Goal: Task Accomplishment & Management: Manage account settings

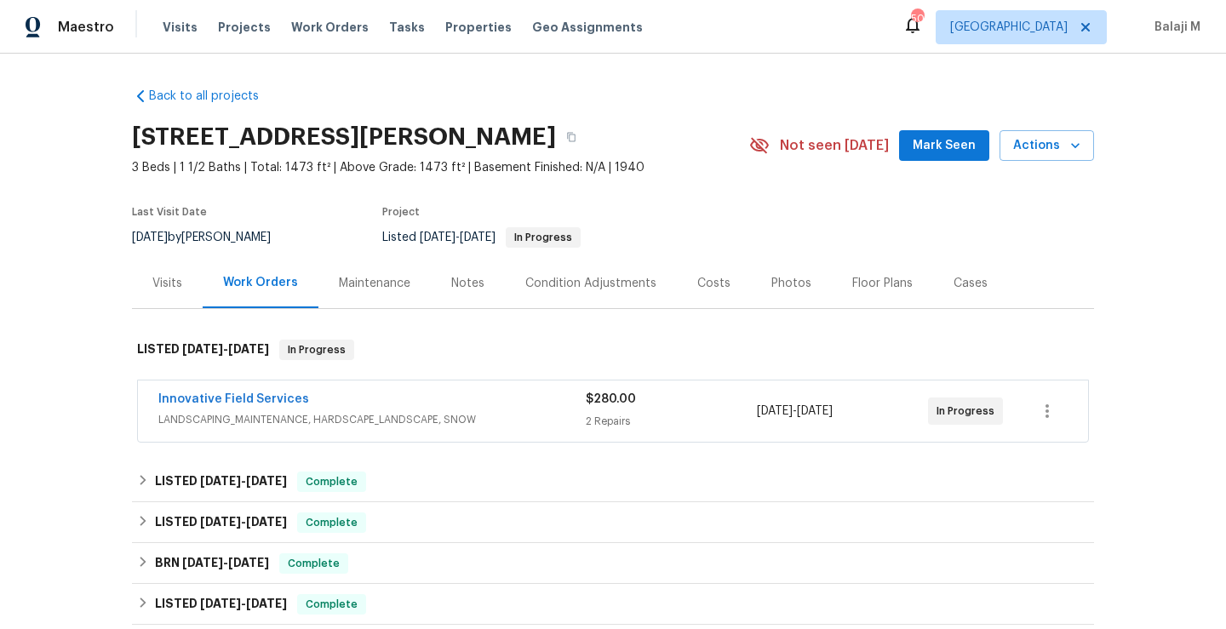
click at [359, 275] on div "Maintenance" at bounding box center [374, 283] width 71 height 17
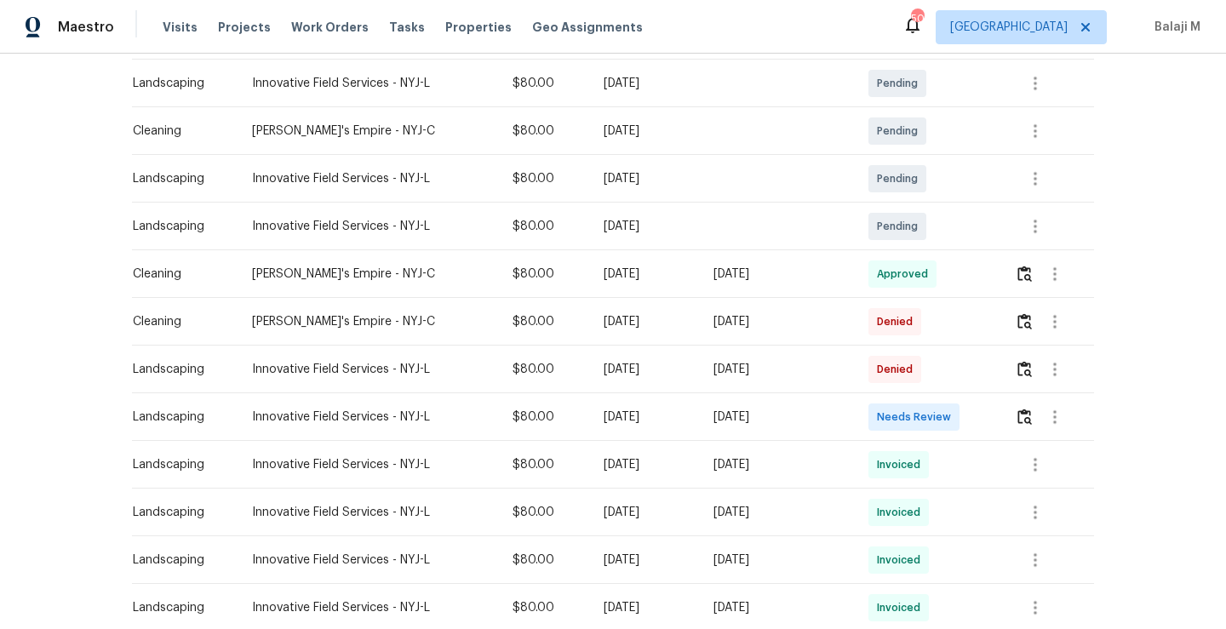
scroll to position [317, 0]
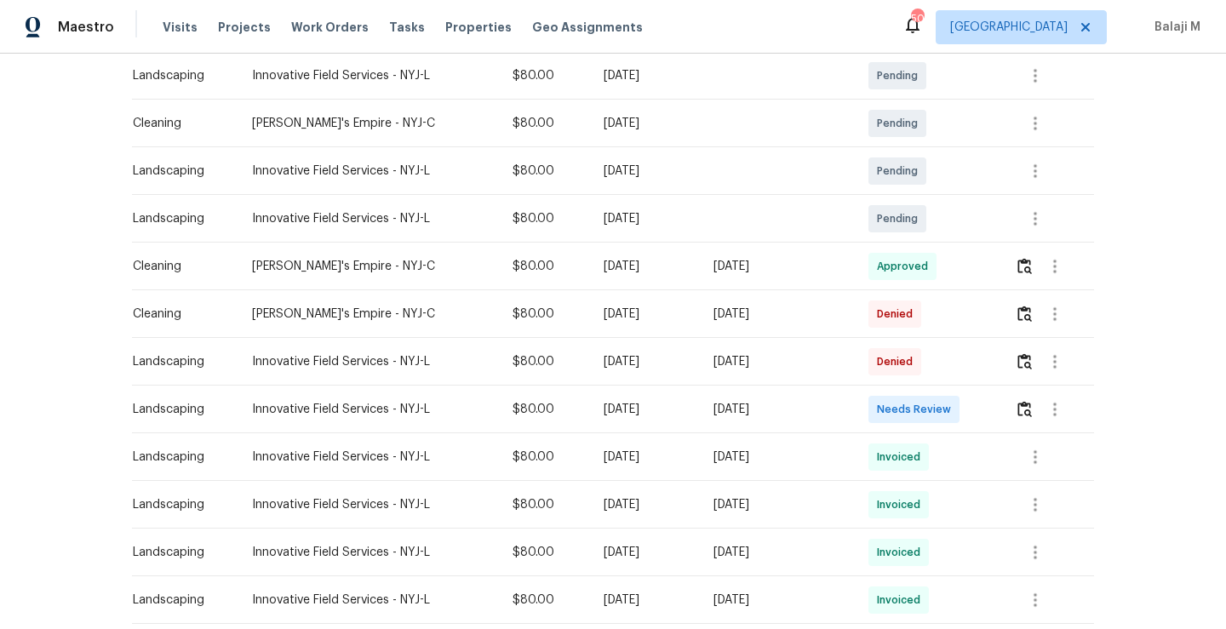
click at [805, 364] on div "Sat, Sep 27 2025" at bounding box center [777, 361] width 128 height 17
click at [841, 317] on div "[DATE]" at bounding box center [777, 314] width 128 height 17
click at [1026, 314] on img "button" at bounding box center [1024, 314] width 14 height 16
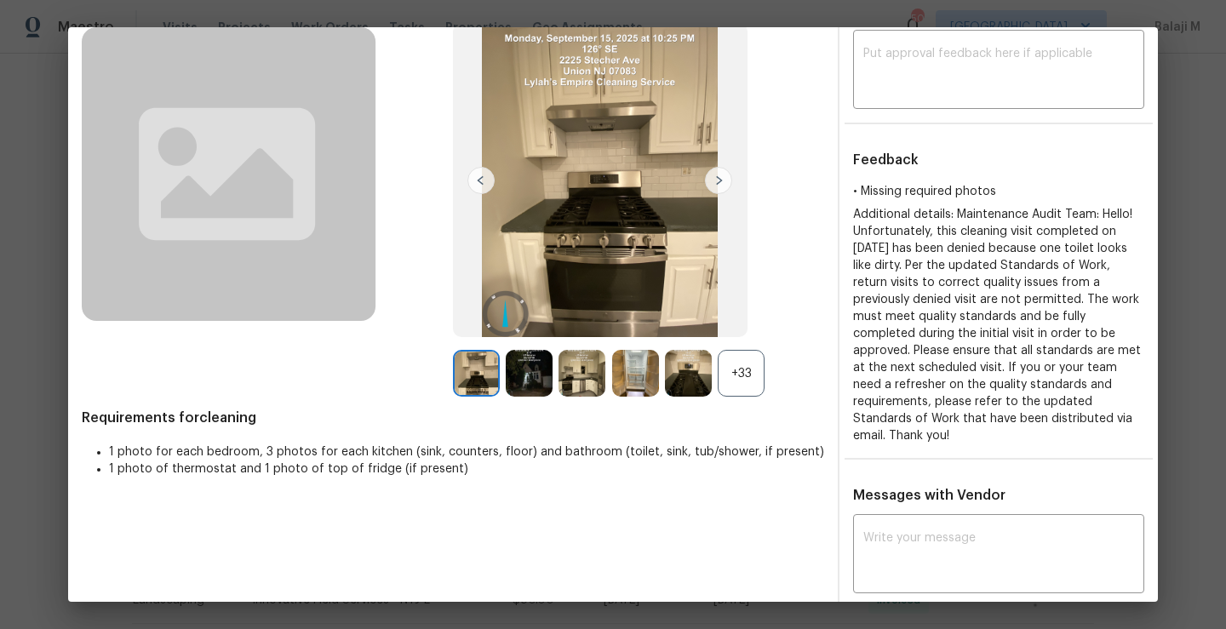
scroll to position [119, 0]
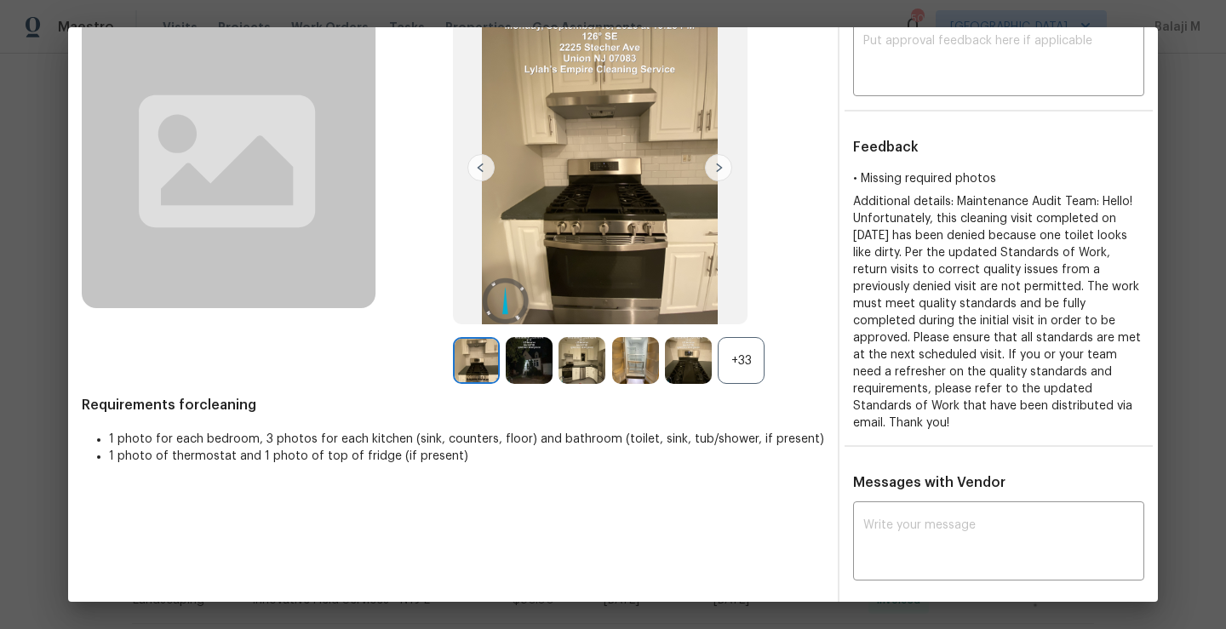
click at [734, 353] on div "+33" at bounding box center [740, 360] width 47 height 47
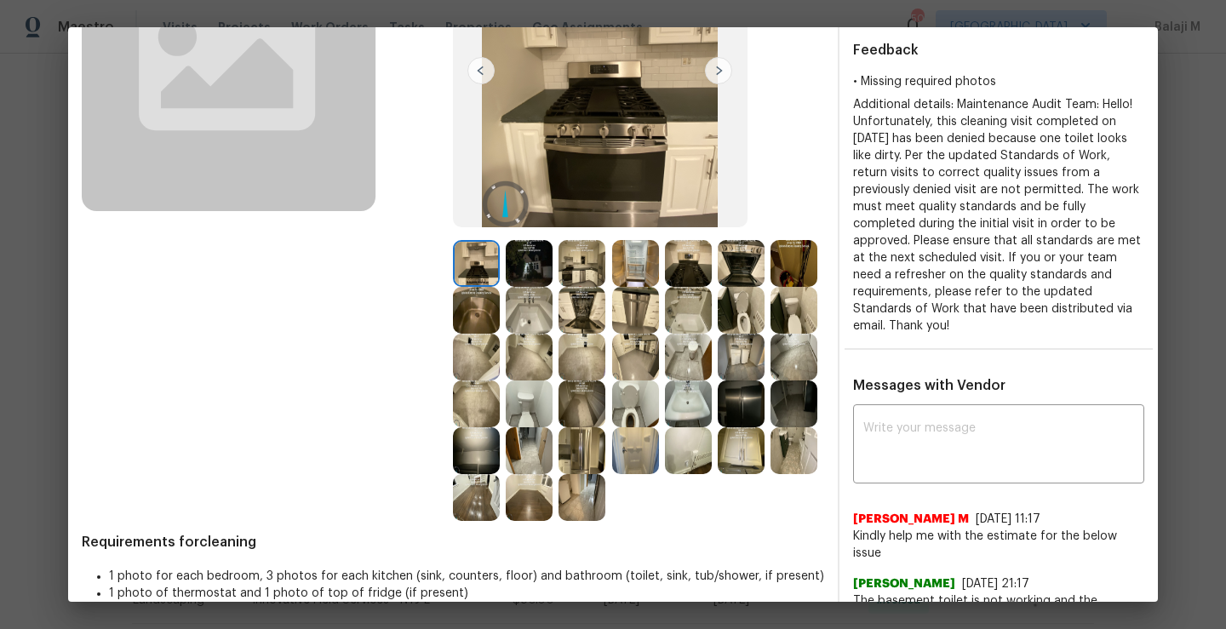
scroll to position [221, 0]
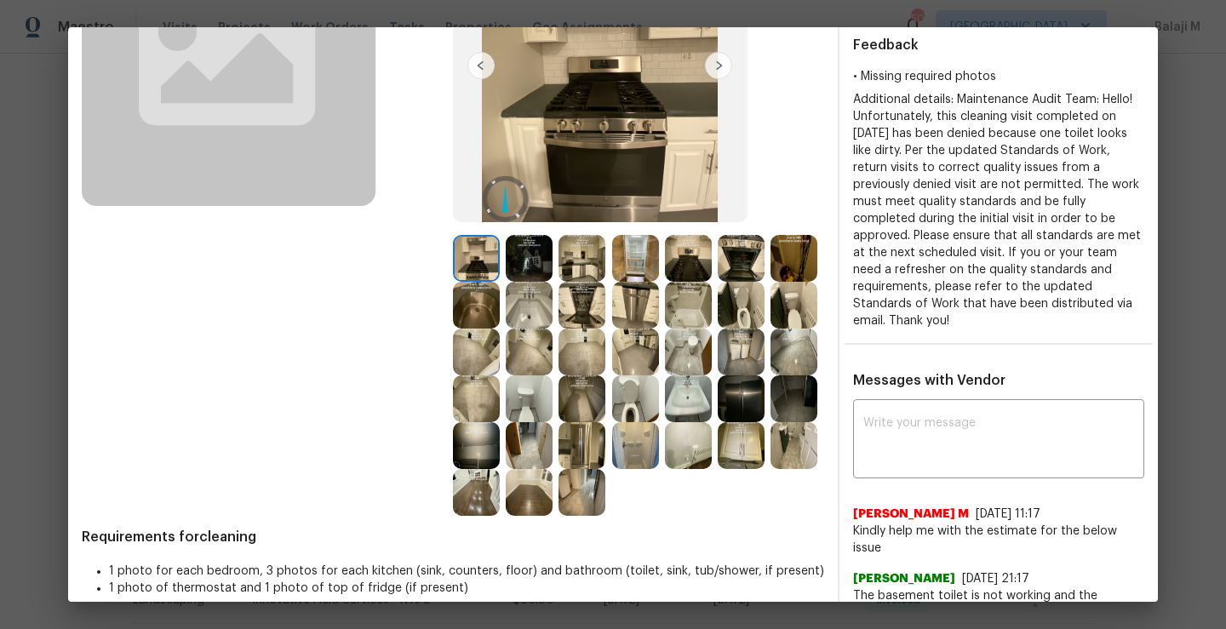
click at [717, 329] on img at bounding box center [740, 305] width 47 height 47
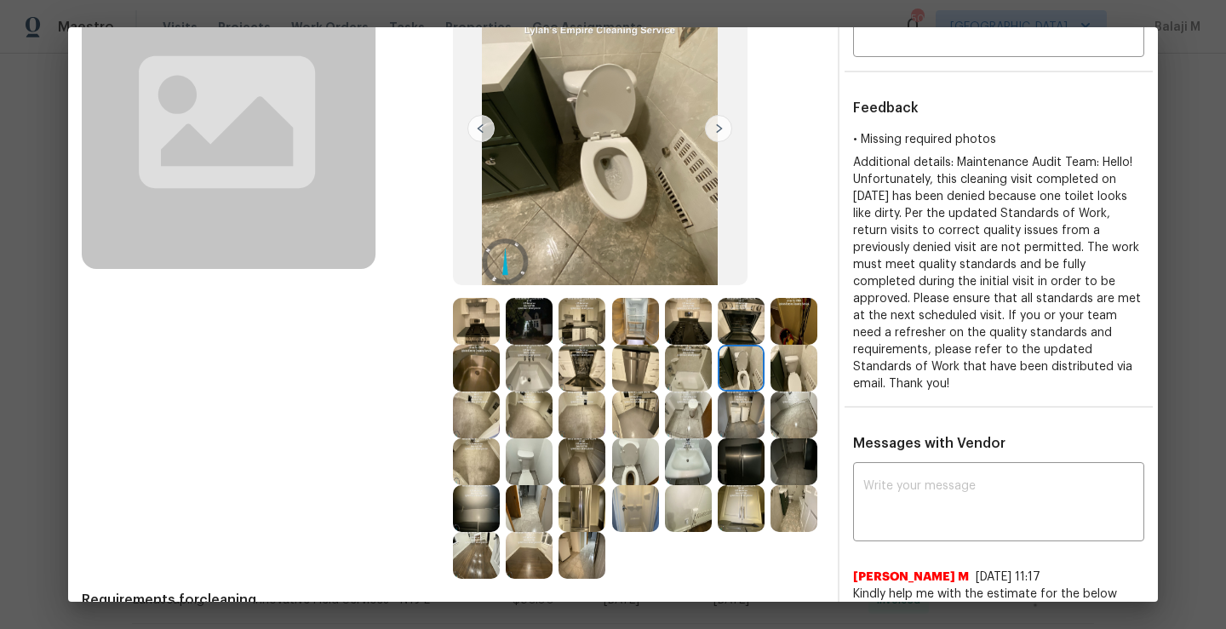
scroll to position [165, 0]
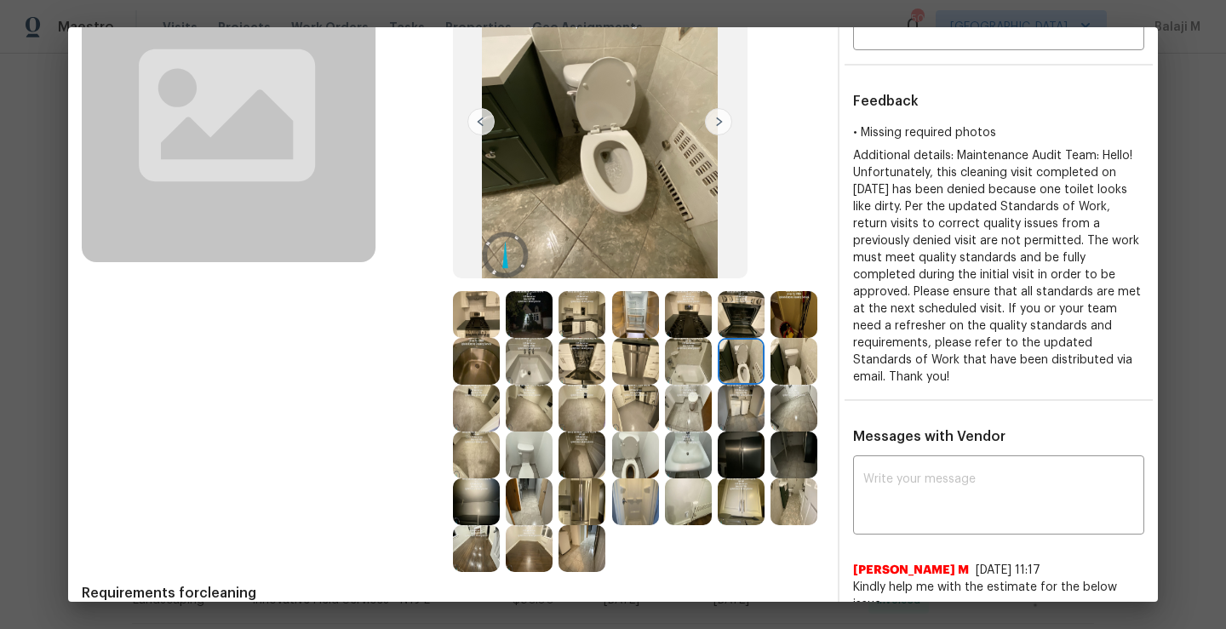
click at [770, 385] on img at bounding box center [793, 361] width 47 height 47
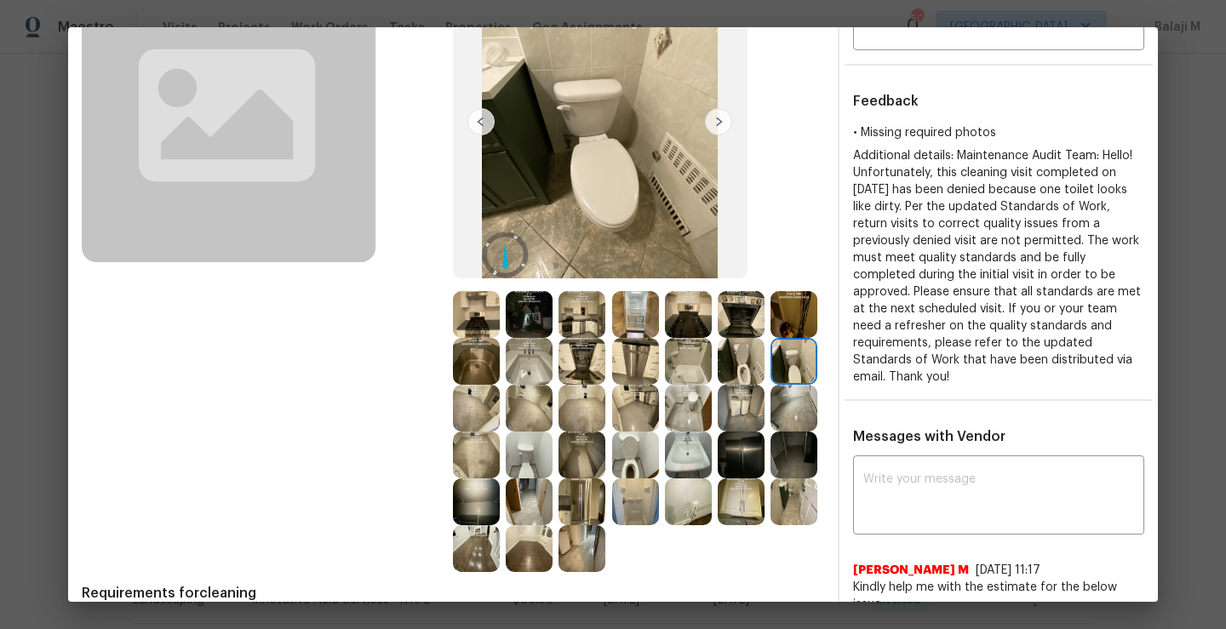
click at [770, 385] on img at bounding box center [793, 361] width 47 height 47
click at [665, 431] on img at bounding box center [688, 408] width 47 height 47
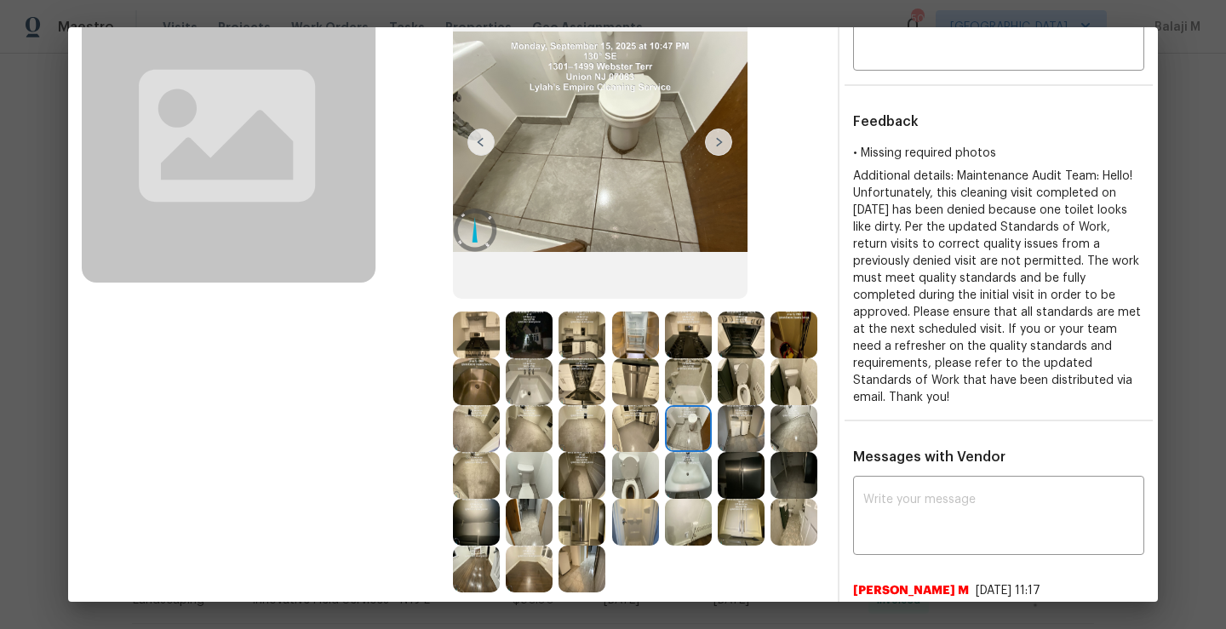
scroll to position [146, 0]
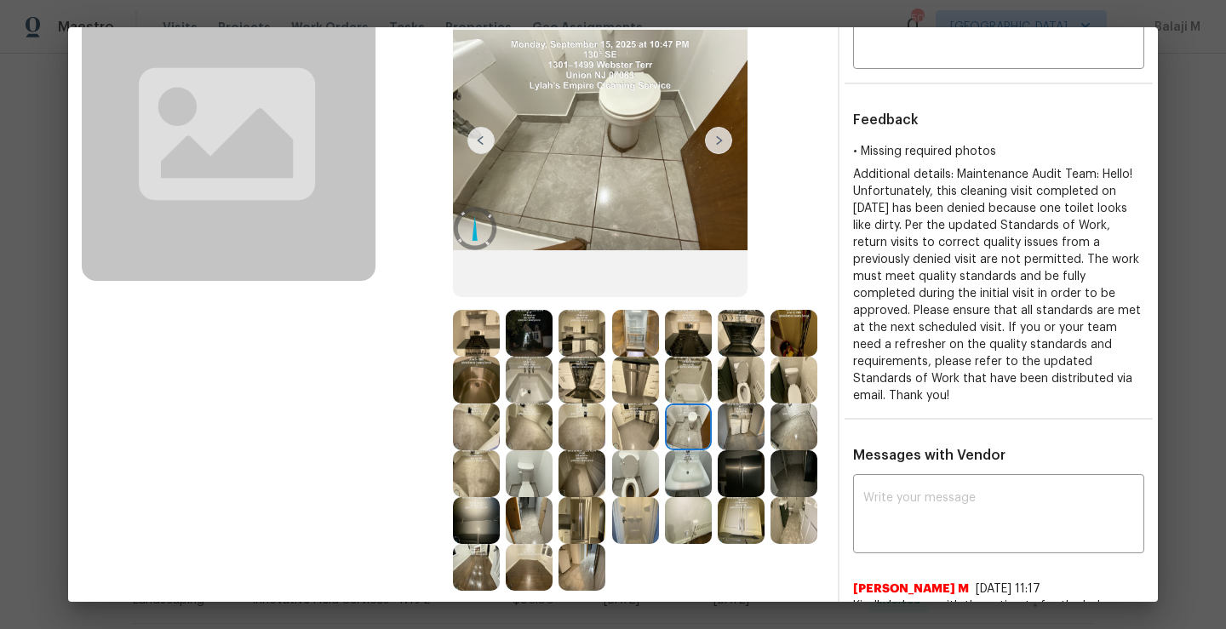
click at [665, 450] on img at bounding box center [688, 426] width 47 height 47
click at [717, 450] on img at bounding box center [740, 426] width 47 height 47
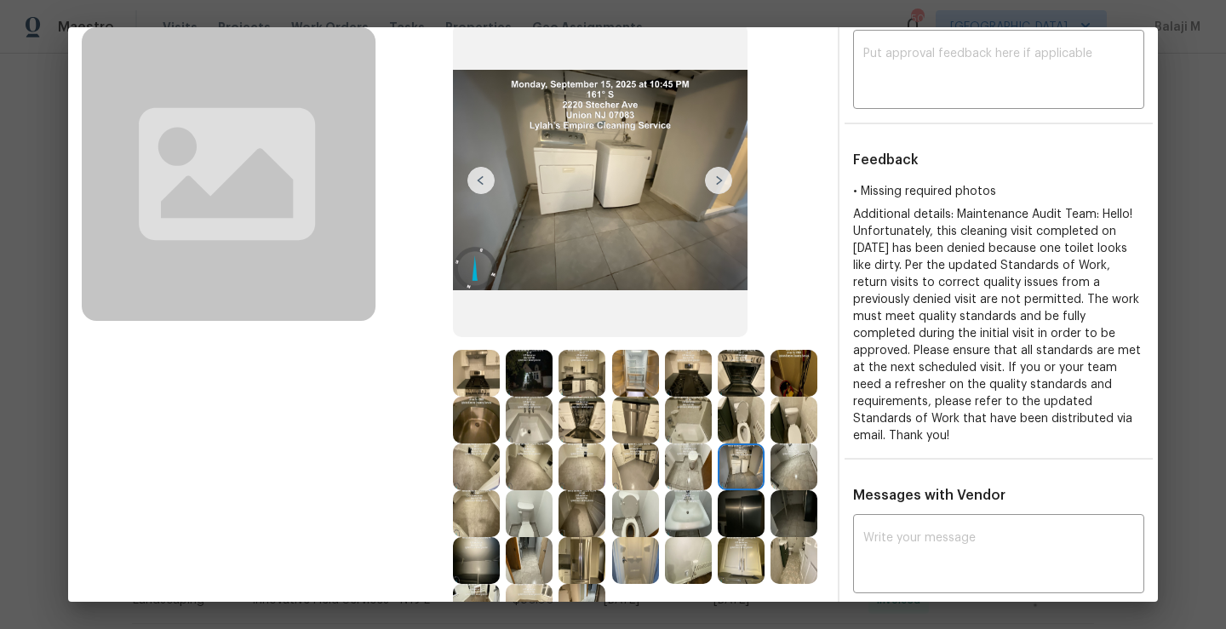
scroll to position [132, 0]
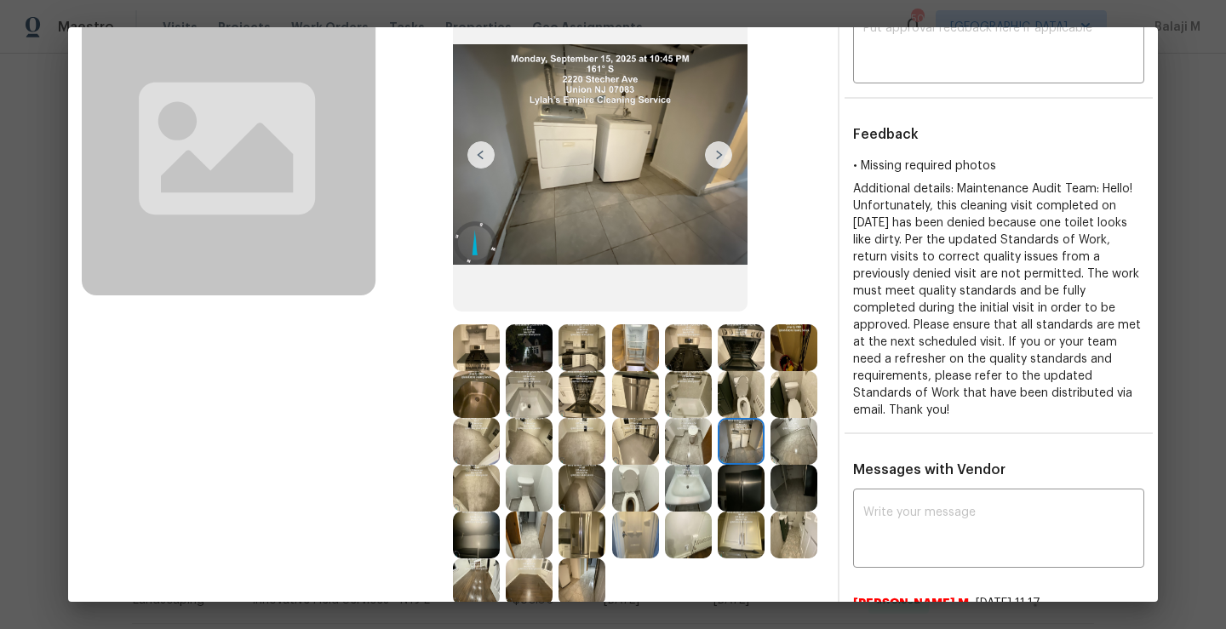
click at [612, 511] on img at bounding box center [635, 488] width 47 height 47
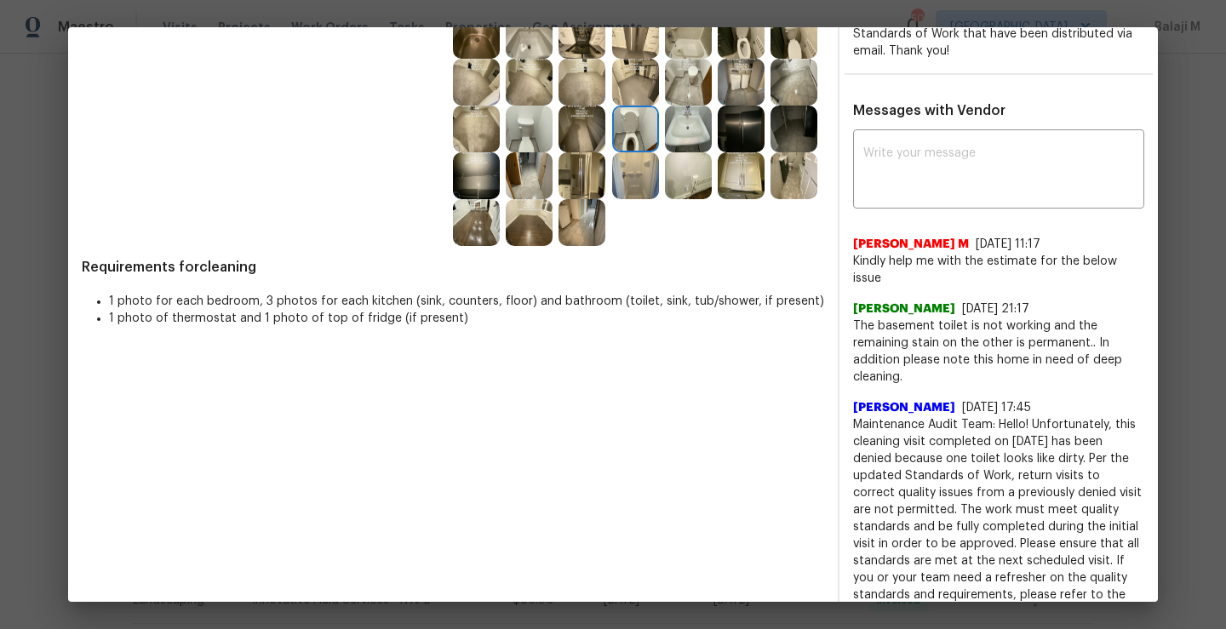
scroll to position [397, 0]
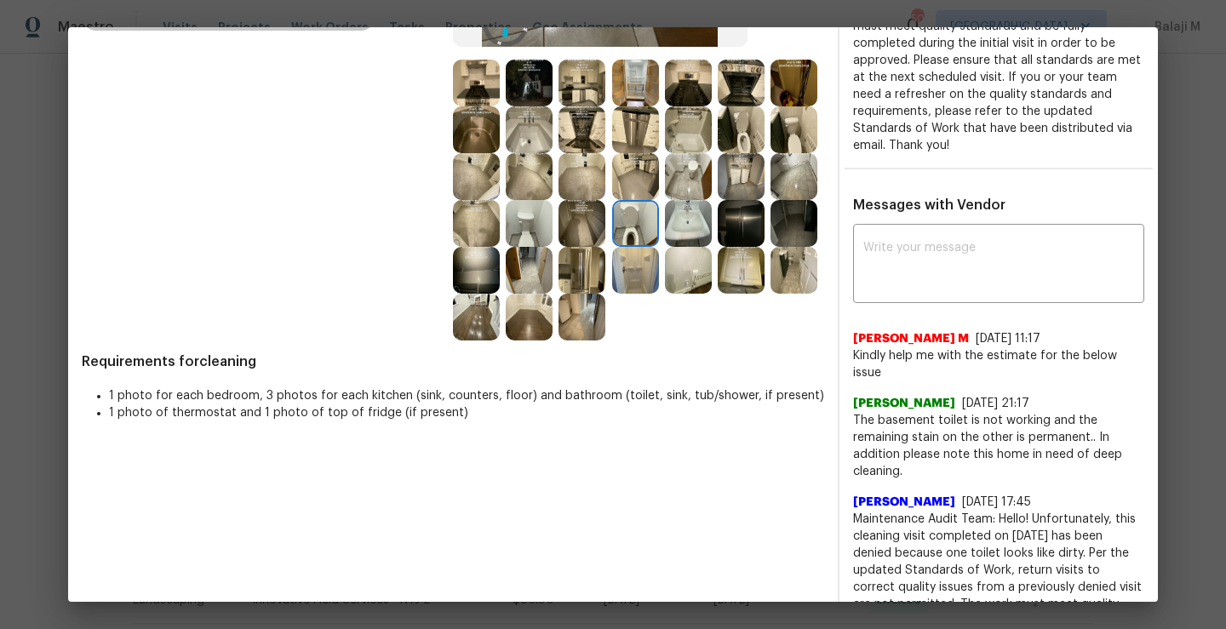
click at [665, 247] on img at bounding box center [688, 223] width 47 height 47
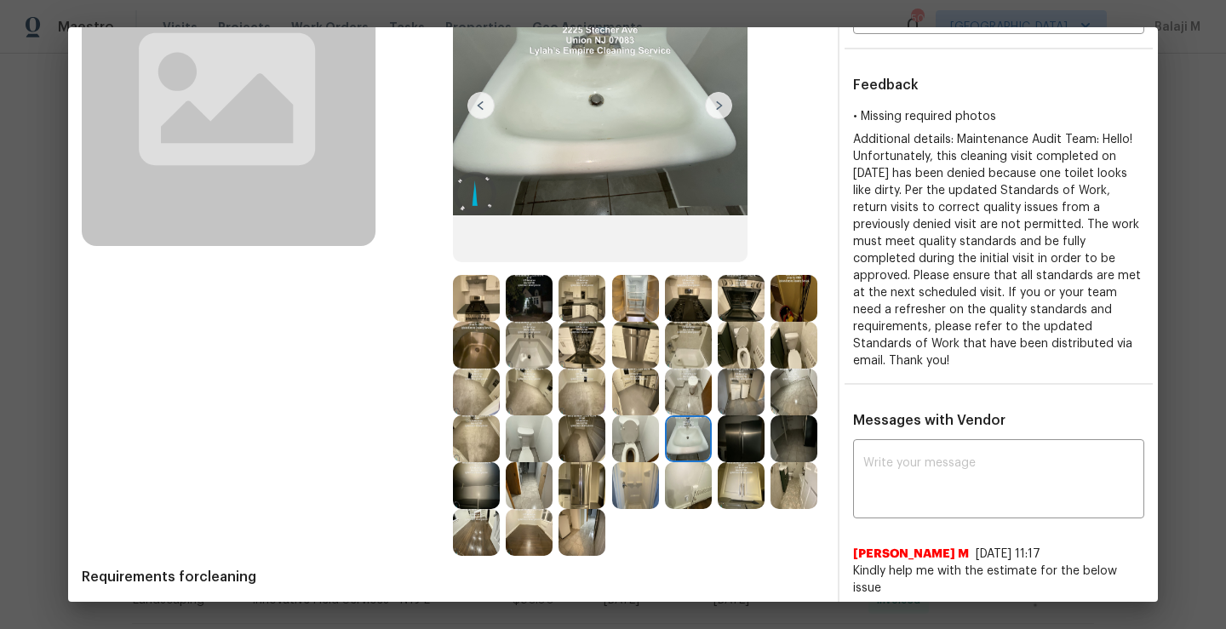
scroll to position [179, 0]
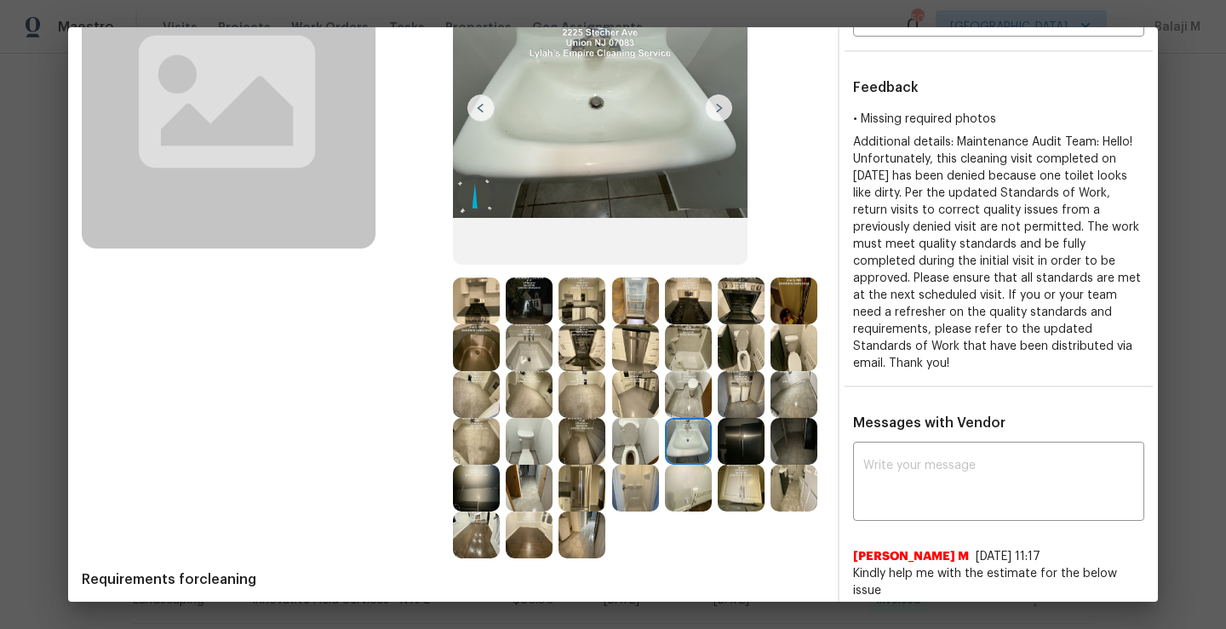
click at [665, 465] on img at bounding box center [688, 441] width 47 height 47
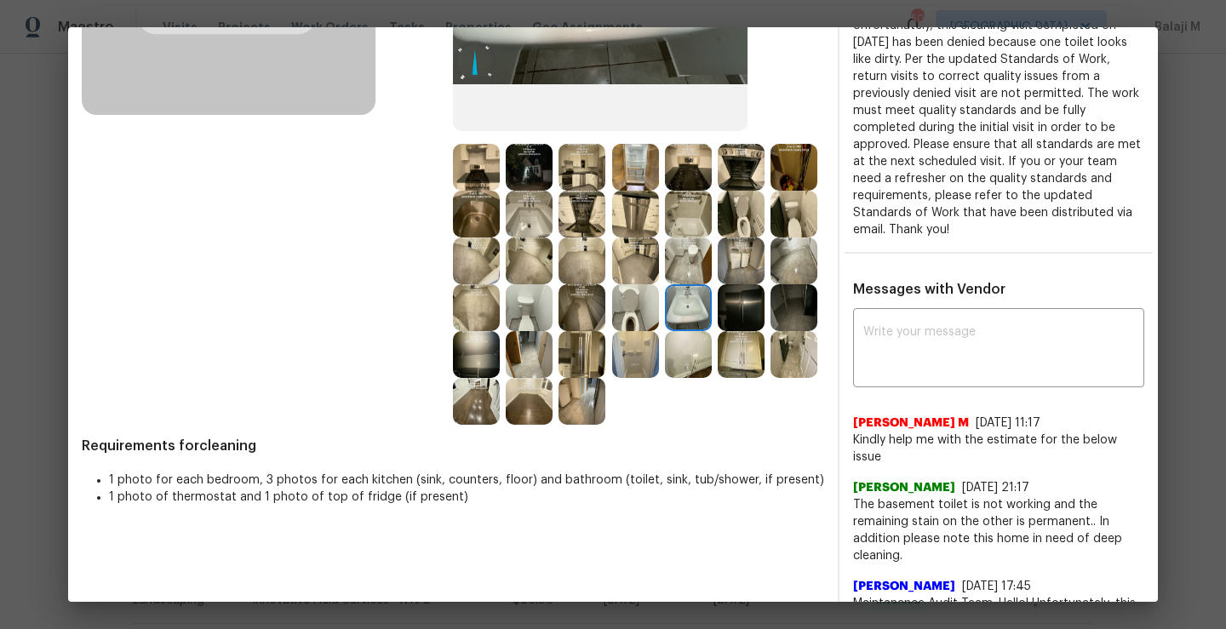
scroll to position [321, 0]
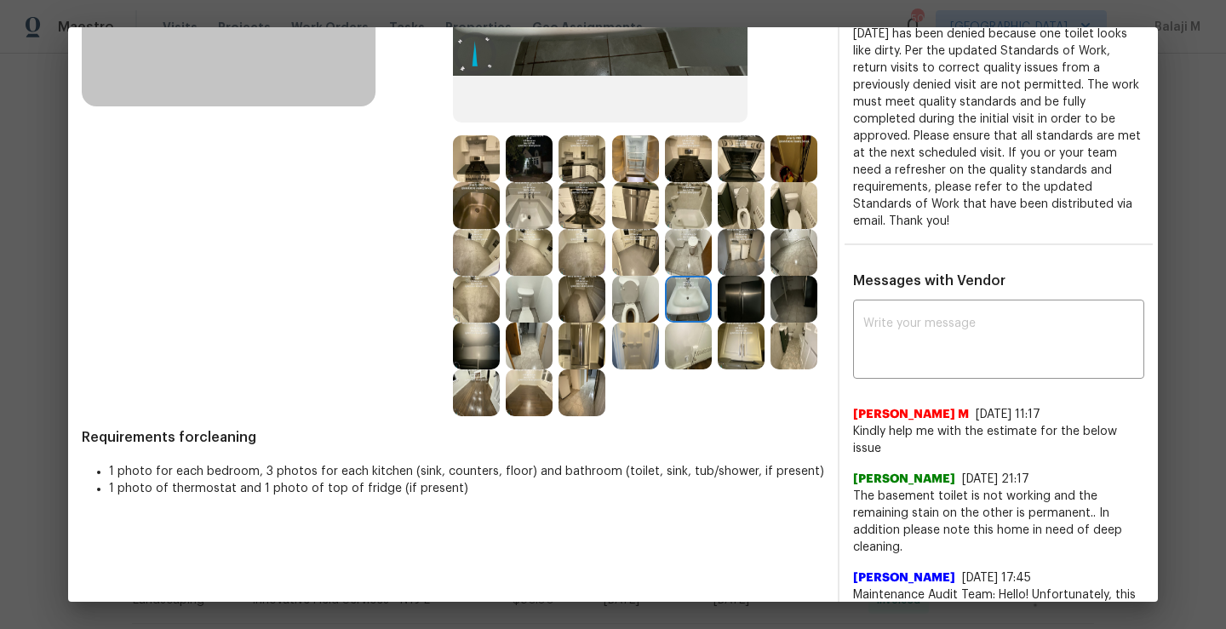
click at [665, 323] on img at bounding box center [688, 299] width 47 height 47
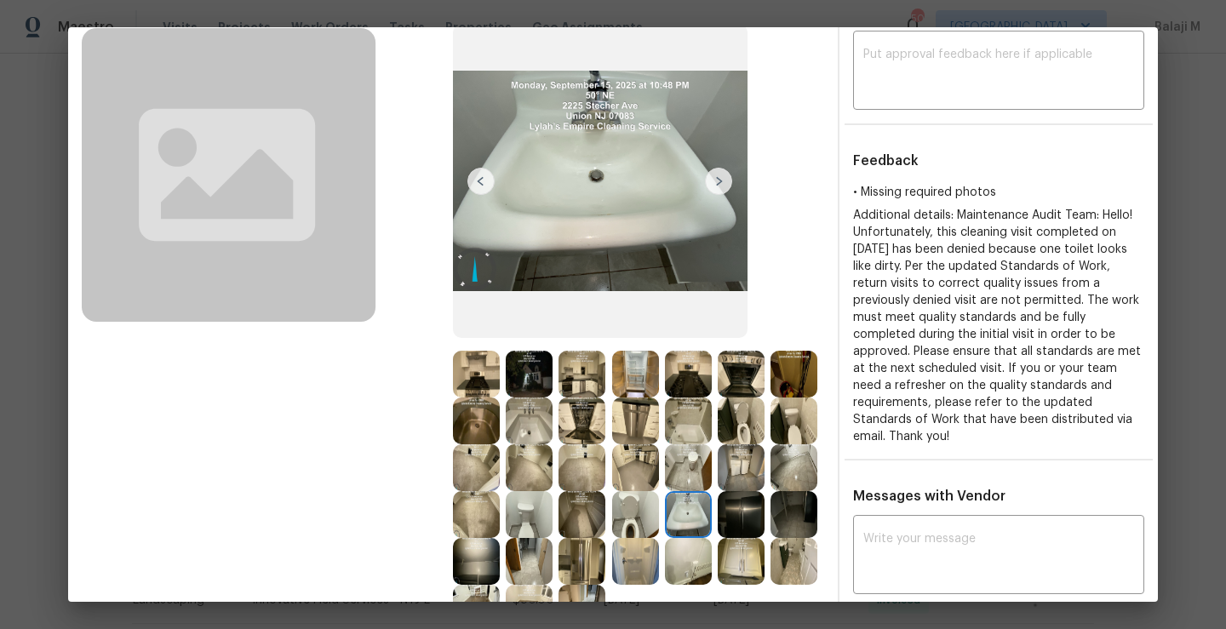
scroll to position [117, 0]
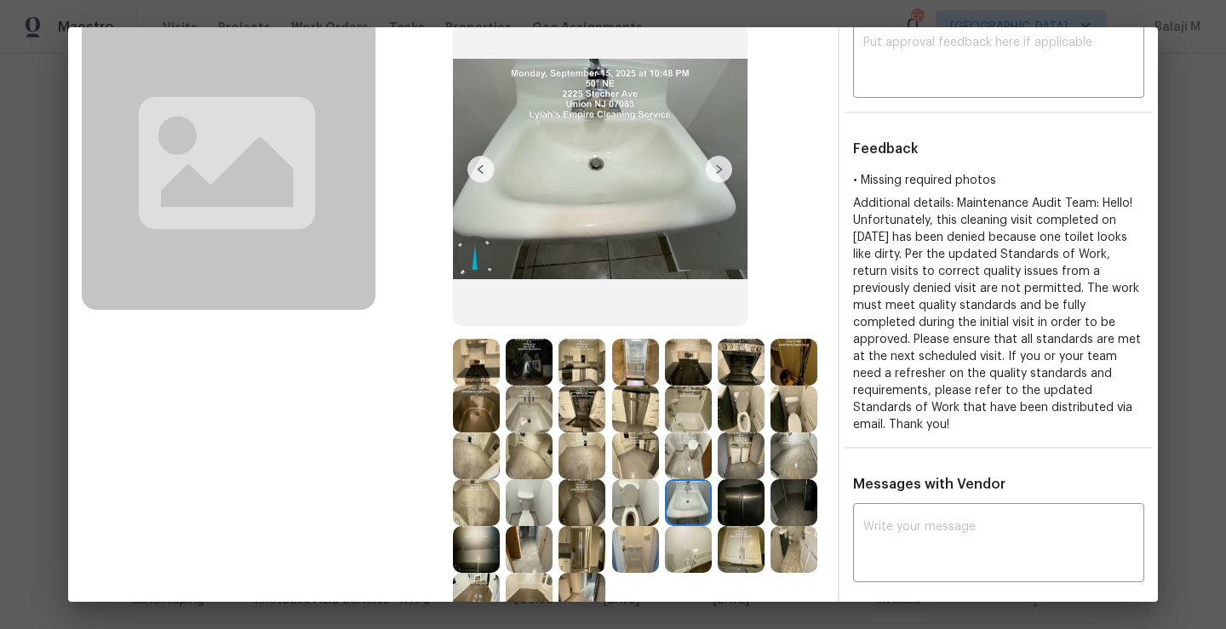
click at [717, 526] on img at bounding box center [740, 502] width 47 height 47
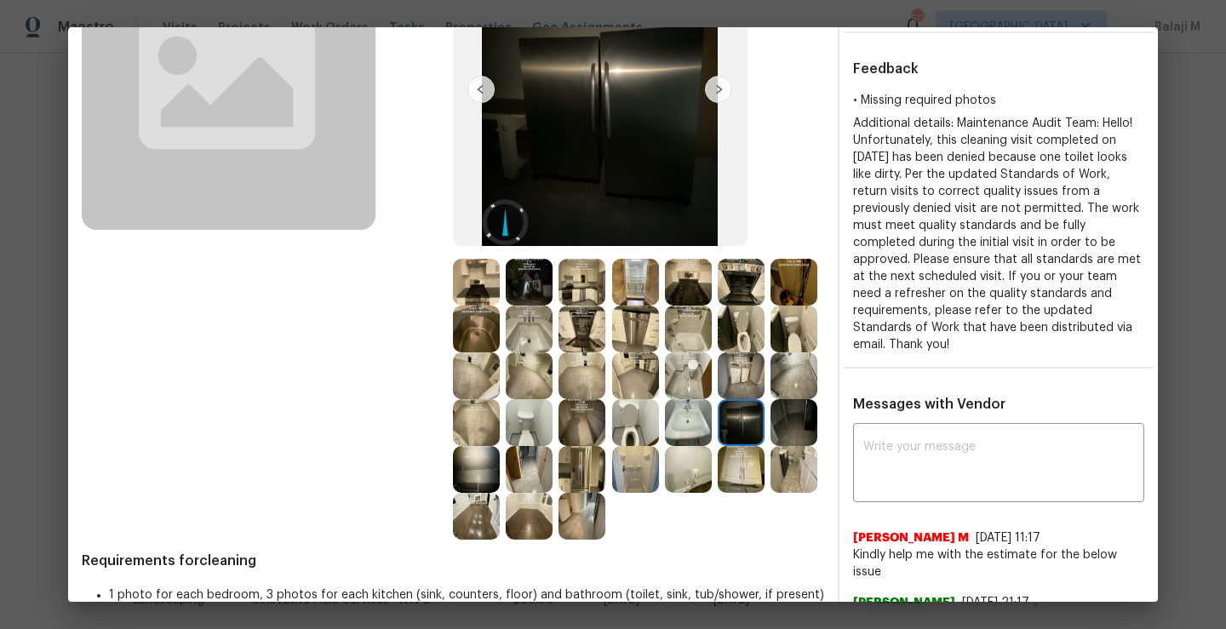
scroll to position [210, 0]
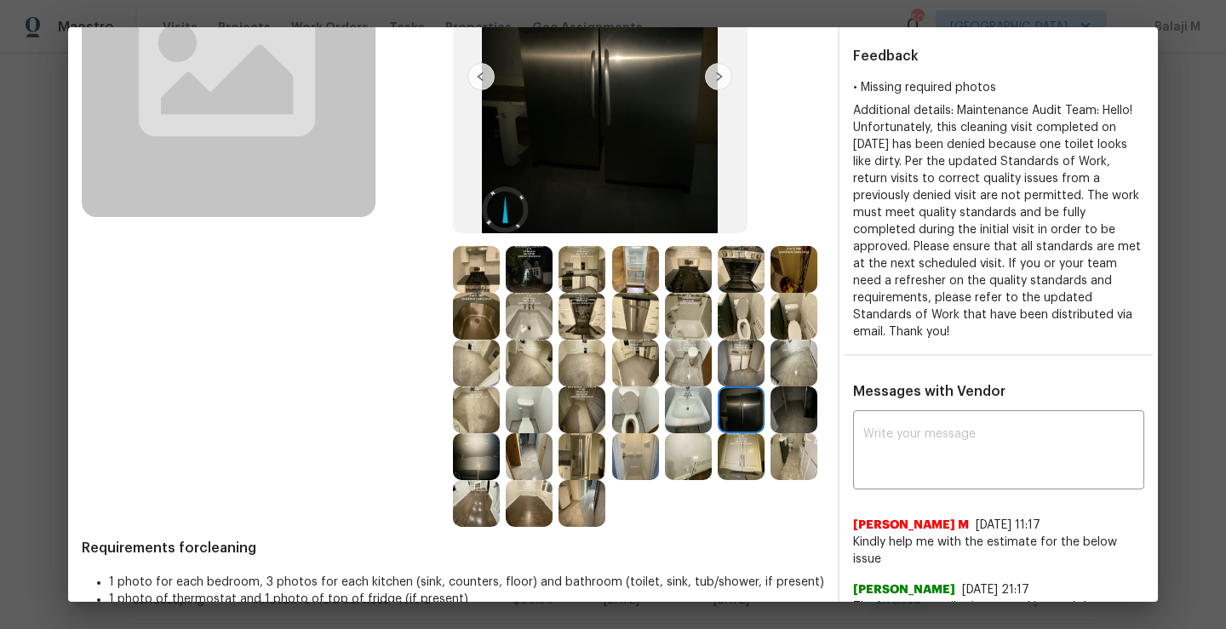
click at [770, 433] on img at bounding box center [793, 409] width 47 height 47
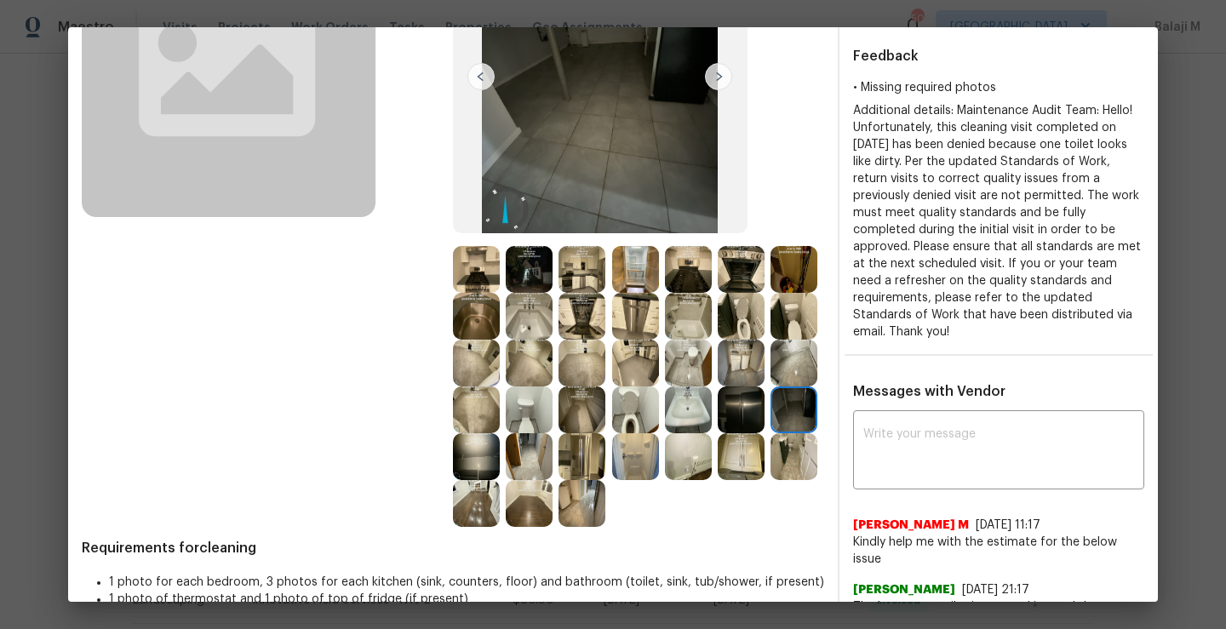
click at [770, 433] on img at bounding box center [793, 409] width 47 height 47
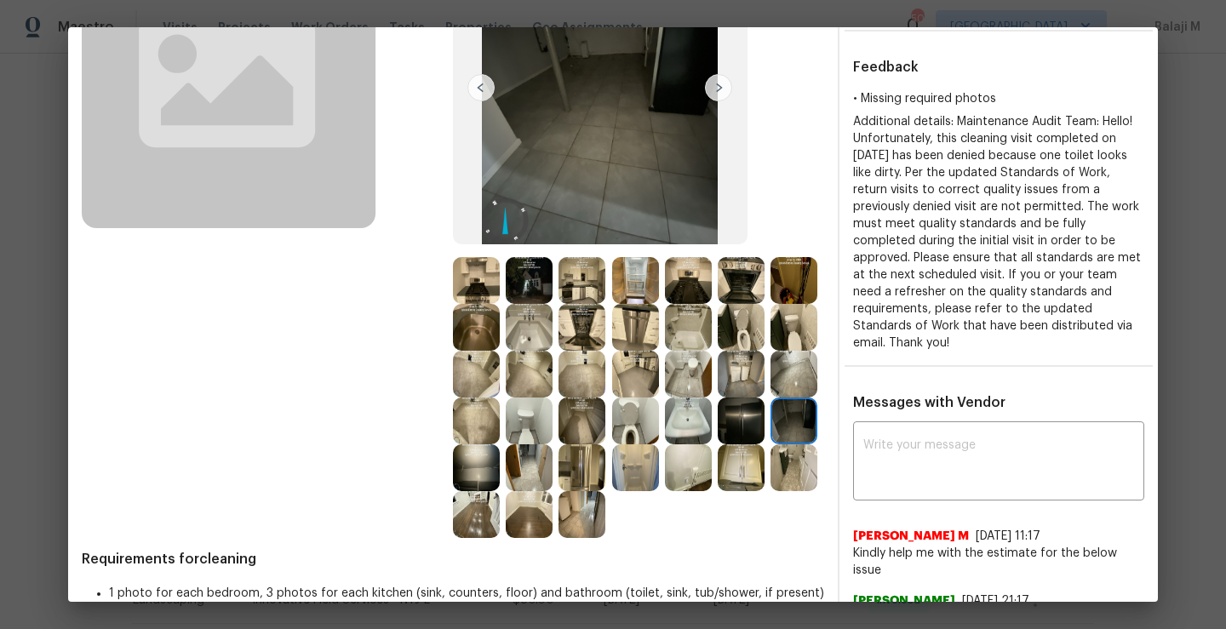
scroll to position [250, 0]
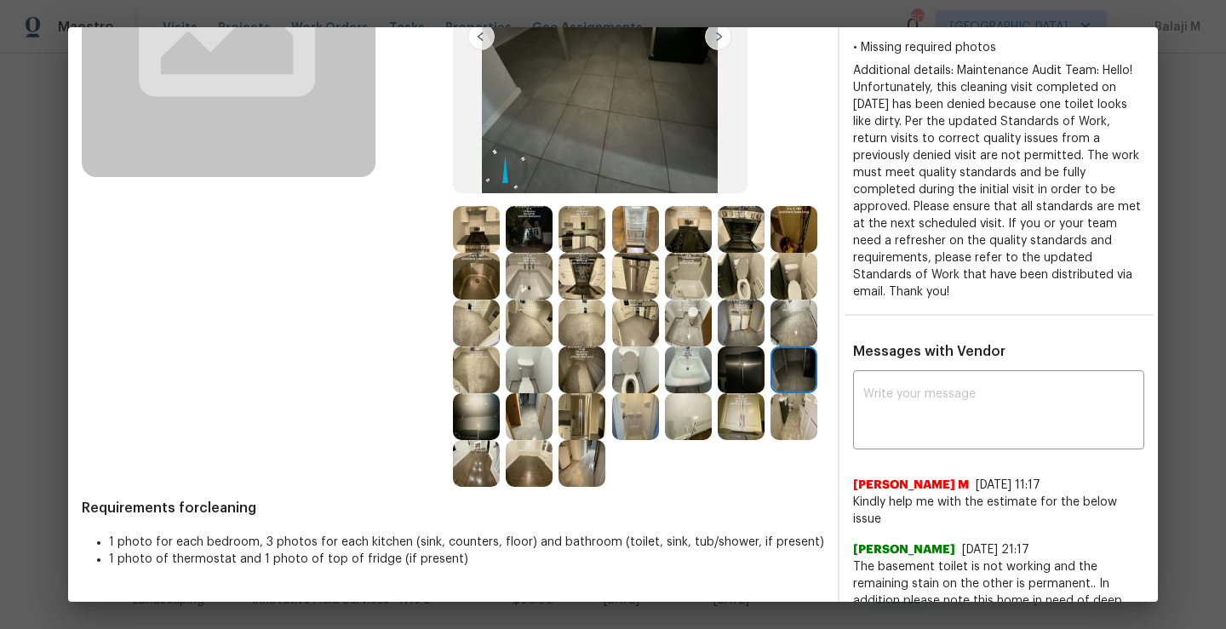
click at [770, 440] on img at bounding box center [793, 416] width 47 height 47
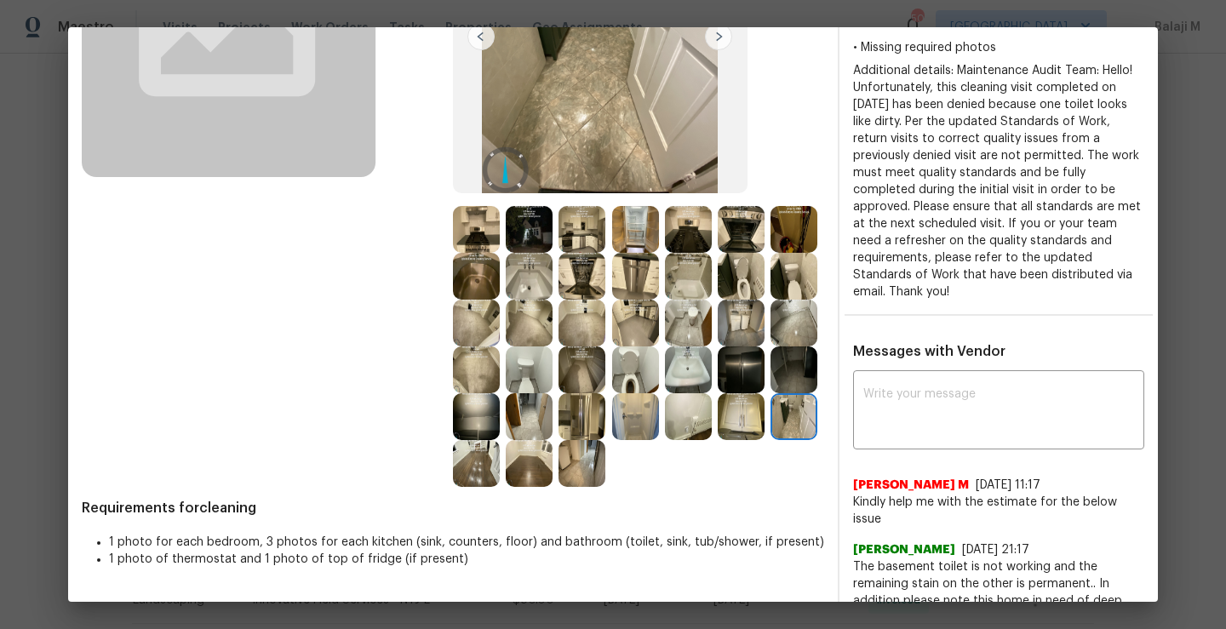
click at [500, 408] on img at bounding box center [476, 416] width 47 height 47
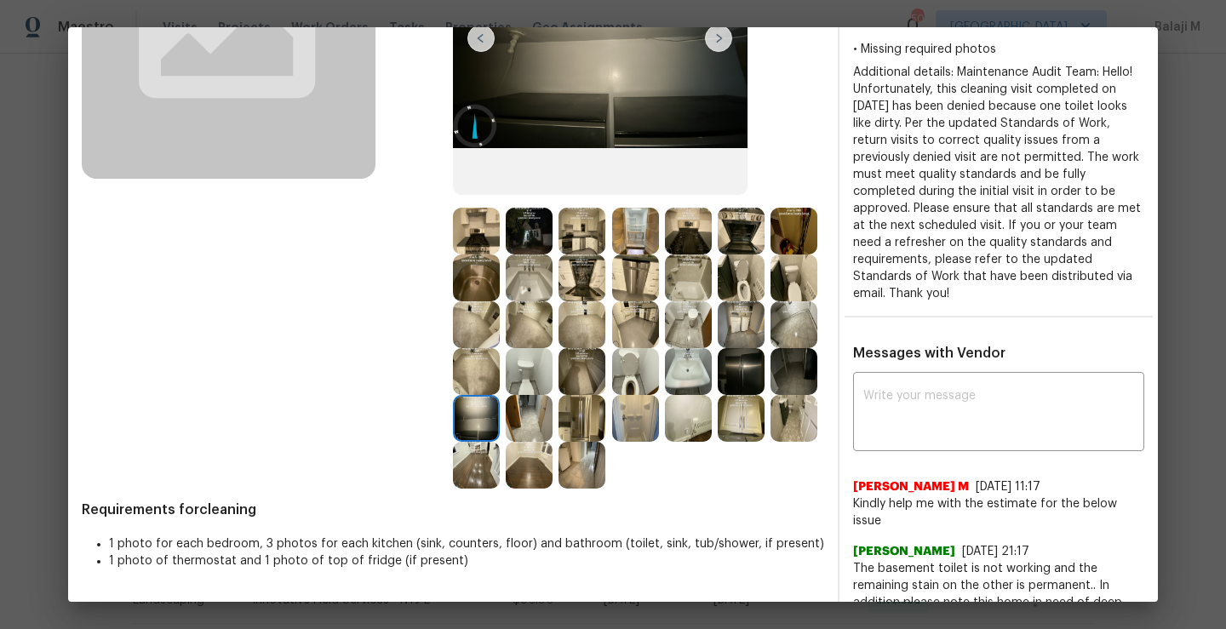
scroll to position [251, 0]
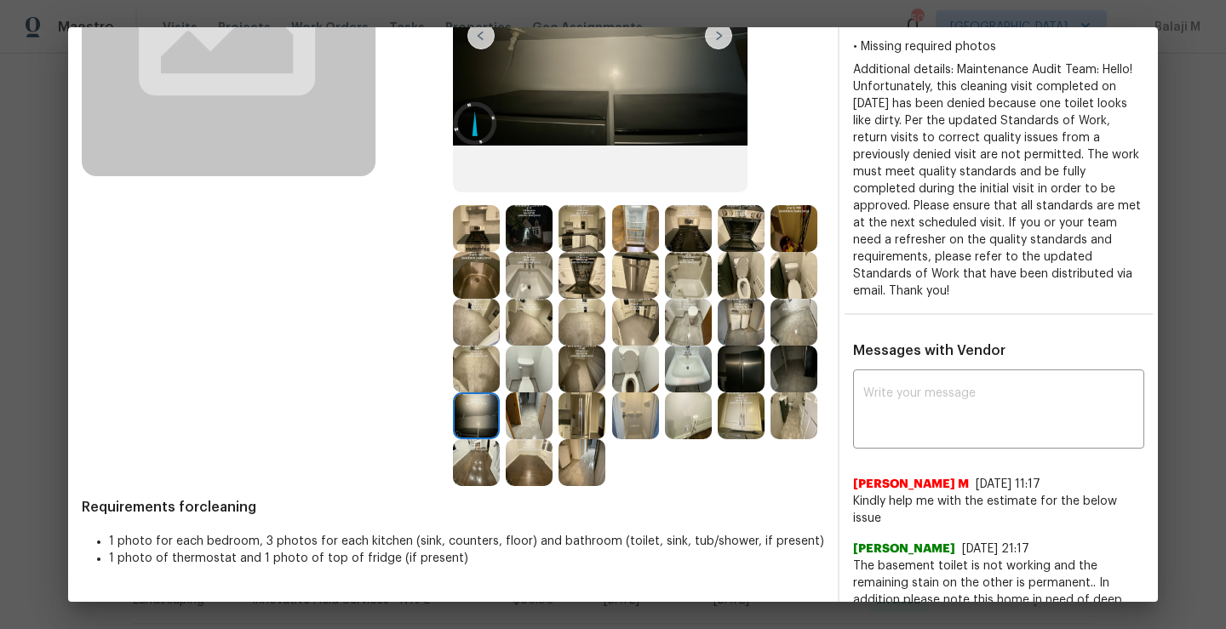
click at [500, 457] on img at bounding box center [476, 462] width 47 height 47
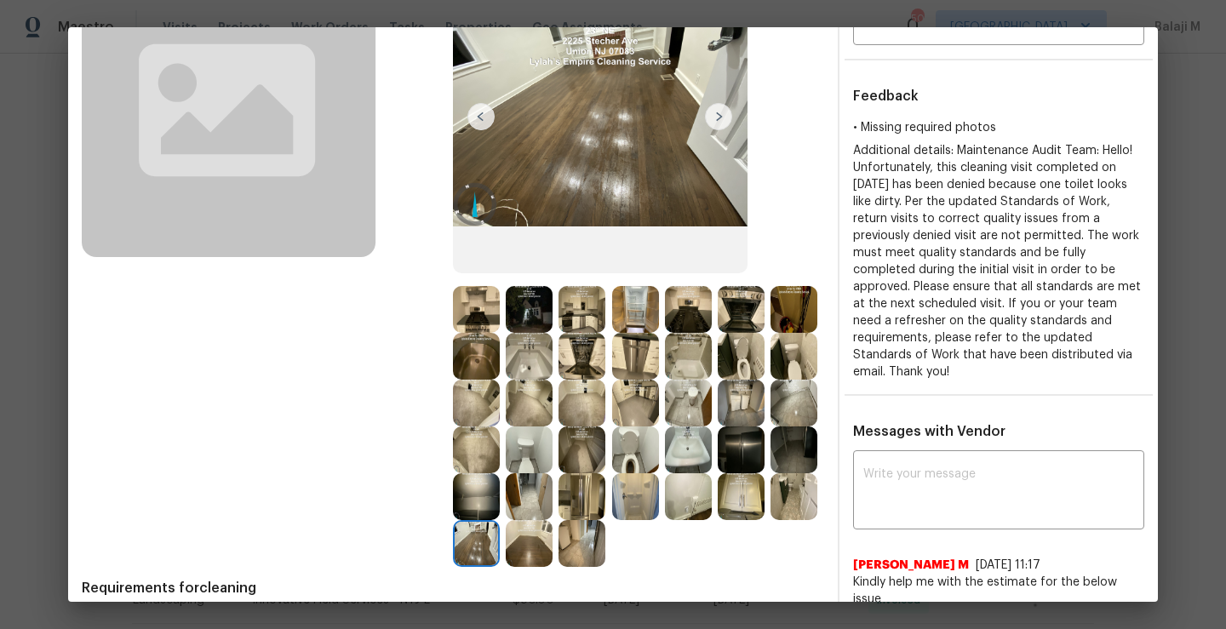
scroll to position [202, 0]
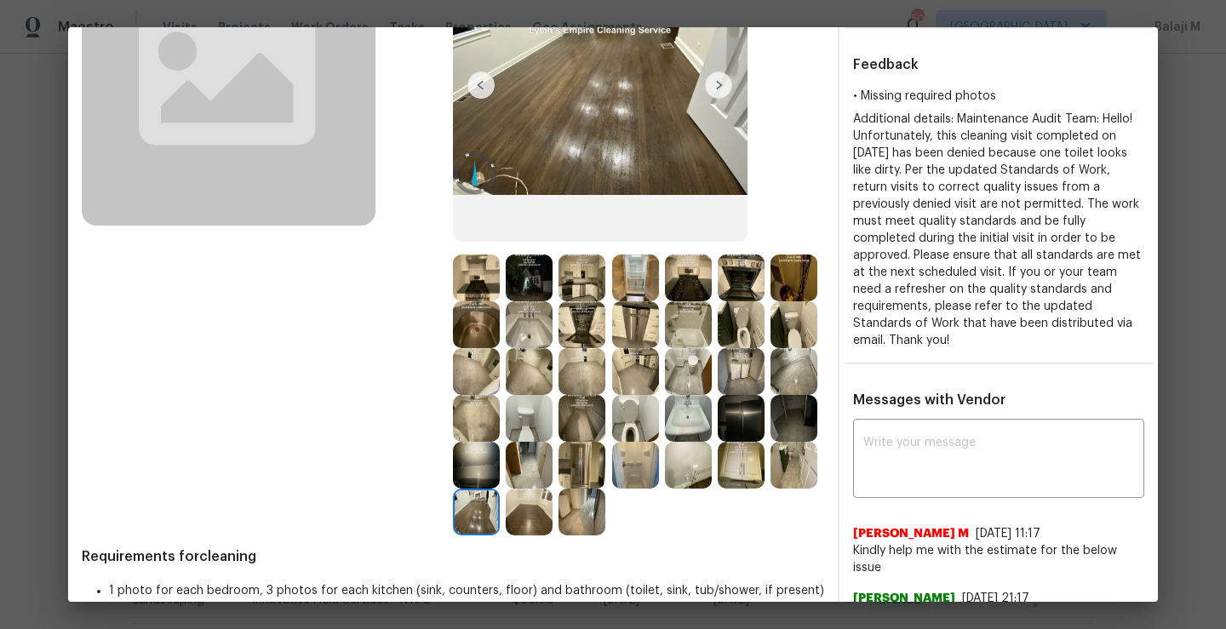
click at [558, 535] on img at bounding box center [581, 512] width 47 height 47
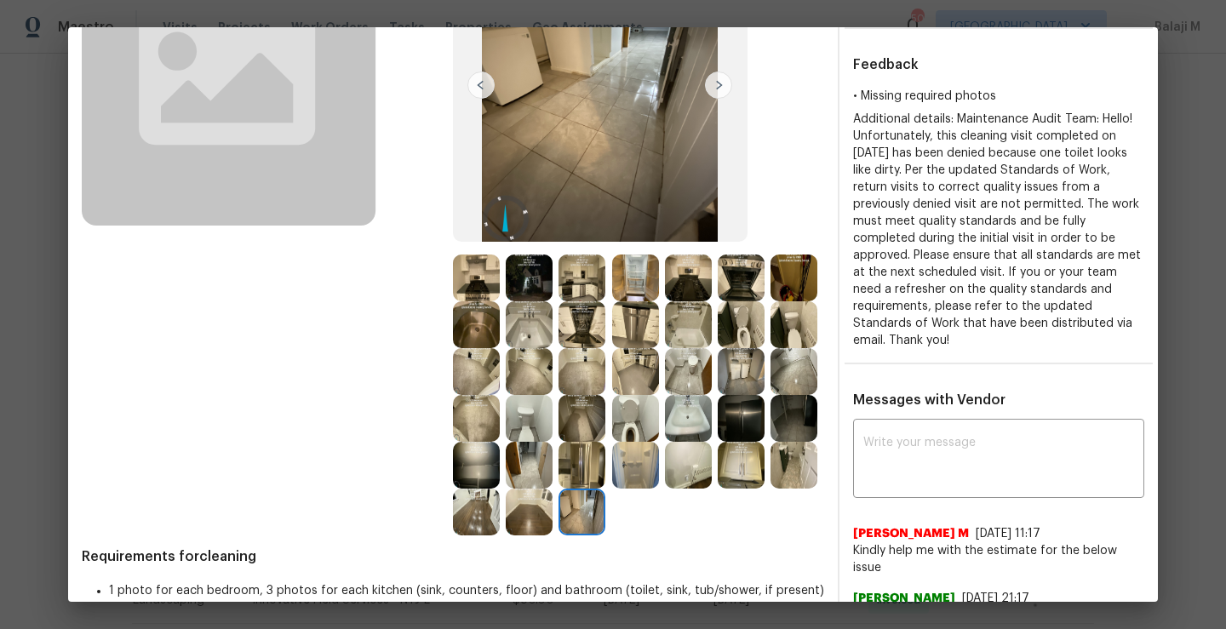
click at [506, 535] on img at bounding box center [529, 512] width 47 height 47
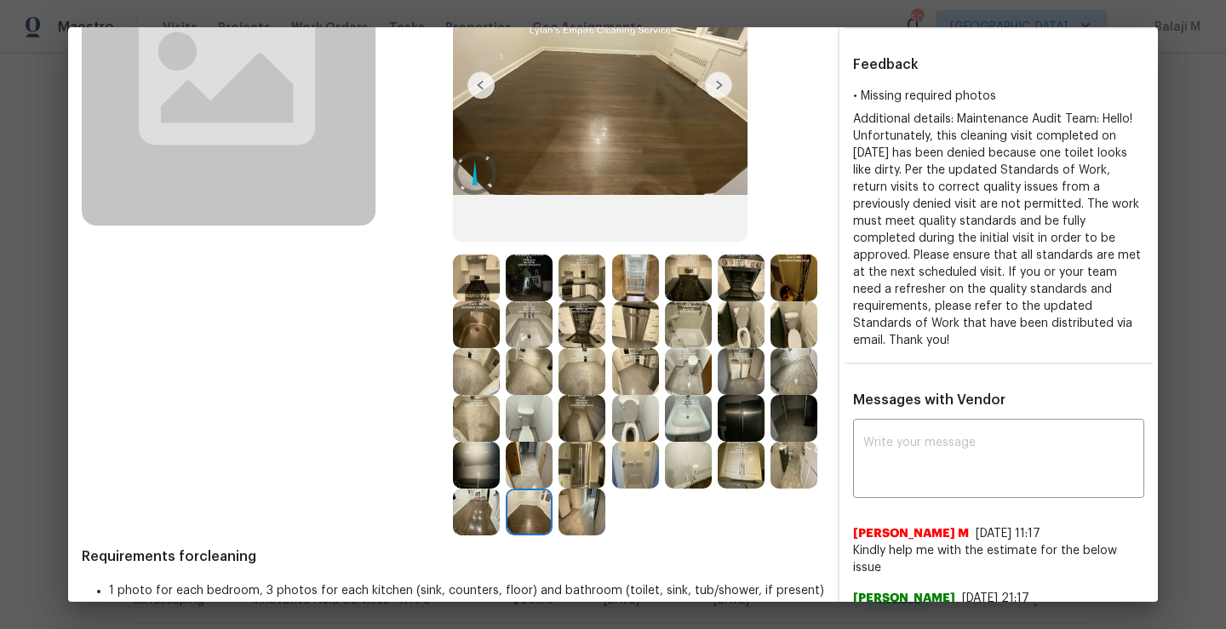
click at [677, 282] on img at bounding box center [688, 277] width 47 height 47
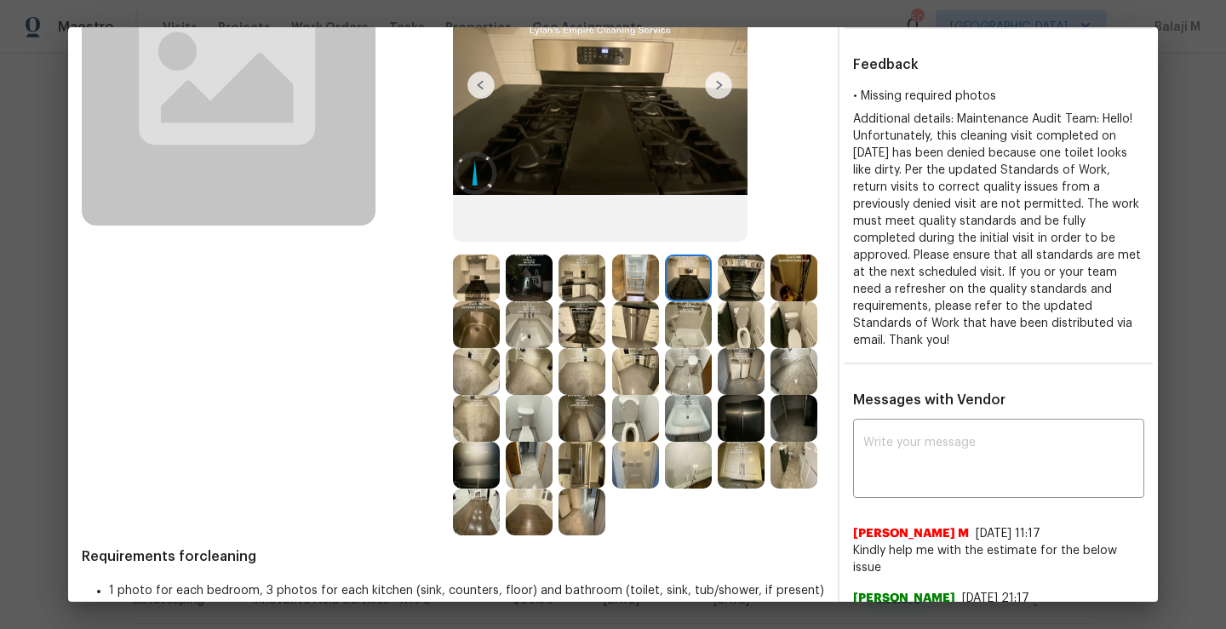
click at [476, 274] on img at bounding box center [476, 277] width 47 height 47
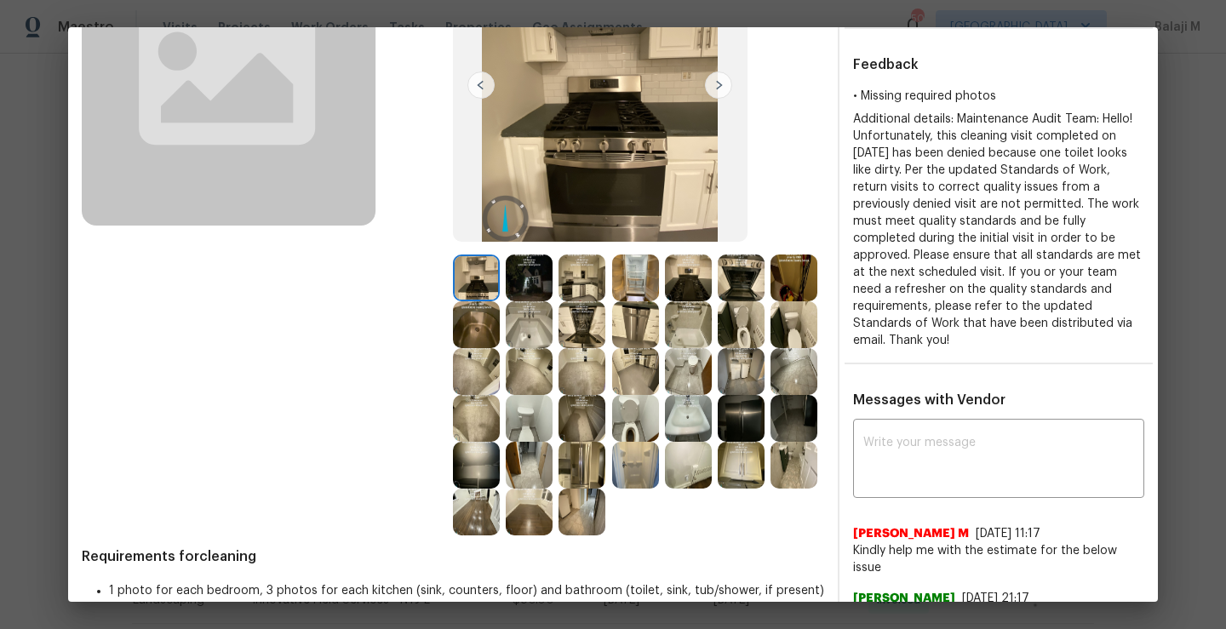
click at [476, 274] on img at bounding box center [476, 277] width 47 height 47
click at [770, 301] on img at bounding box center [793, 277] width 47 height 47
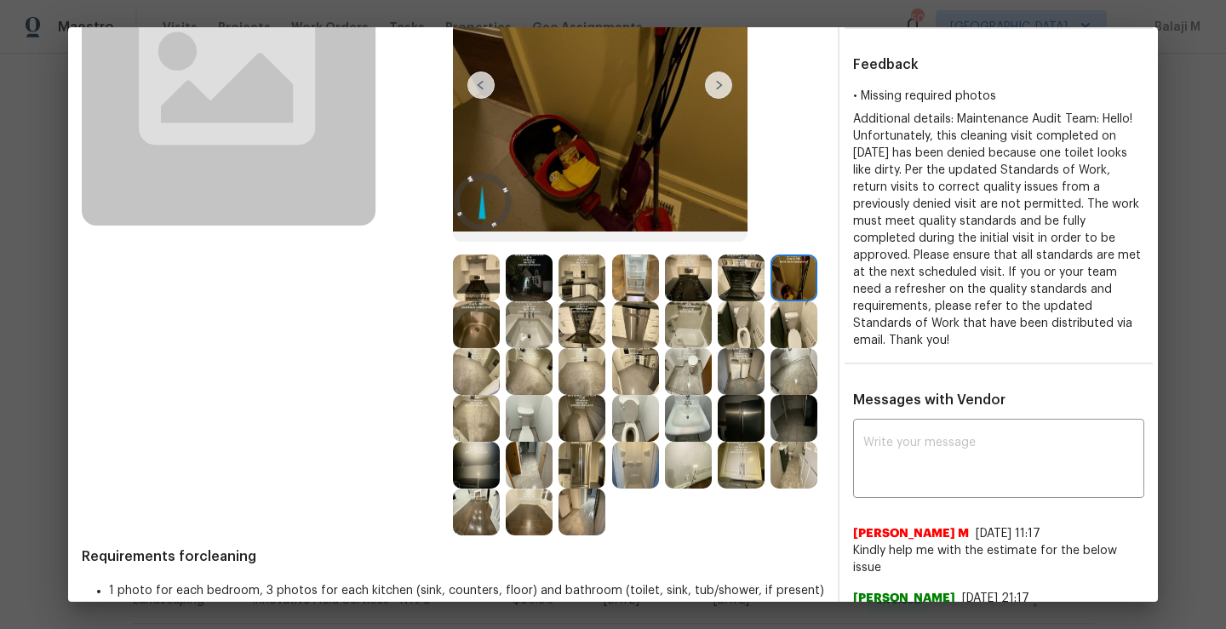
click at [500, 327] on img at bounding box center [476, 324] width 47 height 47
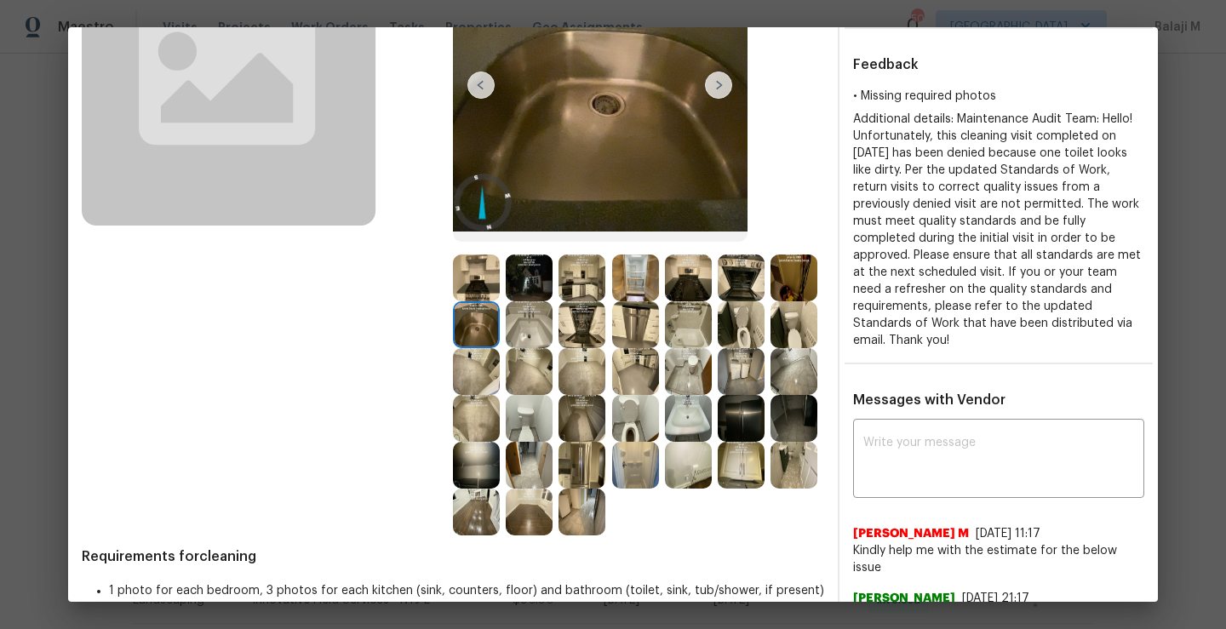
click at [552, 322] on img at bounding box center [529, 324] width 47 height 47
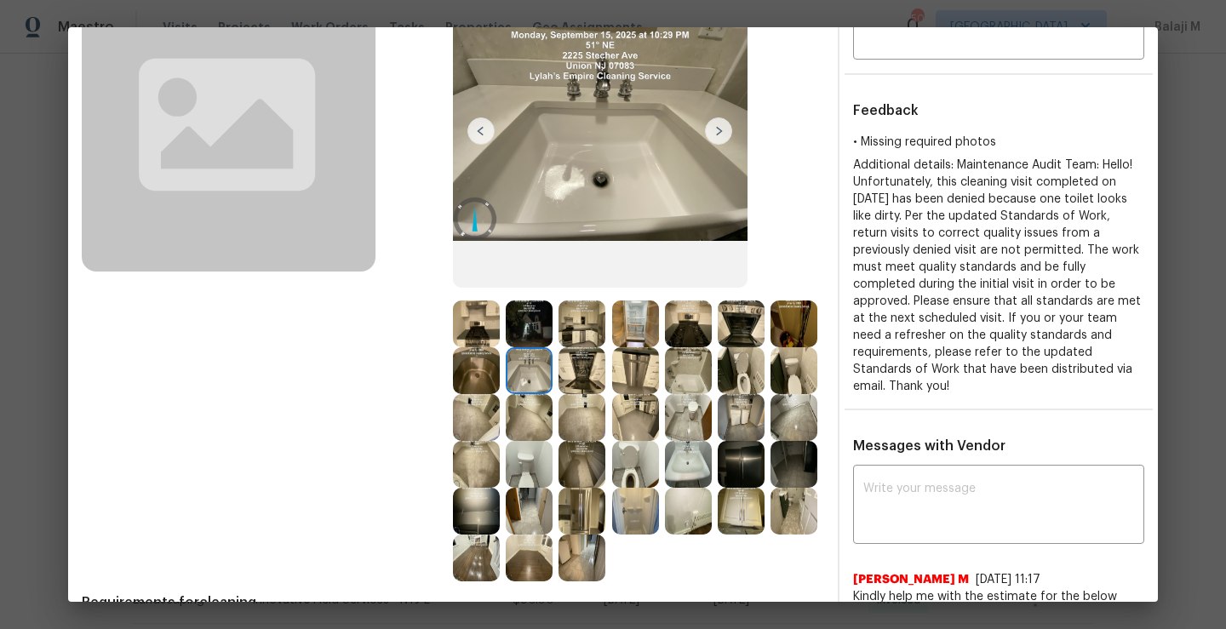
scroll to position [151, 0]
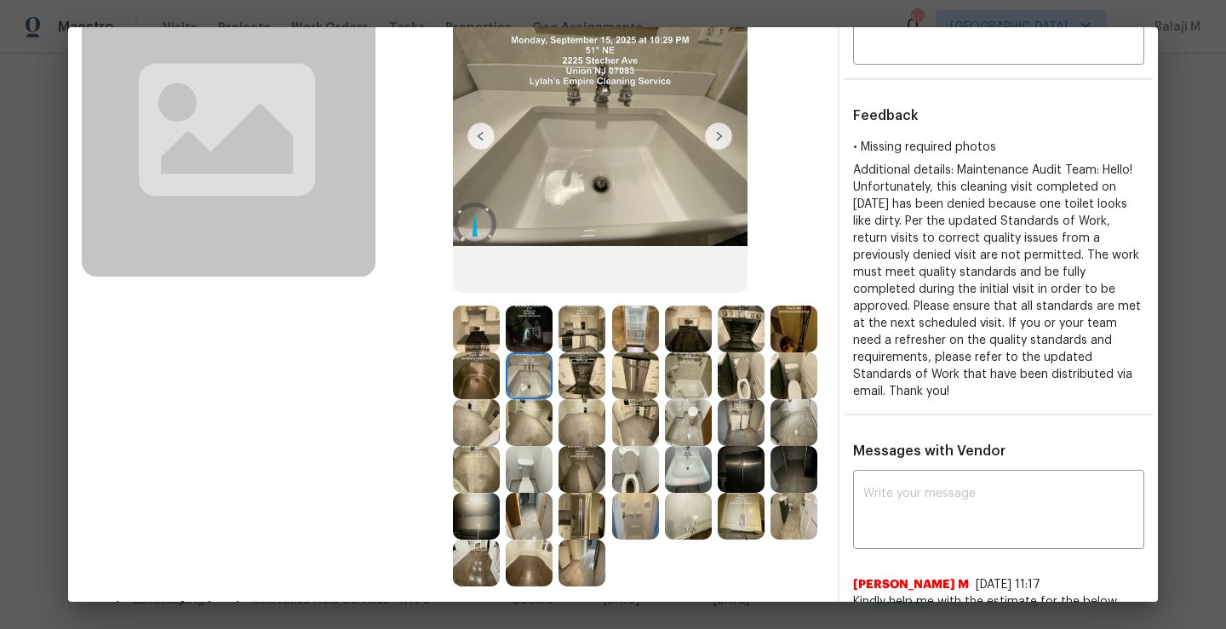
click at [605, 375] on img at bounding box center [581, 375] width 47 height 47
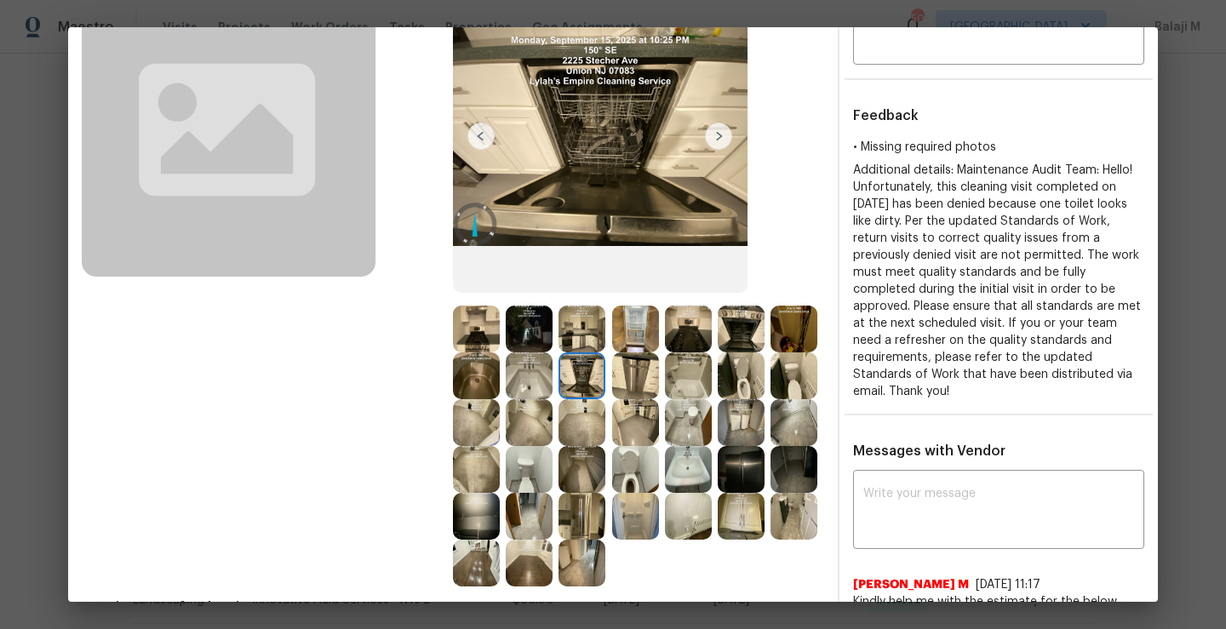
click at [659, 375] on img at bounding box center [635, 375] width 47 height 47
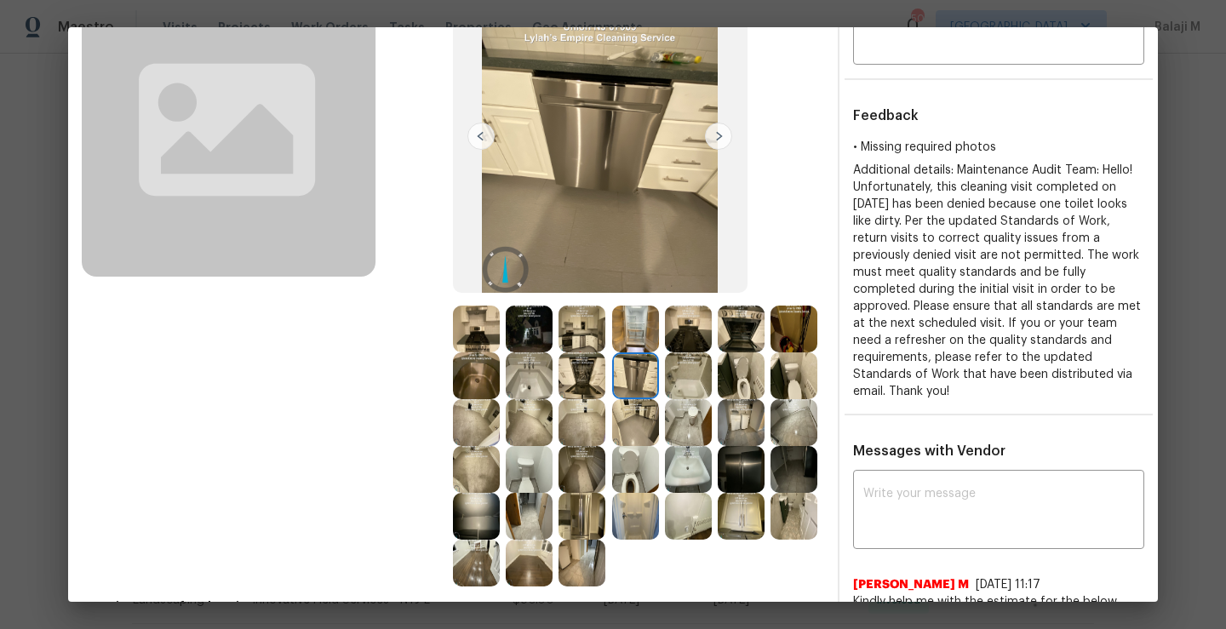
click at [717, 374] on div at bounding box center [691, 375] width 53 height 47
click at [711, 374] on img at bounding box center [688, 375] width 47 height 47
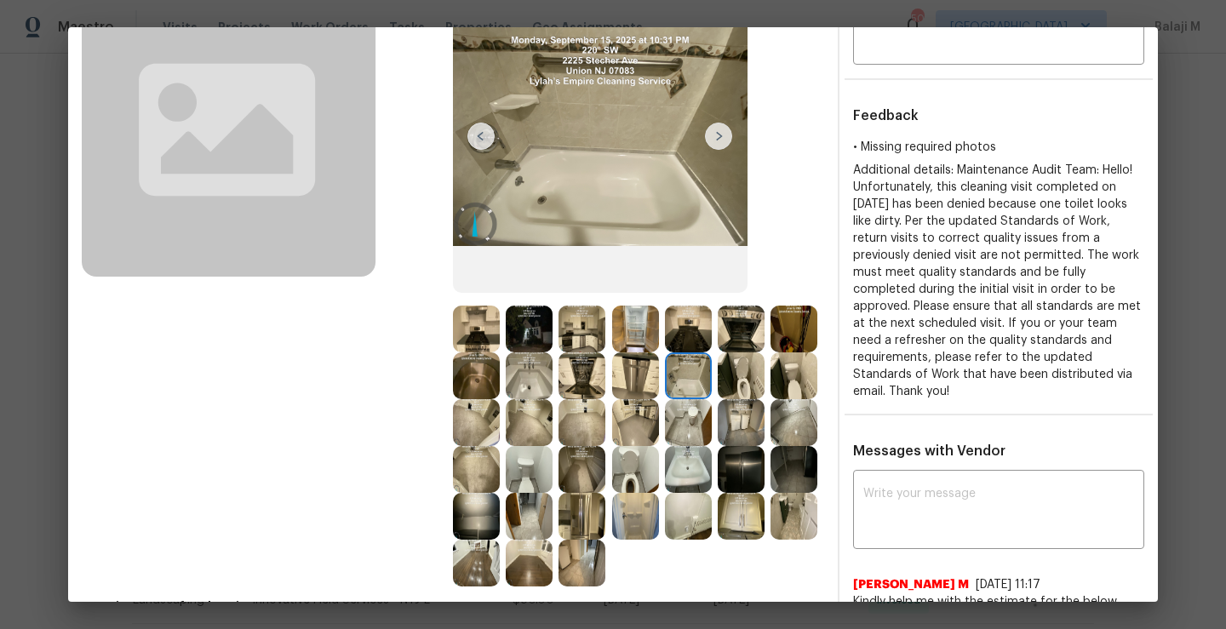
scroll to position [0, 0]
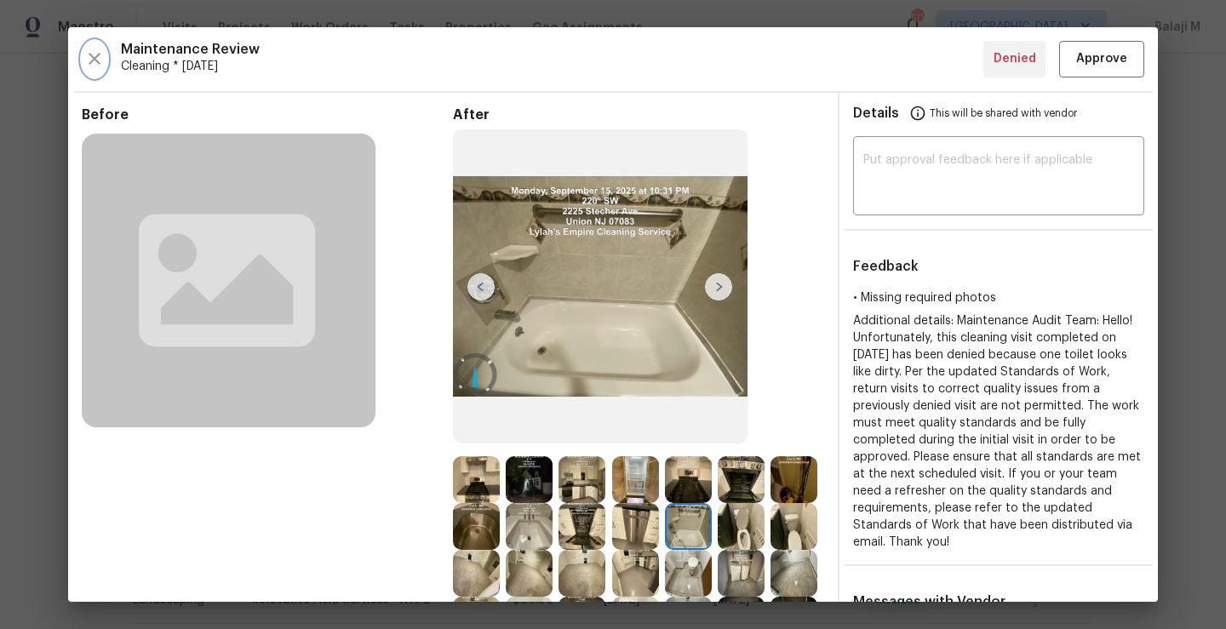
click at [102, 61] on icon "button" at bounding box center [94, 59] width 20 height 20
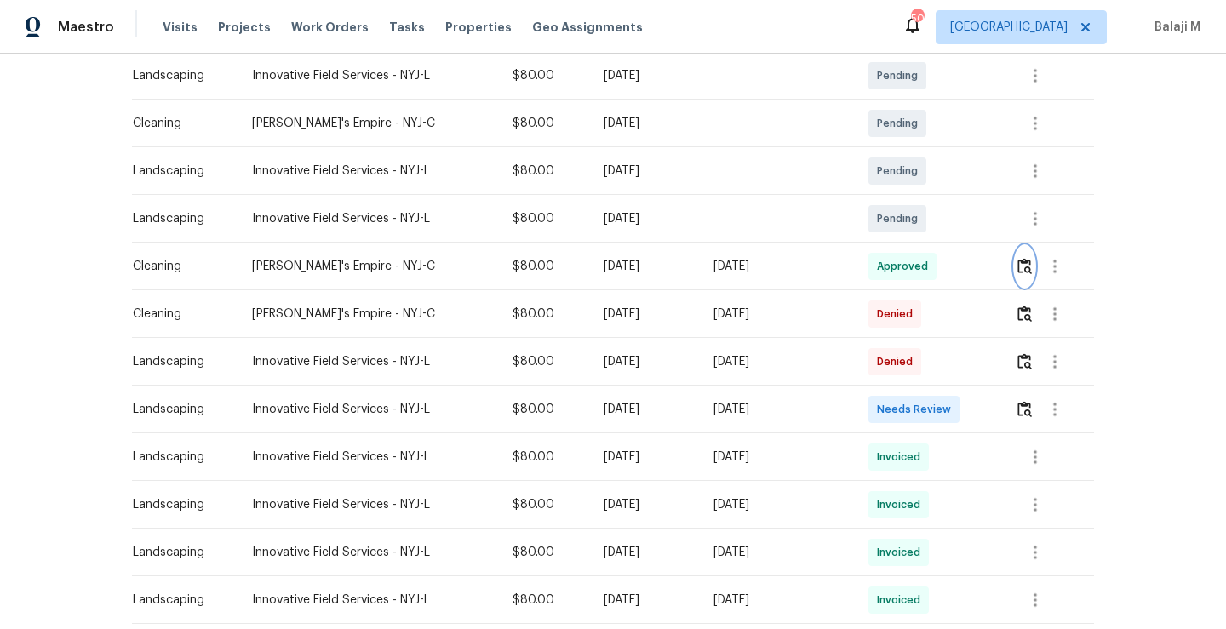
click at [1023, 277] on button "button" at bounding box center [1024, 266] width 20 height 41
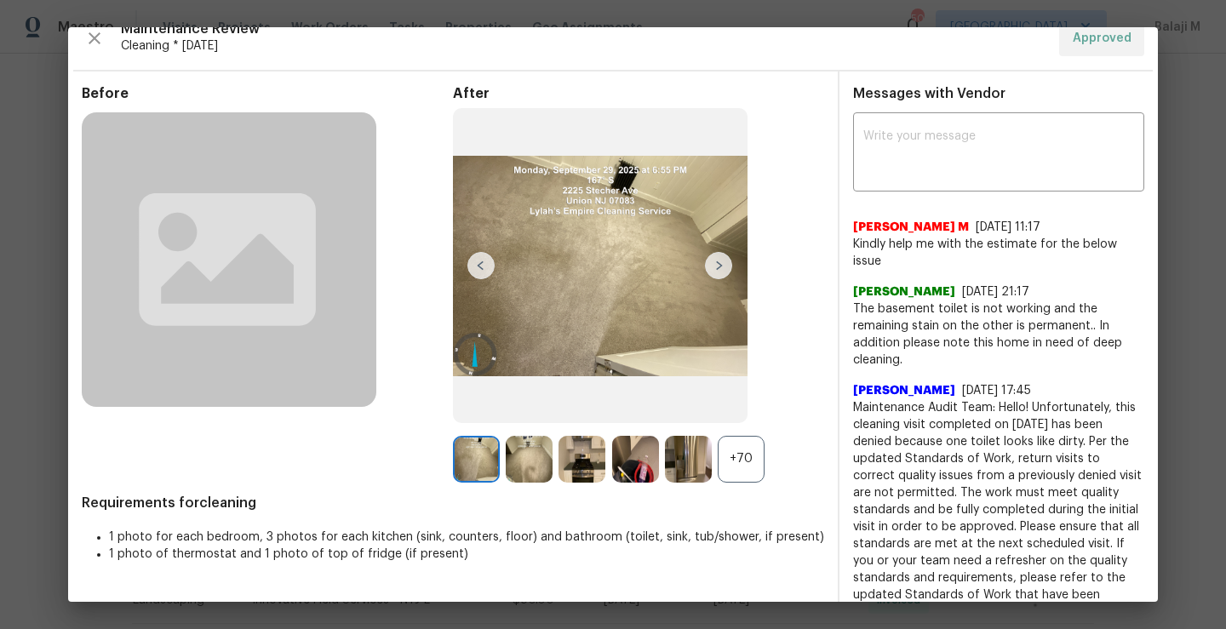
scroll to position [26, 0]
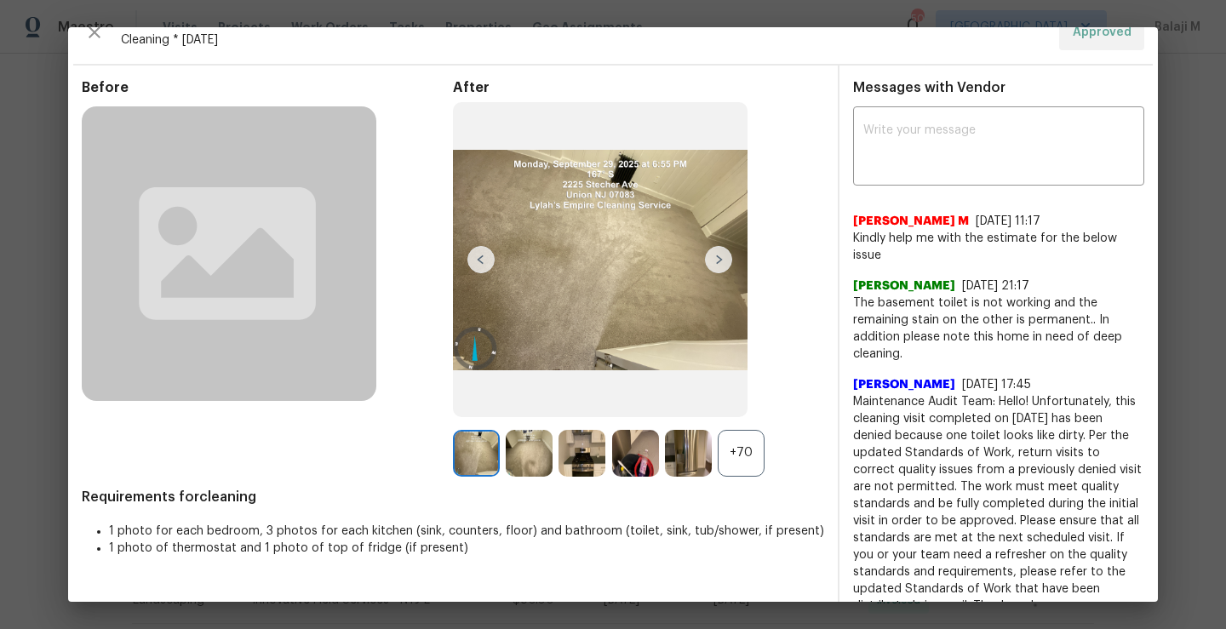
click at [734, 449] on div "+70" at bounding box center [740, 453] width 47 height 47
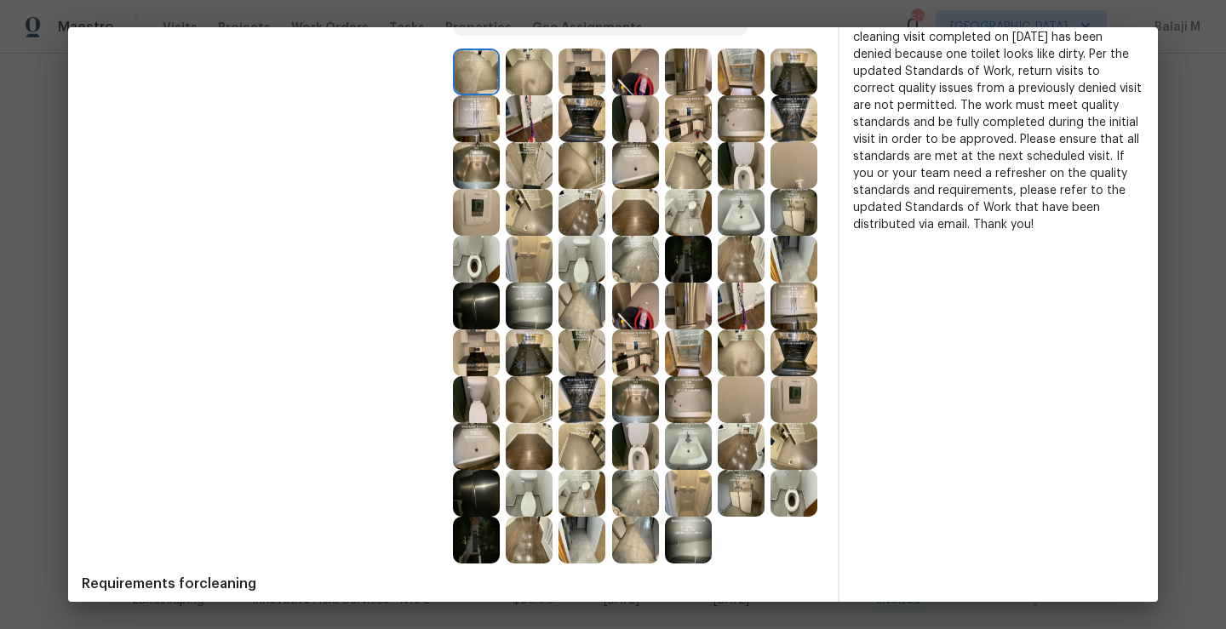
scroll to position [411, 0]
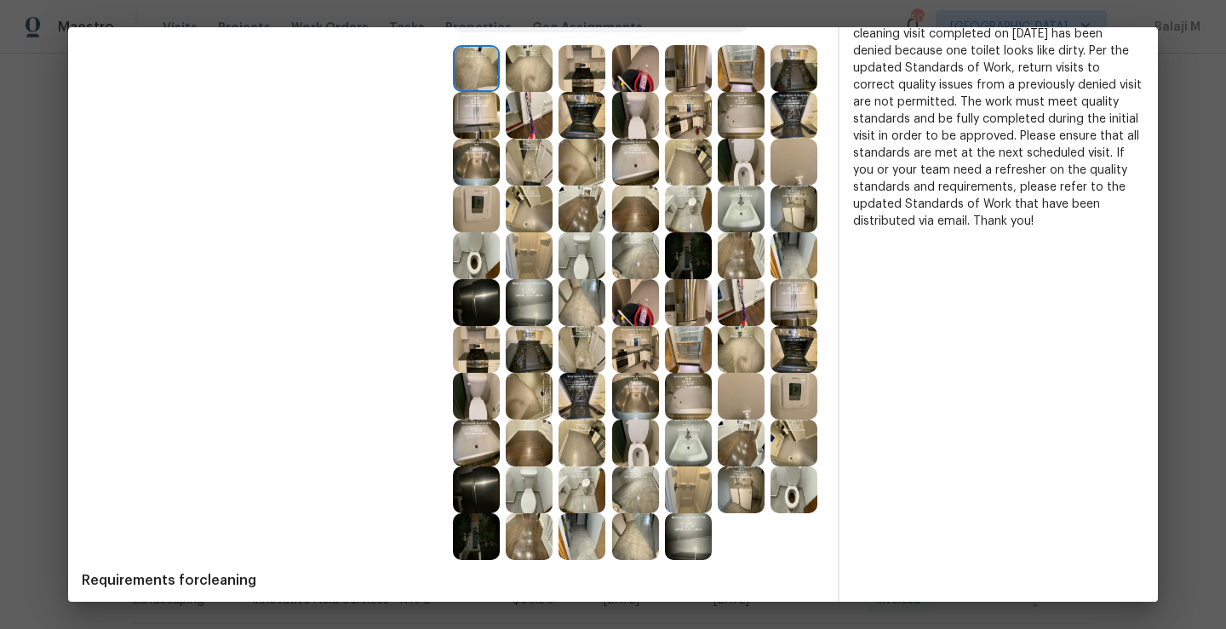
click at [500, 254] on img at bounding box center [476, 255] width 47 height 47
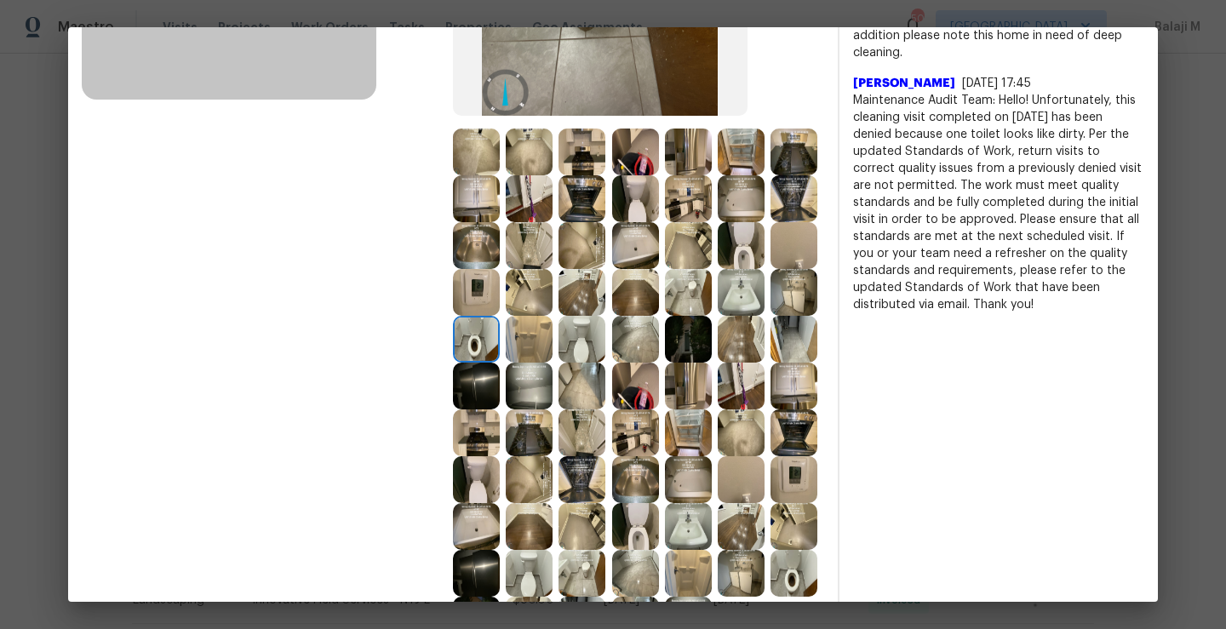
scroll to position [340, 0]
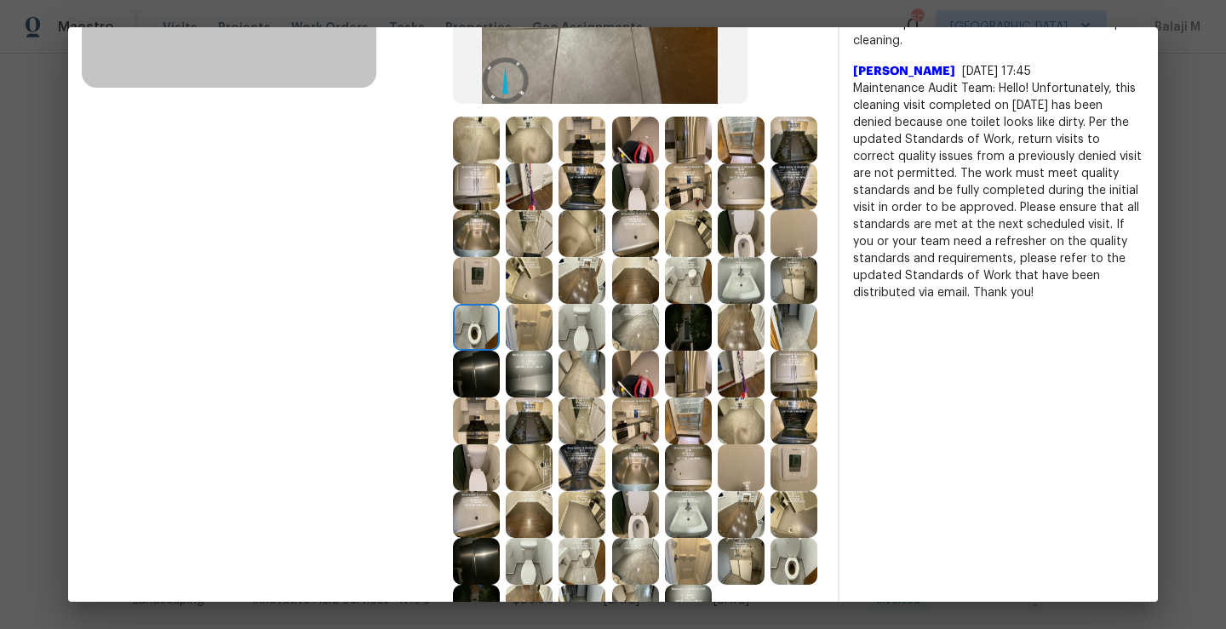
click at [500, 328] on img at bounding box center [476, 327] width 47 height 47
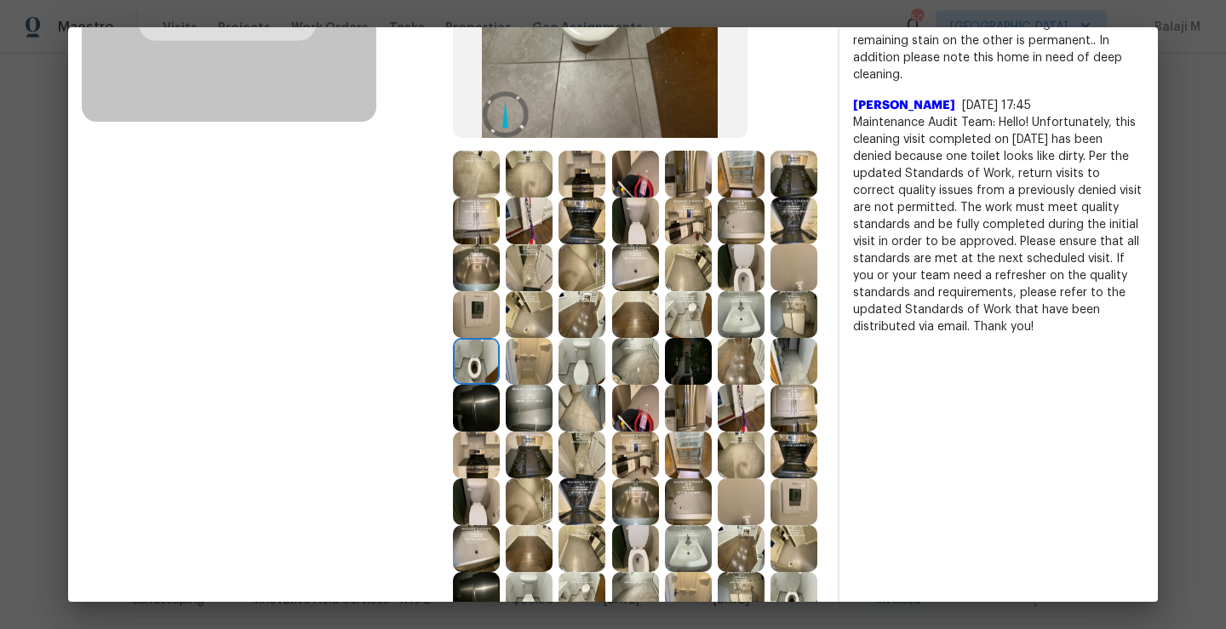
scroll to position [341, 0]
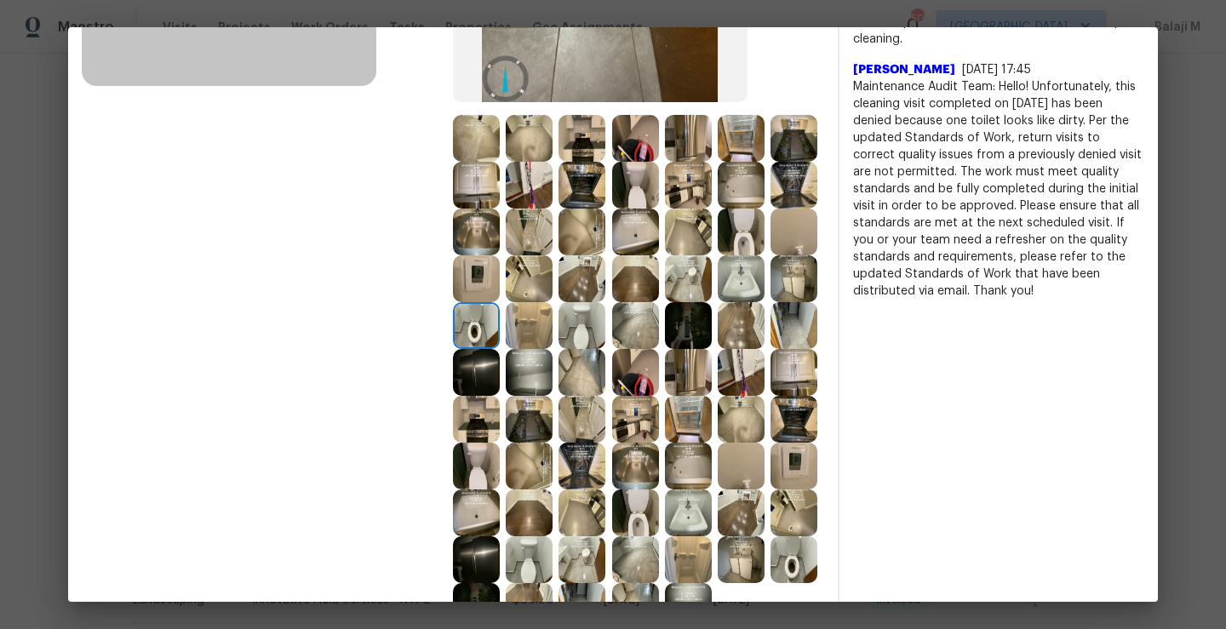
click at [552, 333] on img at bounding box center [529, 325] width 47 height 47
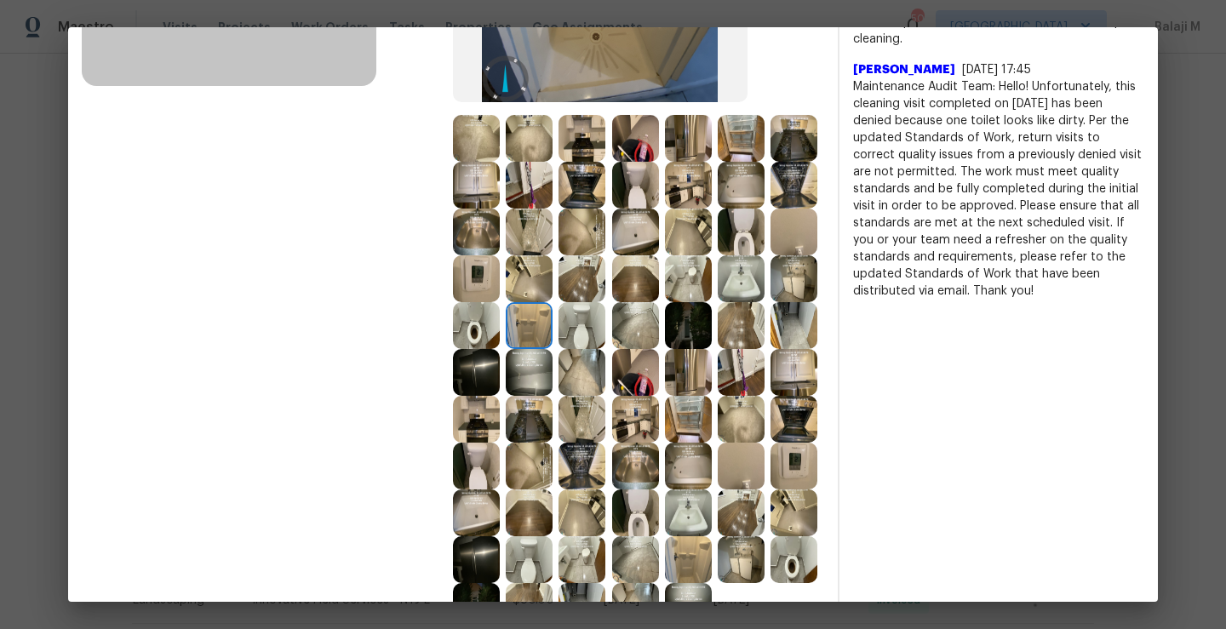
click at [770, 302] on img at bounding box center [793, 278] width 47 height 47
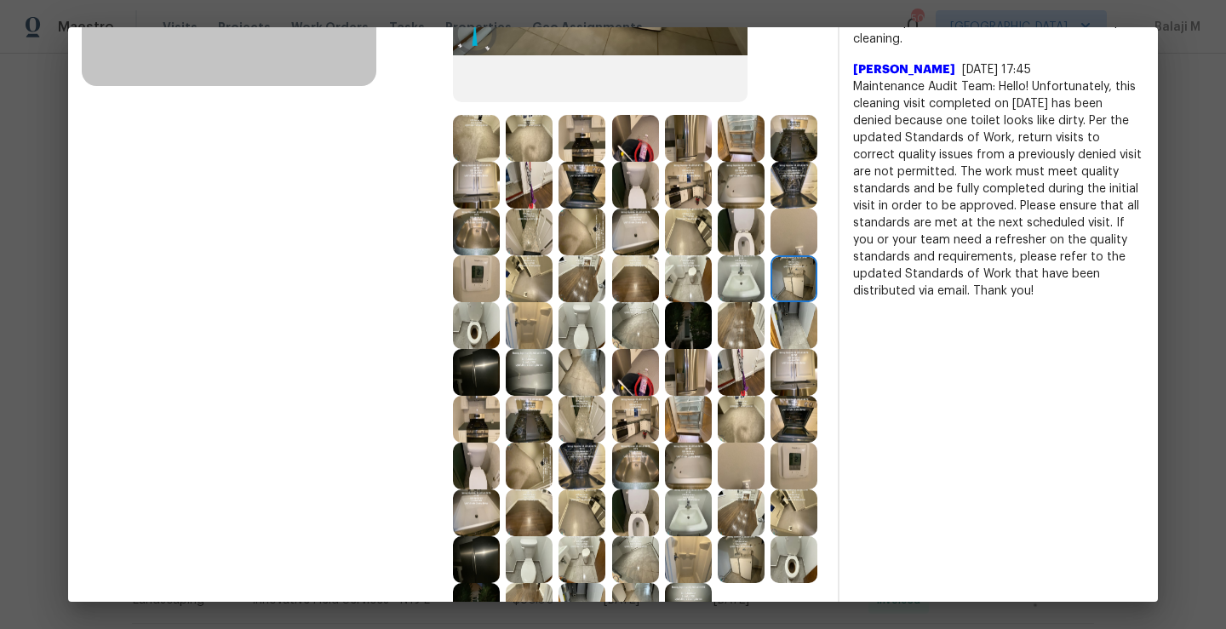
click at [717, 302] on img at bounding box center [740, 278] width 47 height 47
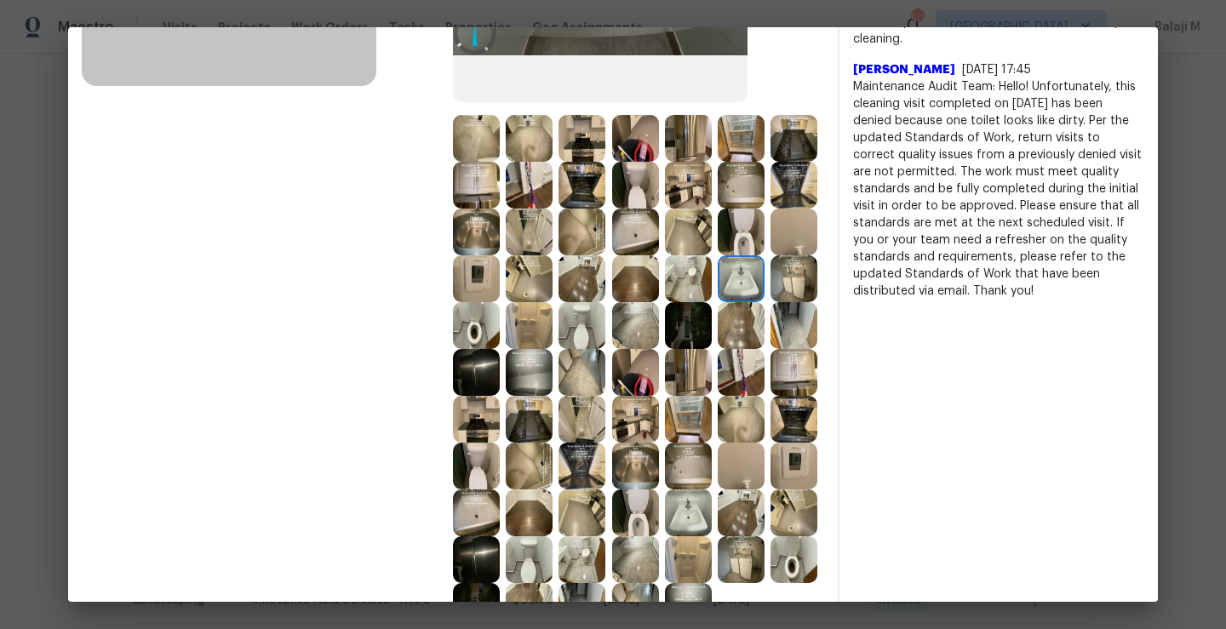
click at [665, 302] on img at bounding box center [688, 278] width 47 height 47
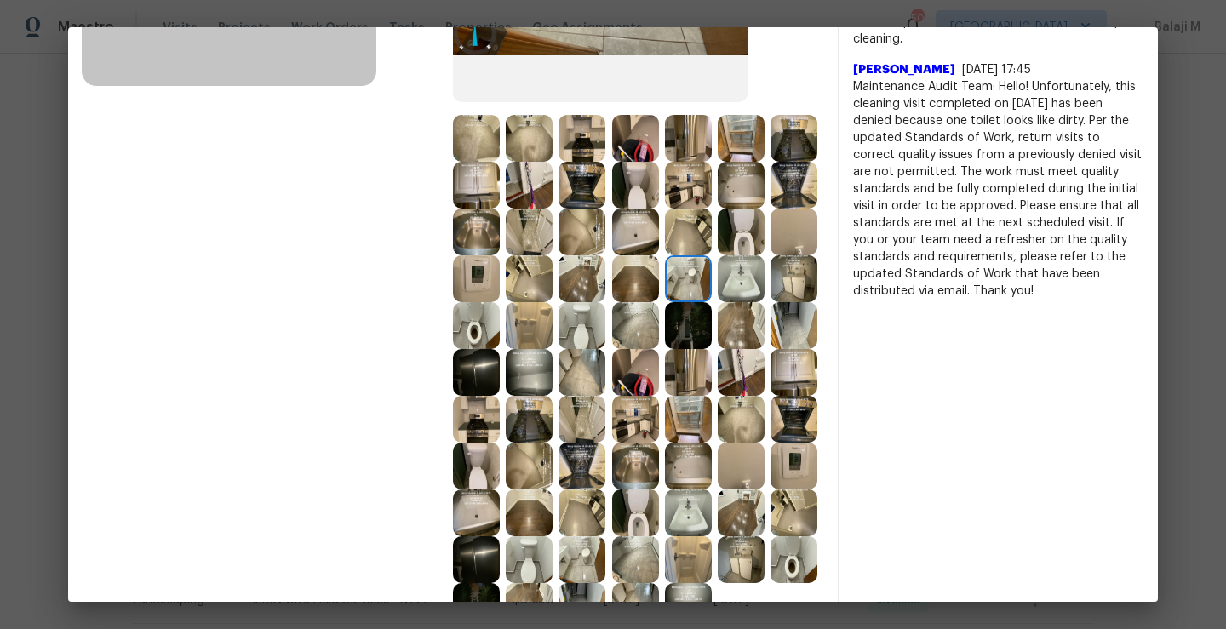
click at [558, 349] on img at bounding box center [581, 325] width 47 height 47
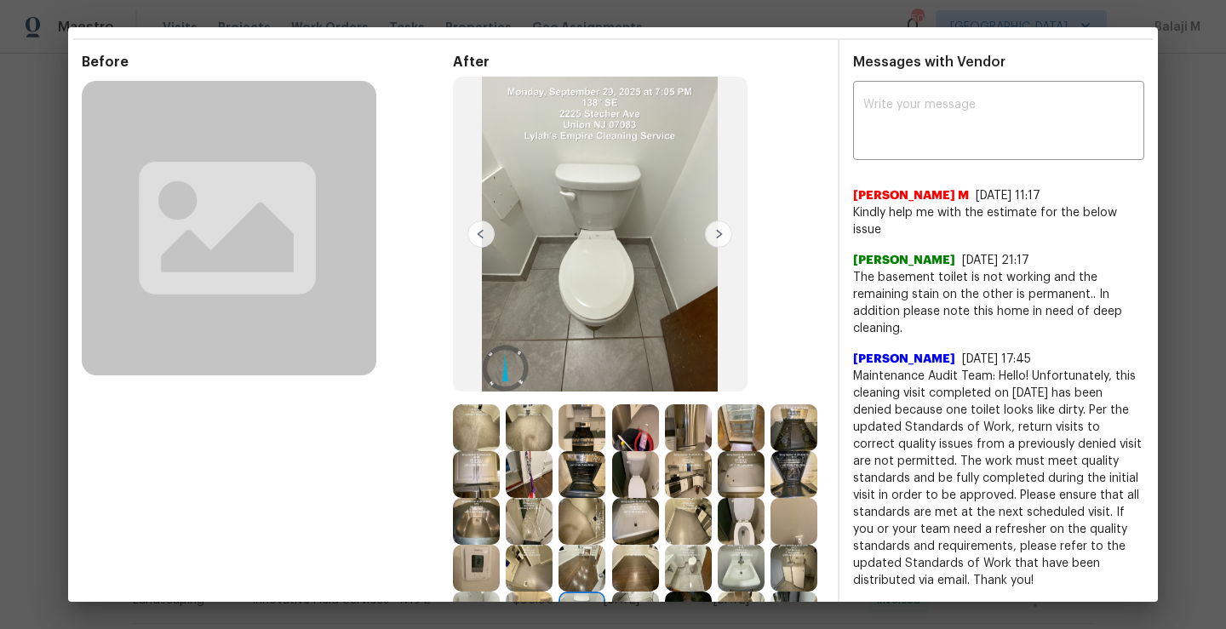
scroll to position [0, 0]
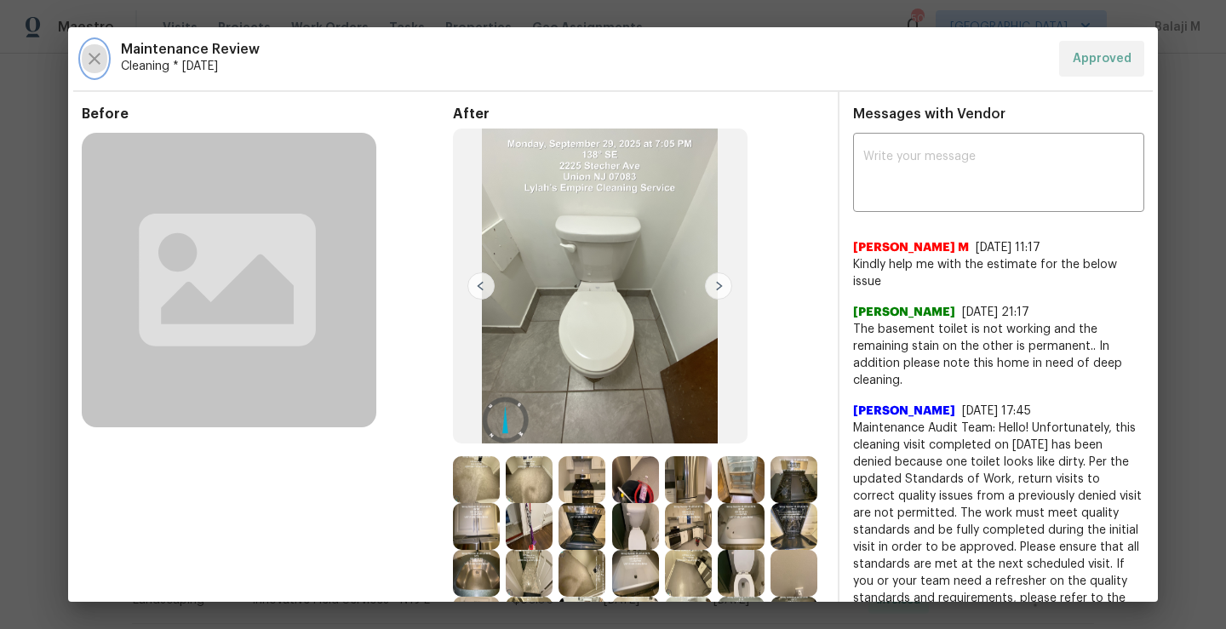
click at [96, 58] on icon "button" at bounding box center [94, 59] width 20 height 20
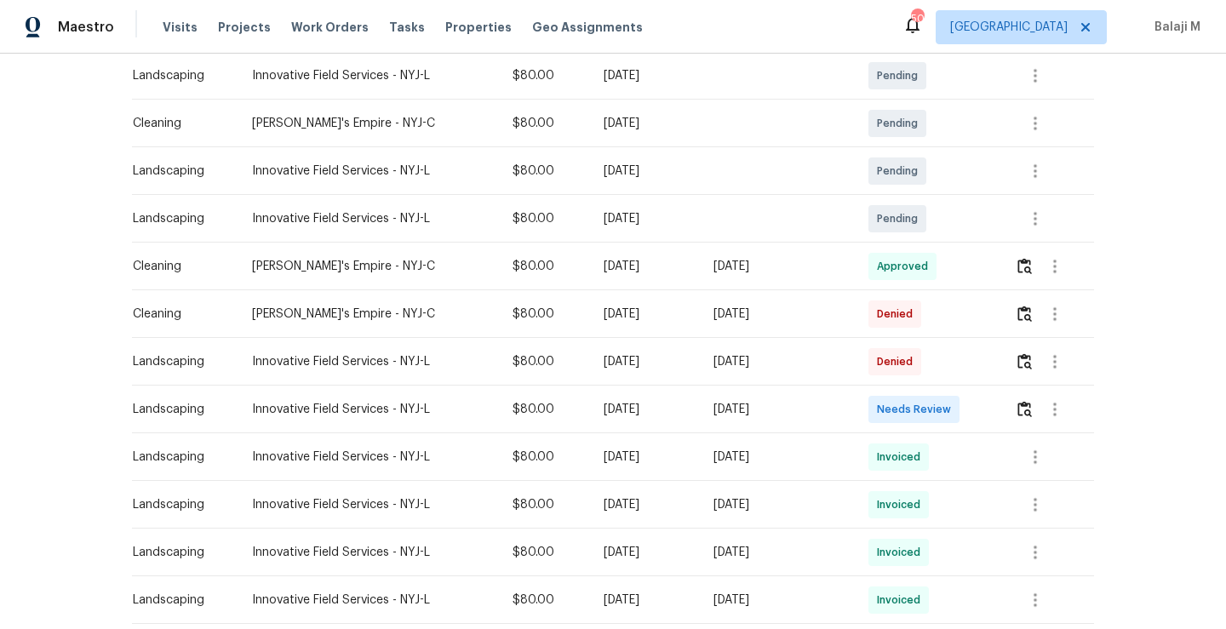
click at [801, 322] on td "Mon, Sep 15 2025" at bounding box center [777, 314] width 155 height 48
click at [783, 319] on div "Mon, Sep 15 2025" at bounding box center [777, 314] width 128 height 17
click at [1022, 311] on img "button" at bounding box center [1024, 314] width 14 height 16
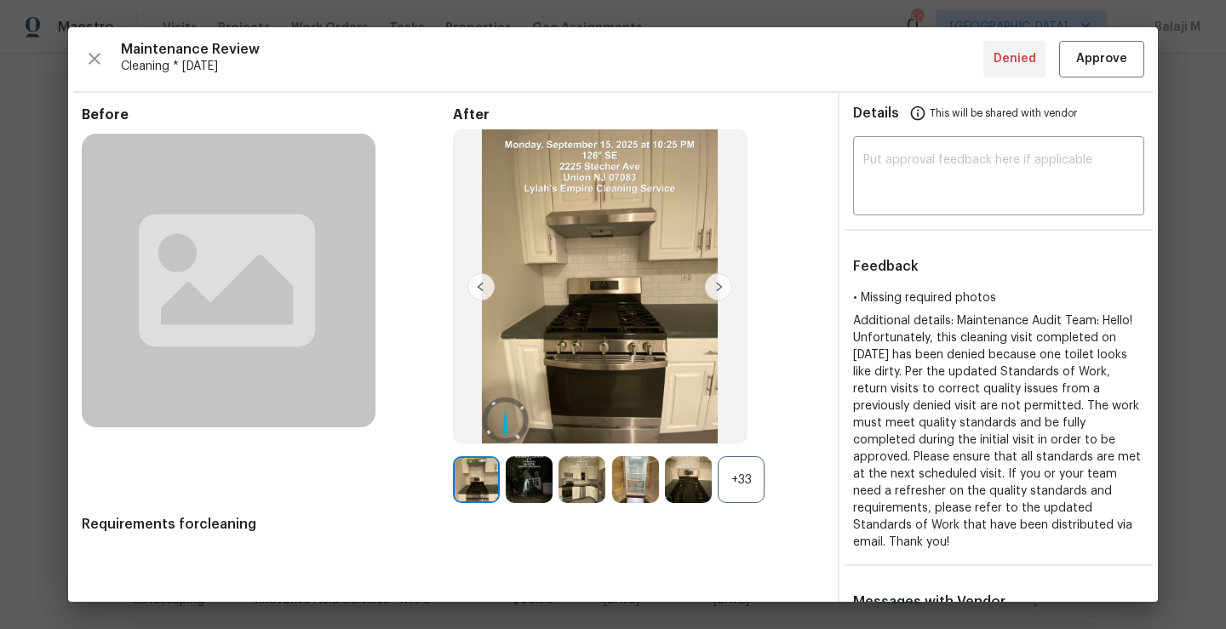
scroll to position [37, 0]
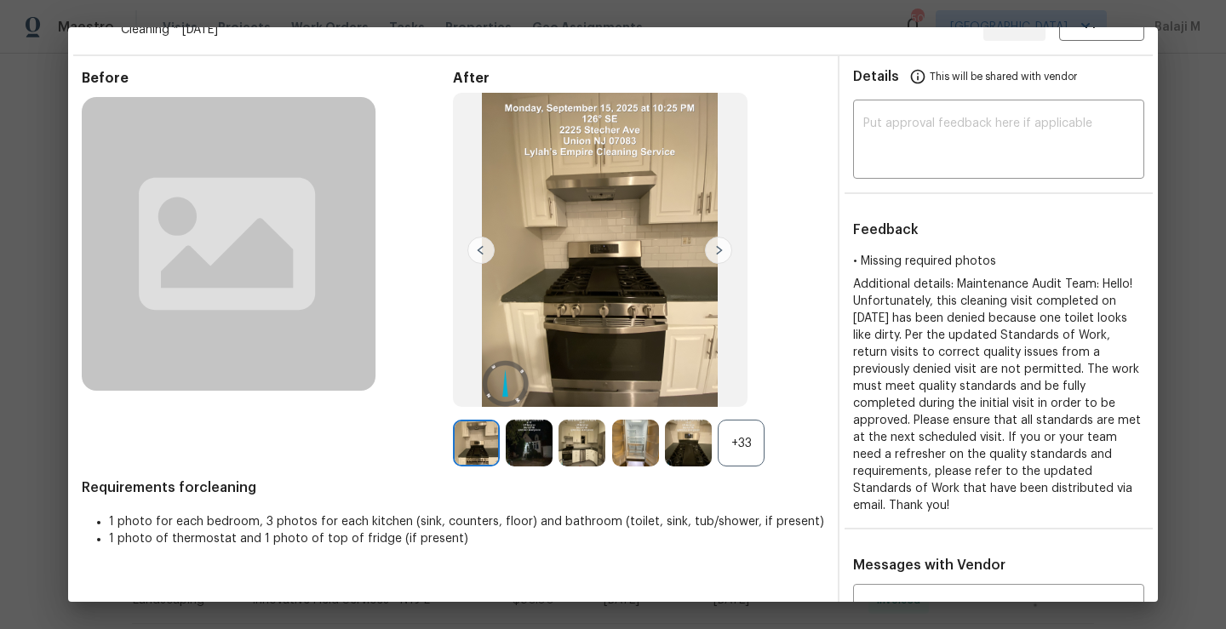
click at [745, 448] on div "+33" at bounding box center [740, 443] width 47 height 47
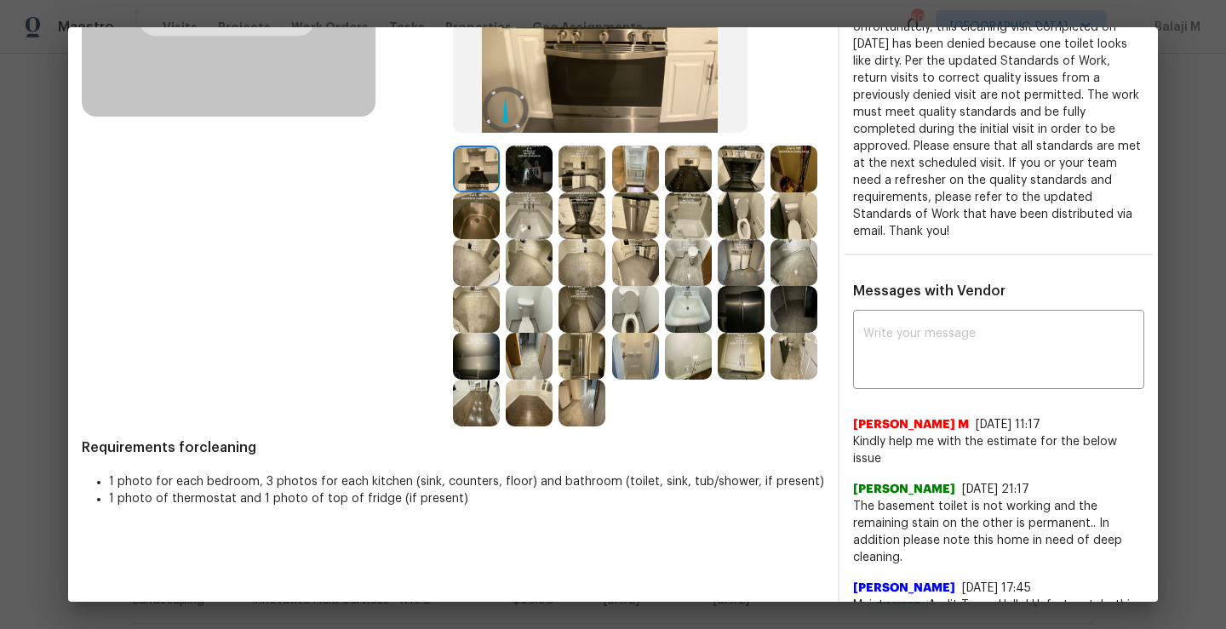
scroll to position [327, 0]
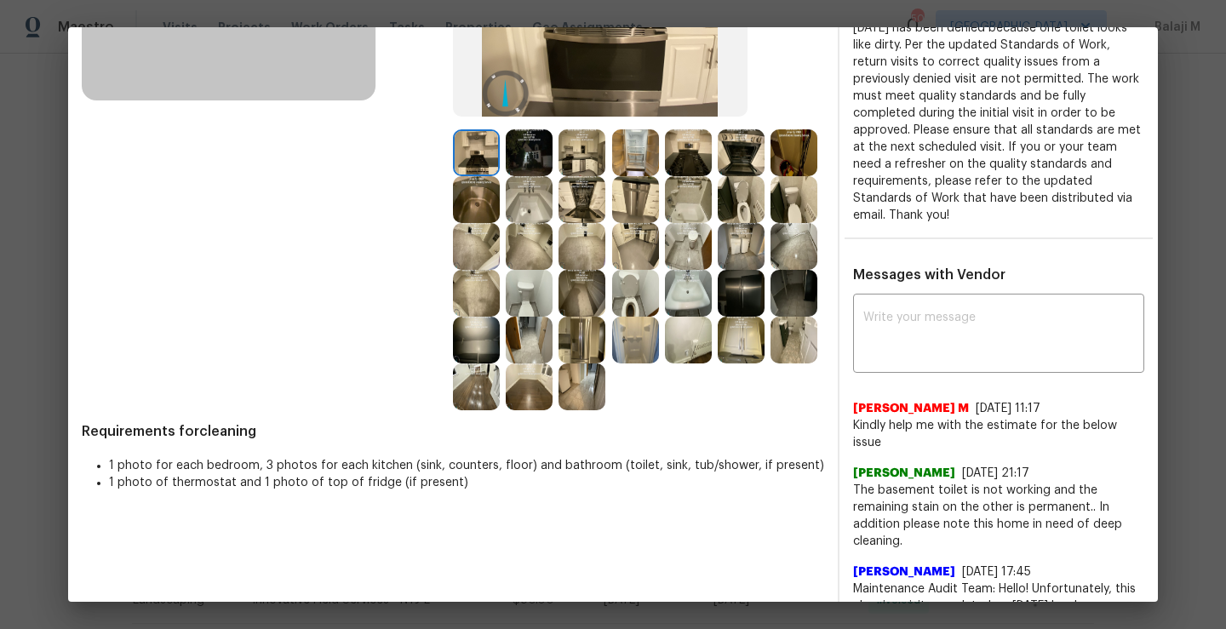
click at [612, 317] on img at bounding box center [635, 293] width 47 height 47
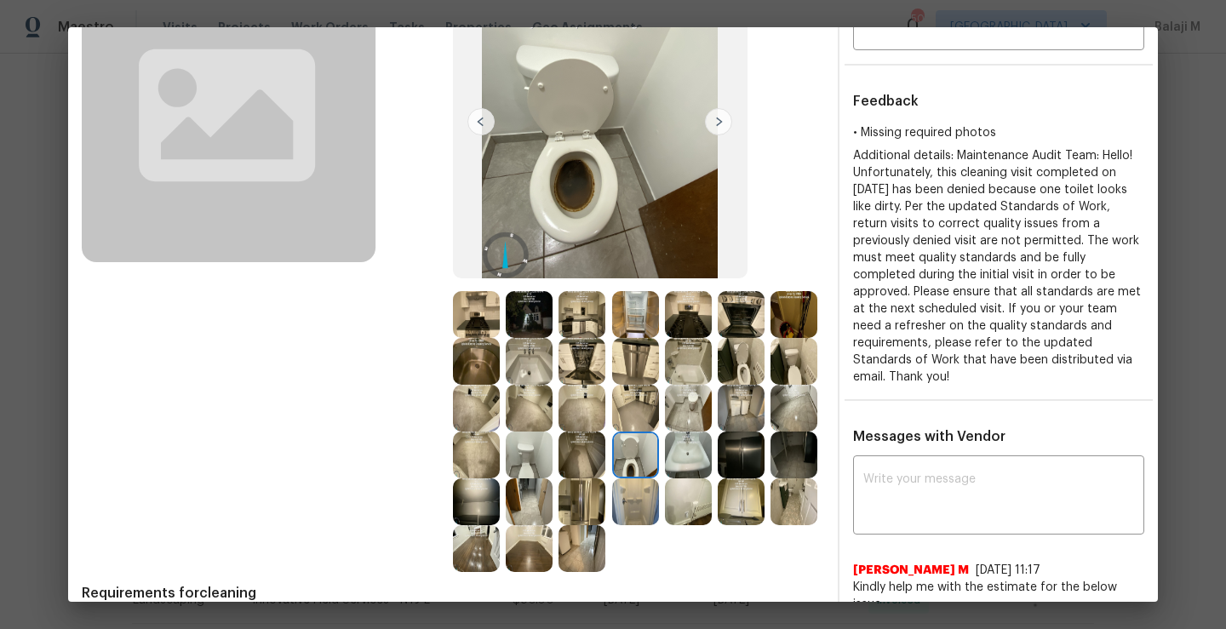
scroll to position [0, 0]
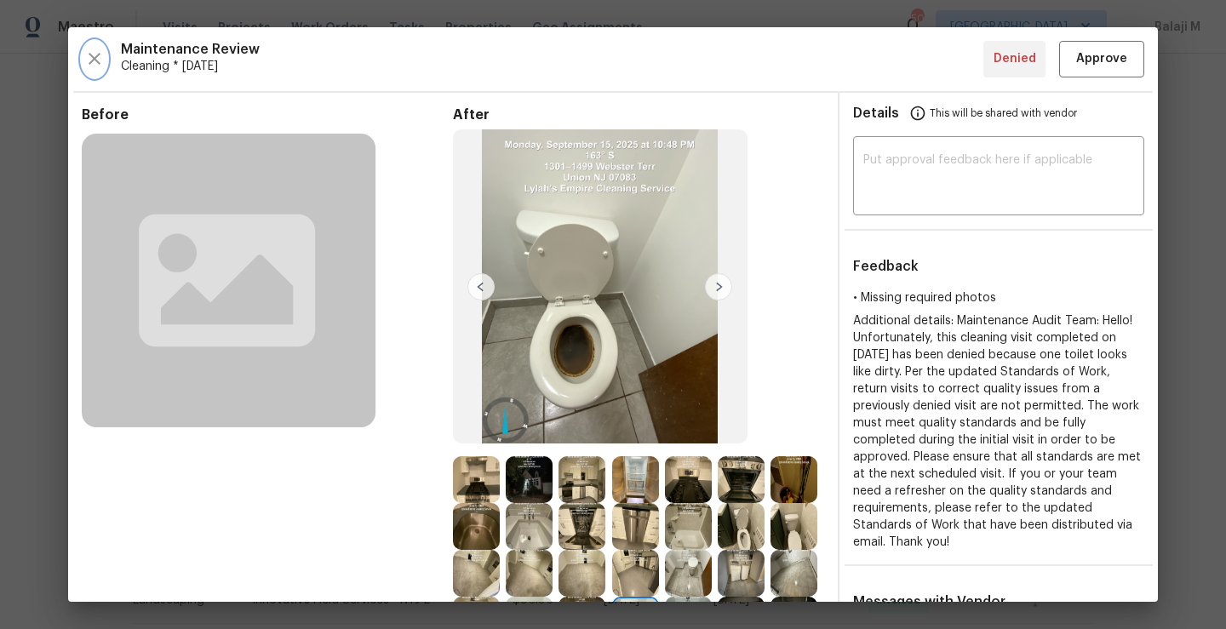
click at [92, 58] on icon "button" at bounding box center [94, 59] width 20 height 20
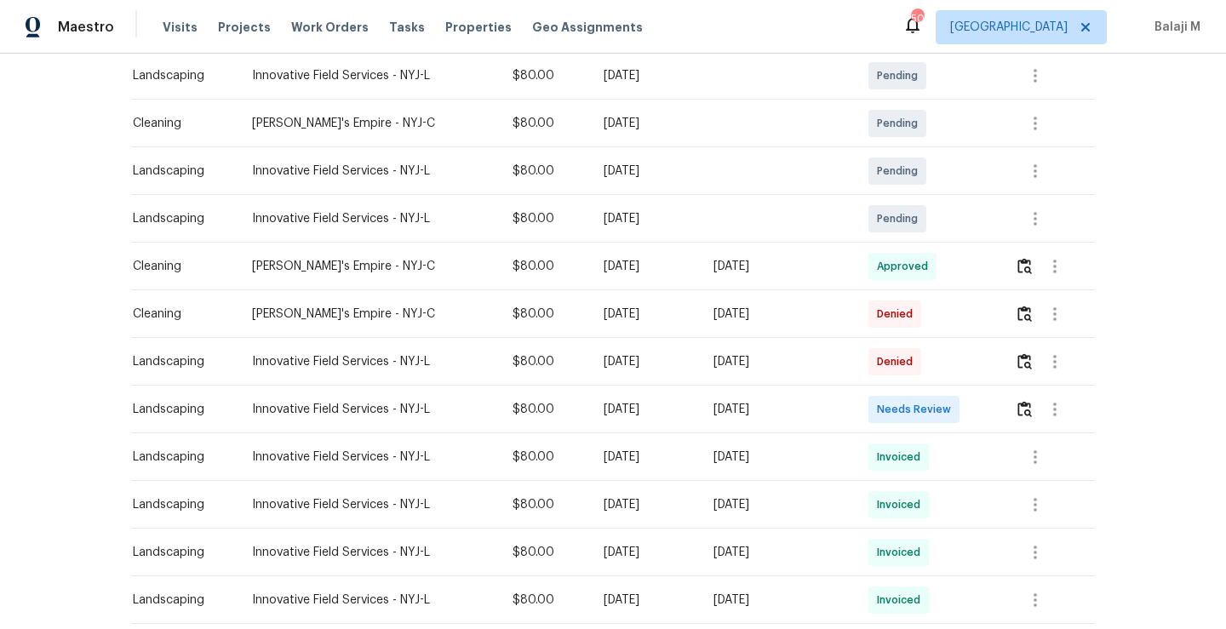
click at [778, 269] on div "Mon, Sep 29 2025" at bounding box center [777, 266] width 128 height 17
click at [1022, 277] on button "button" at bounding box center [1024, 266] width 20 height 41
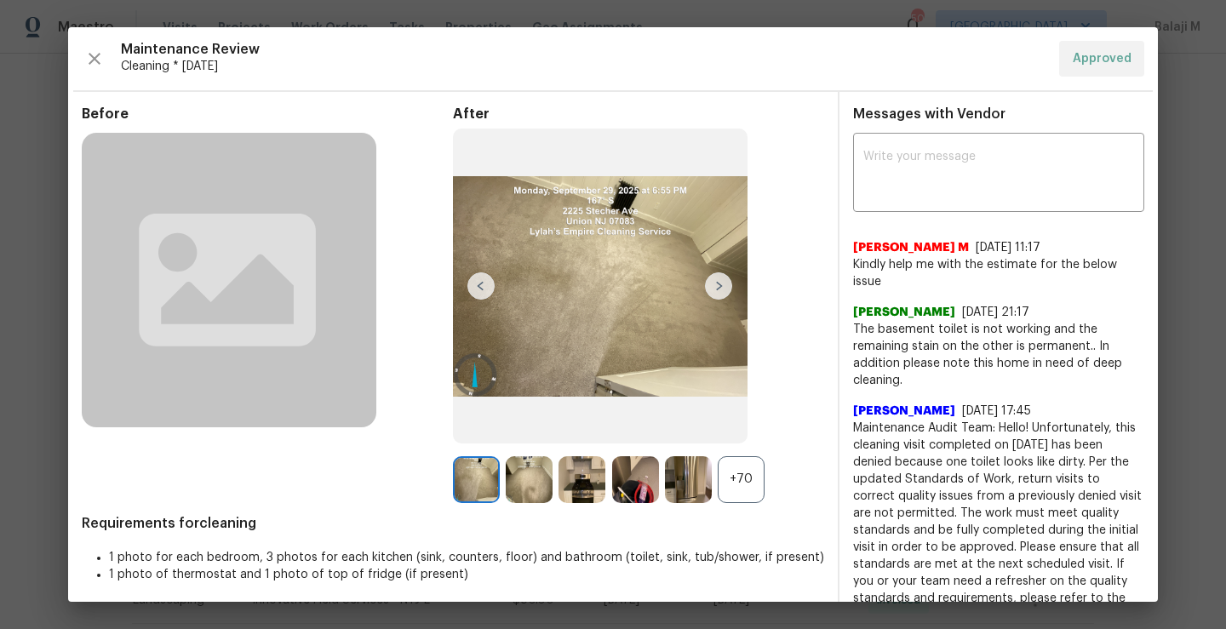
scroll to position [49, 0]
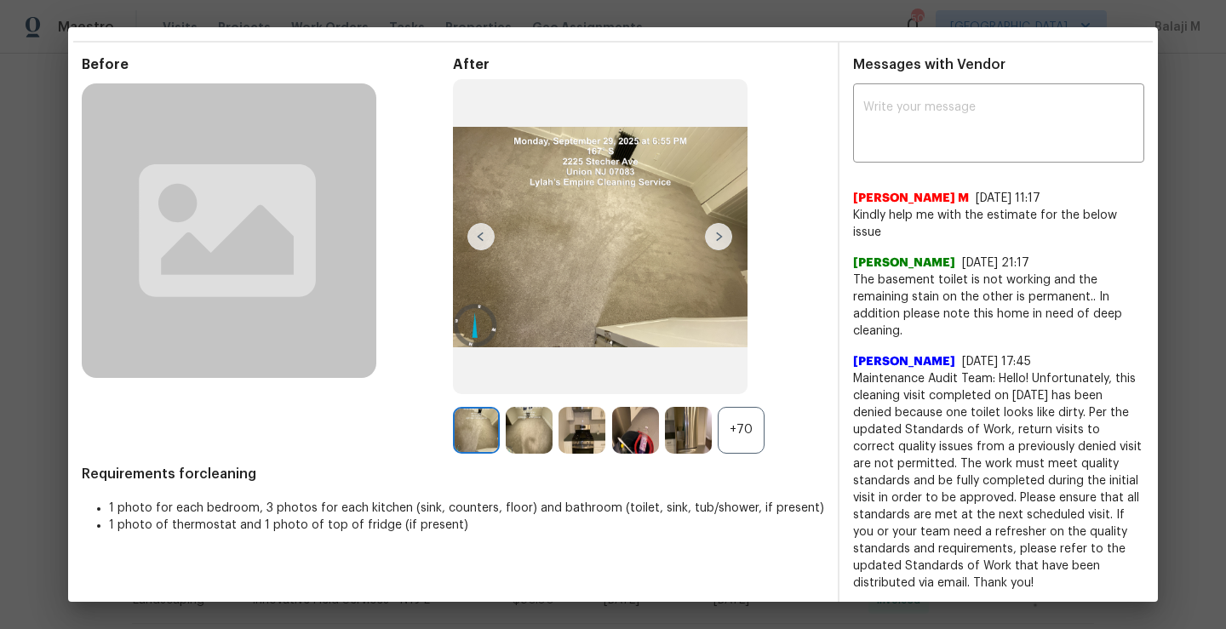
click at [745, 430] on div "+70" at bounding box center [740, 430] width 47 height 47
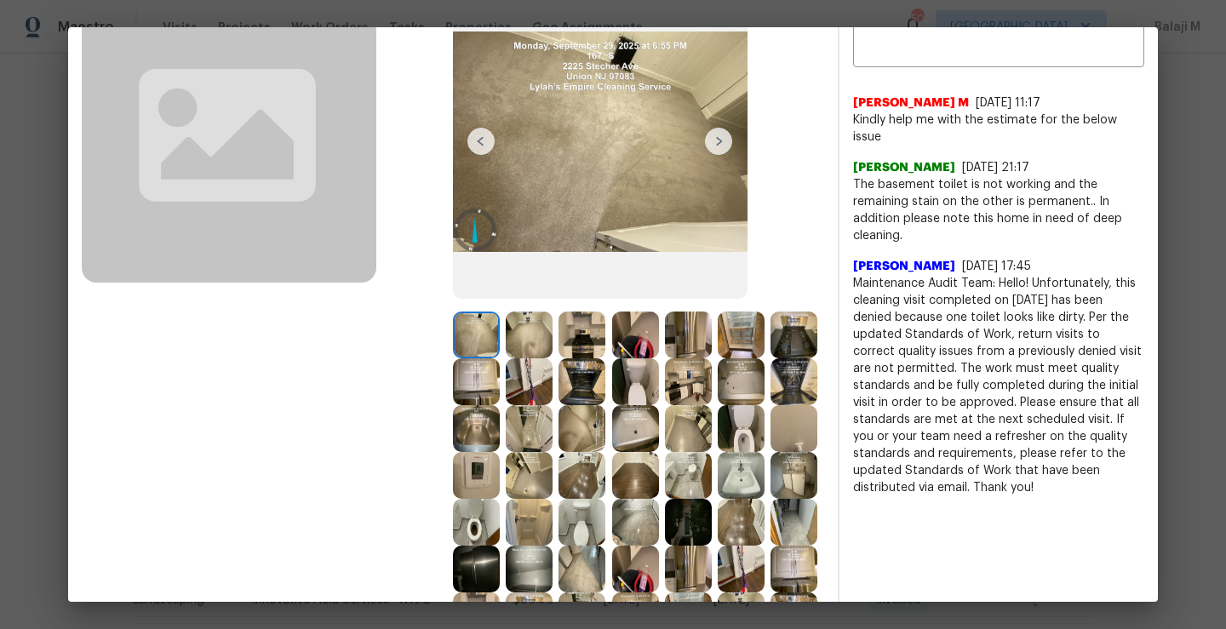
scroll to position [169, 0]
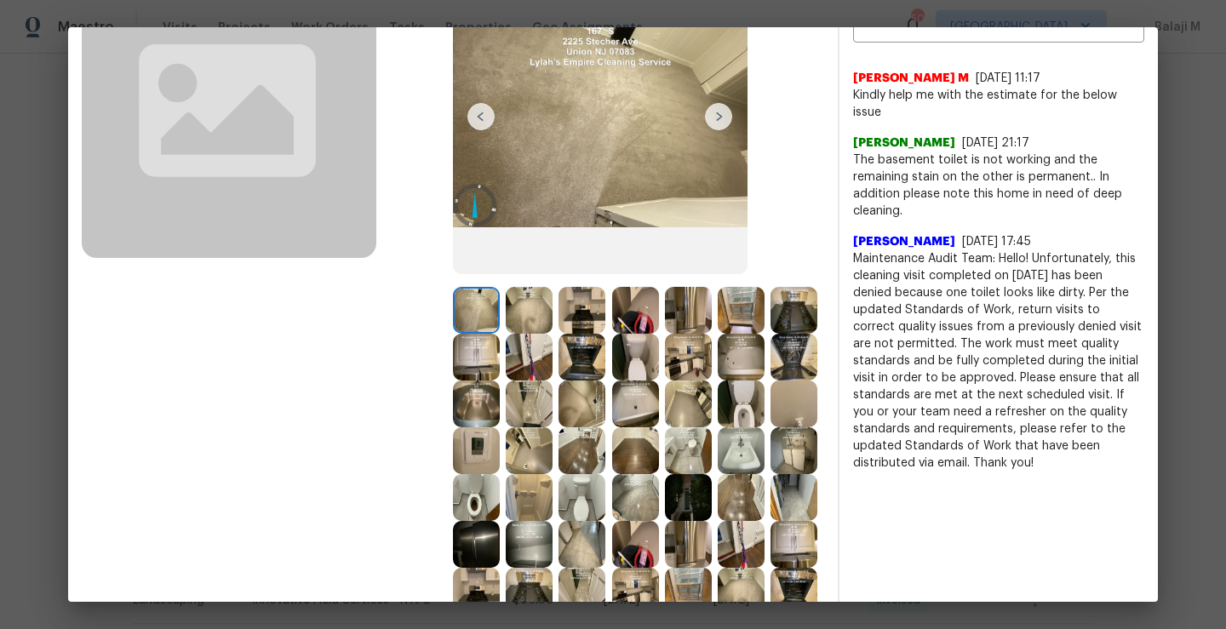
click at [770, 380] on div at bounding box center [796, 357] width 53 height 47
click at [552, 410] on img at bounding box center [529, 403] width 47 height 47
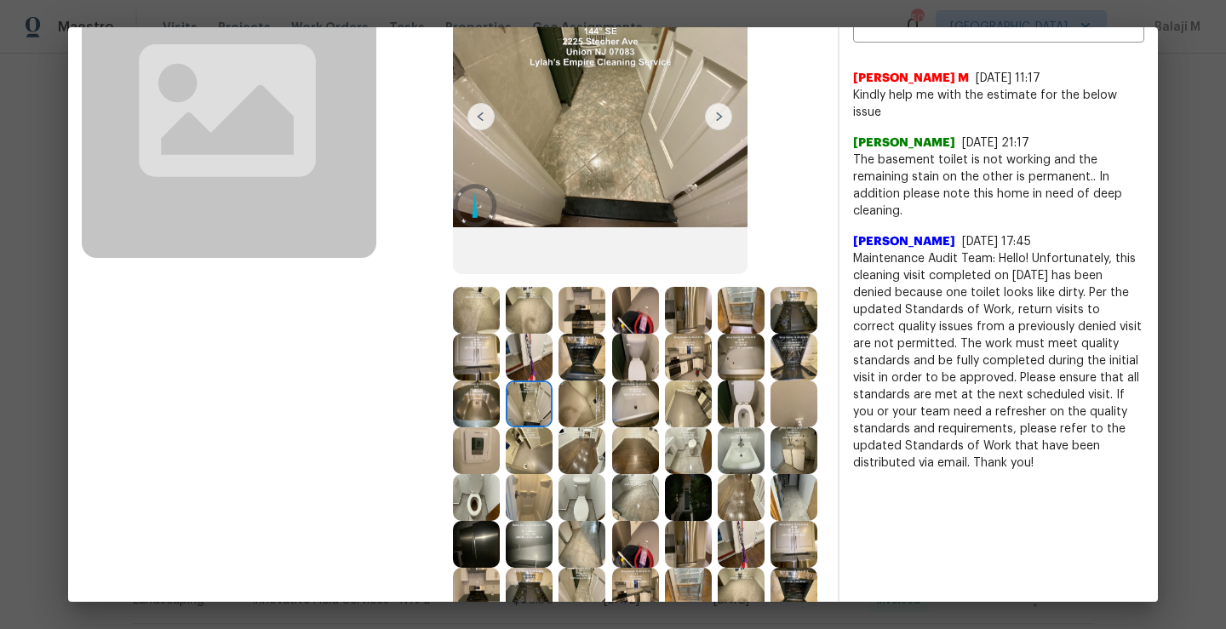
click at [552, 410] on img at bounding box center [529, 403] width 47 height 47
click at [605, 410] on img at bounding box center [581, 403] width 47 height 47
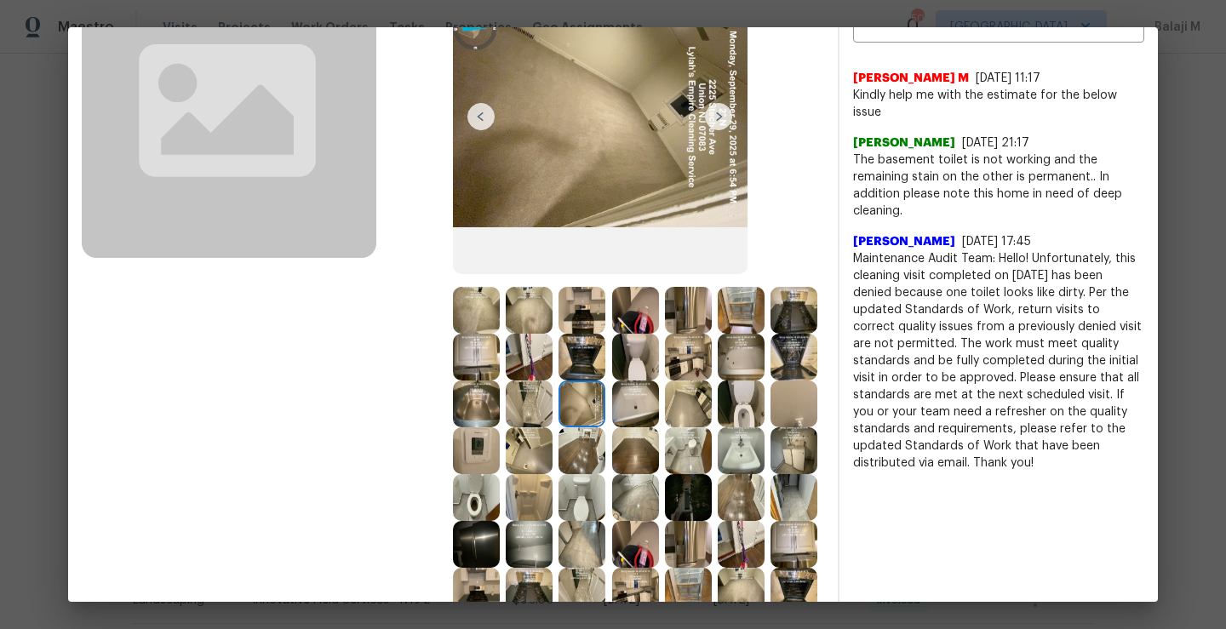
scroll to position [215, 0]
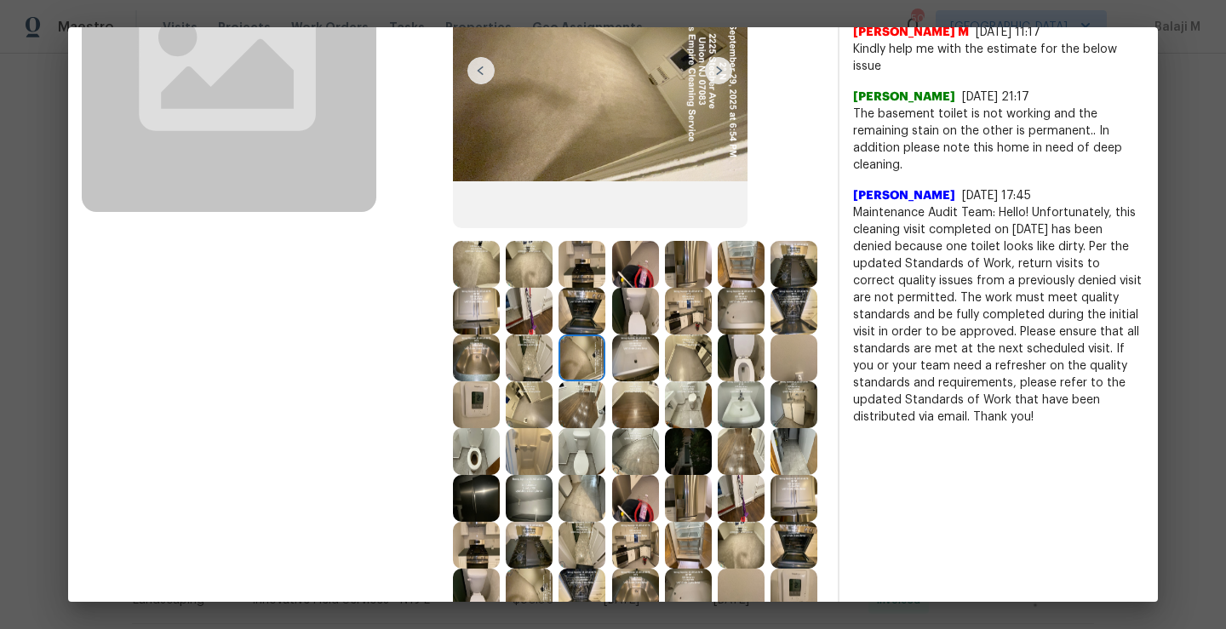
click at [500, 469] on img at bounding box center [476, 451] width 47 height 47
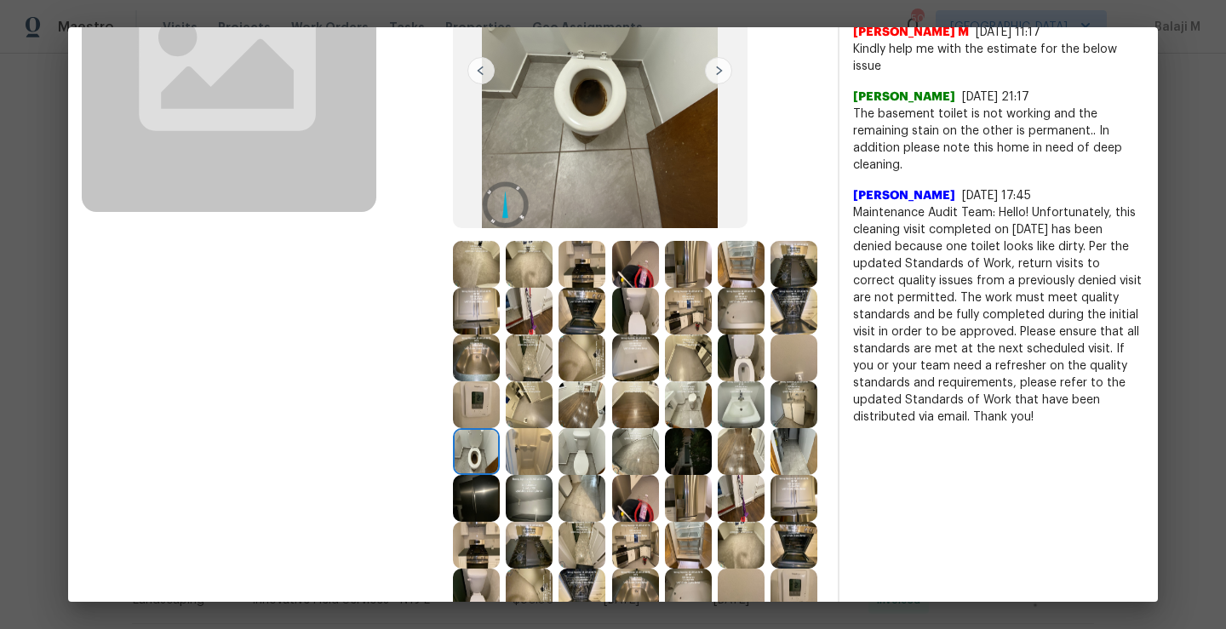
click at [500, 449] on img at bounding box center [476, 451] width 47 height 47
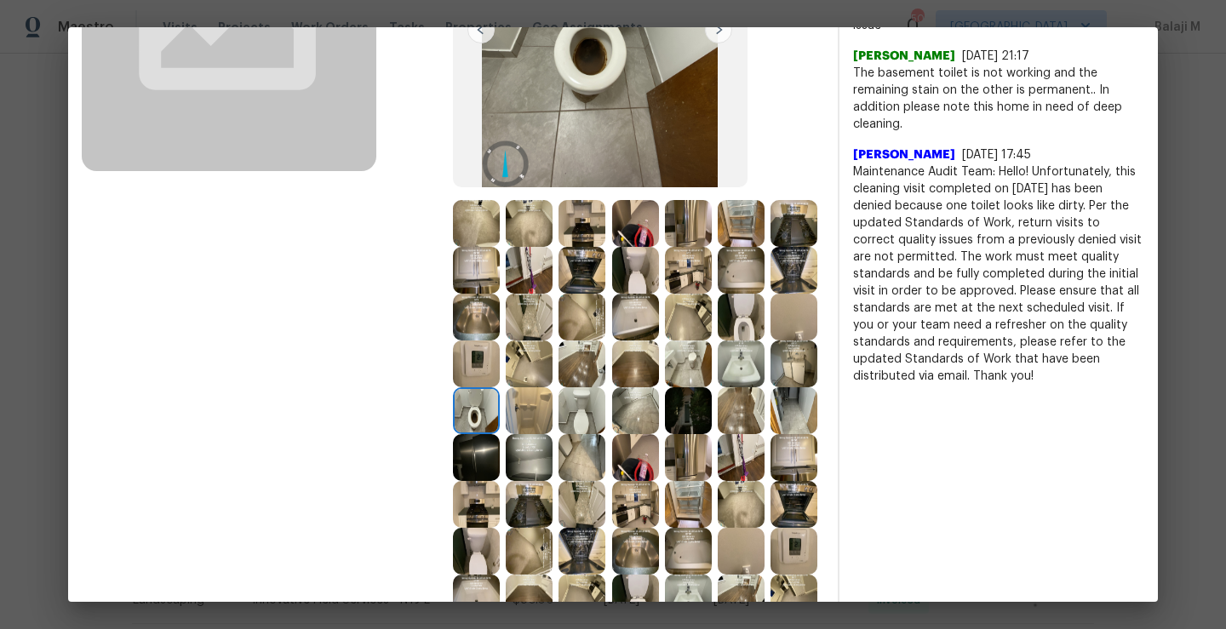
scroll to position [258, 0]
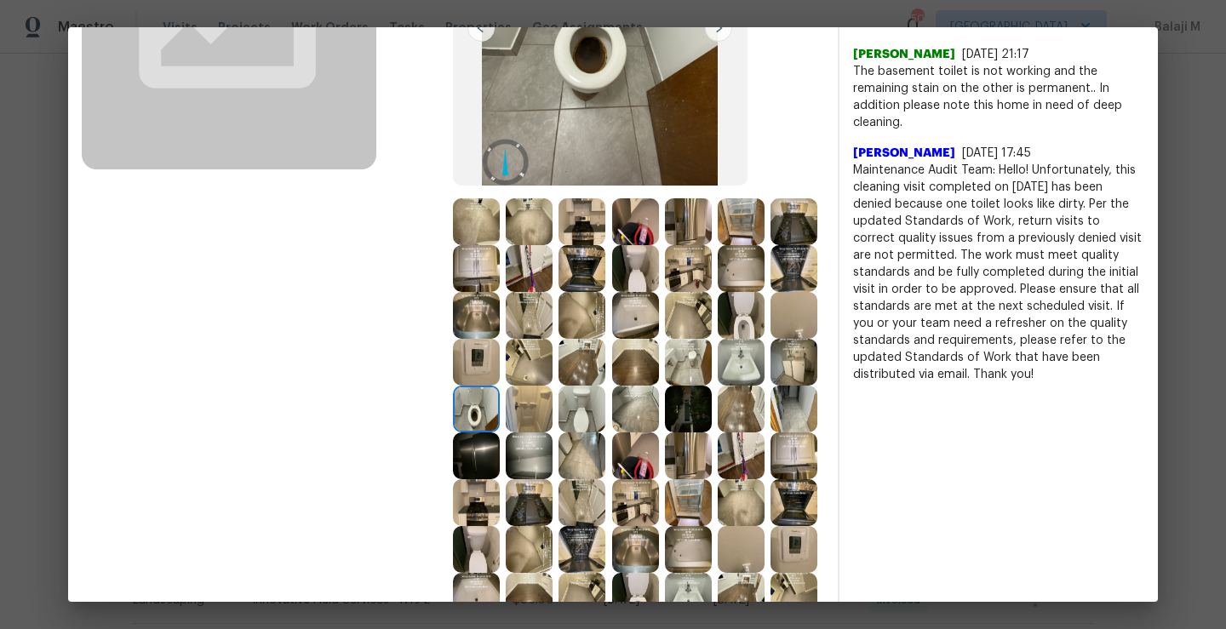
click at [612, 432] on img at bounding box center [635, 409] width 47 height 47
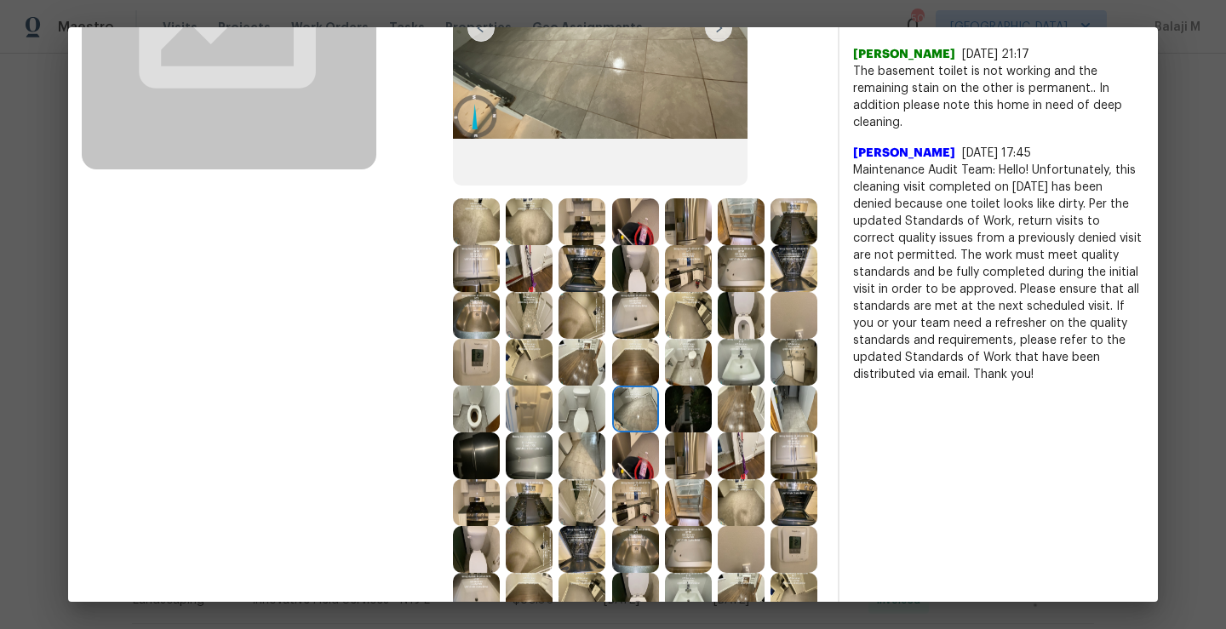
click at [558, 432] on img at bounding box center [581, 409] width 47 height 47
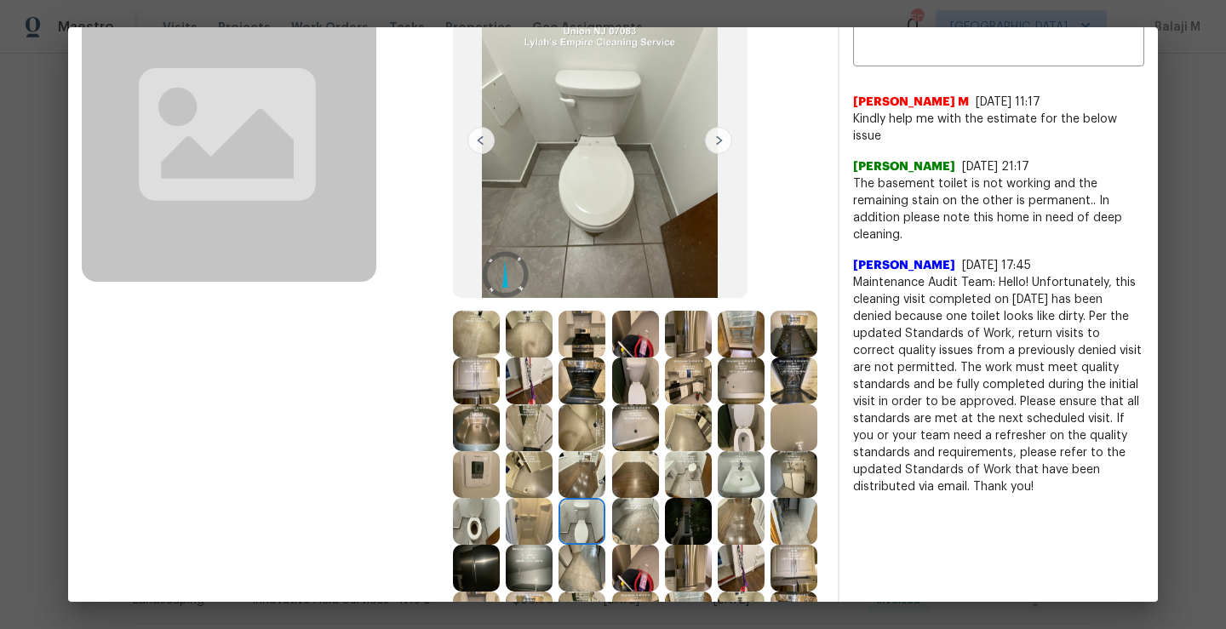
scroll to position [146, 0]
click at [717, 450] on img at bounding box center [740, 426] width 47 height 47
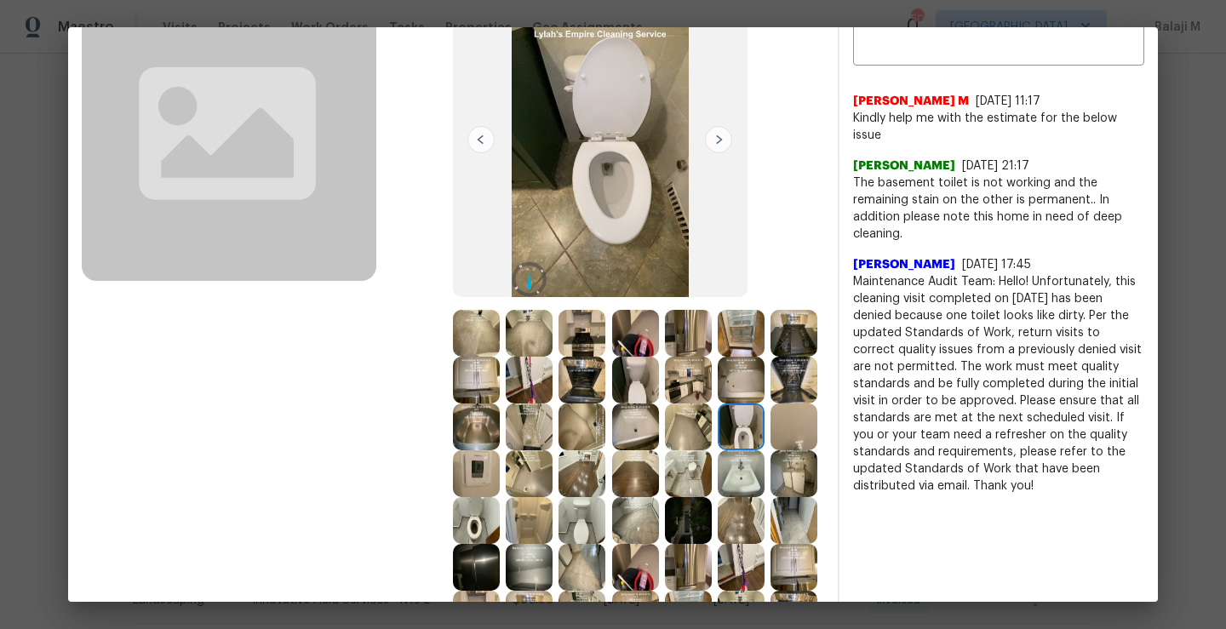
scroll to position [182, 0]
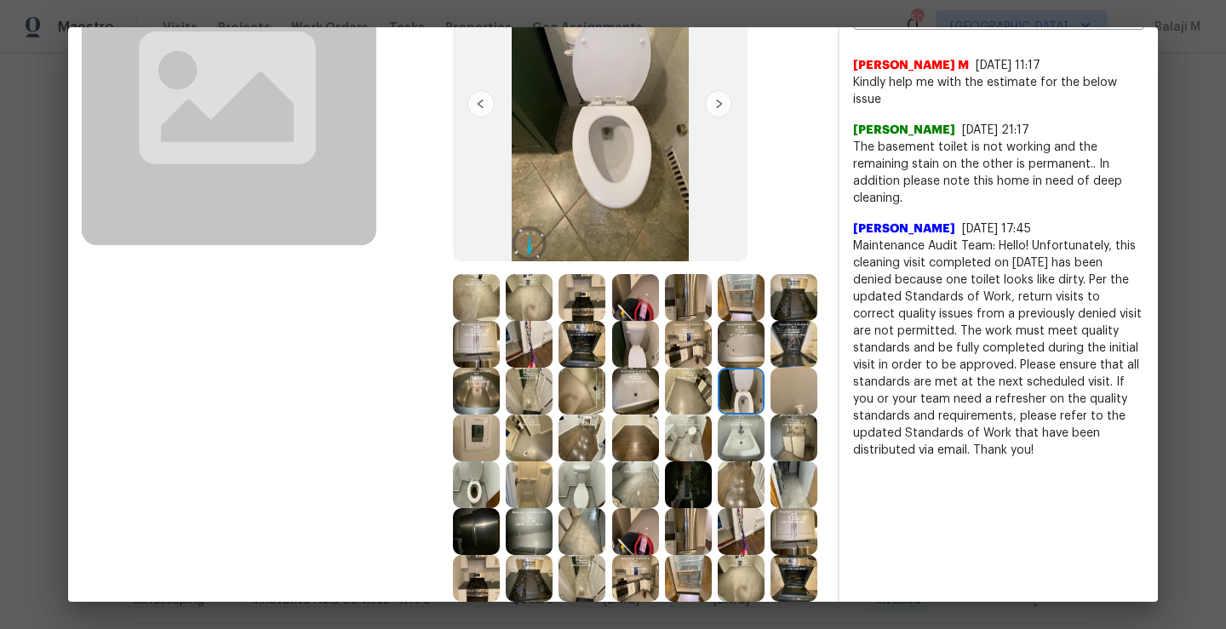
click at [717, 461] on div at bounding box center [743, 437] width 53 height 47
click at [770, 461] on img at bounding box center [793, 437] width 47 height 47
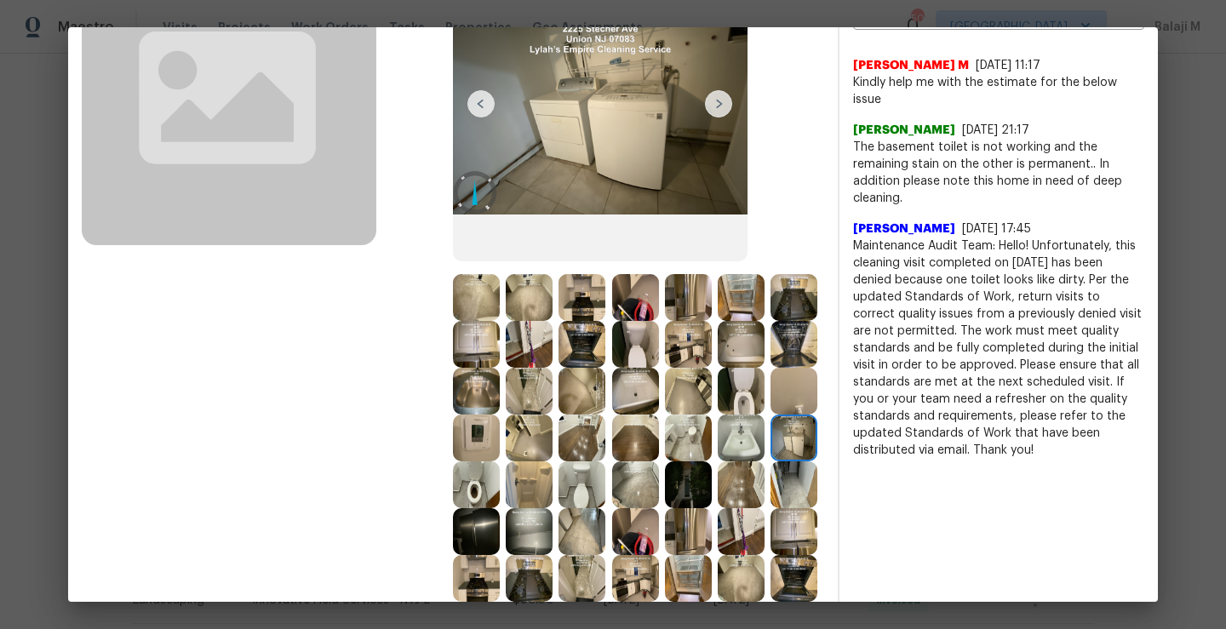
click at [605, 426] on img at bounding box center [581, 437] width 47 height 47
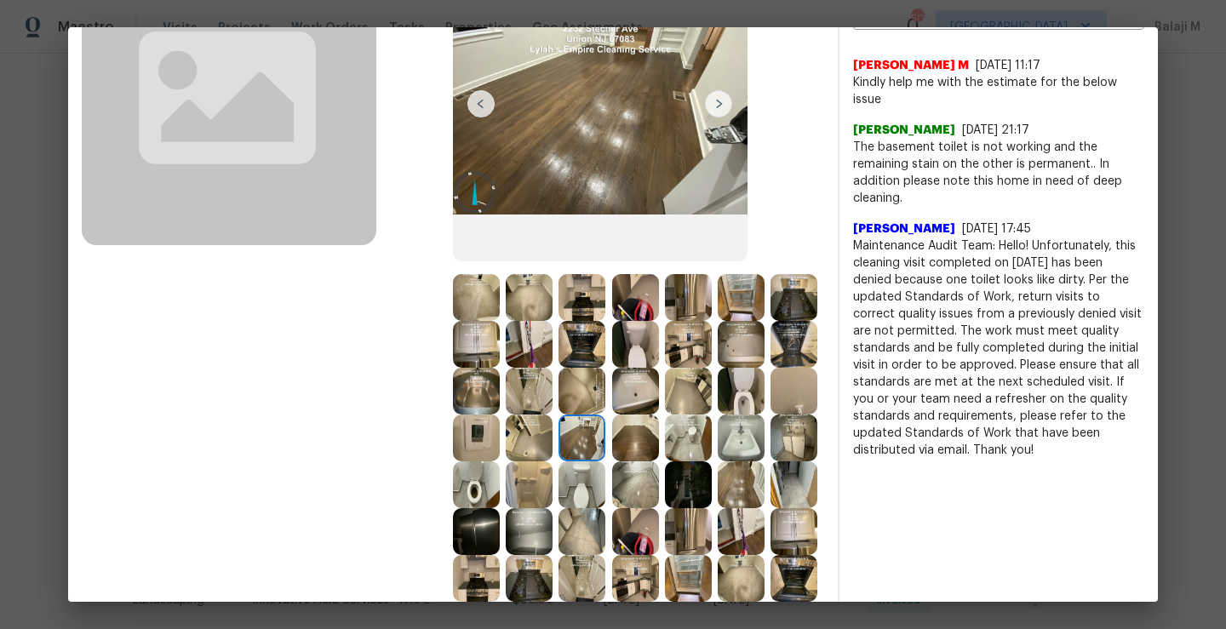
click at [659, 392] on img at bounding box center [635, 391] width 47 height 47
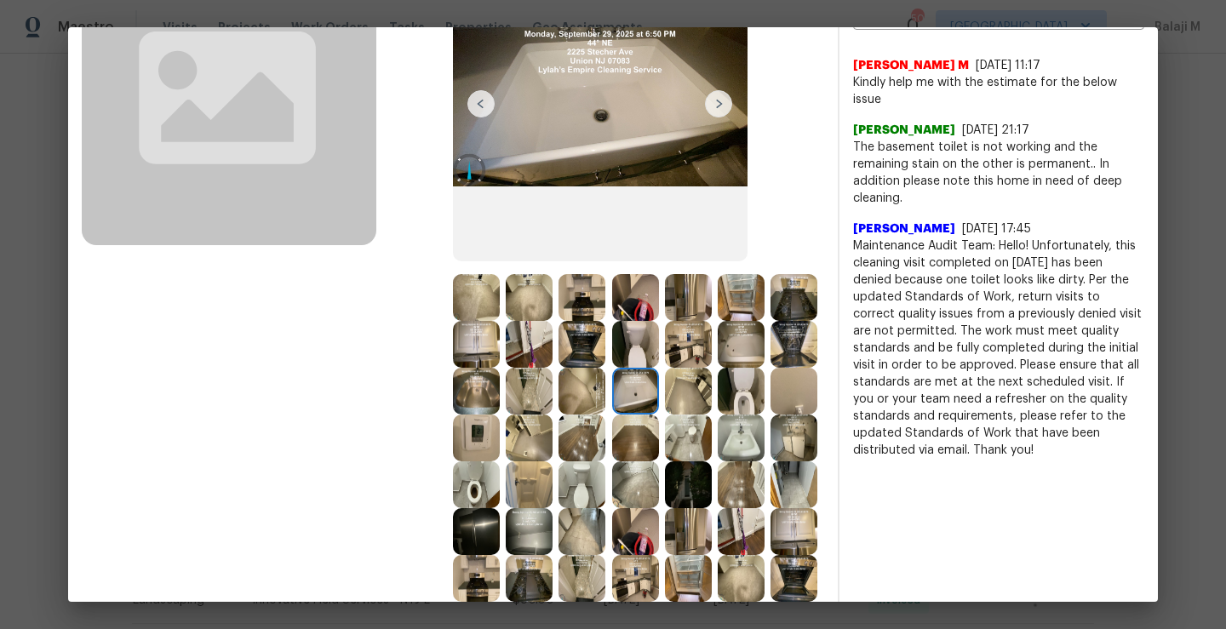
click at [605, 397] on img at bounding box center [581, 391] width 47 height 47
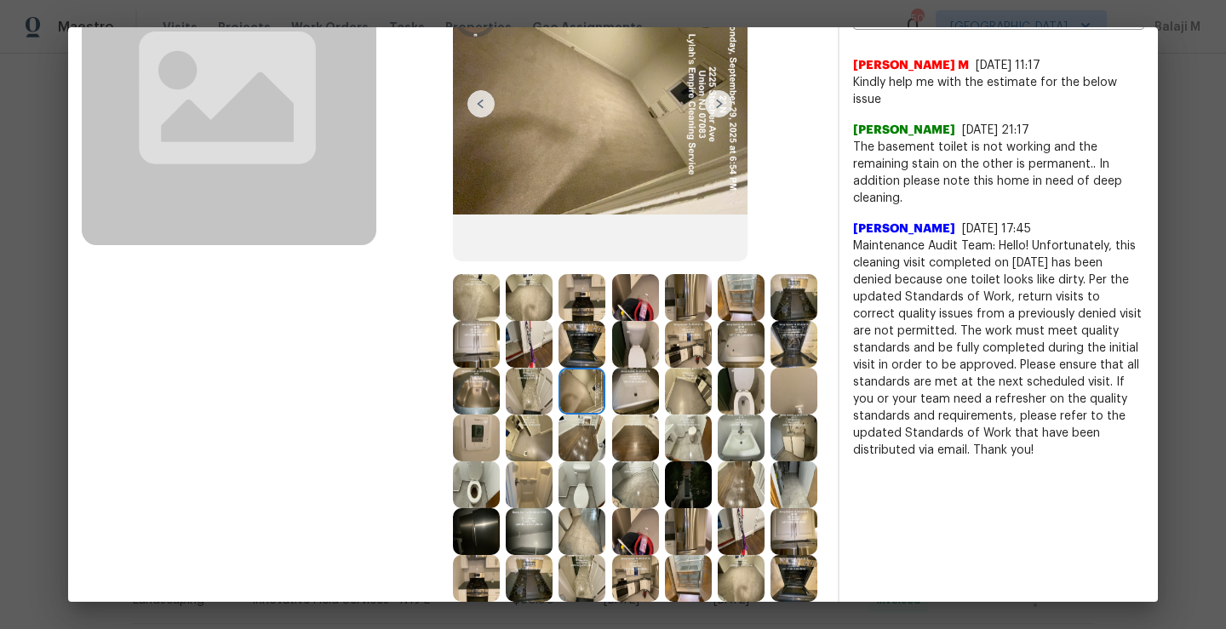
click at [552, 397] on img at bounding box center [529, 391] width 47 height 47
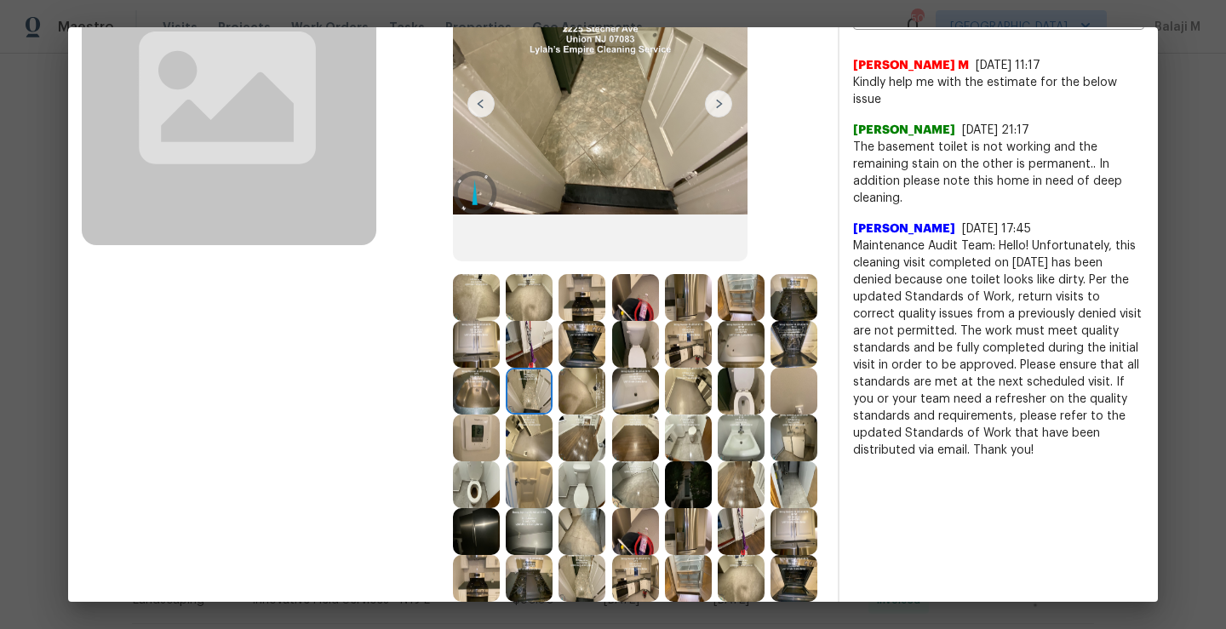
click at [500, 387] on img at bounding box center [476, 391] width 47 height 47
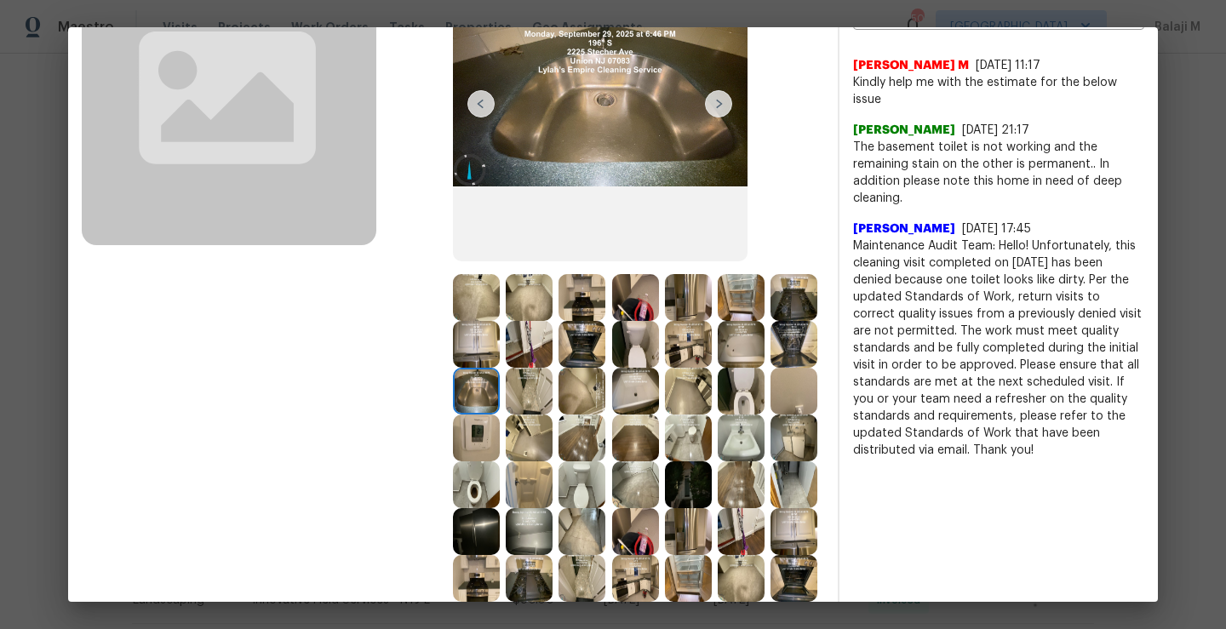
click at [770, 368] on img at bounding box center [793, 344] width 47 height 47
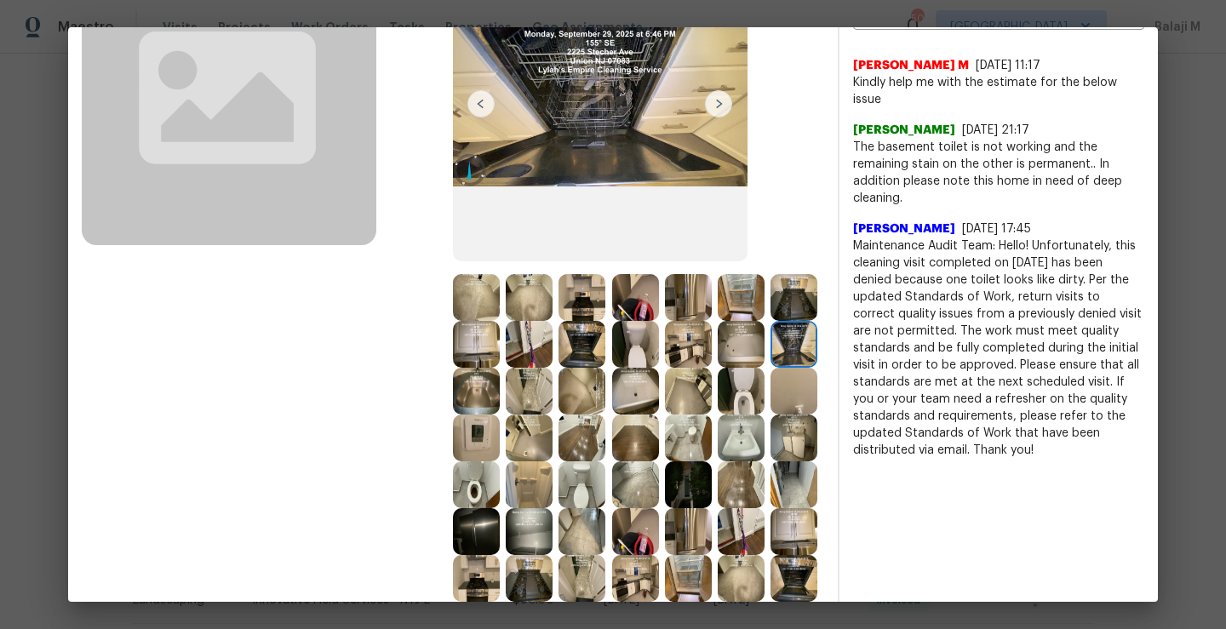
click at [500, 490] on img at bounding box center [476, 484] width 47 height 47
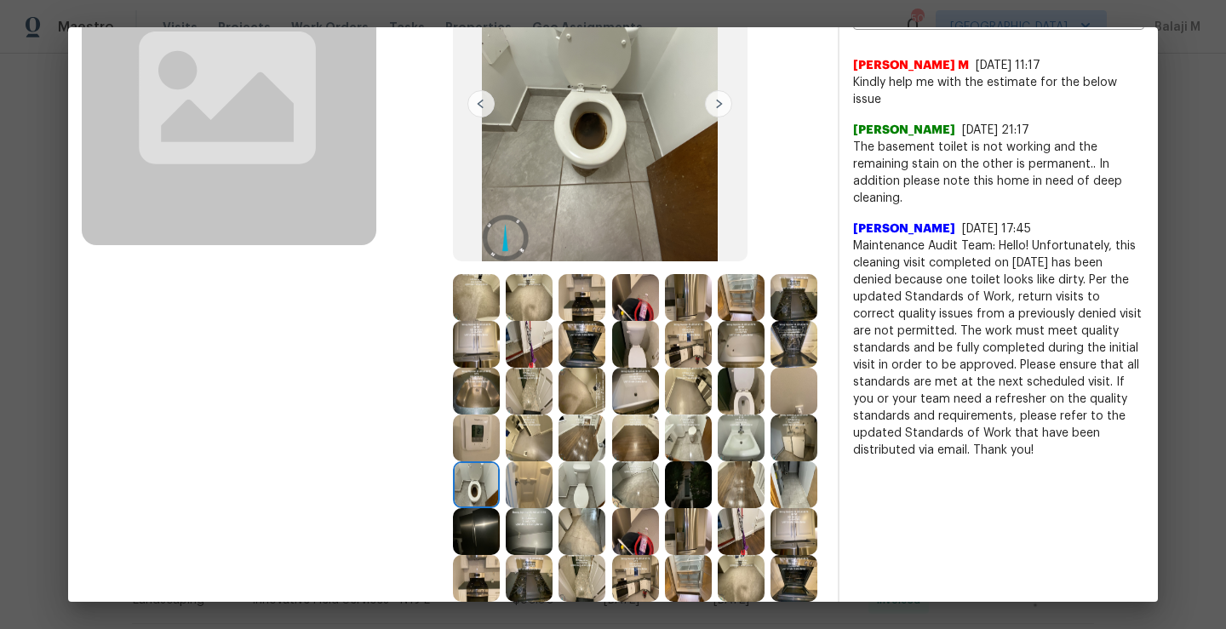
click at [717, 555] on img at bounding box center [740, 531] width 47 height 47
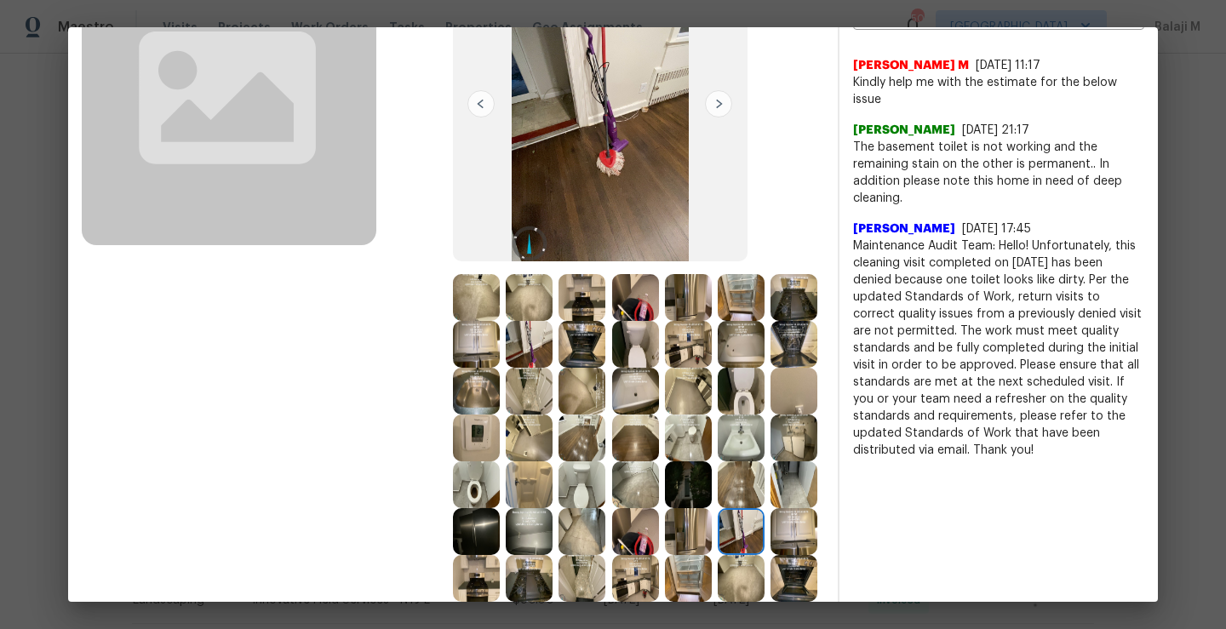
click at [770, 508] on img at bounding box center [793, 484] width 47 height 47
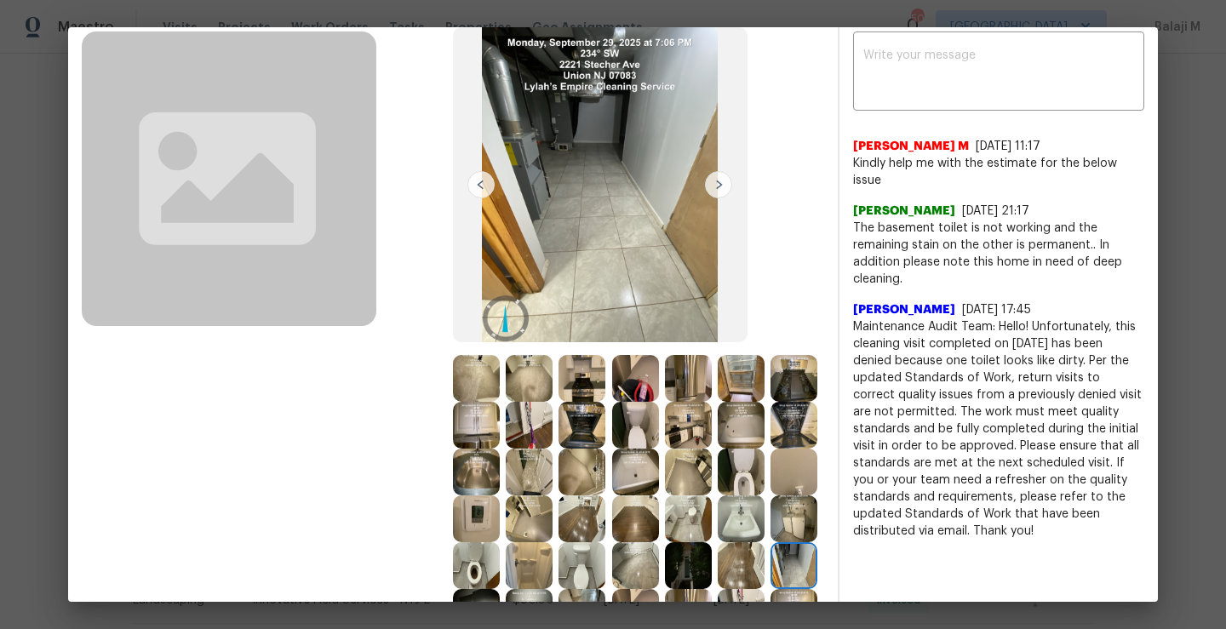
scroll to position [0, 0]
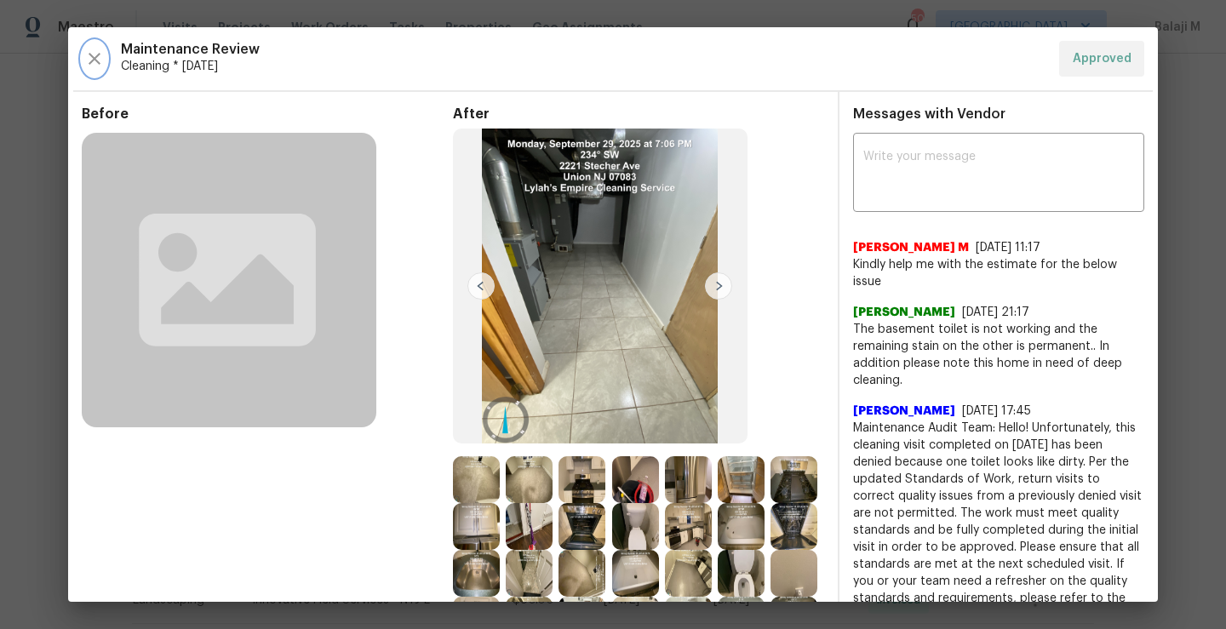
click at [94, 60] on icon "button" at bounding box center [94, 59] width 20 height 20
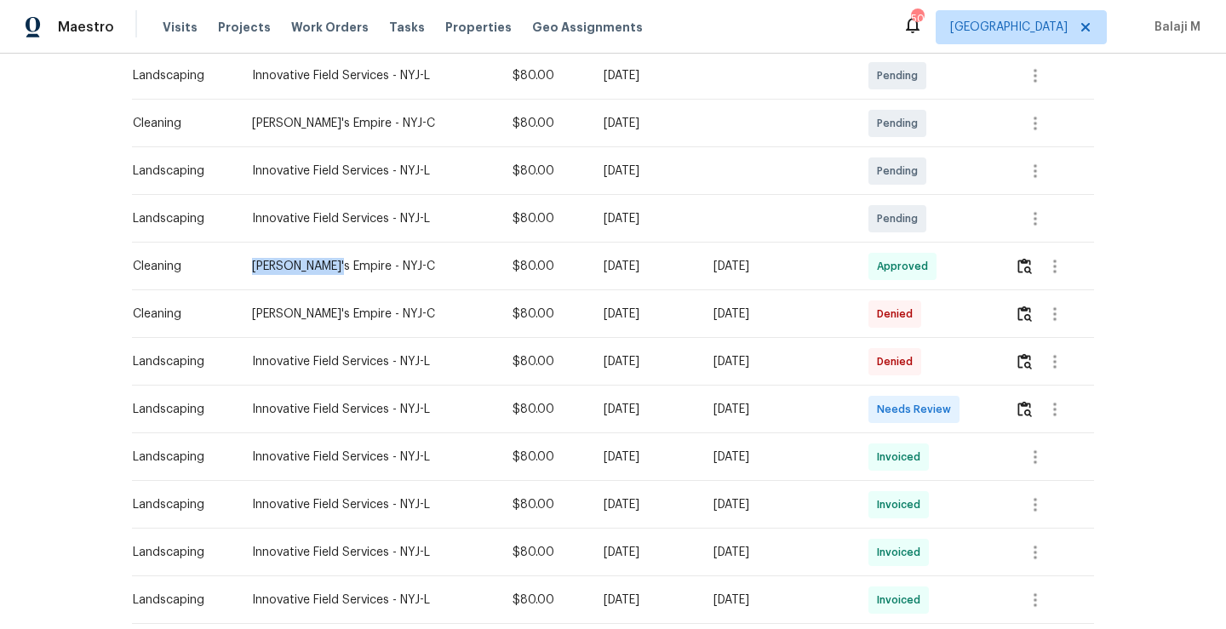
drag, startPoint x: 242, startPoint y: 264, endPoint x: 321, endPoint y: 261, distance: 79.2
click at [321, 261] on div "Lylah's Empire - NYJ-C" at bounding box center [368, 266] width 233 height 17
copy div "Lylah's Empire"
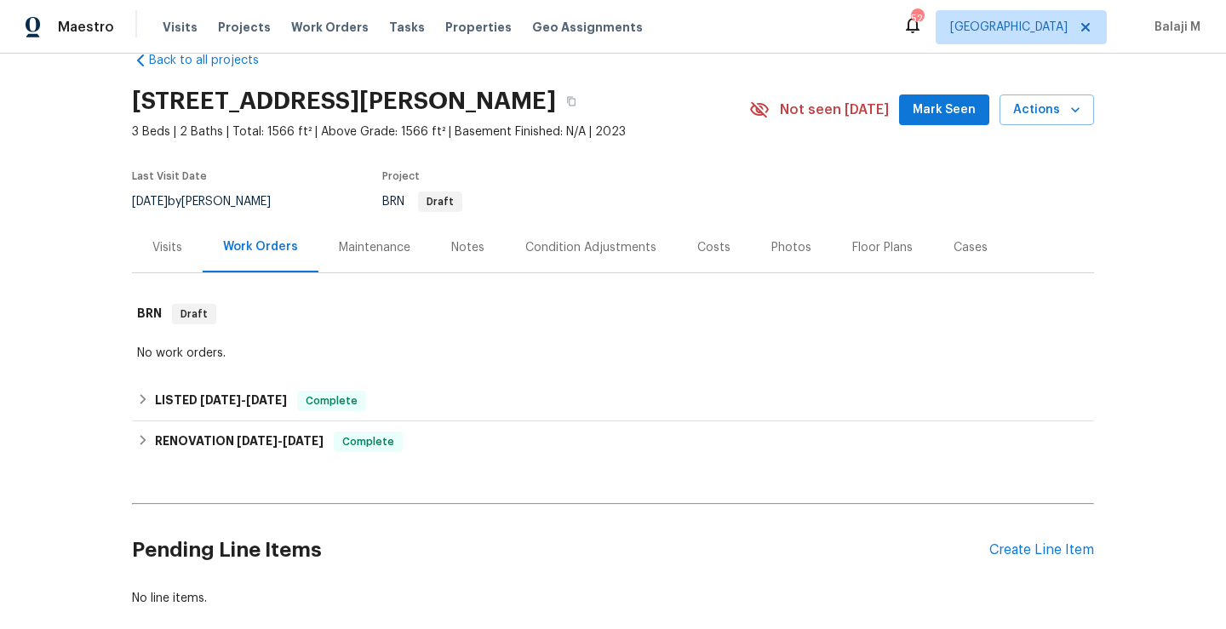
scroll to position [26, 0]
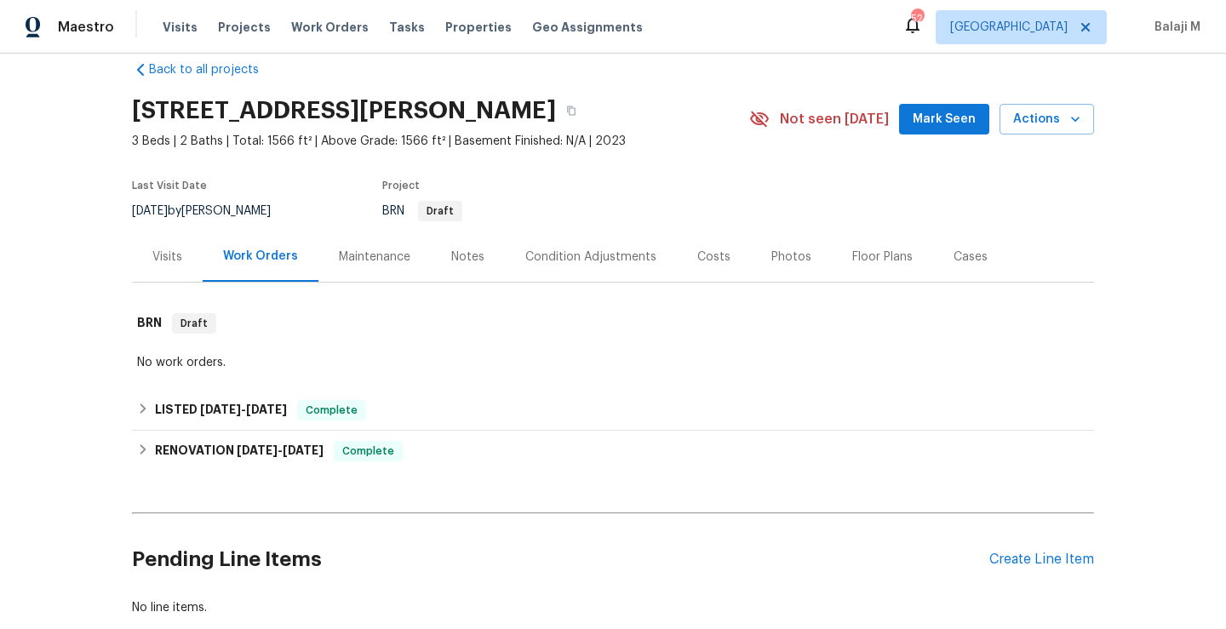
click at [391, 262] on div "Maintenance" at bounding box center [374, 257] width 71 height 17
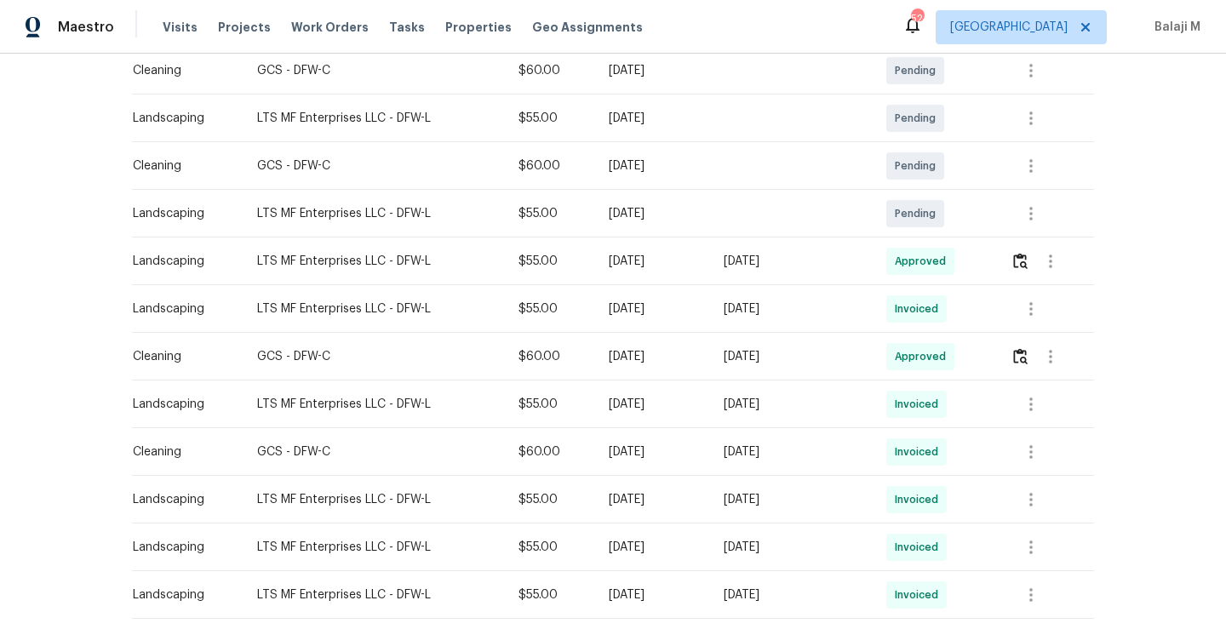
scroll to position [377, 0]
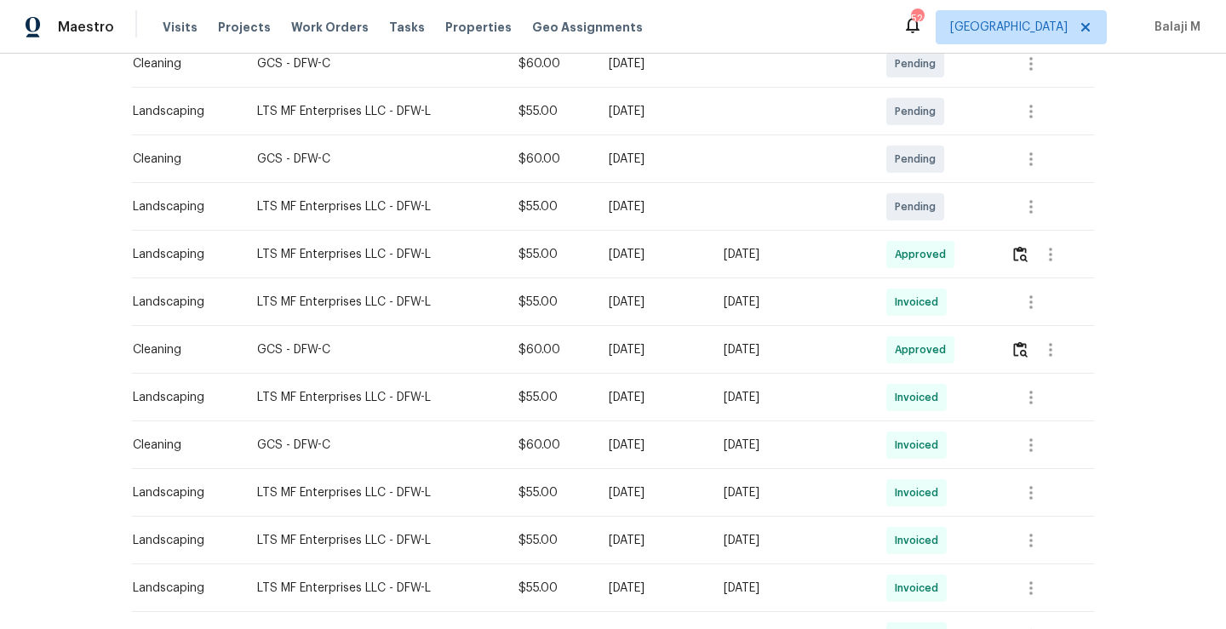
drag, startPoint x: 612, startPoint y: 300, endPoint x: 846, endPoint y: 312, distance: 234.3
click at [846, 312] on tr "Landscaping LTS MF Enterprises LLC - DFW-L $55.00 Mon, Sep 15 2025 Thu, Sep 18 …" at bounding box center [613, 302] width 962 height 48
click at [846, 312] on td "Thu, Sep 18 2025" at bounding box center [791, 302] width 163 height 48
click at [969, 312] on td "Invoiced" at bounding box center [934, 302] width 124 height 48
click at [1029, 290] on button "button" at bounding box center [1030, 302] width 41 height 41
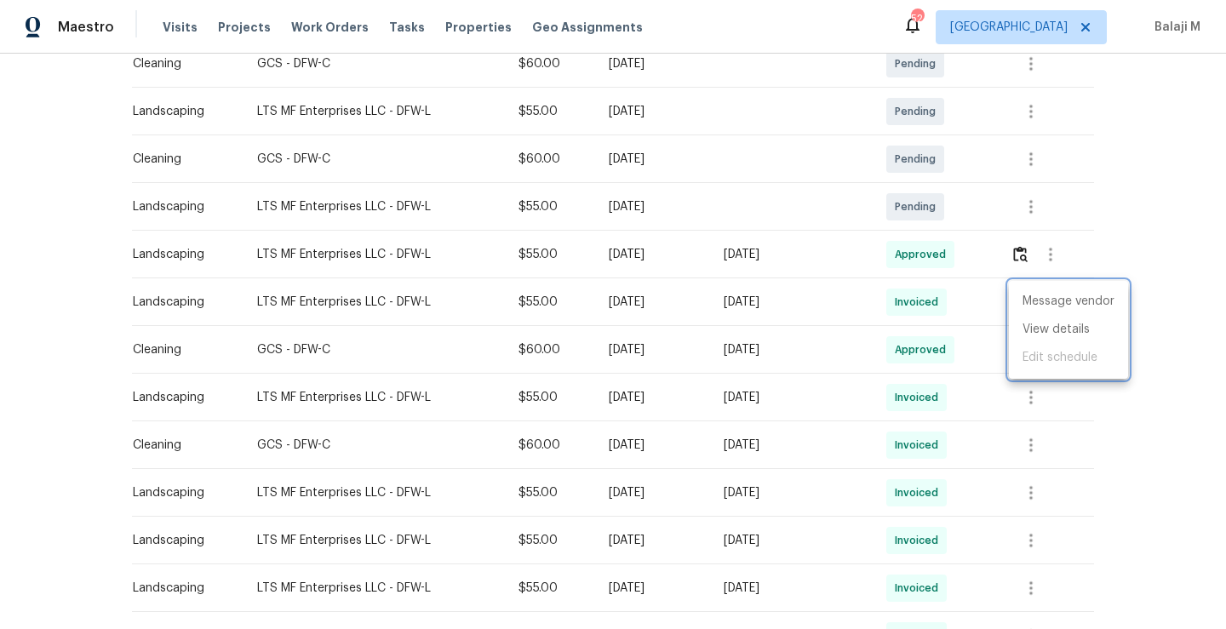
click at [959, 398] on div at bounding box center [613, 314] width 1226 height 629
click at [1029, 300] on icon "button" at bounding box center [1030, 302] width 3 height 14
click at [1043, 322] on li "View details" at bounding box center [1068, 330] width 119 height 28
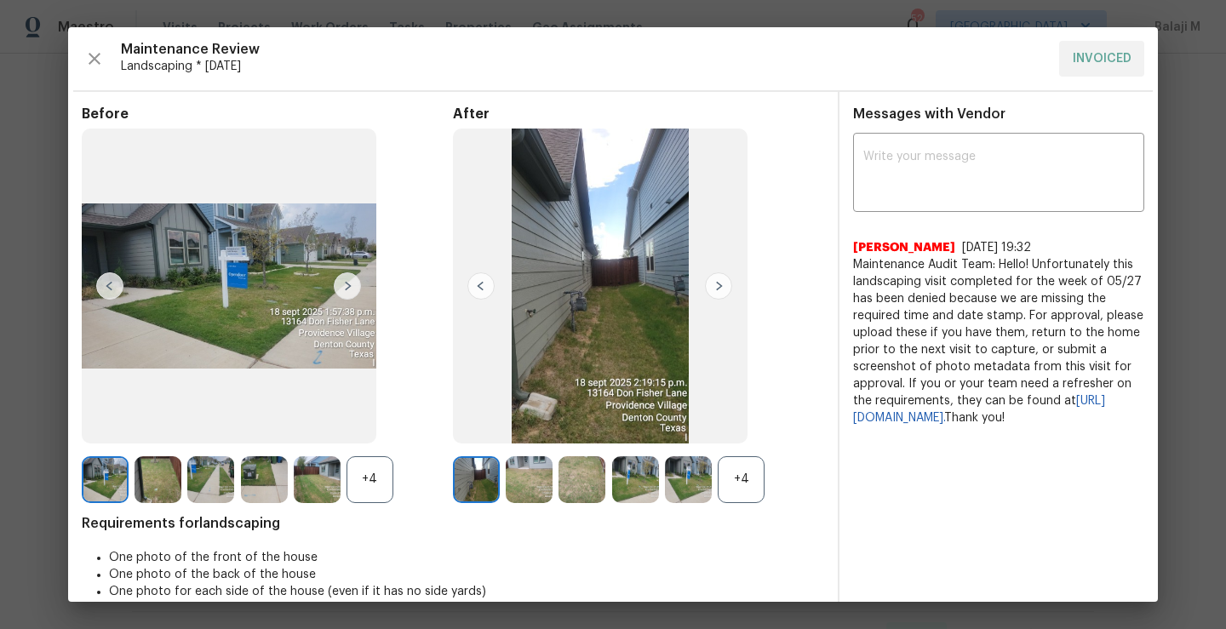
click at [721, 494] on div "+4" at bounding box center [740, 479] width 47 height 47
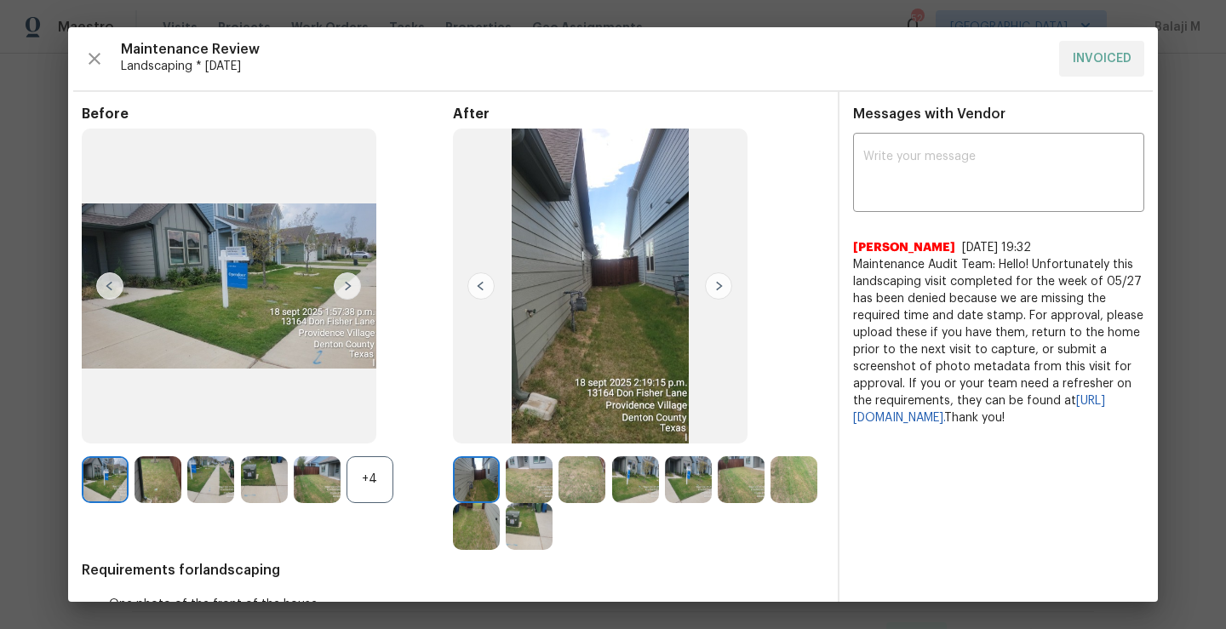
click at [374, 492] on div "+4" at bounding box center [369, 479] width 47 height 47
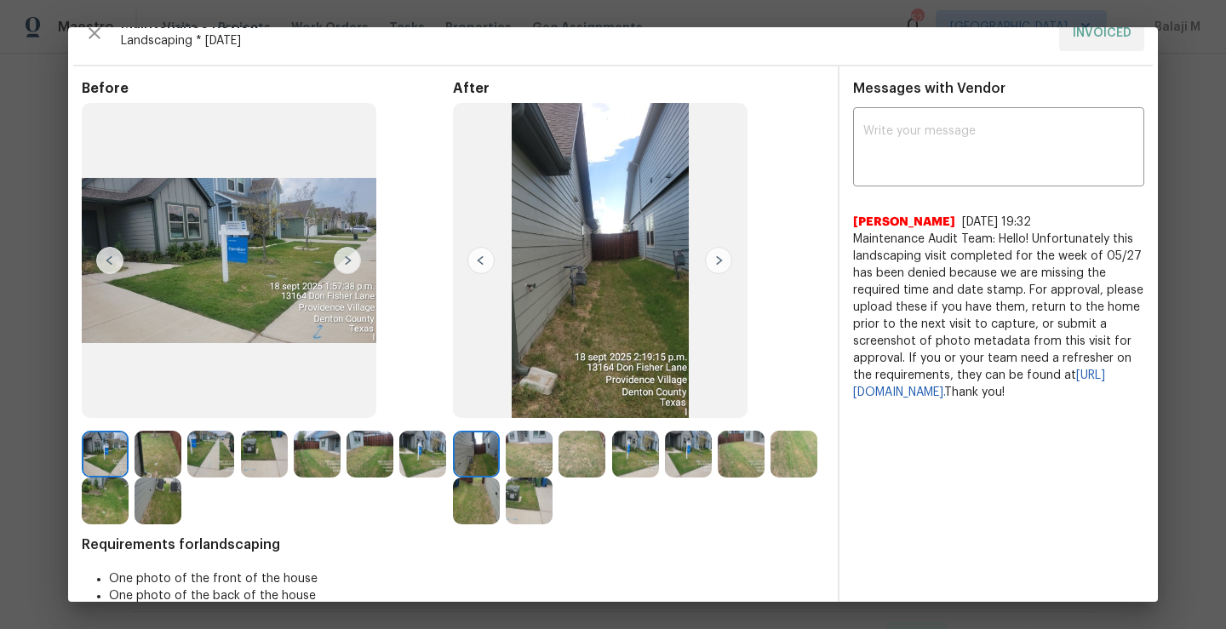
scroll to position [36, 0]
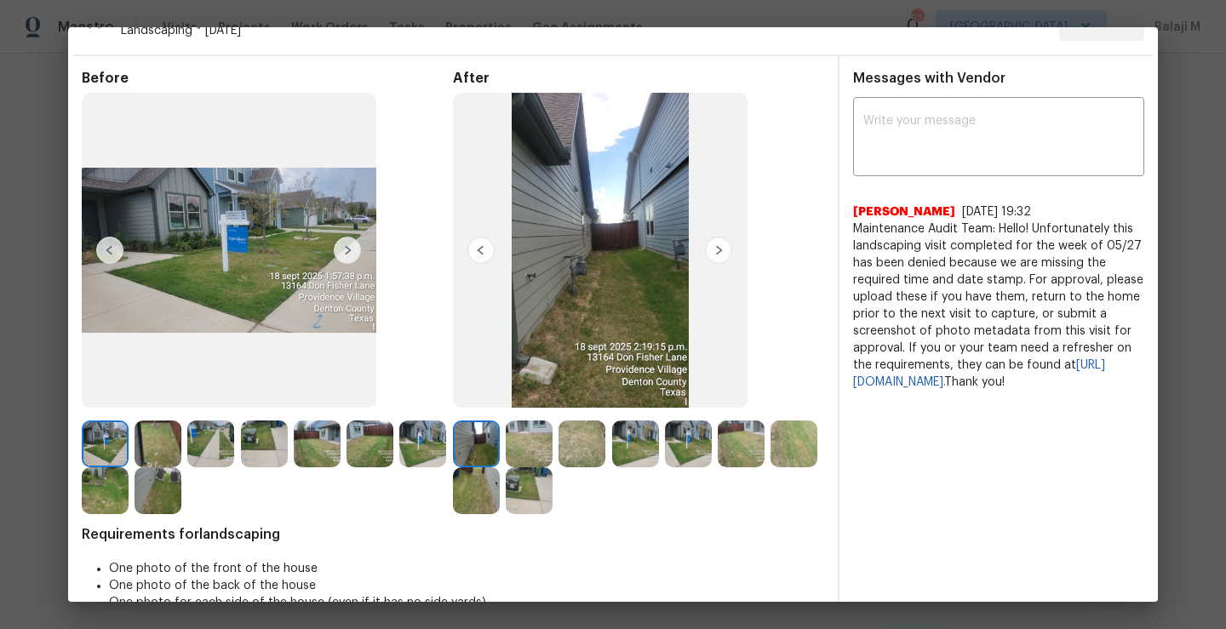
click at [181, 492] on img at bounding box center [157, 490] width 47 height 47
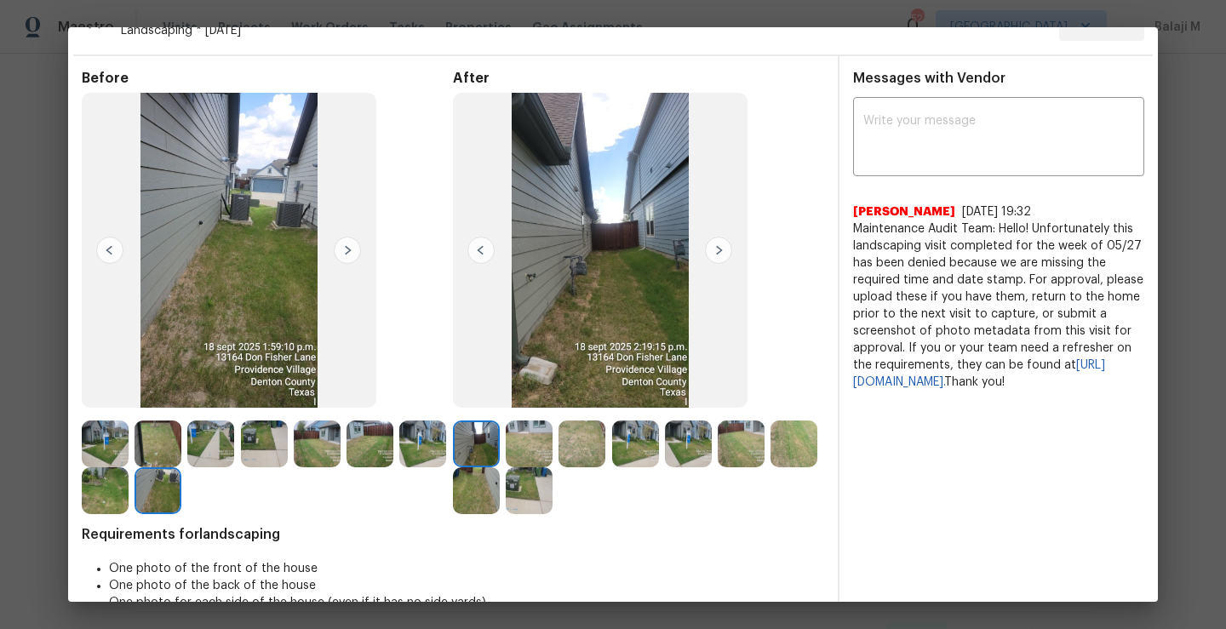
click at [129, 499] on img at bounding box center [105, 490] width 47 height 47
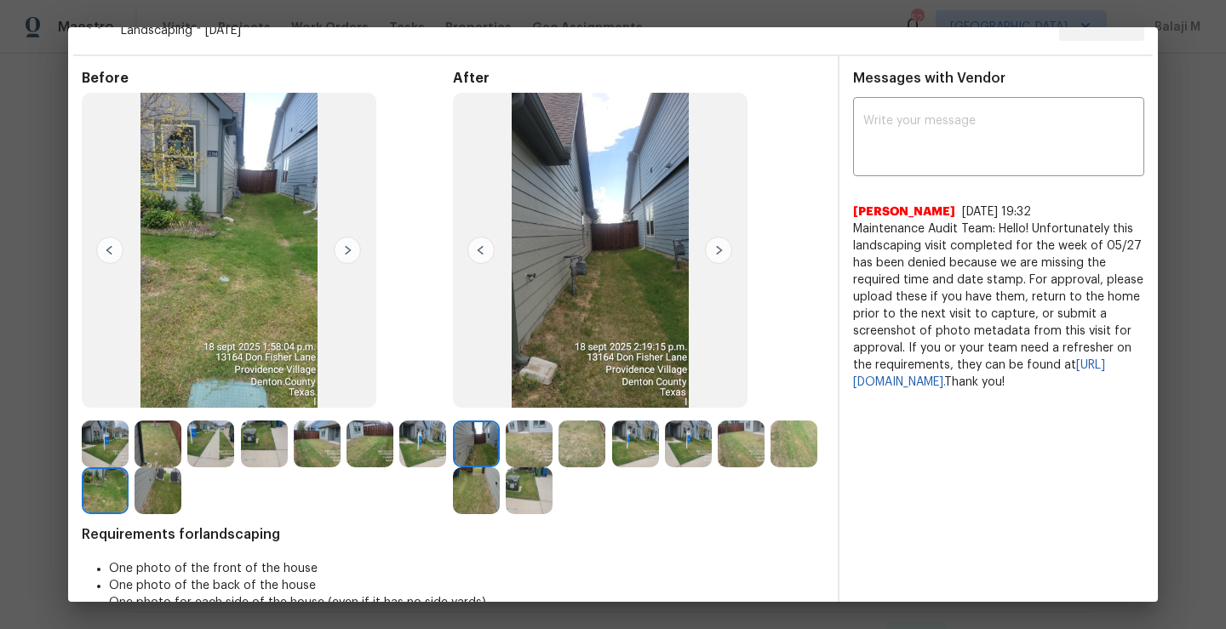
click at [187, 494] on div at bounding box center [160, 490] width 53 height 47
click at [181, 489] on img at bounding box center [157, 490] width 47 height 47
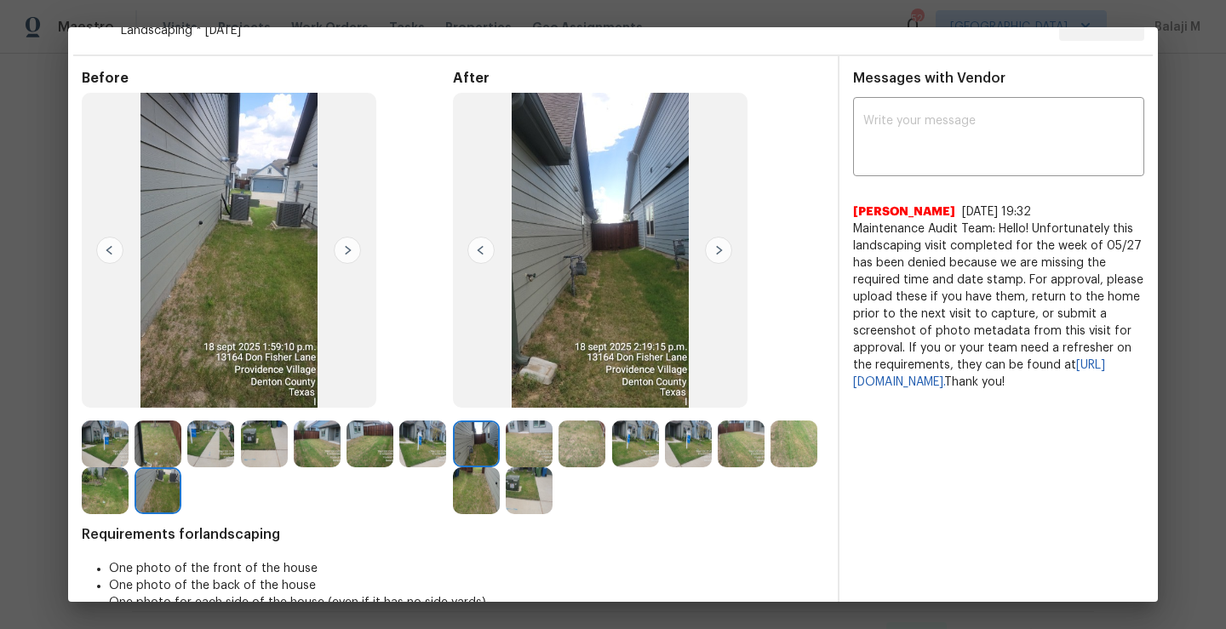
click at [528, 438] on img at bounding box center [529, 443] width 47 height 47
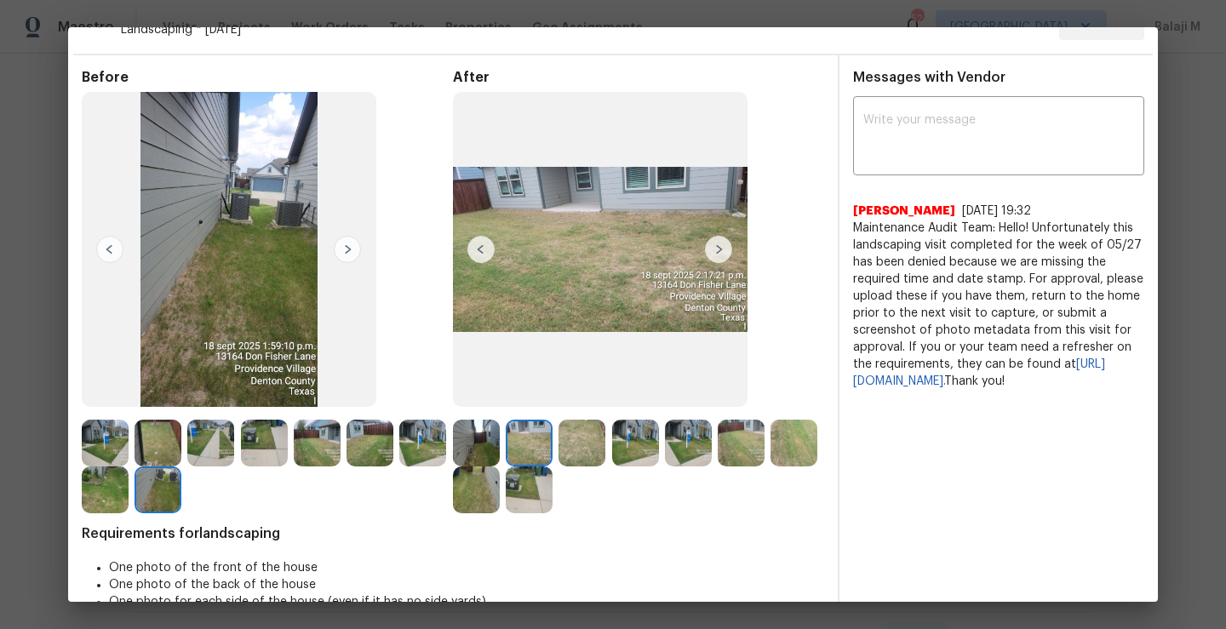
scroll to position [37, 0]
click at [358, 445] on img at bounding box center [369, 442] width 47 height 47
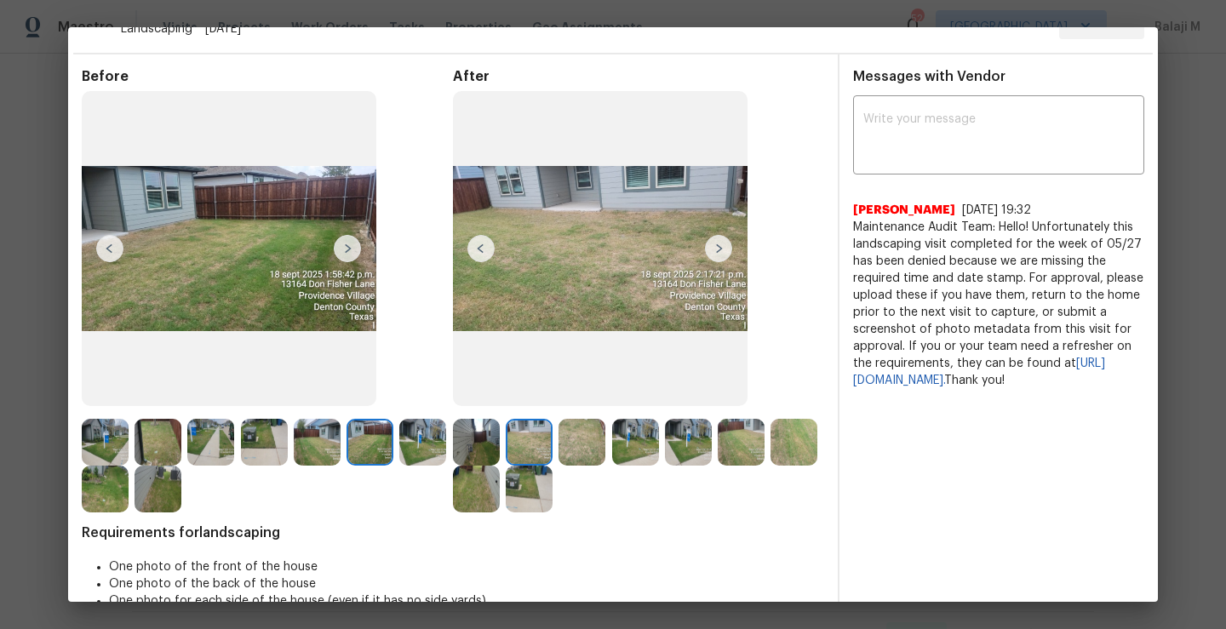
click at [312, 442] on img at bounding box center [317, 442] width 47 height 47
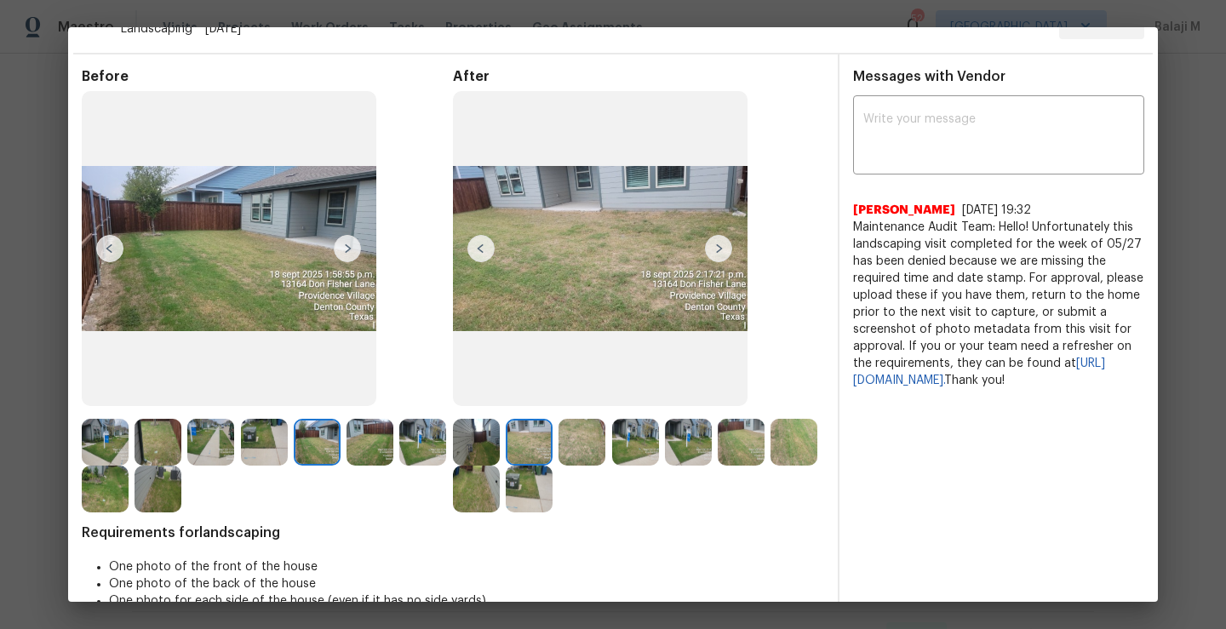
click at [391, 447] on img at bounding box center [369, 442] width 47 height 47
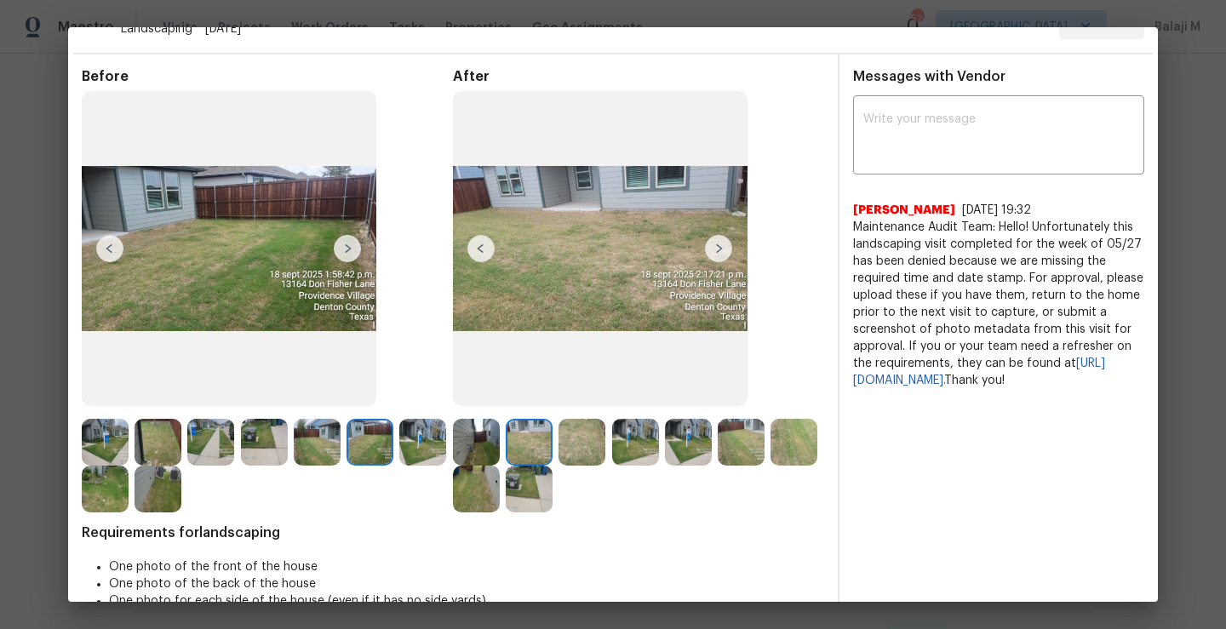
click at [677, 437] on img at bounding box center [688, 442] width 47 height 47
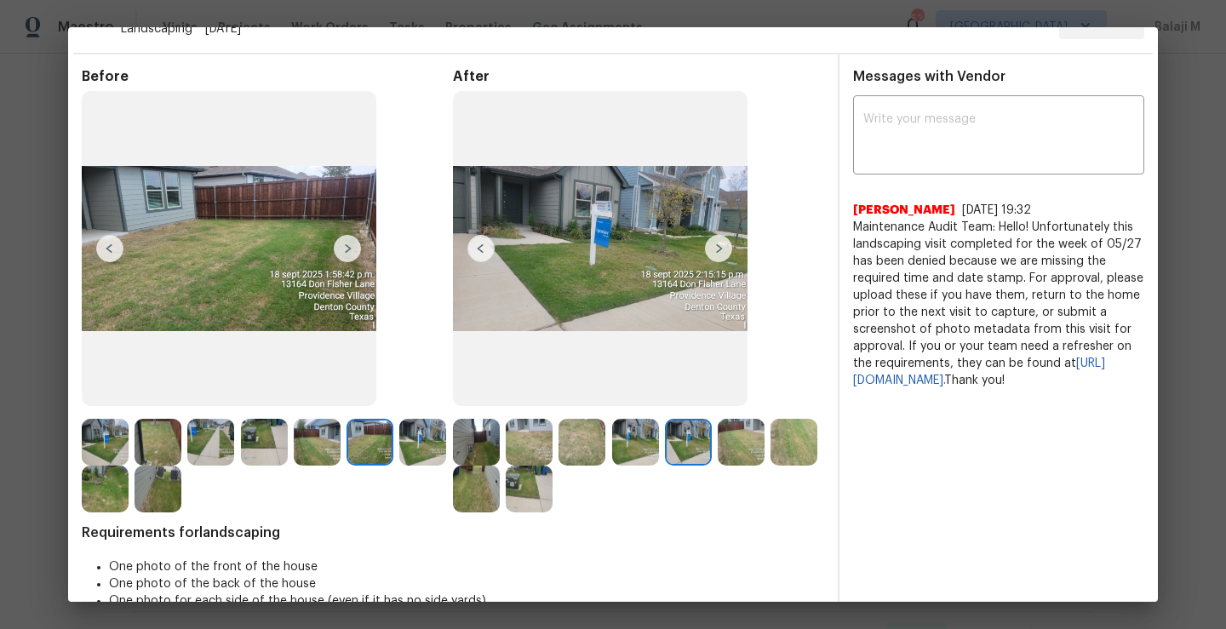
click at [754, 438] on img at bounding box center [740, 442] width 47 height 47
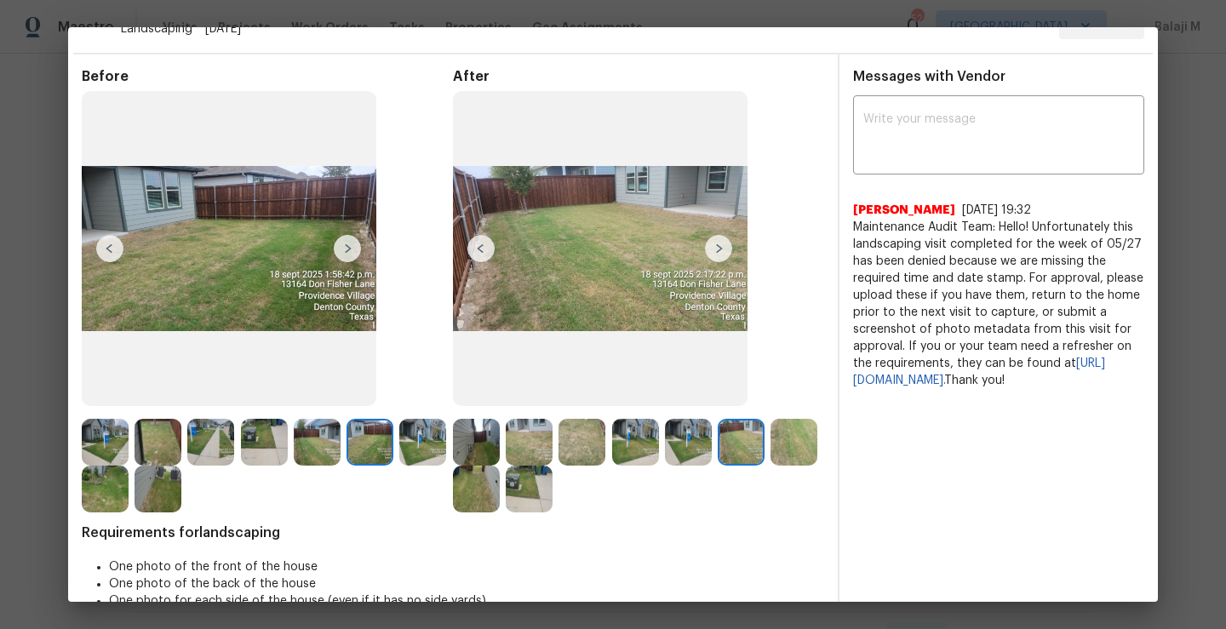
click at [745, 442] on img at bounding box center [740, 442] width 47 height 47
click at [558, 436] on img at bounding box center [581, 442] width 47 height 47
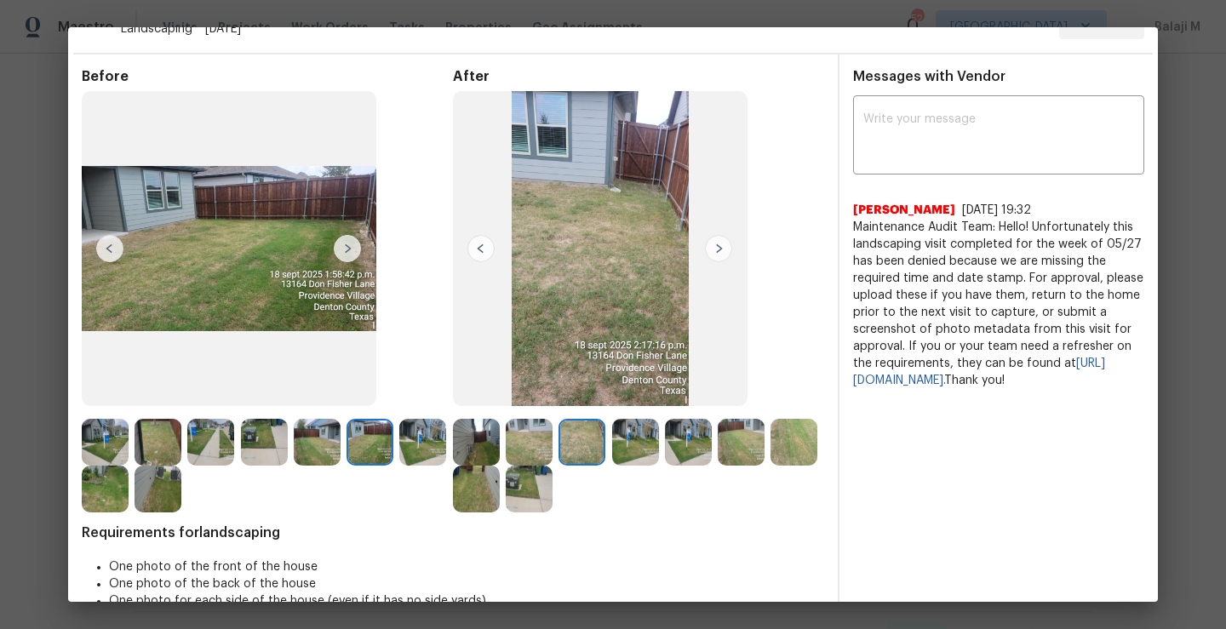
click at [519, 444] on img at bounding box center [529, 442] width 47 height 47
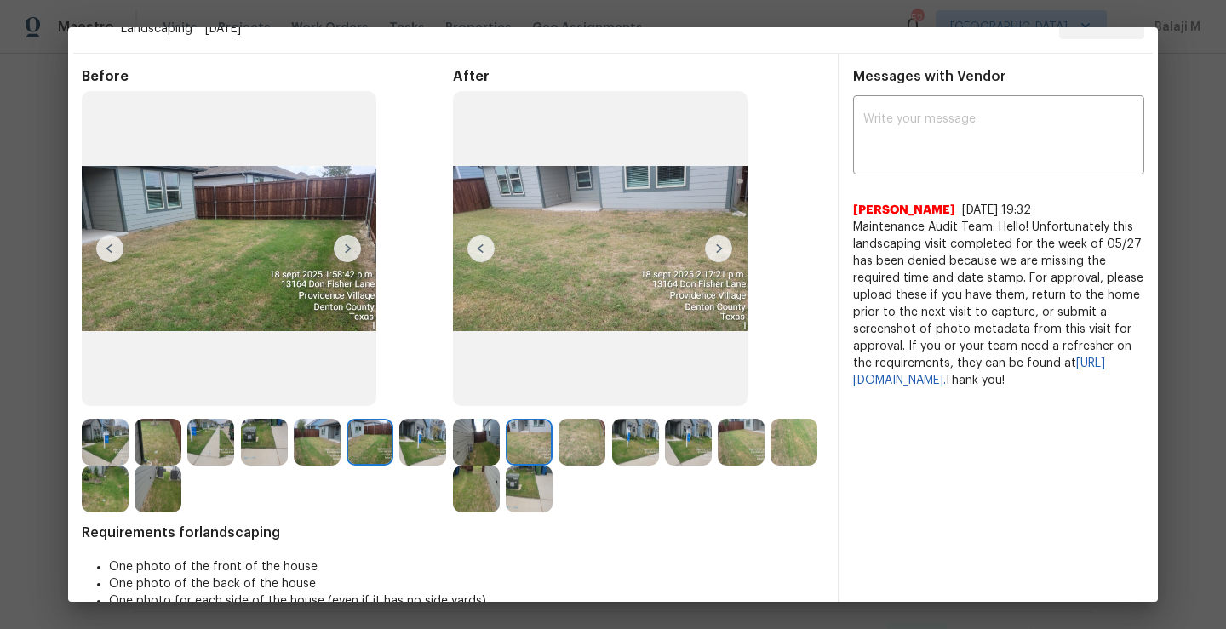
click at [552, 482] on img at bounding box center [529, 489] width 47 height 47
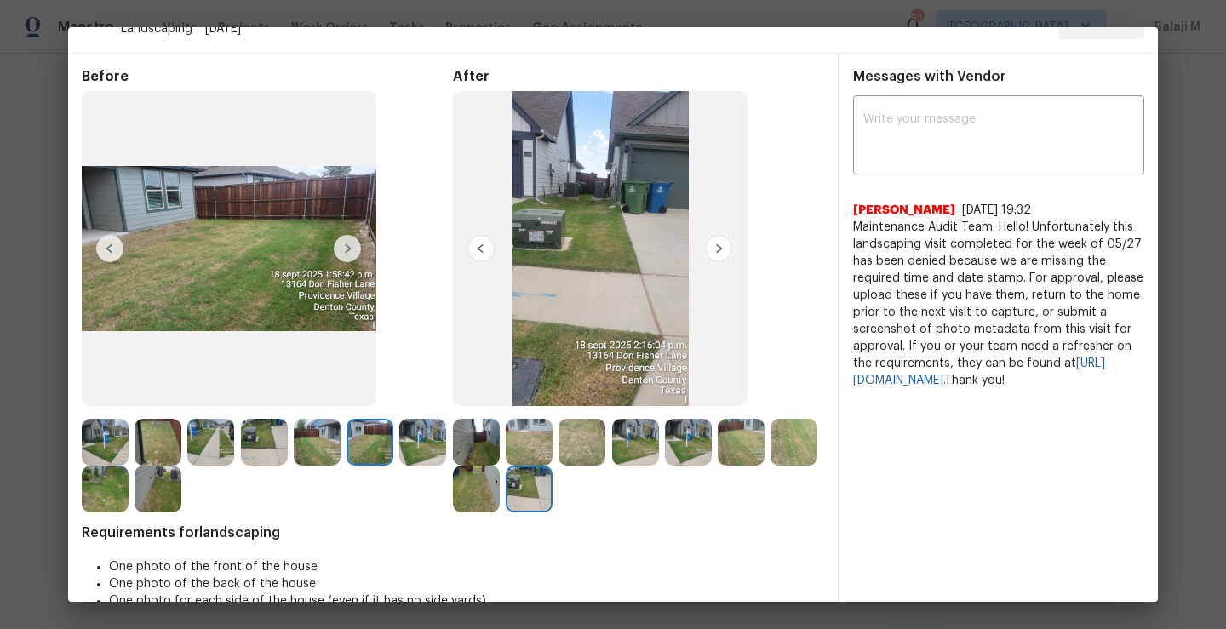
click at [117, 446] on img at bounding box center [105, 442] width 47 height 47
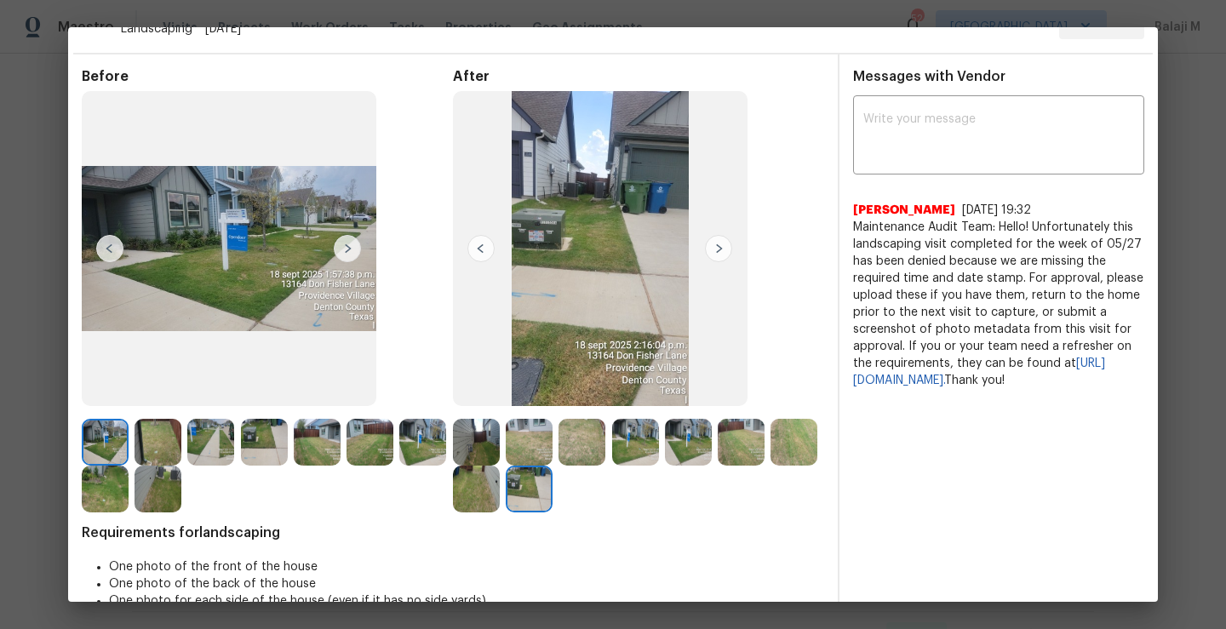
click at [399, 466] on img at bounding box center [422, 442] width 47 height 47
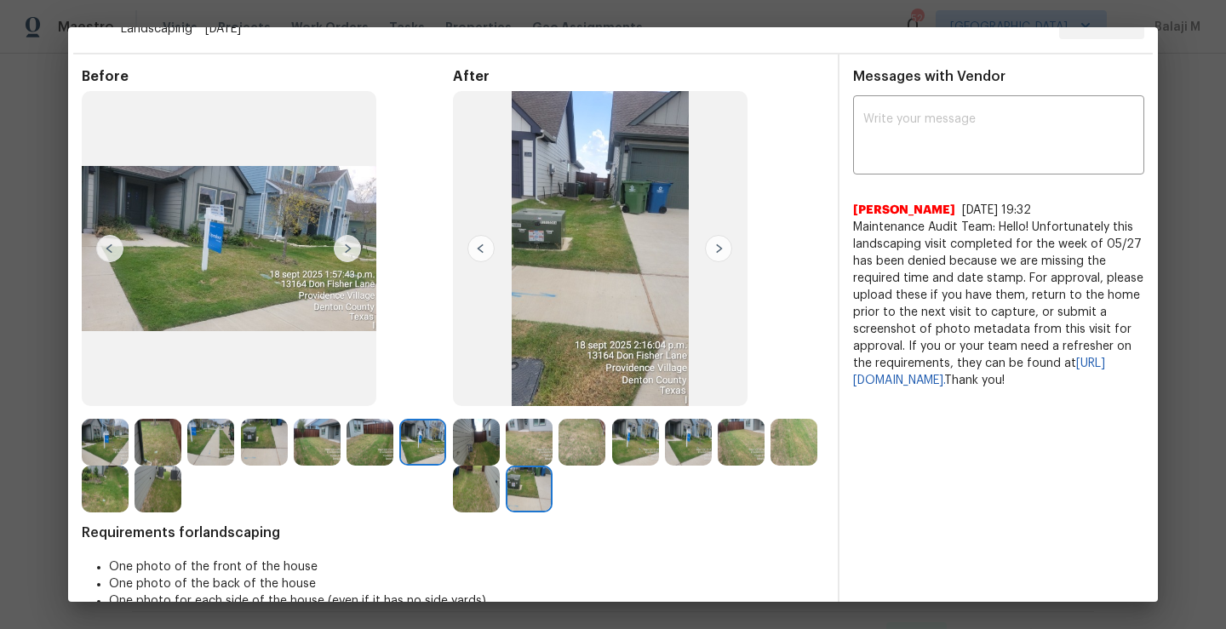
click at [252, 449] on img at bounding box center [264, 442] width 47 height 47
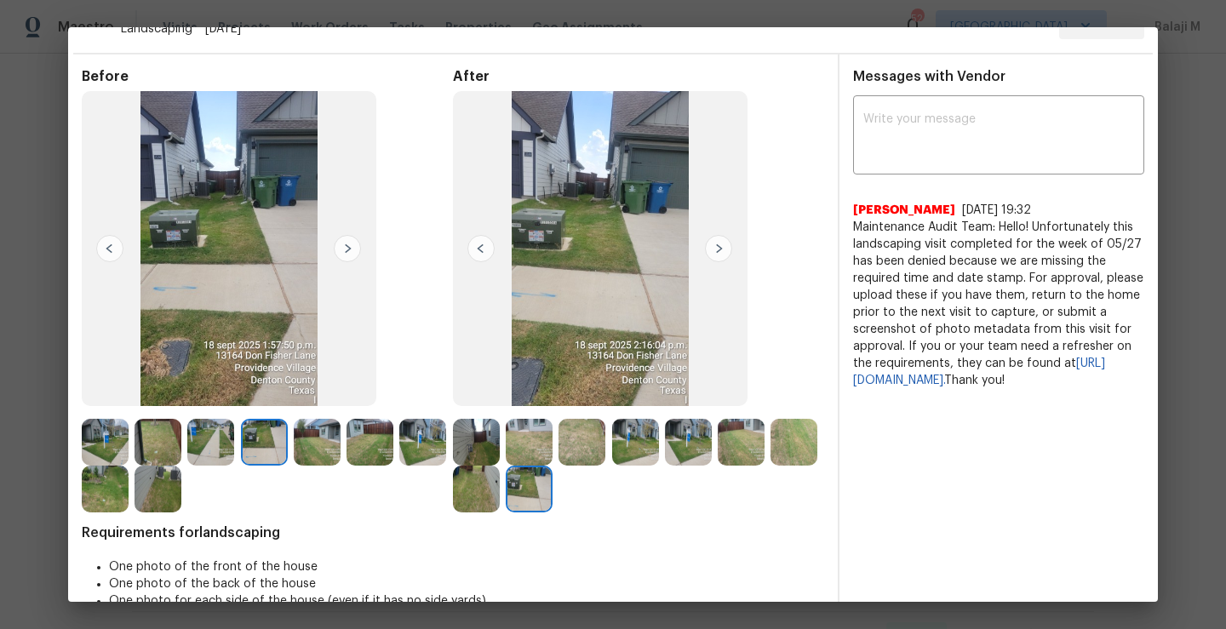
click at [209, 454] on img at bounding box center [210, 442] width 47 height 47
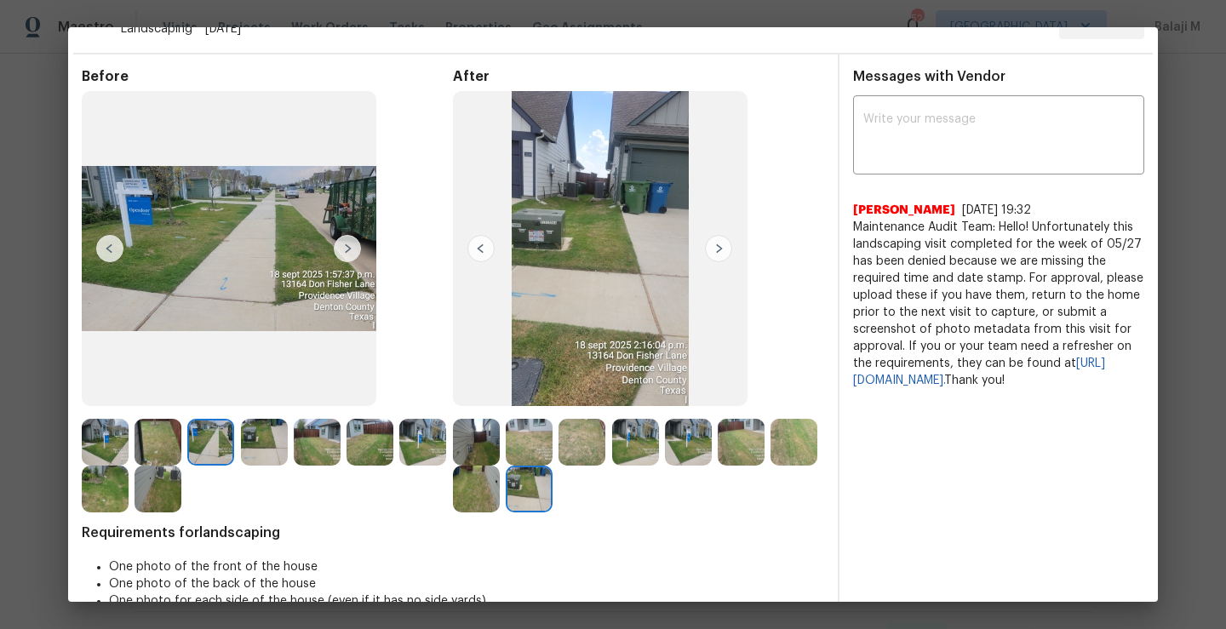
click at [163, 441] on img at bounding box center [157, 442] width 47 height 47
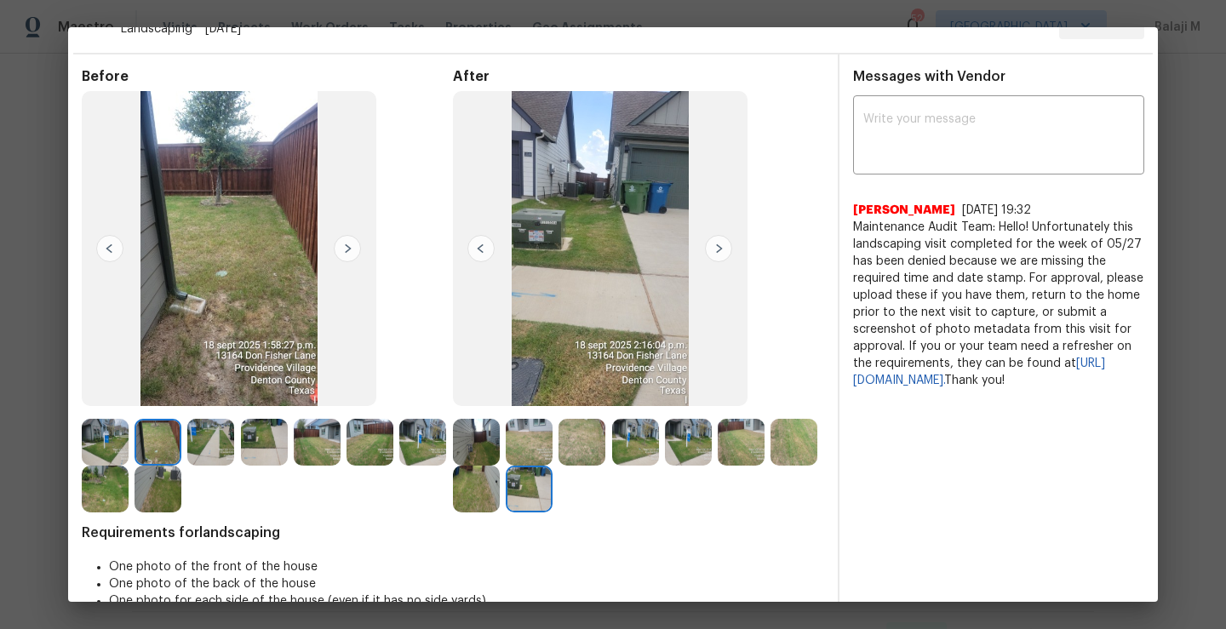
click at [197, 442] on img at bounding box center [210, 442] width 47 height 47
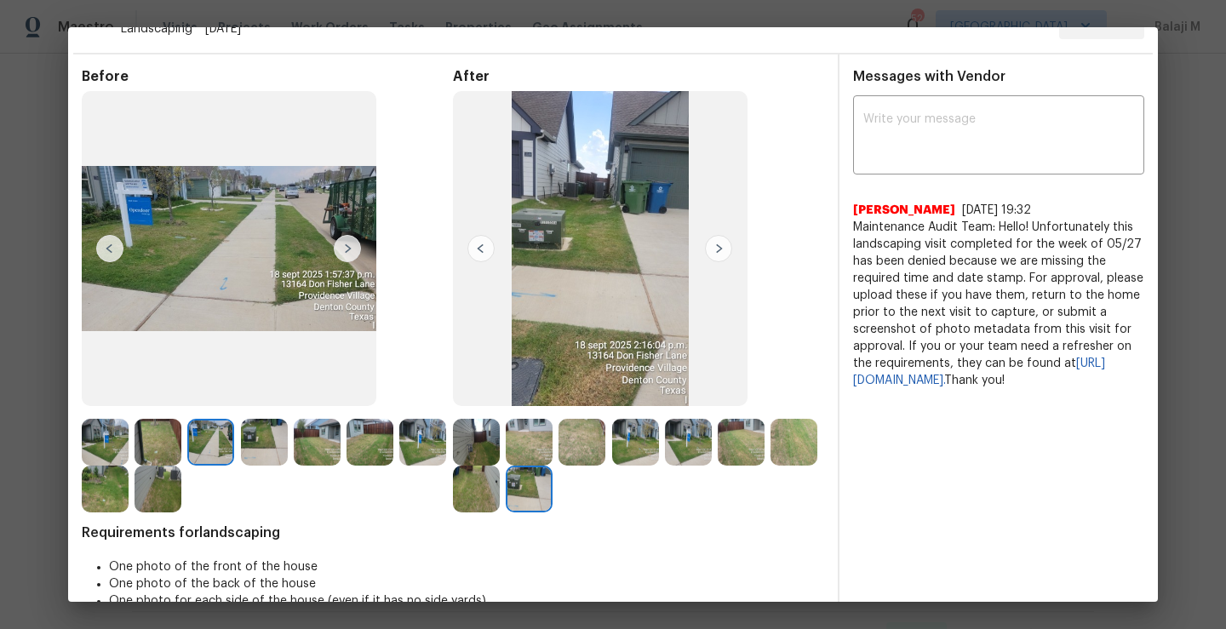
click at [673, 449] on img at bounding box center [688, 442] width 47 height 47
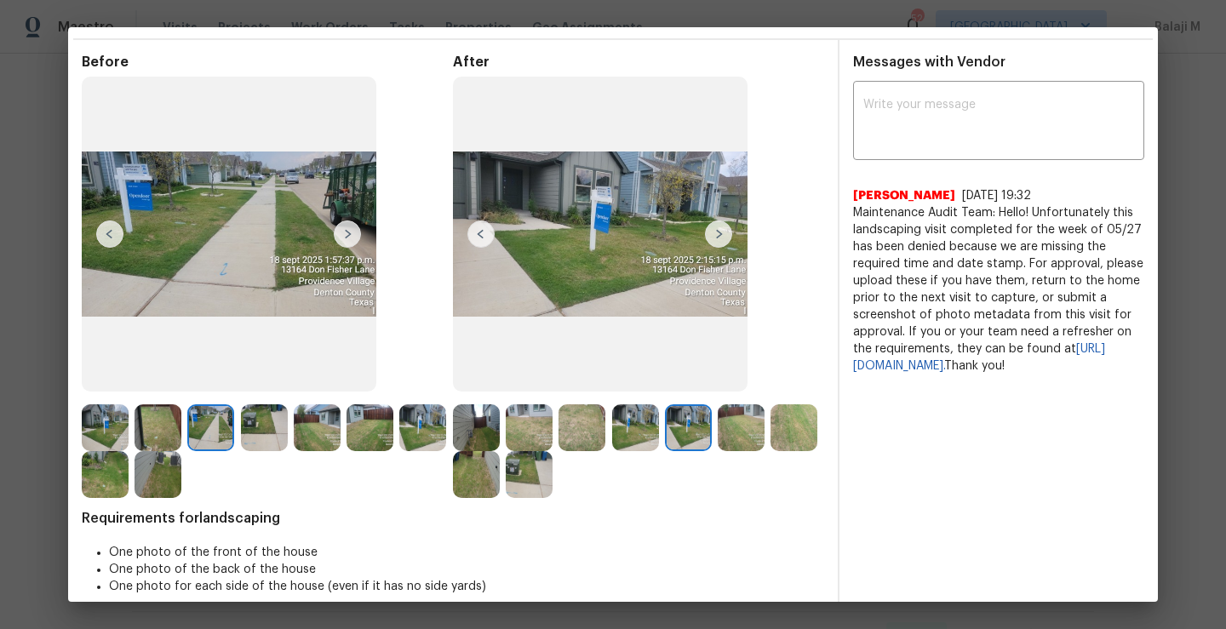
scroll to position [55, 0]
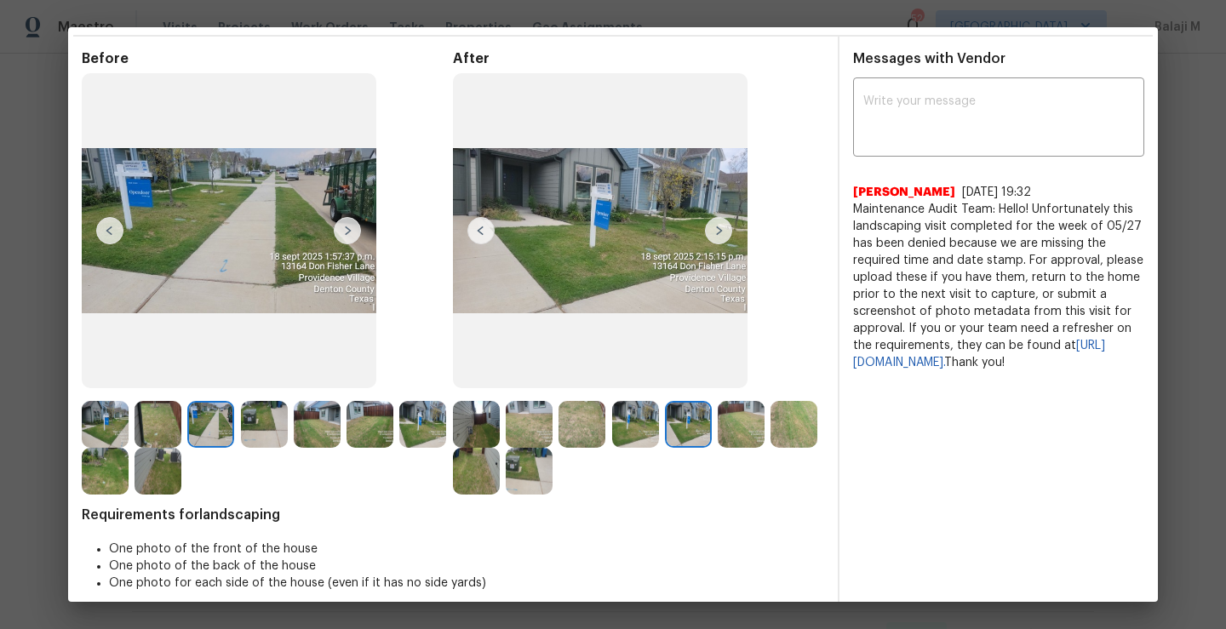
click at [462, 436] on img at bounding box center [476, 424] width 47 height 47
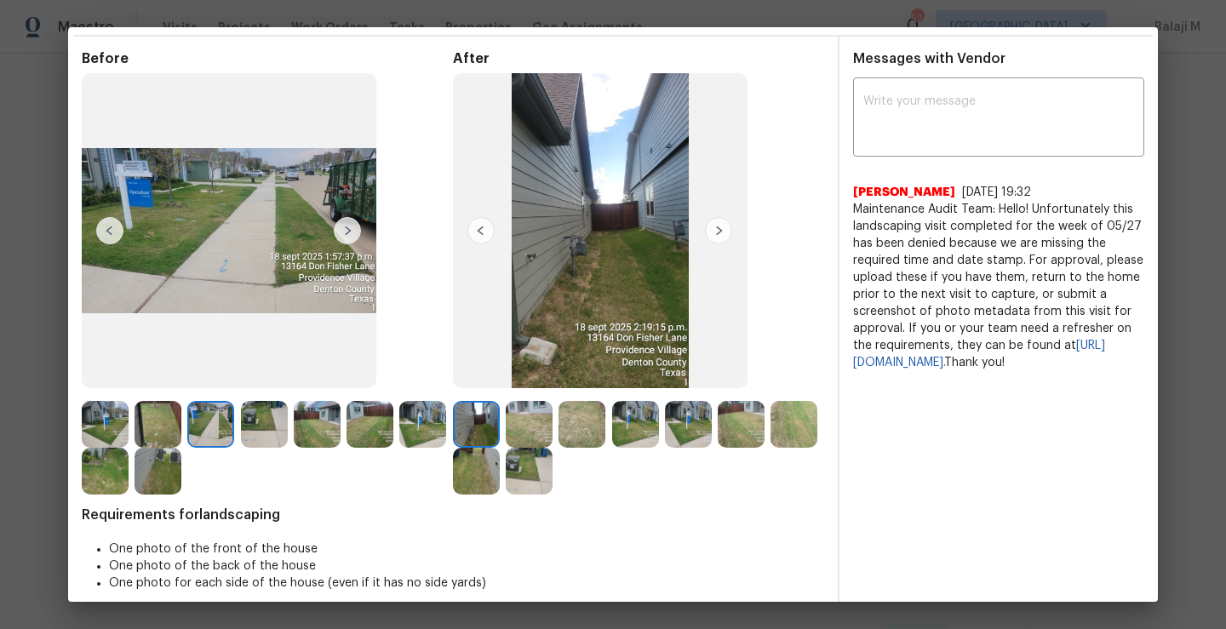
click at [770, 448] on img at bounding box center [793, 424] width 47 height 47
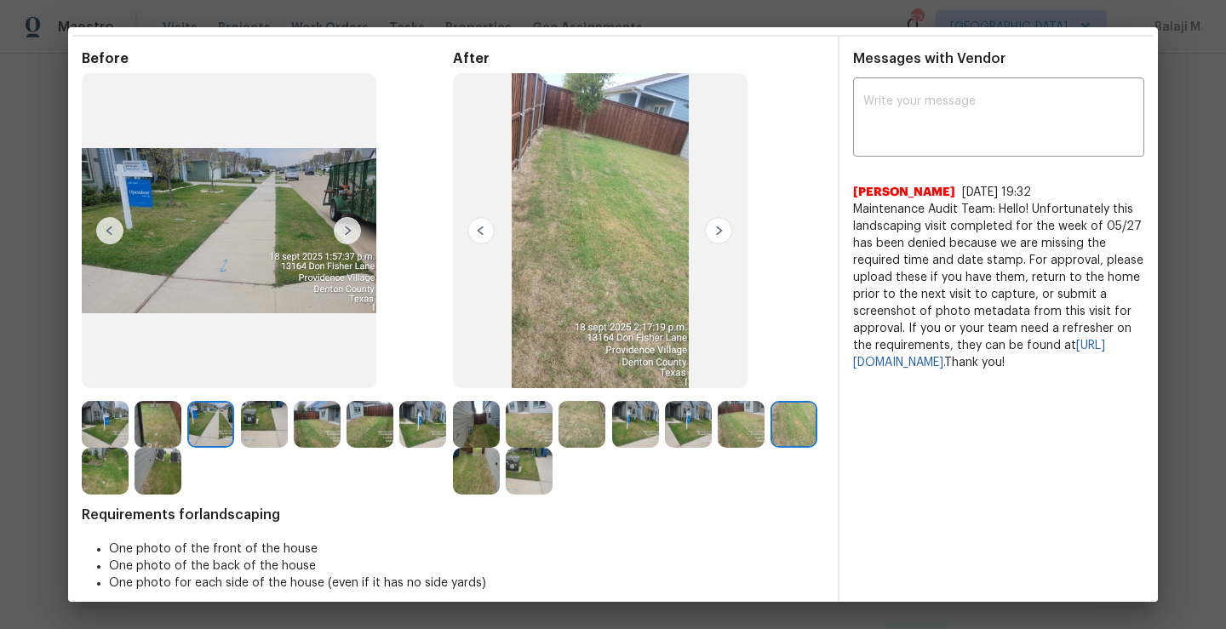
click at [181, 470] on img at bounding box center [157, 471] width 47 height 47
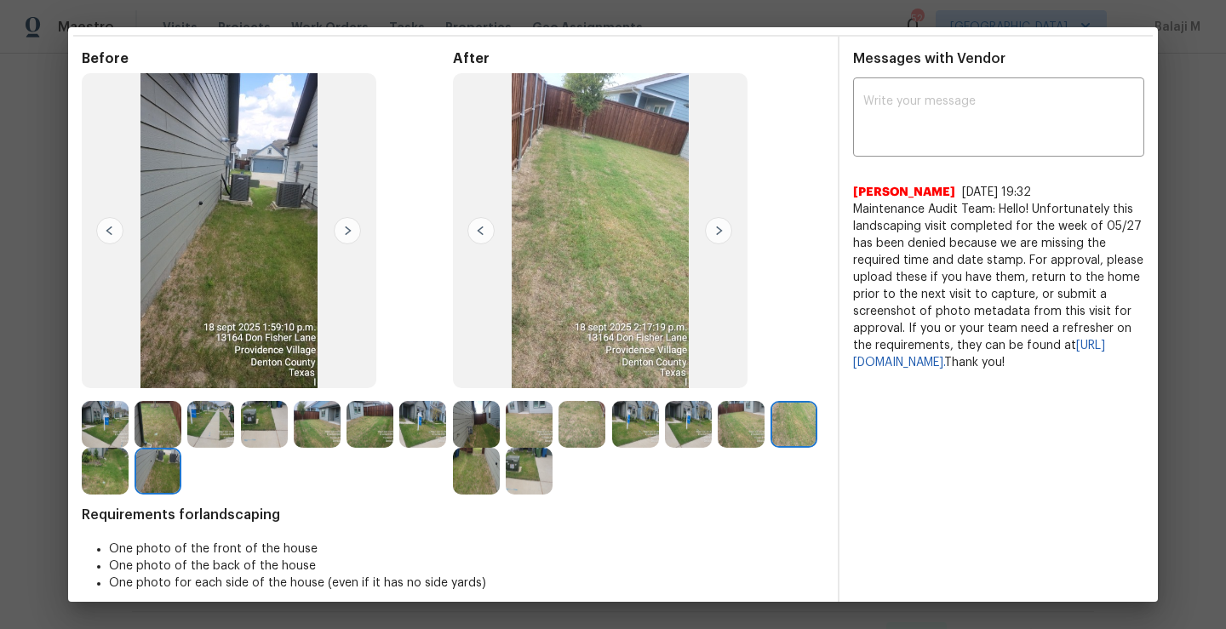
click at [129, 478] on img at bounding box center [105, 471] width 47 height 47
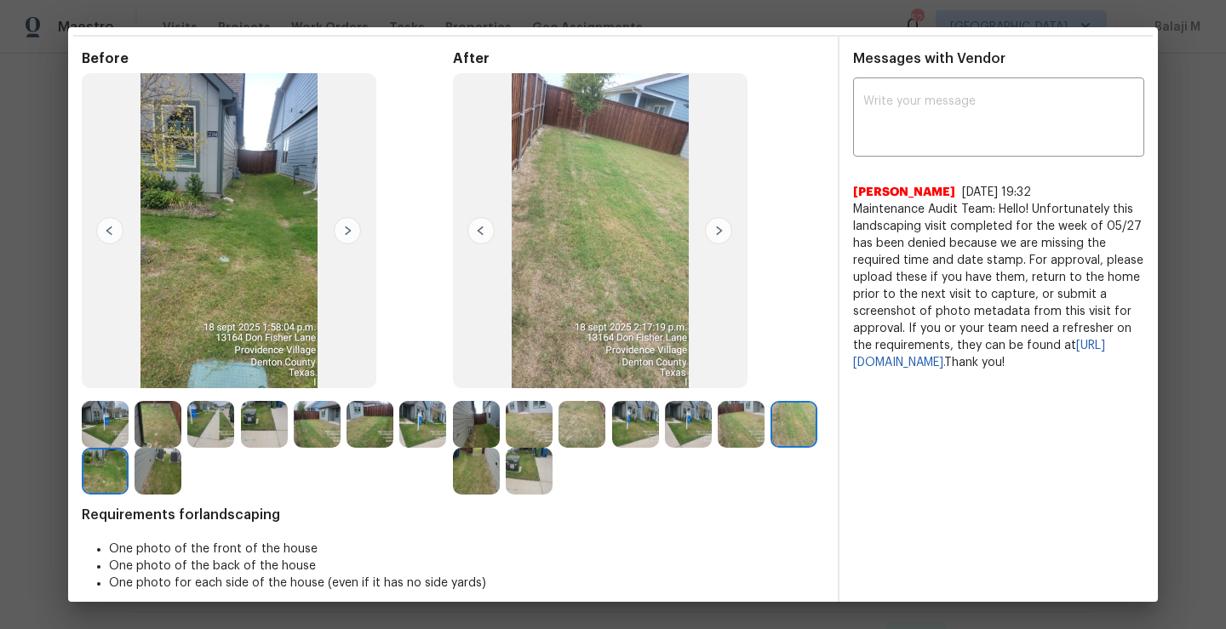
click at [169, 413] on img at bounding box center [157, 424] width 47 height 47
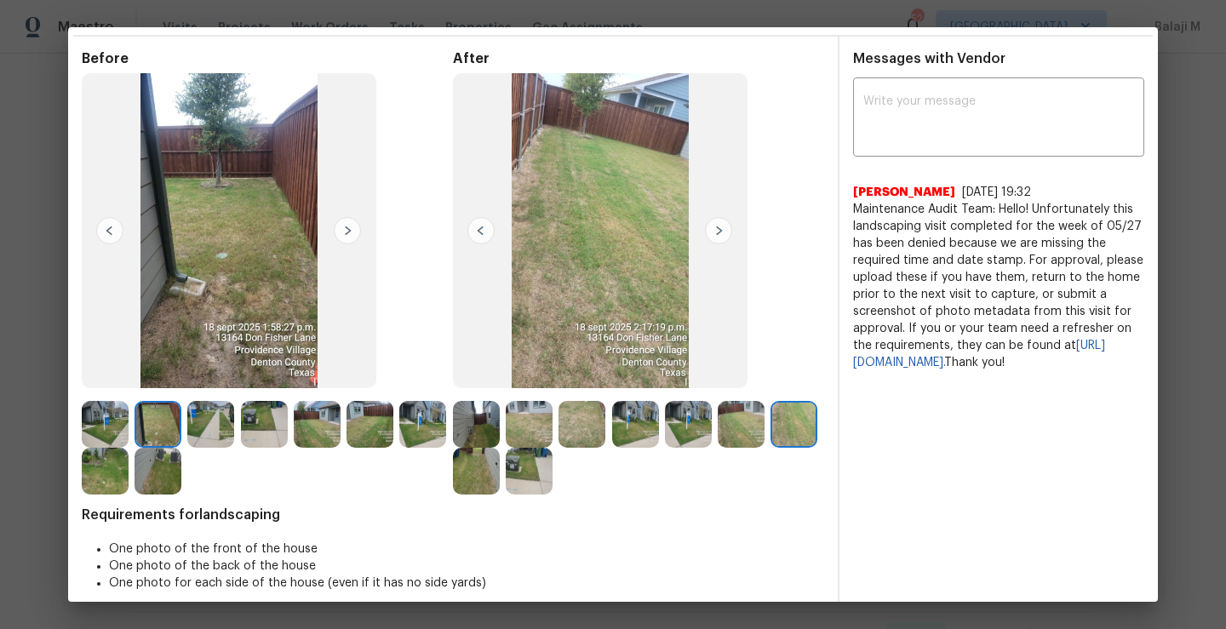
click at [515, 430] on img at bounding box center [529, 424] width 47 height 47
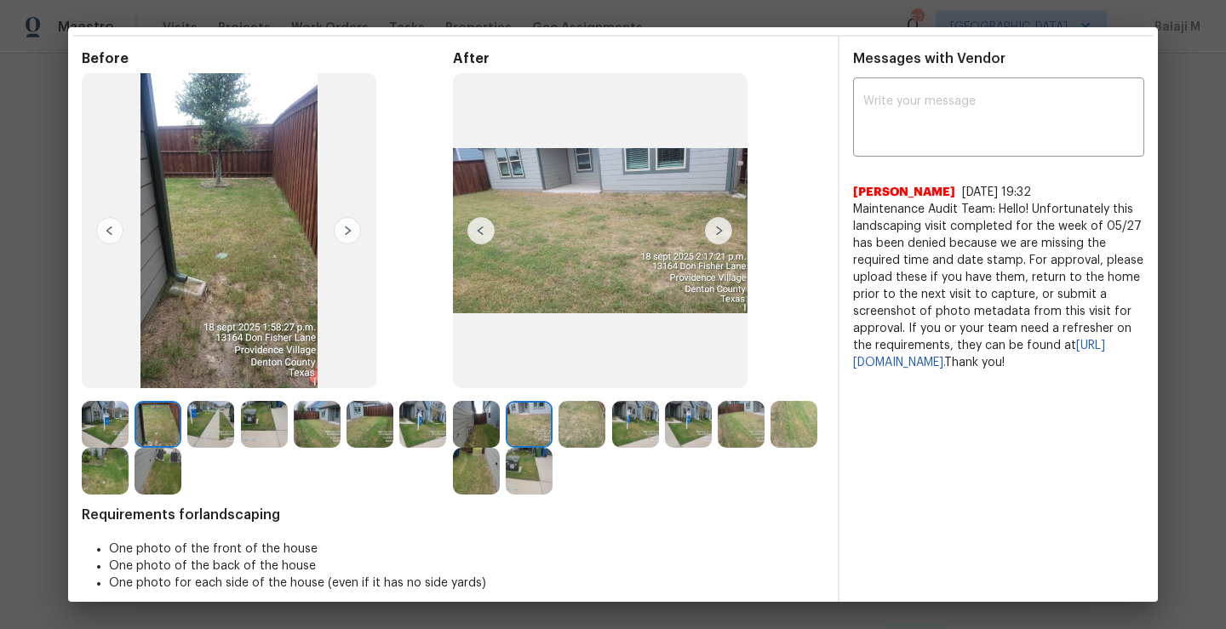
click at [477, 430] on img at bounding box center [476, 424] width 47 height 47
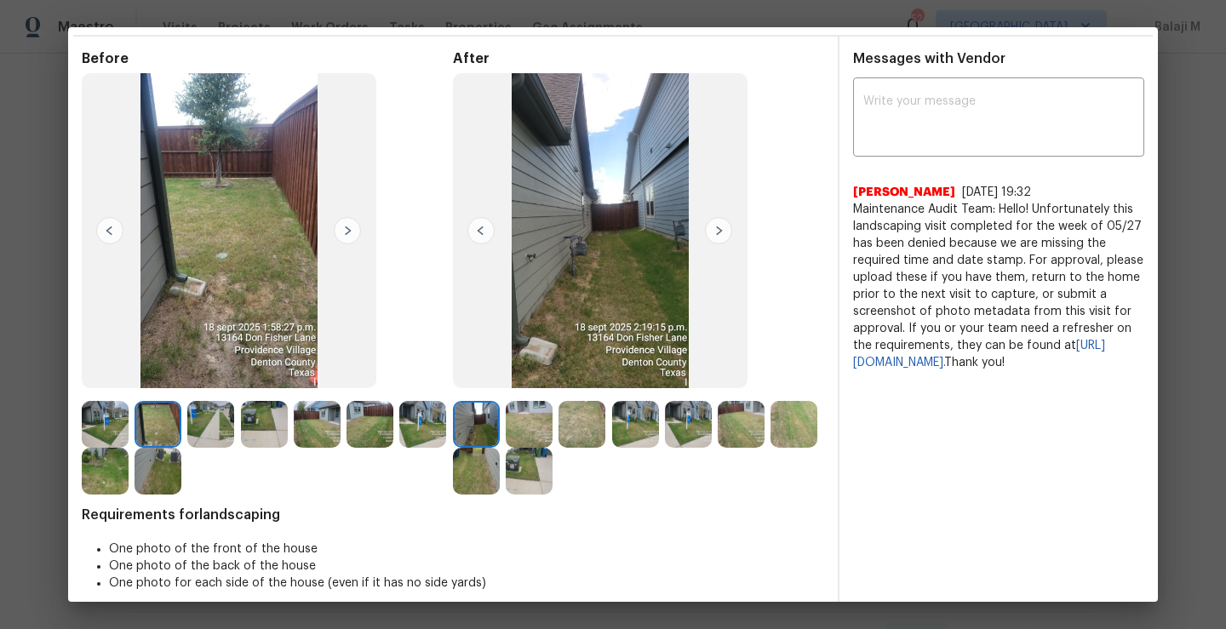
click at [651, 432] on img at bounding box center [635, 424] width 47 height 47
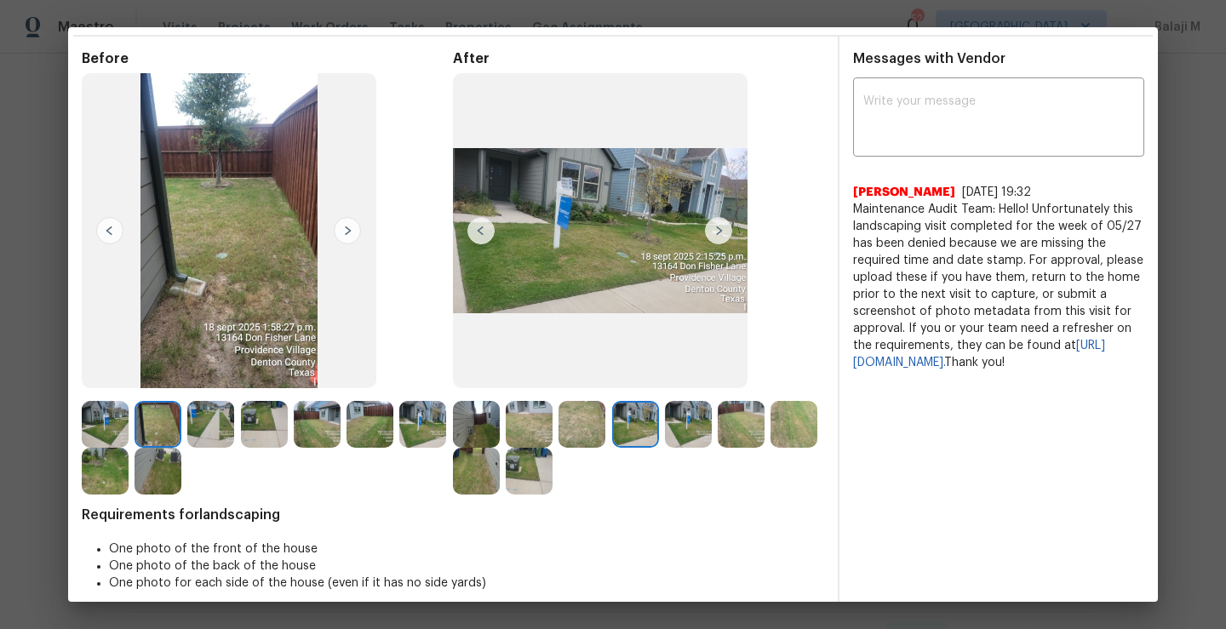
click at [677, 437] on img at bounding box center [688, 424] width 47 height 47
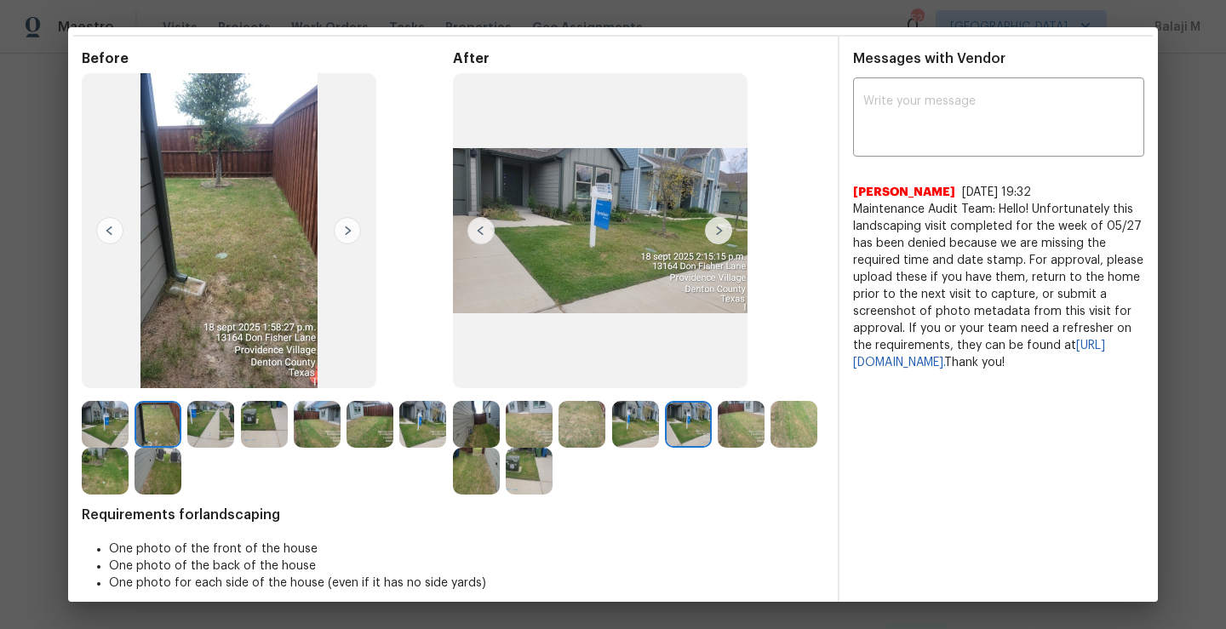
click at [552, 483] on img at bounding box center [529, 471] width 47 height 47
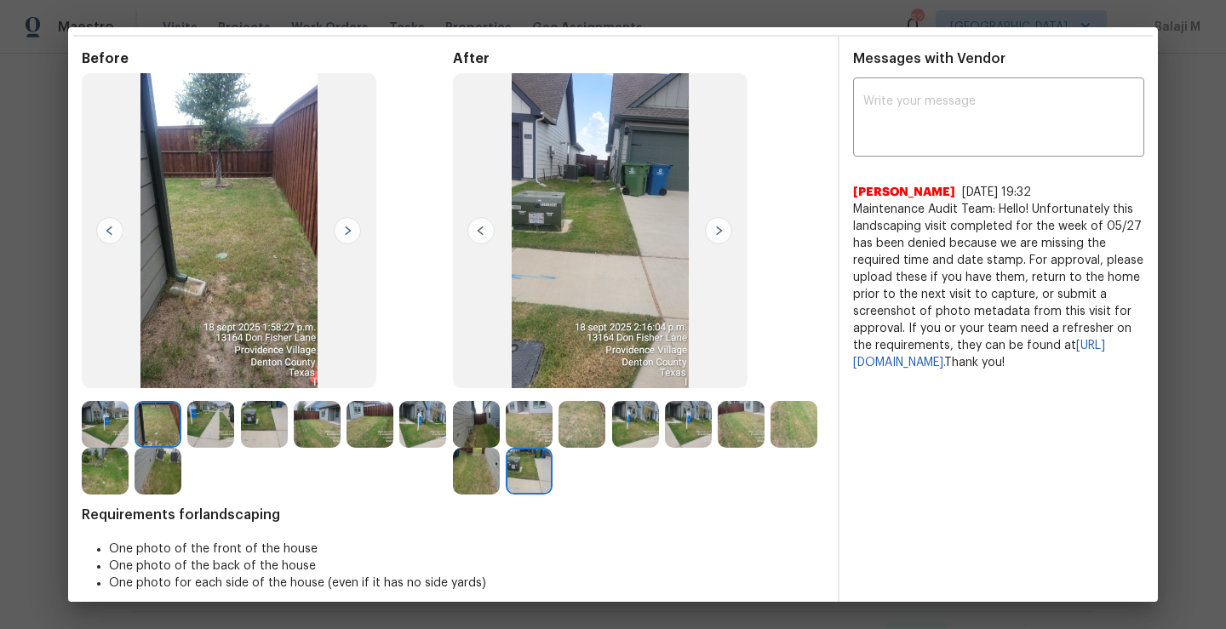
click at [500, 475] on img at bounding box center [476, 471] width 47 height 47
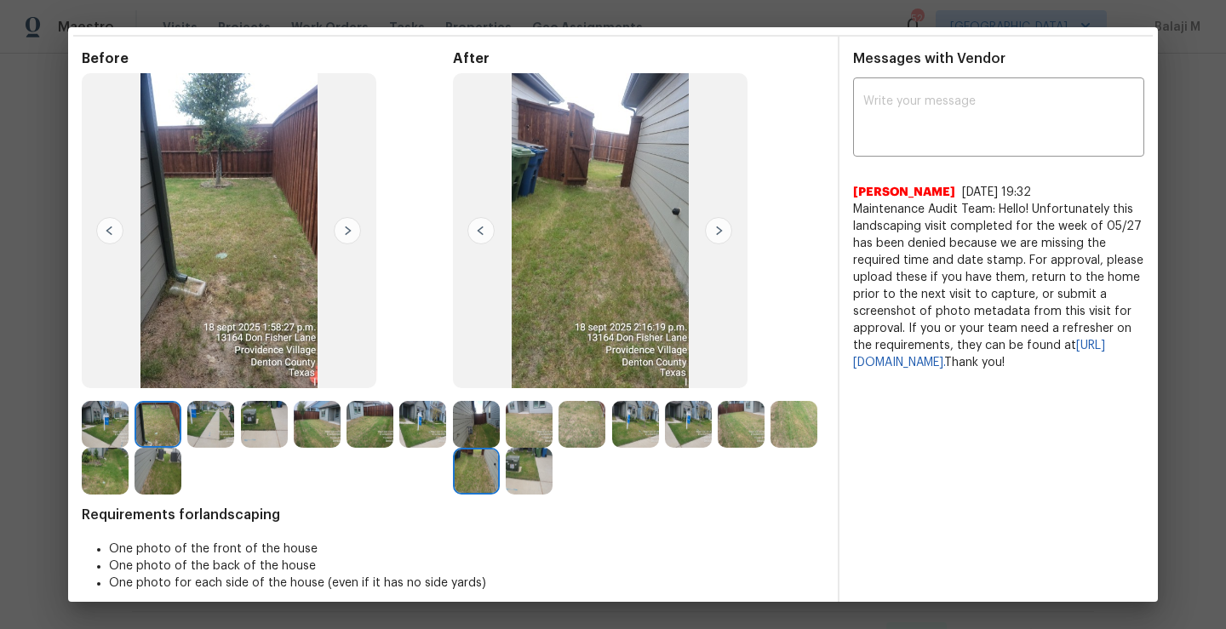
click at [770, 448] on img at bounding box center [793, 424] width 47 height 47
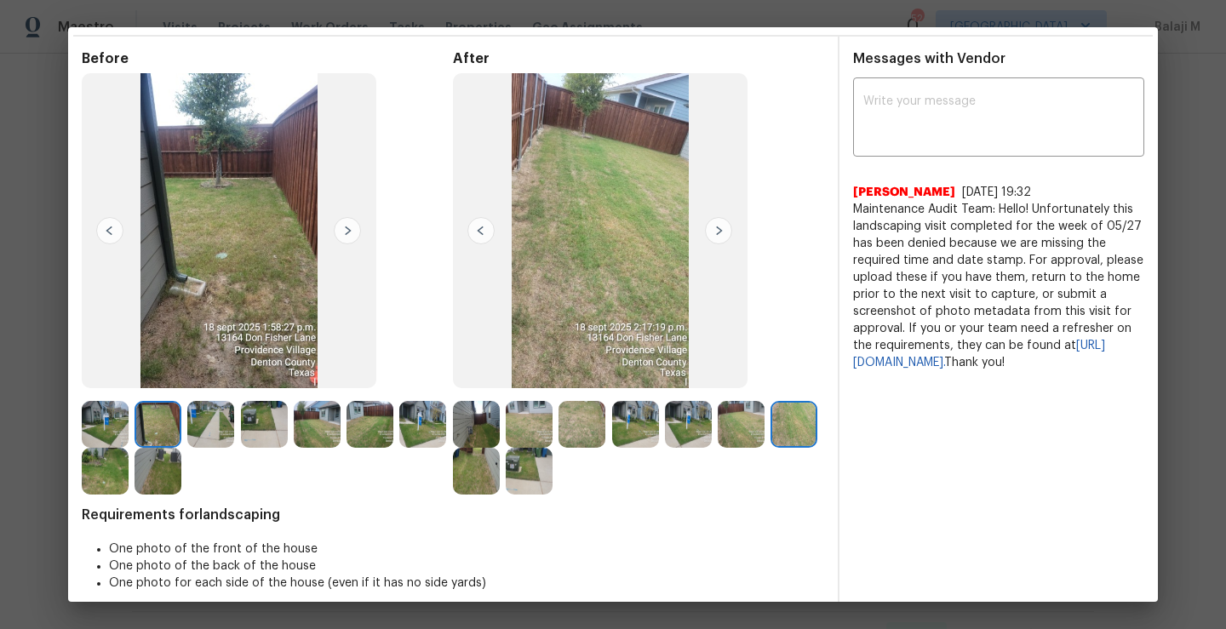
click at [461, 431] on img at bounding box center [476, 424] width 47 height 47
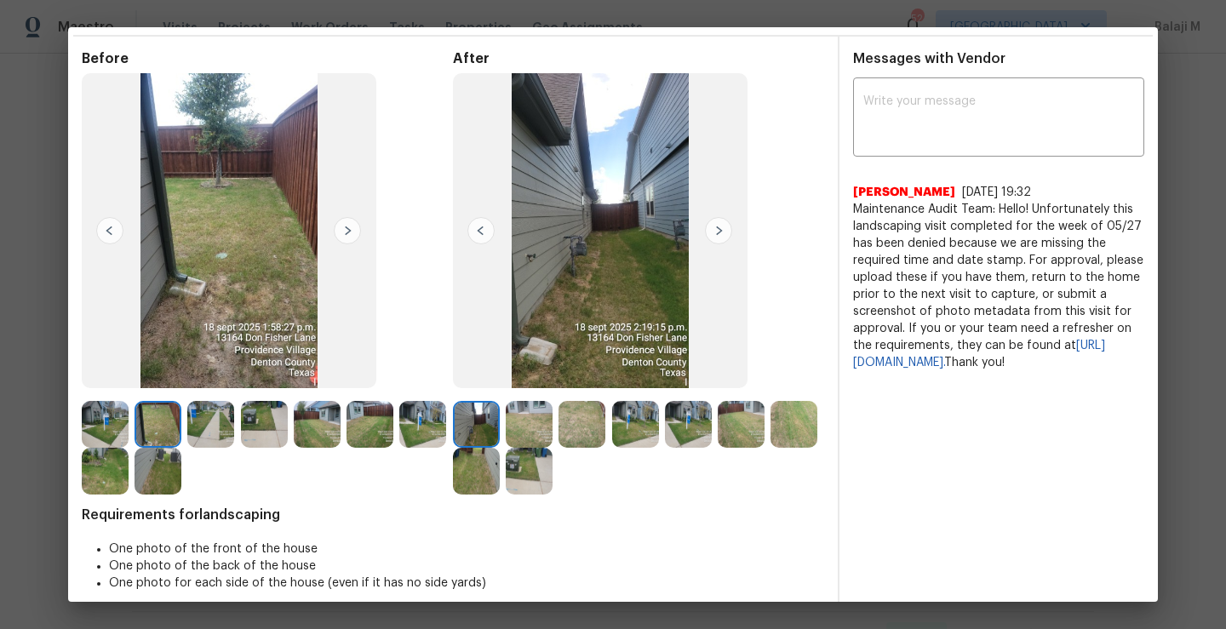
click at [535, 427] on img at bounding box center [529, 424] width 47 height 47
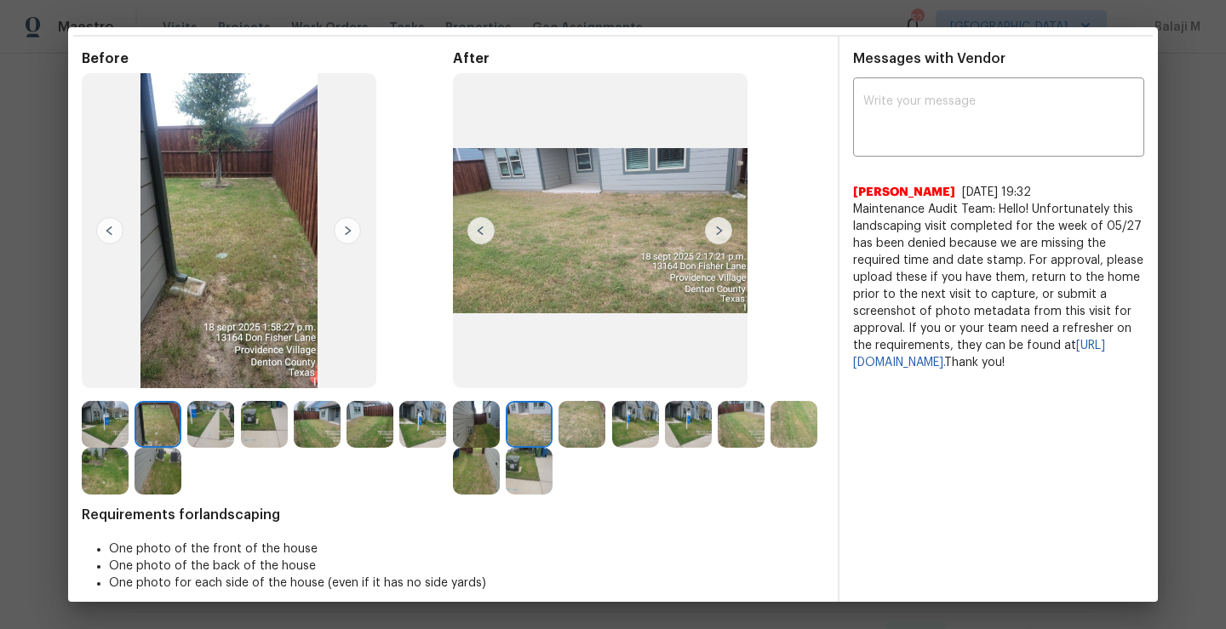
click at [567, 426] on img at bounding box center [581, 424] width 47 height 47
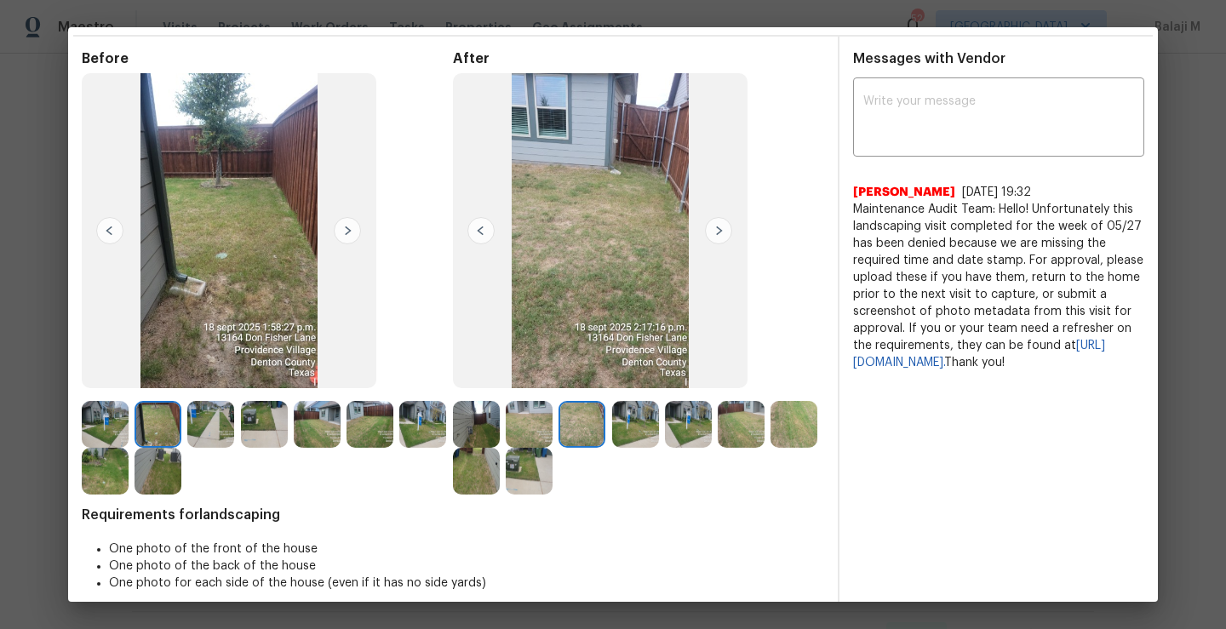
click at [606, 426] on div at bounding box center [584, 424] width 53 height 47
click at [647, 418] on img at bounding box center [635, 424] width 47 height 47
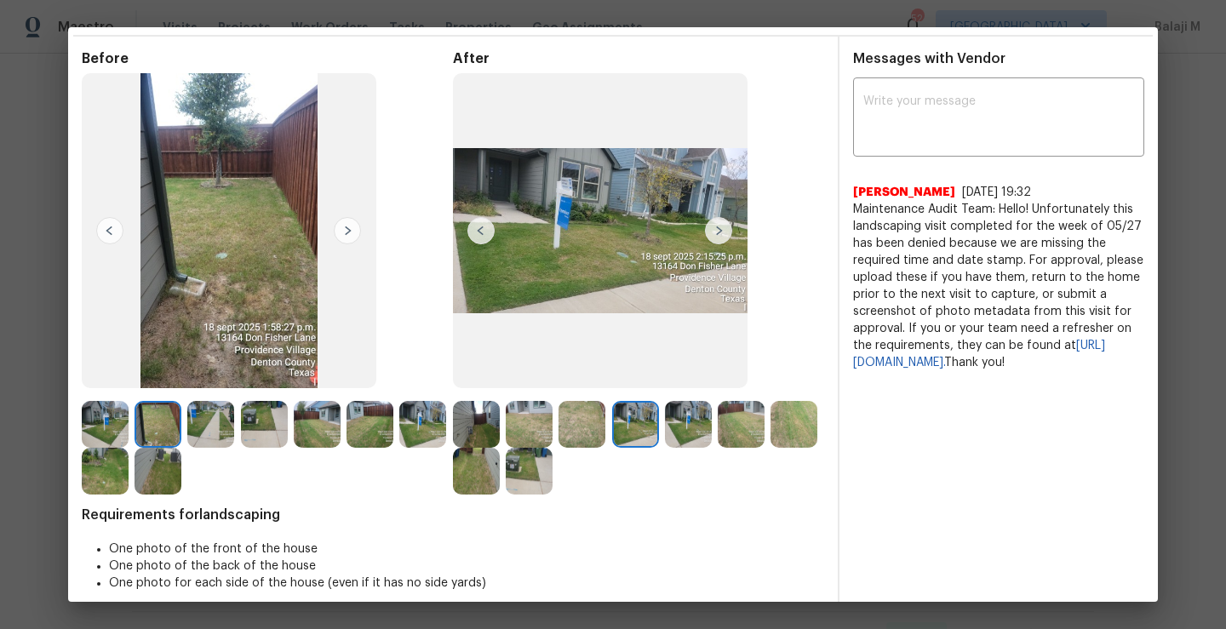
click at [674, 422] on img at bounding box center [688, 424] width 47 height 47
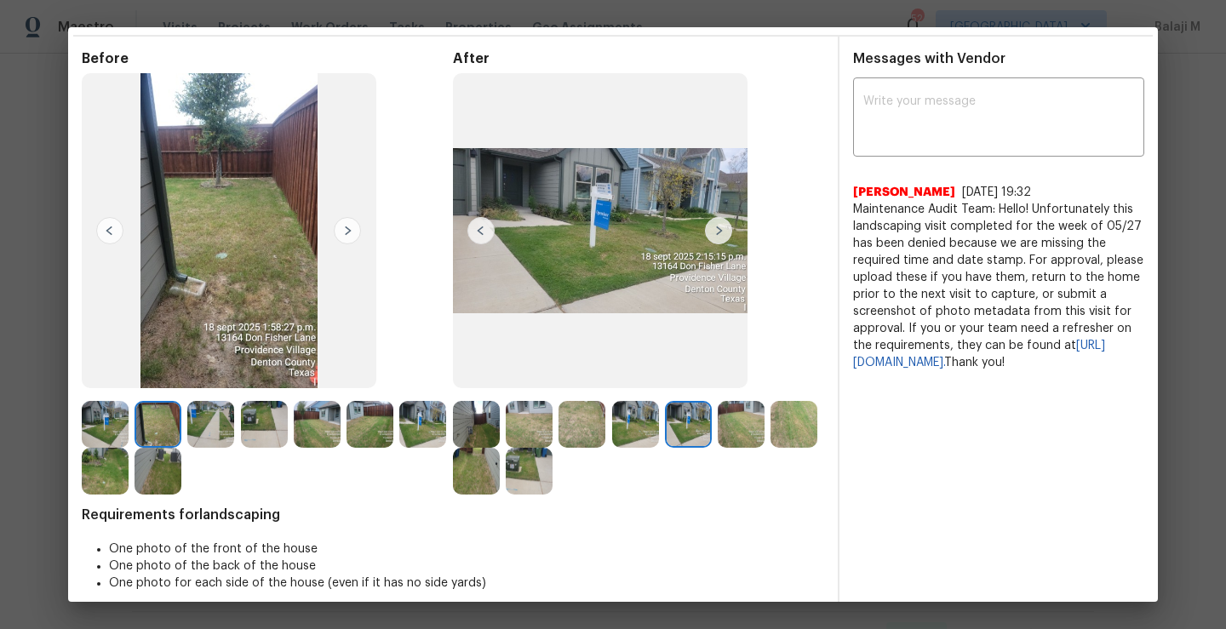
click at [734, 431] on img at bounding box center [740, 424] width 47 height 47
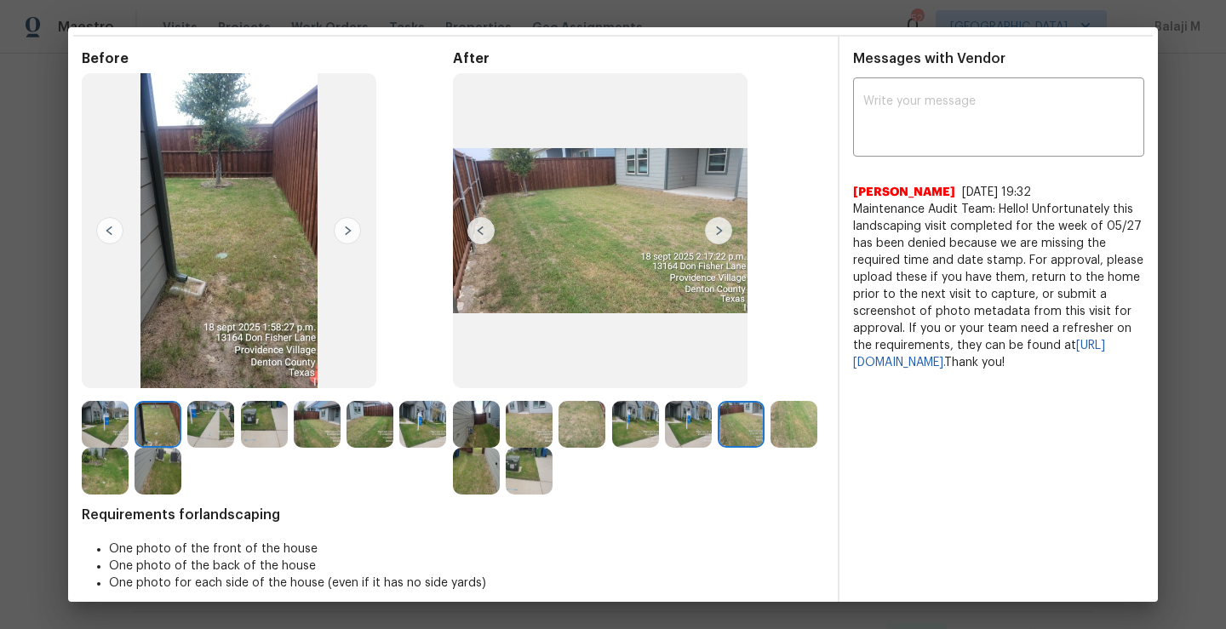
click at [552, 455] on img at bounding box center [529, 471] width 47 height 47
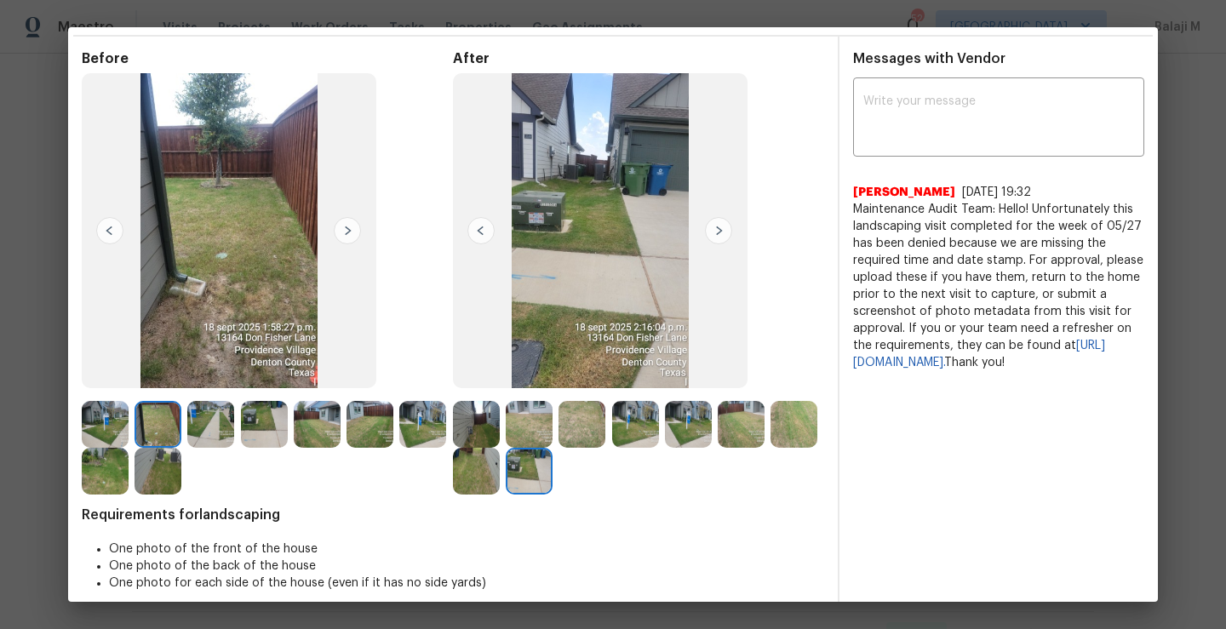
click at [500, 483] on img at bounding box center [476, 471] width 47 height 47
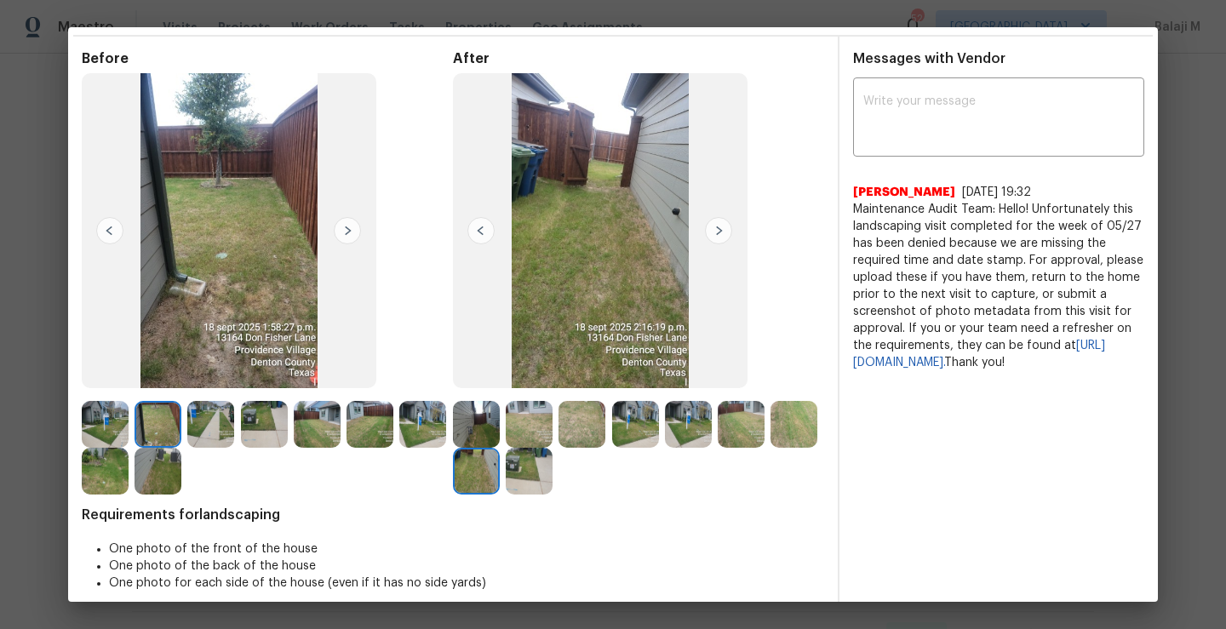
click at [770, 448] on img at bounding box center [793, 424] width 47 height 47
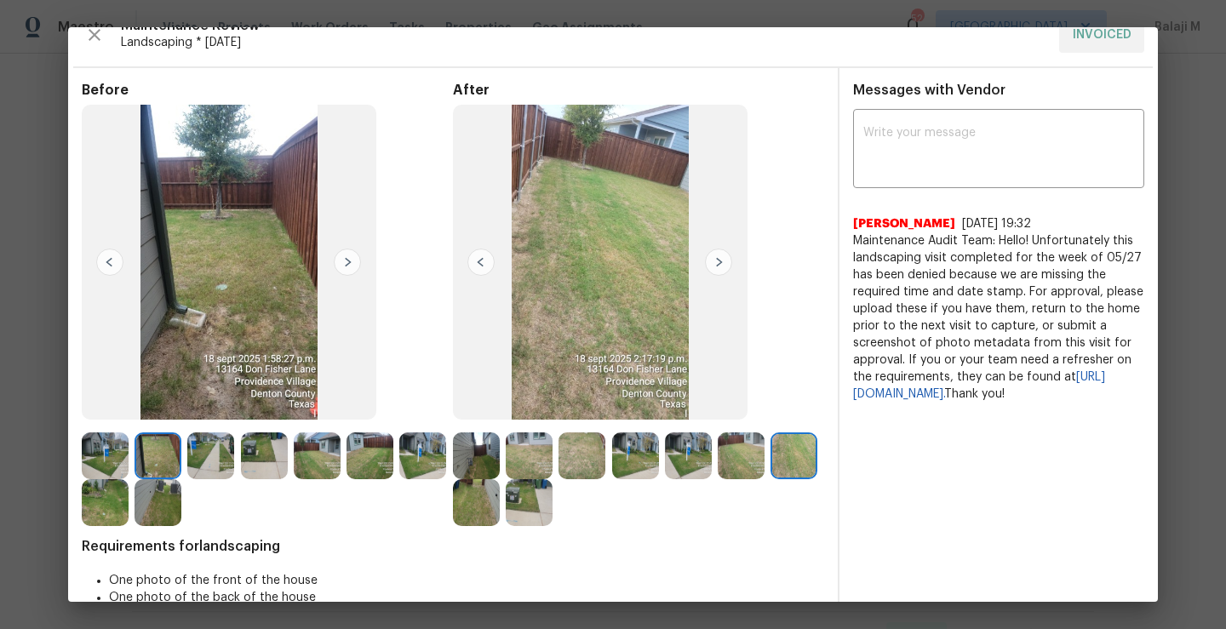
scroll to position [0, 0]
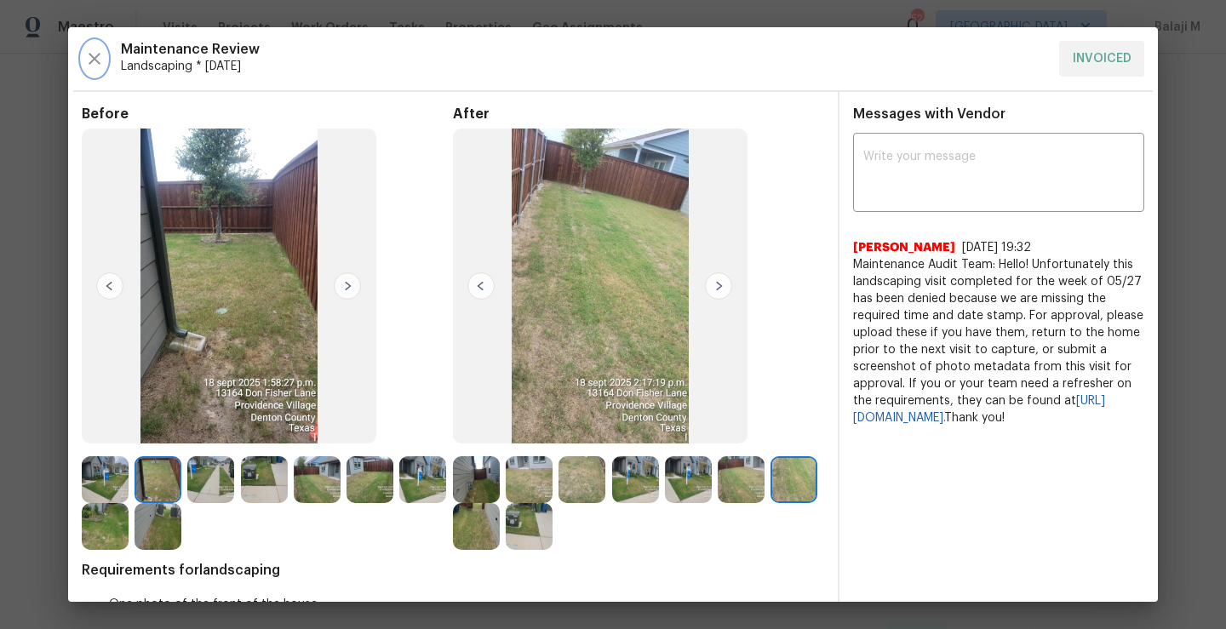
click at [95, 61] on icon "button" at bounding box center [94, 59] width 20 height 20
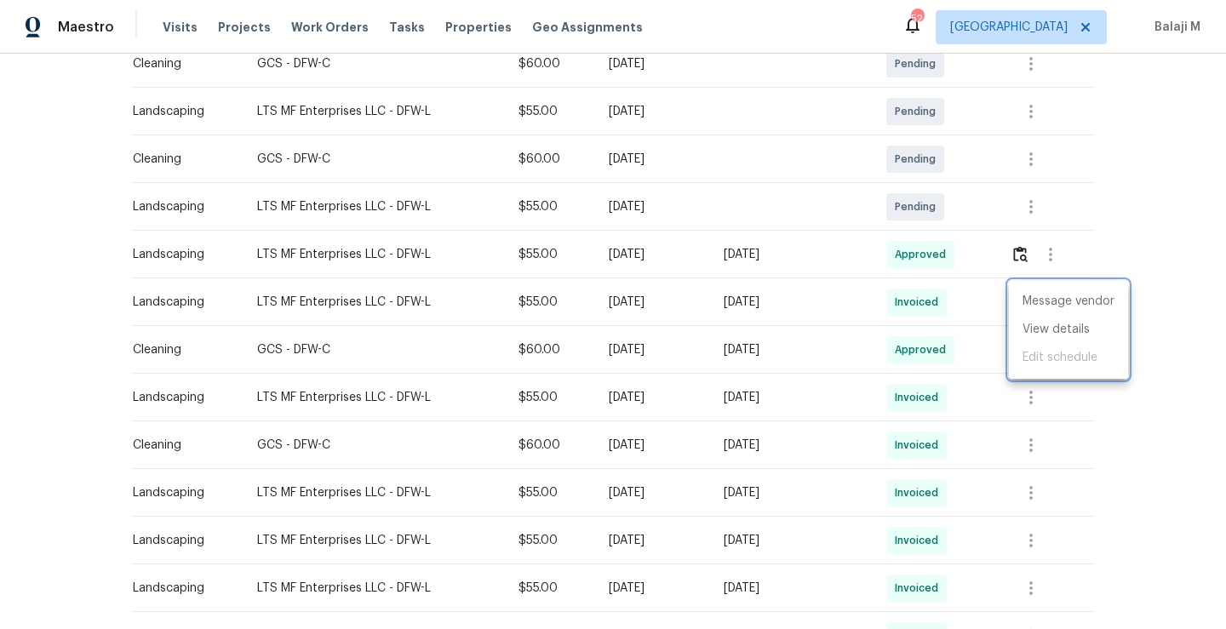
click at [716, 300] on div at bounding box center [613, 314] width 1226 height 629
click at [1019, 256] on img "button" at bounding box center [1020, 254] width 14 height 16
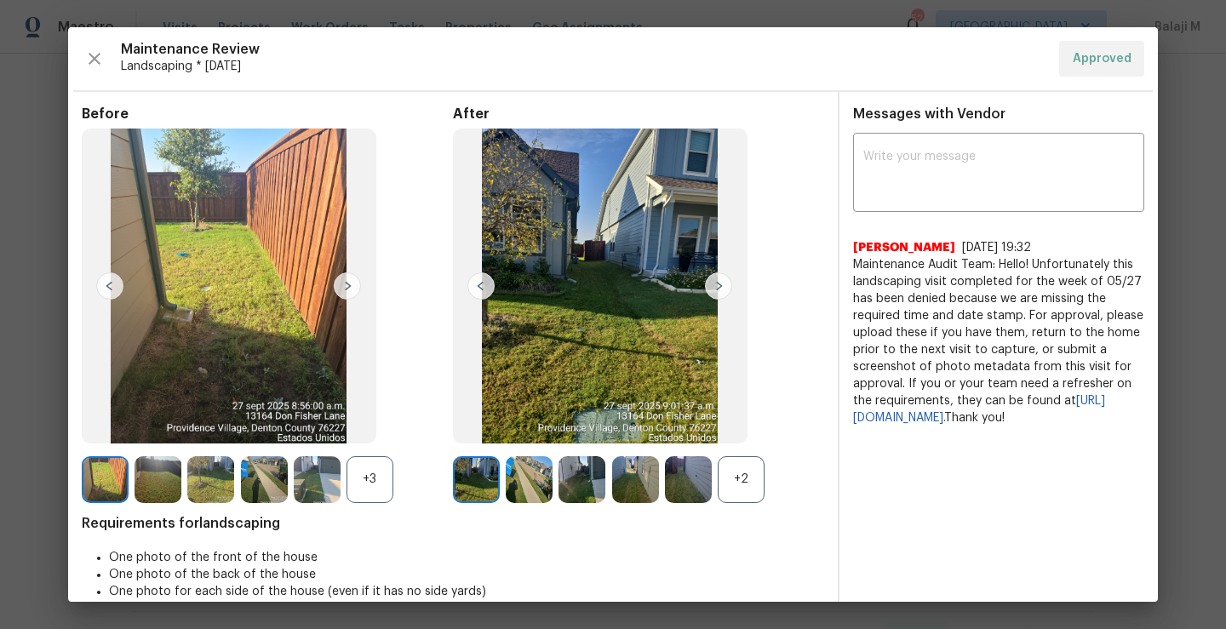
click at [740, 484] on div "+2" at bounding box center [740, 479] width 47 height 47
click at [357, 460] on div "+3" at bounding box center [369, 479] width 47 height 47
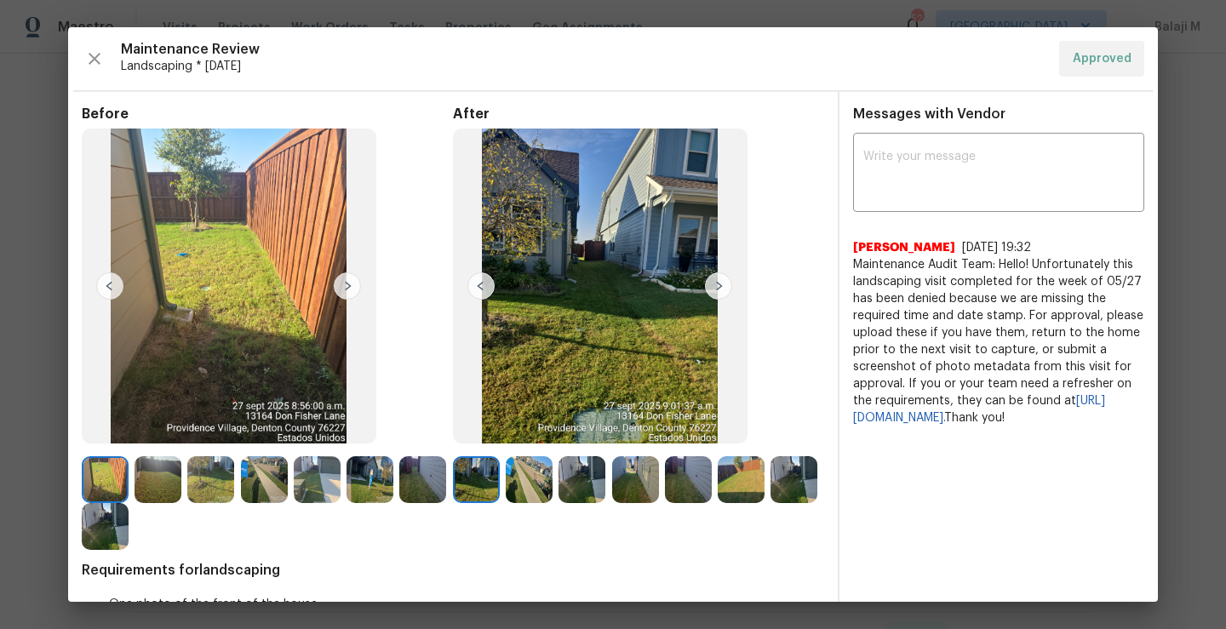
click at [473, 477] on img at bounding box center [476, 479] width 47 height 47
click at [770, 503] on img at bounding box center [793, 479] width 47 height 47
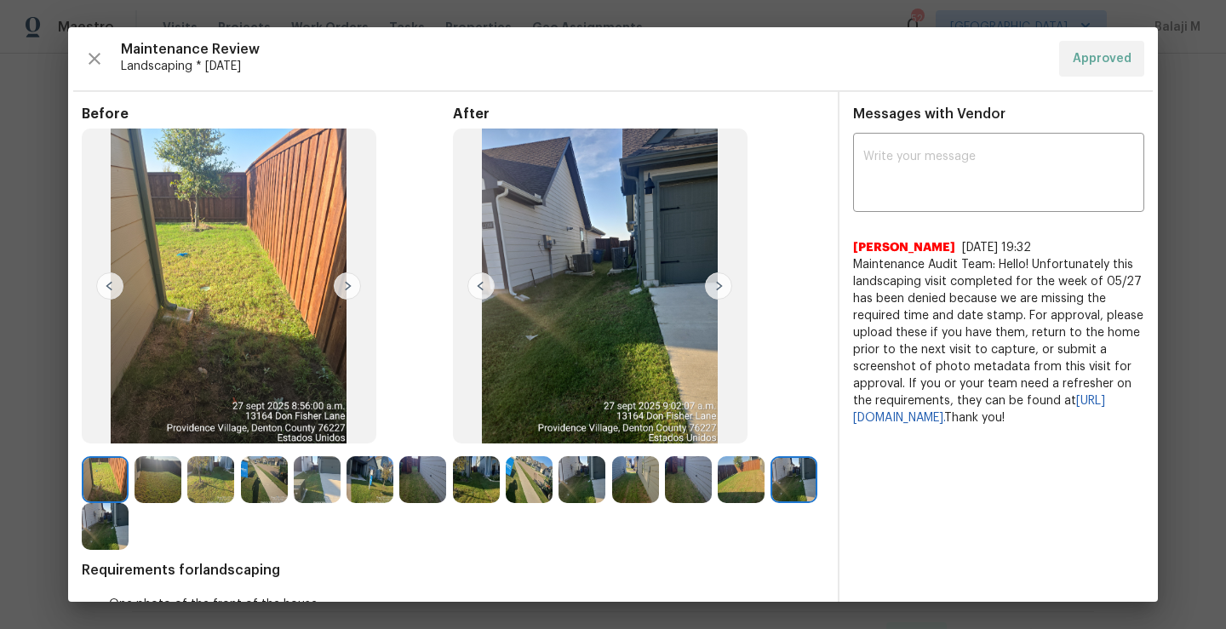
click at [129, 538] on img at bounding box center [105, 526] width 47 height 47
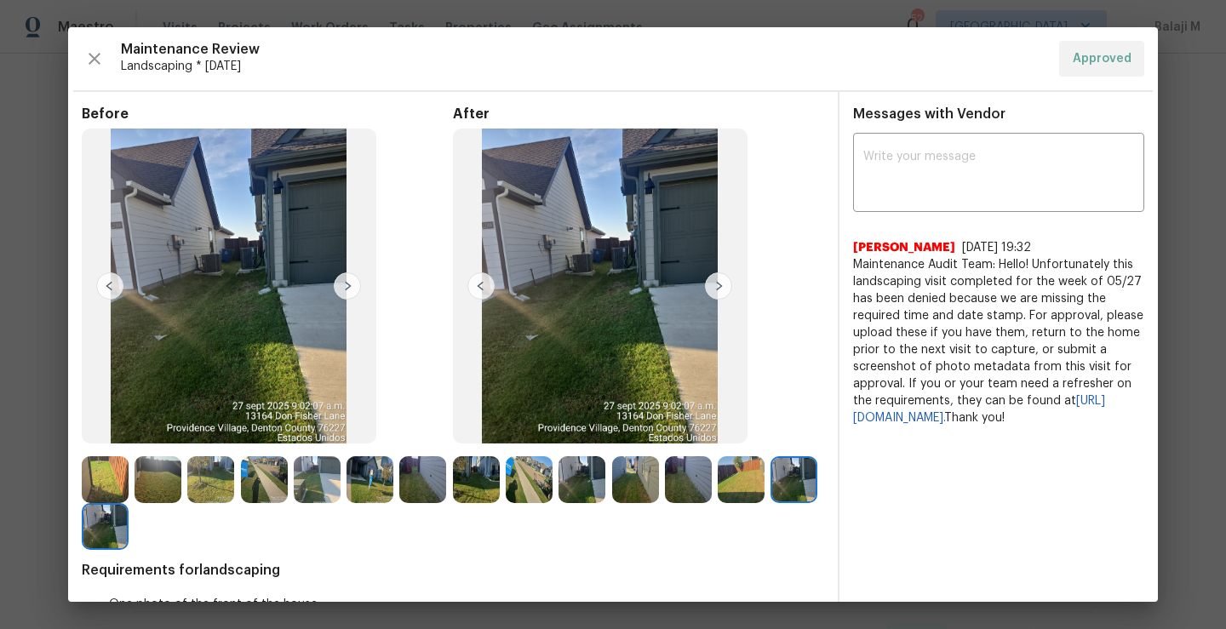
click at [129, 538] on img at bounding box center [105, 526] width 47 height 47
click at [770, 503] on img at bounding box center [793, 479] width 47 height 47
click at [724, 489] on img at bounding box center [740, 479] width 47 height 47
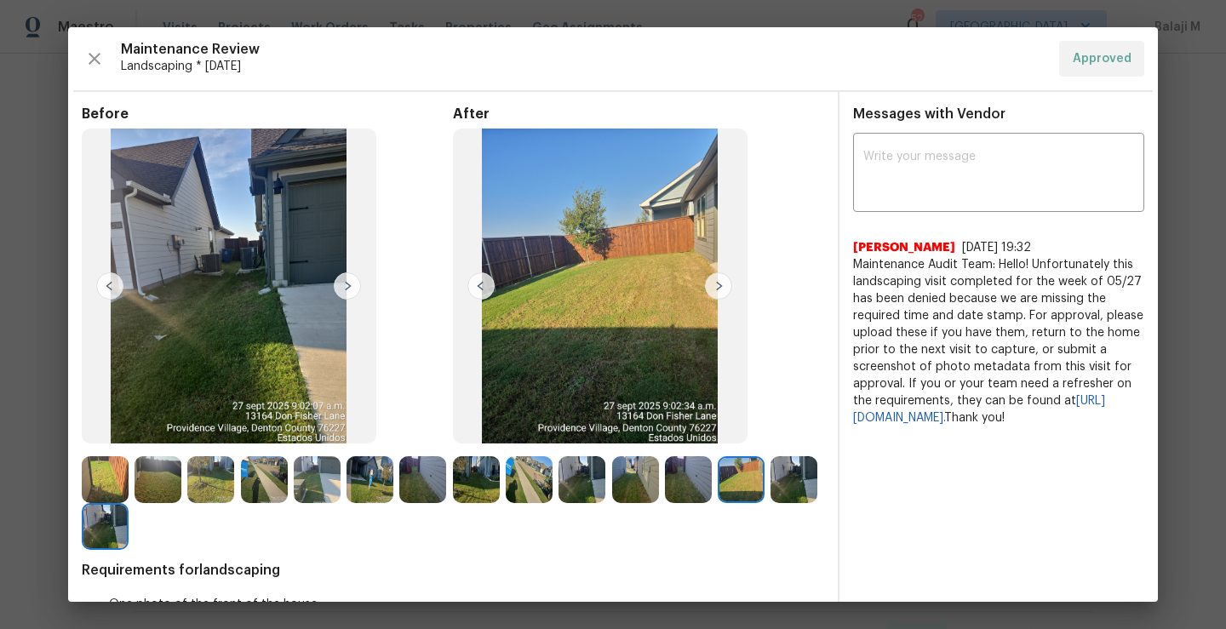
click at [399, 503] on img at bounding box center [422, 479] width 47 height 47
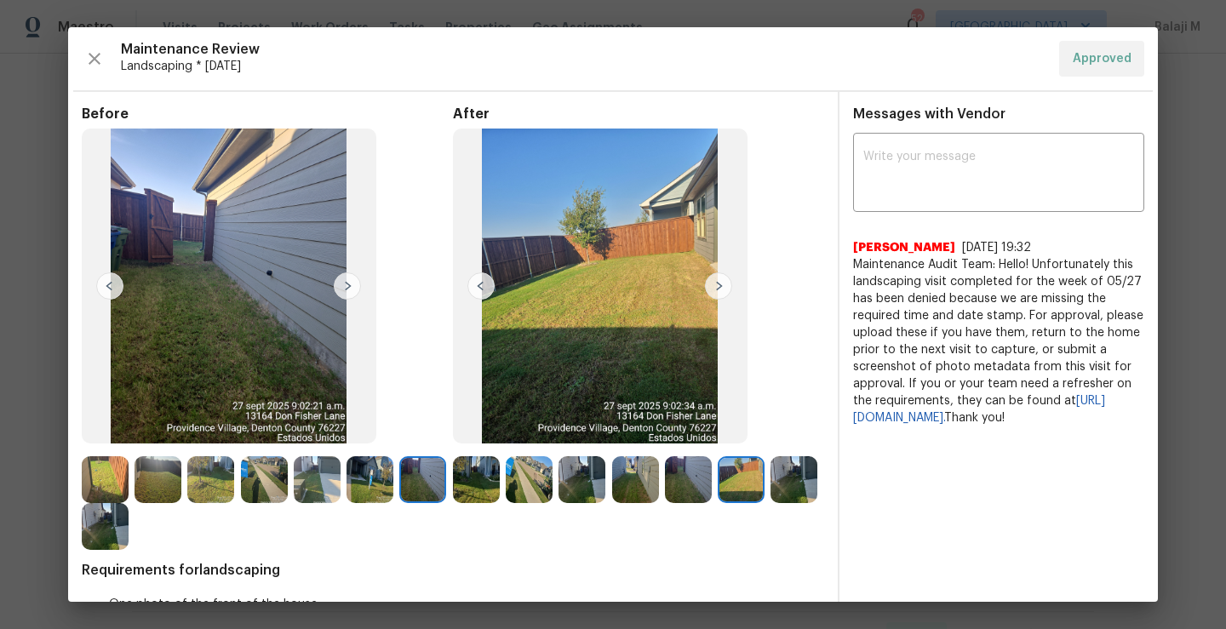
click at [676, 483] on img at bounding box center [688, 479] width 47 height 47
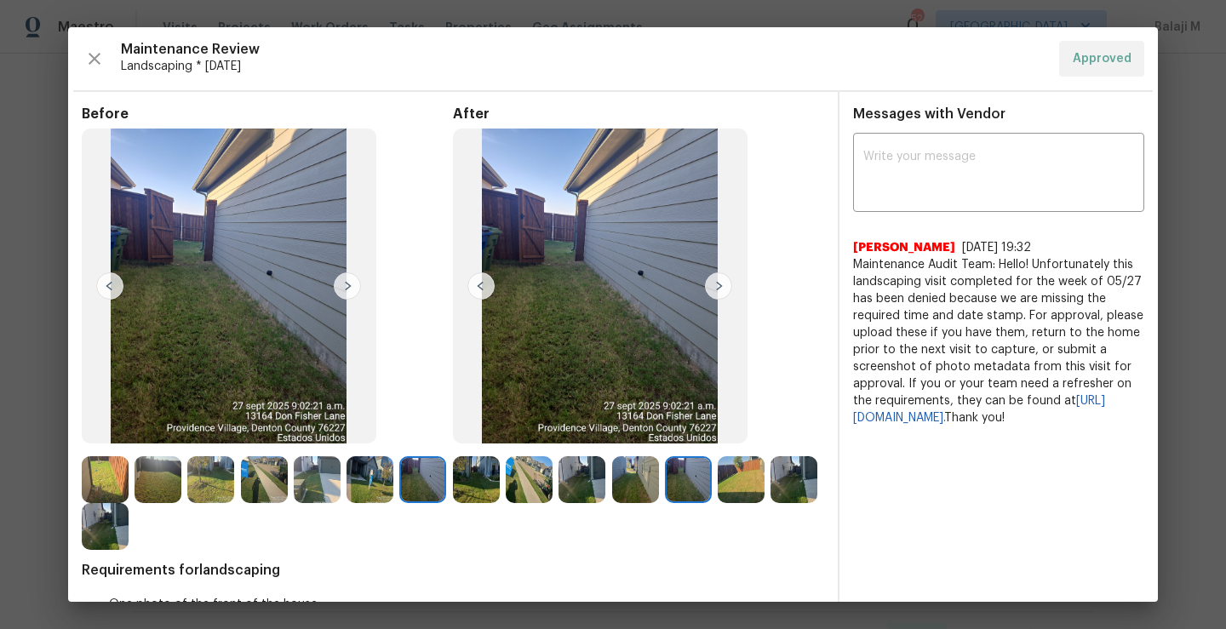
click at [676, 483] on img at bounding box center [688, 479] width 47 height 47
click at [588, 485] on img at bounding box center [581, 479] width 47 height 47
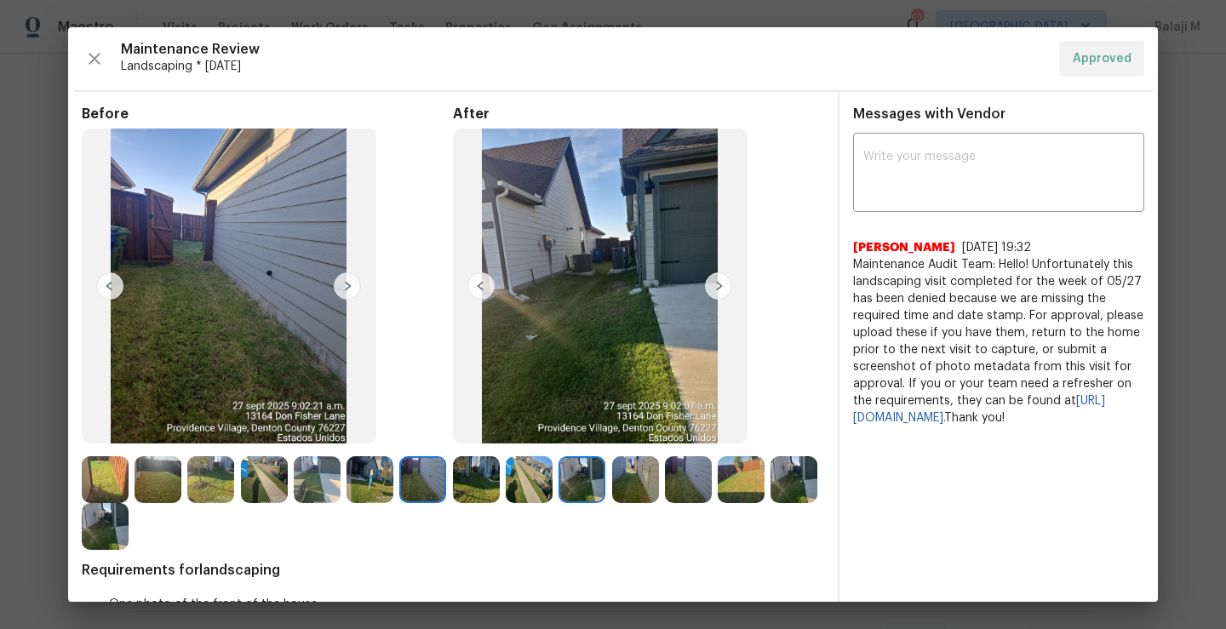
click at [623, 485] on img at bounding box center [635, 479] width 47 height 47
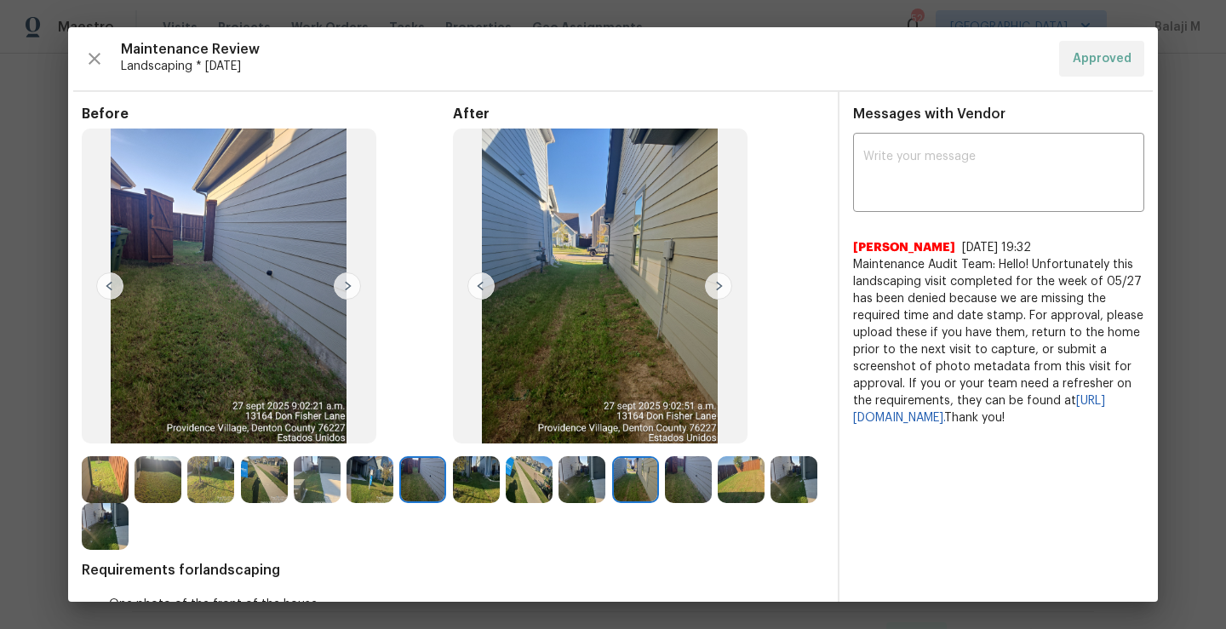
click at [206, 489] on img at bounding box center [210, 479] width 47 height 47
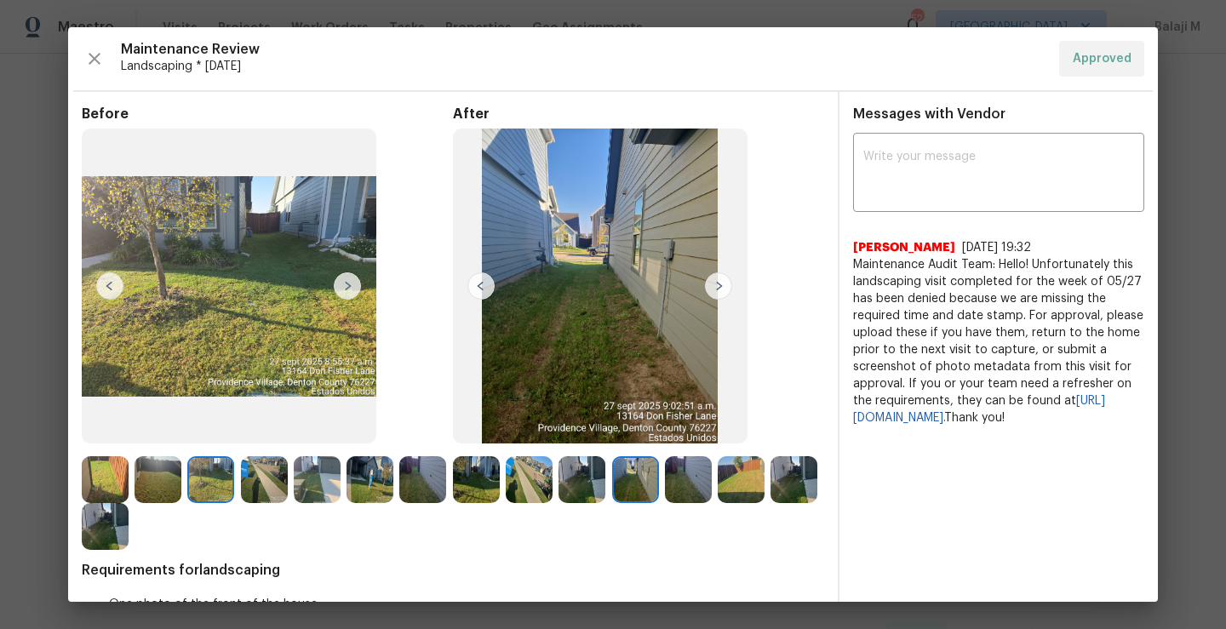
click at [256, 483] on img at bounding box center [264, 479] width 47 height 47
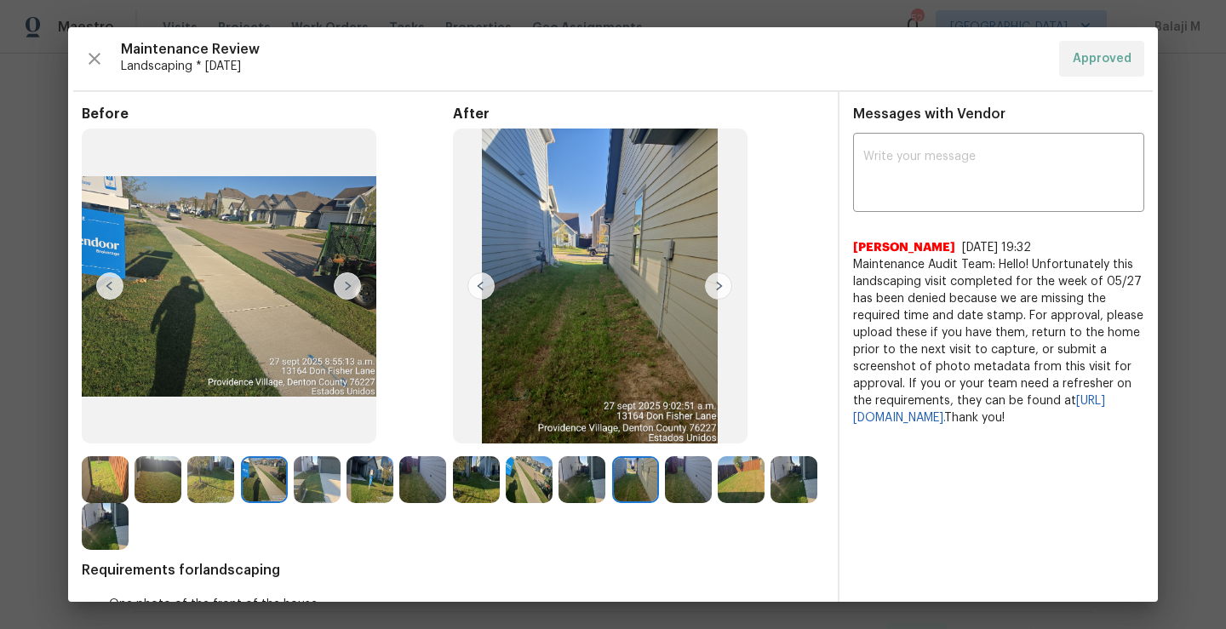
click at [516, 491] on img at bounding box center [529, 479] width 47 height 47
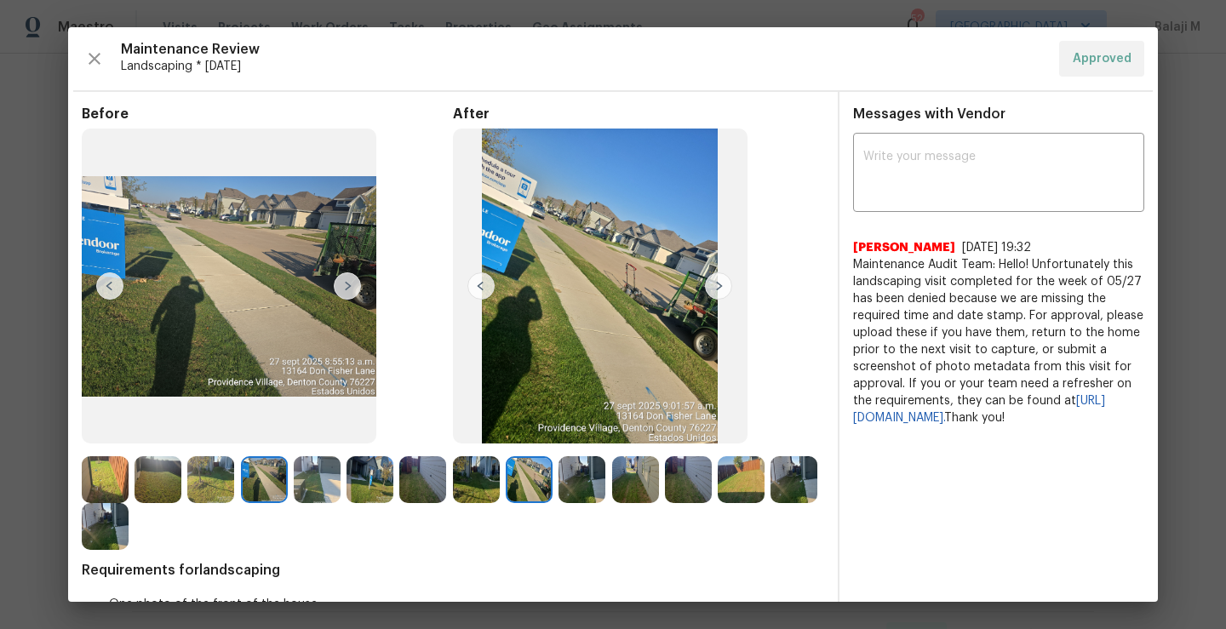
click at [516, 494] on img at bounding box center [529, 479] width 47 height 47
click at [306, 492] on img at bounding box center [317, 479] width 47 height 47
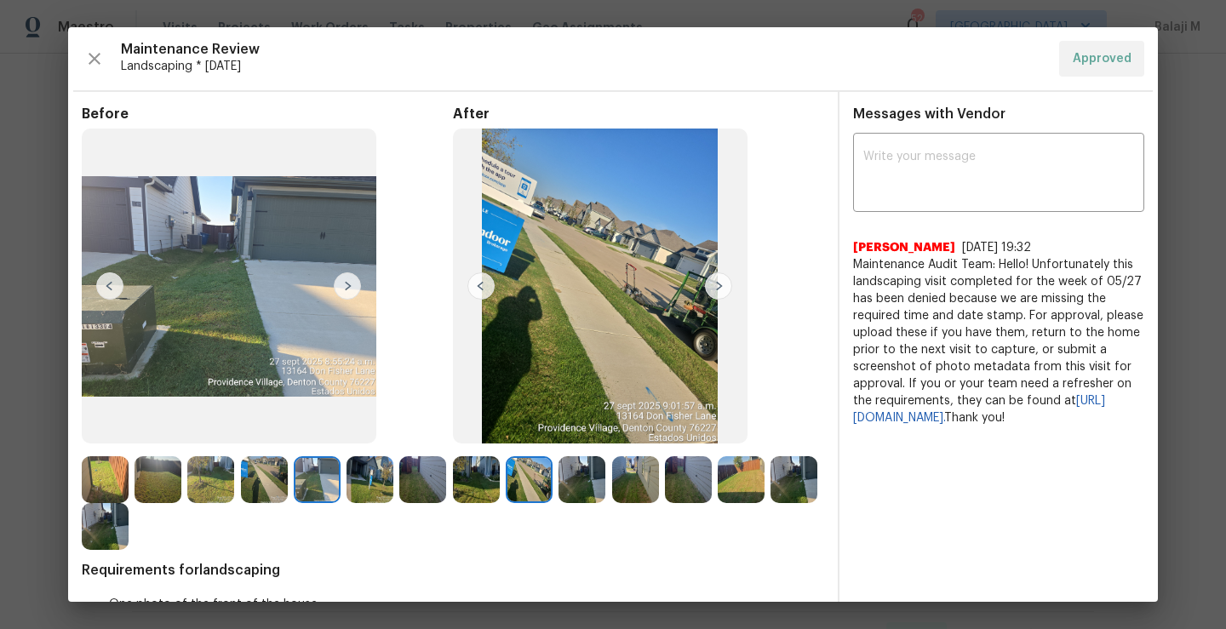
click at [272, 492] on img at bounding box center [264, 479] width 47 height 47
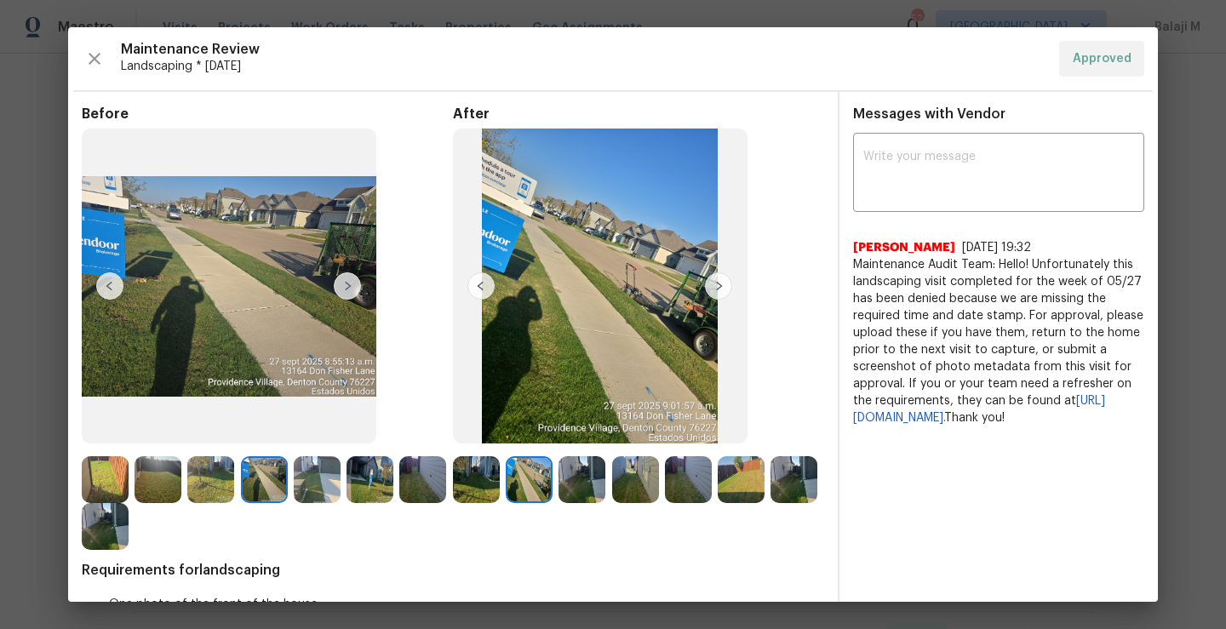
click at [142, 490] on img at bounding box center [157, 479] width 47 height 47
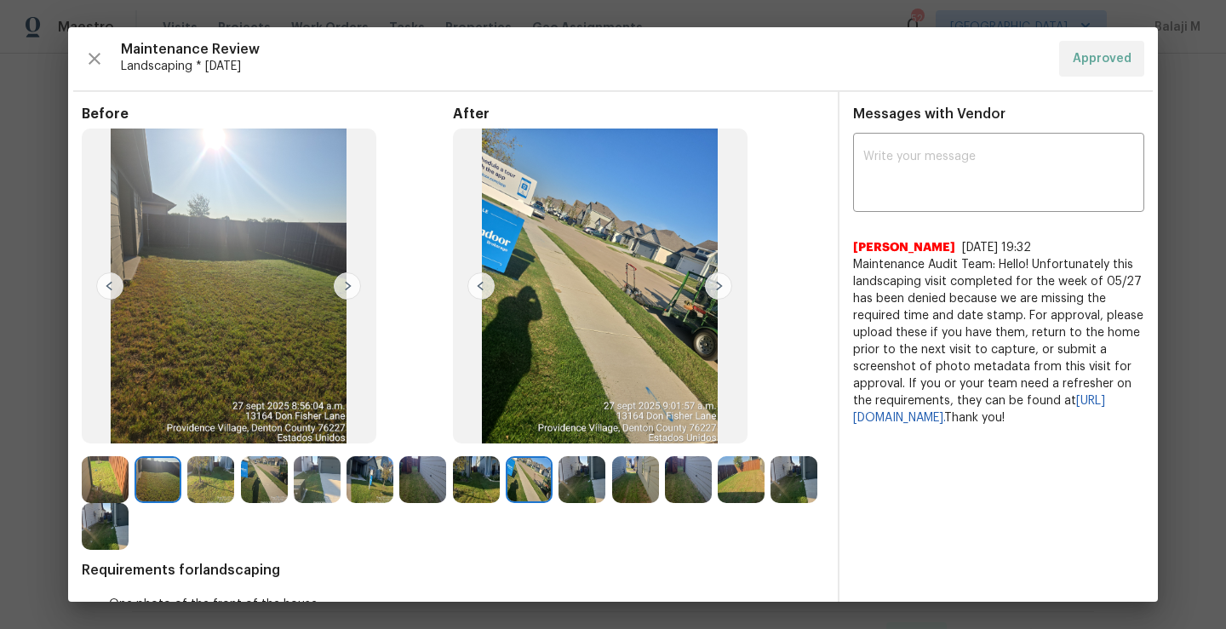
click at [731, 482] on img at bounding box center [740, 479] width 47 height 47
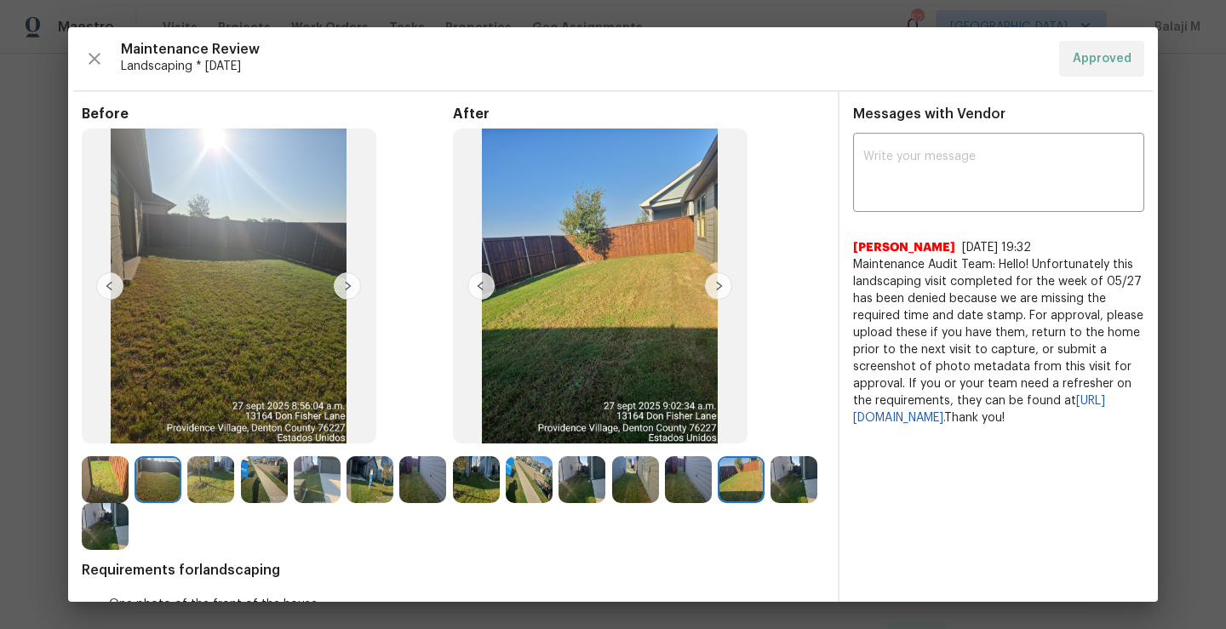
click at [463, 472] on img at bounding box center [476, 479] width 47 height 47
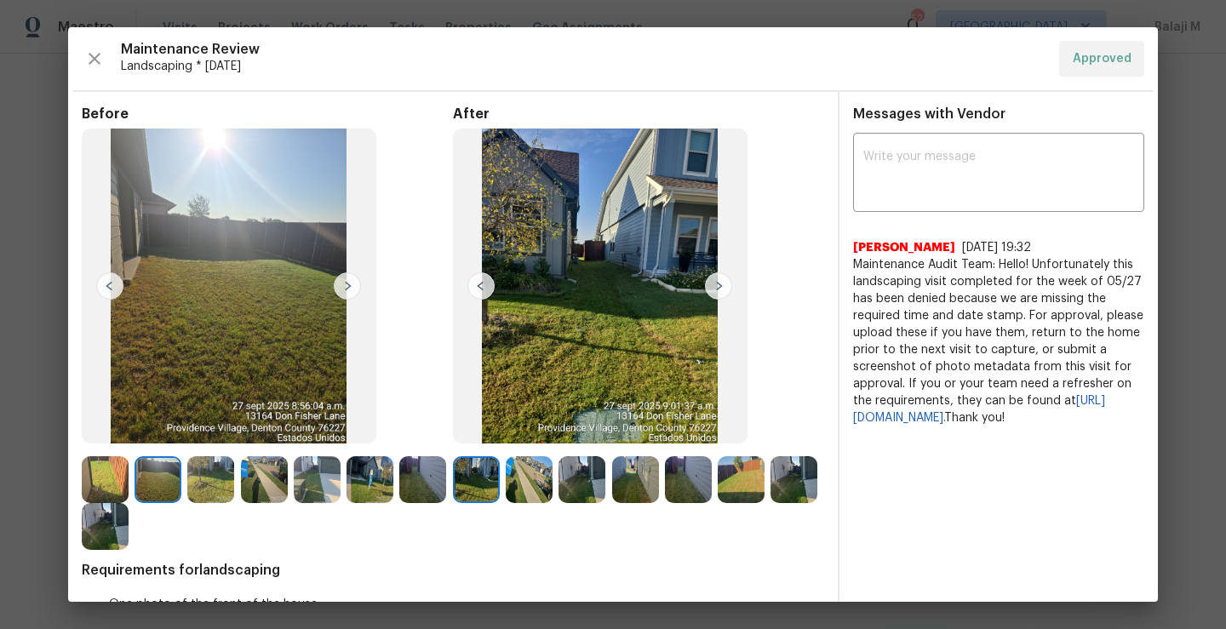
click at [92, 496] on img at bounding box center [105, 479] width 47 height 47
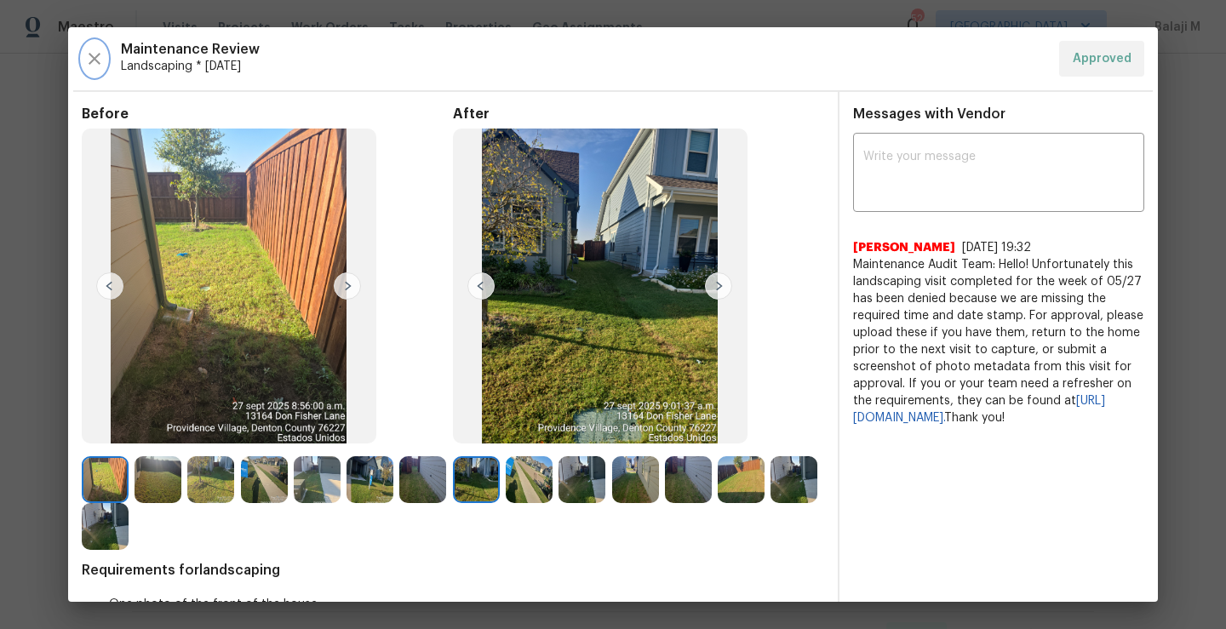
click at [97, 63] on icon "button" at bounding box center [94, 59] width 20 height 20
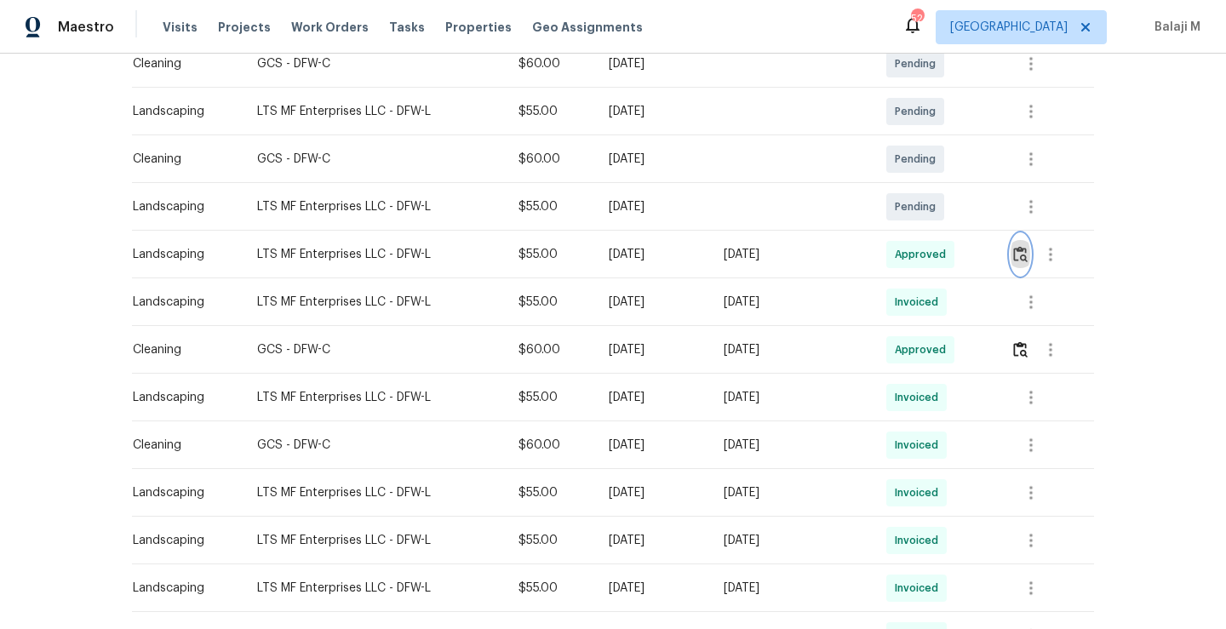
click at [1026, 254] on img "button" at bounding box center [1020, 254] width 14 height 16
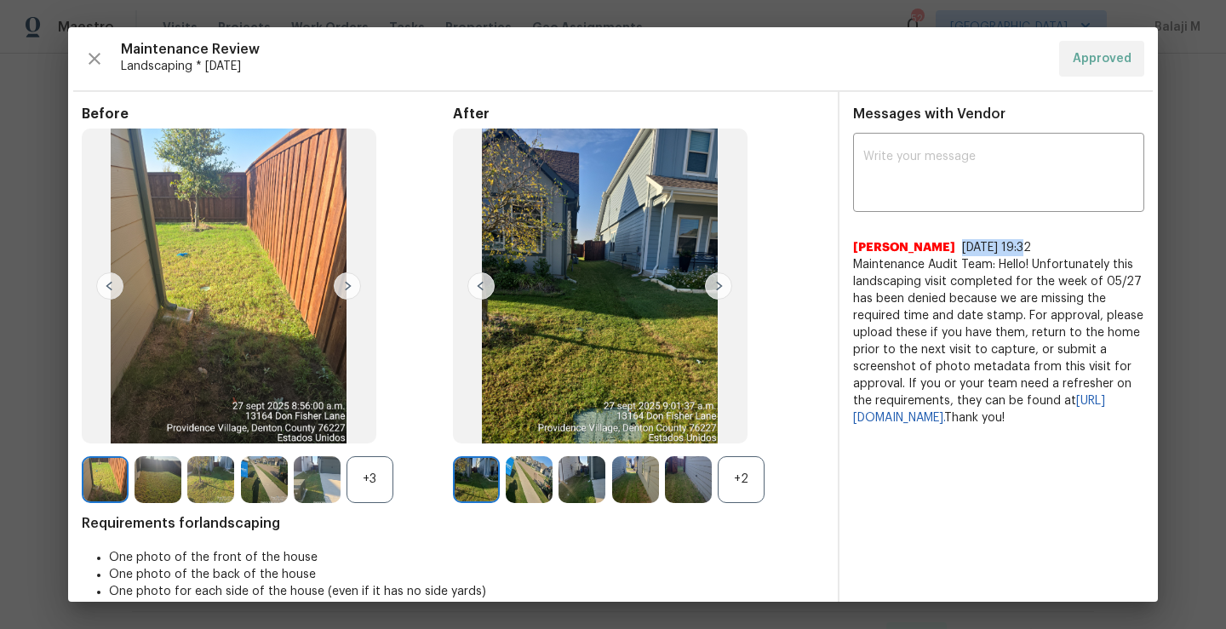
drag, startPoint x: 931, startPoint y: 247, endPoint x: 991, endPoint y: 247, distance: 60.4
click at [991, 247] on span "6/3/25, 19:32" at bounding box center [996, 248] width 69 height 12
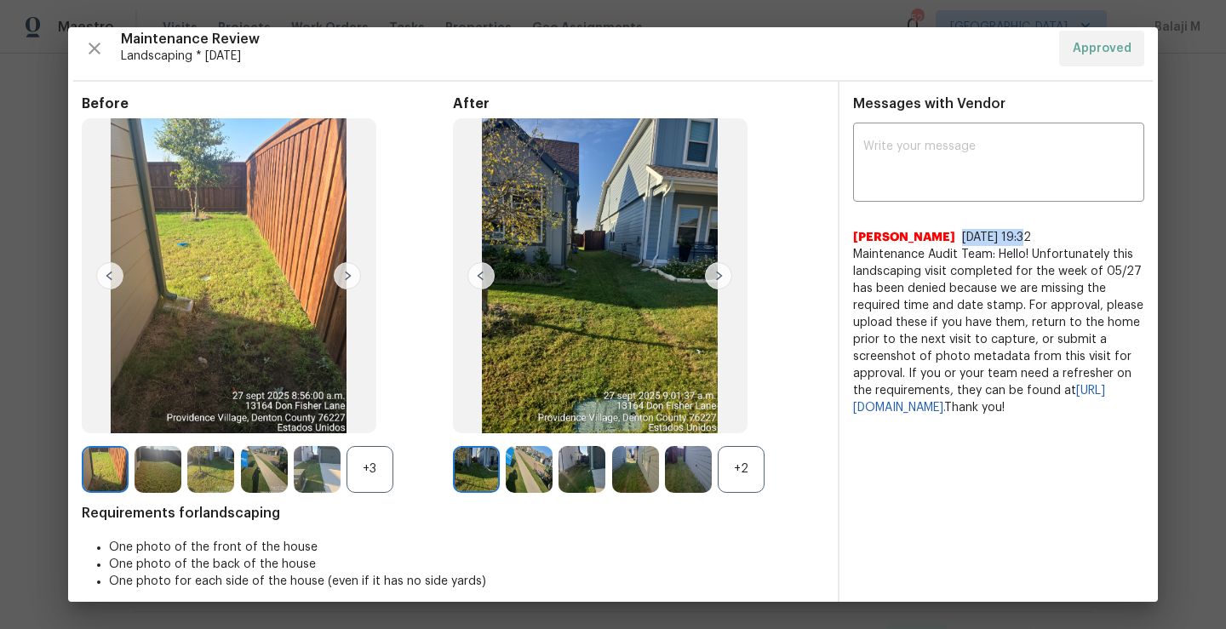
scroll to position [23, 0]
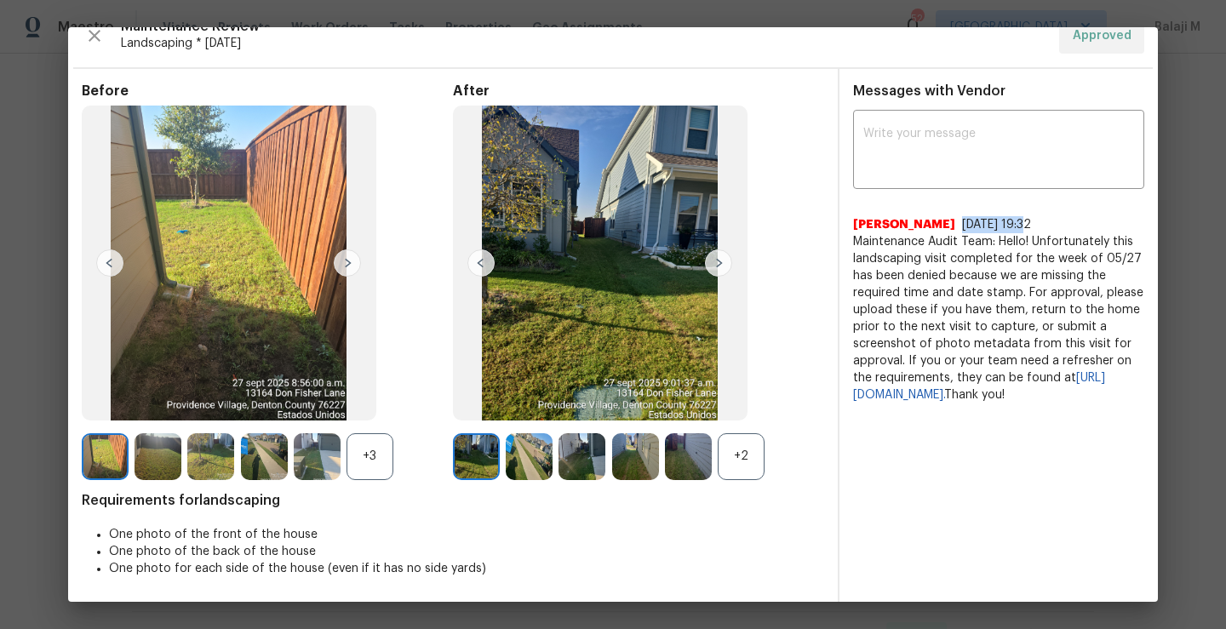
click at [86, 452] on img at bounding box center [105, 456] width 47 height 47
click at [755, 454] on div "+2" at bounding box center [740, 456] width 47 height 47
click at [357, 449] on div "+3" at bounding box center [369, 456] width 47 height 47
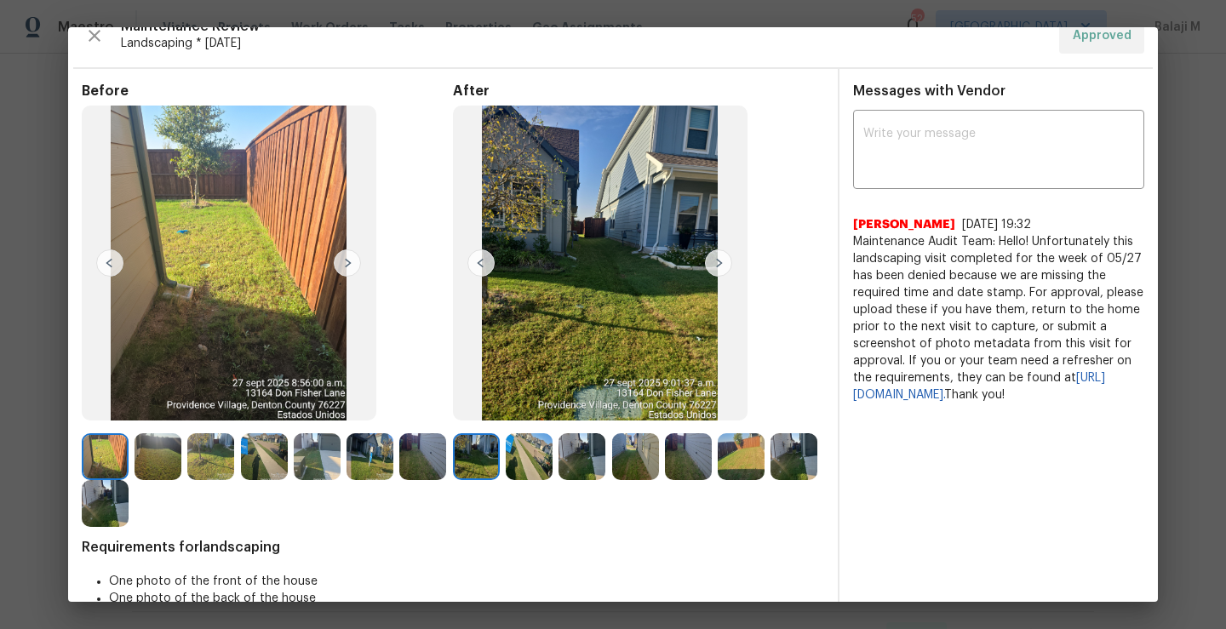
click at [118, 459] on img at bounding box center [105, 456] width 47 height 47
click at [129, 509] on img at bounding box center [105, 503] width 47 height 47
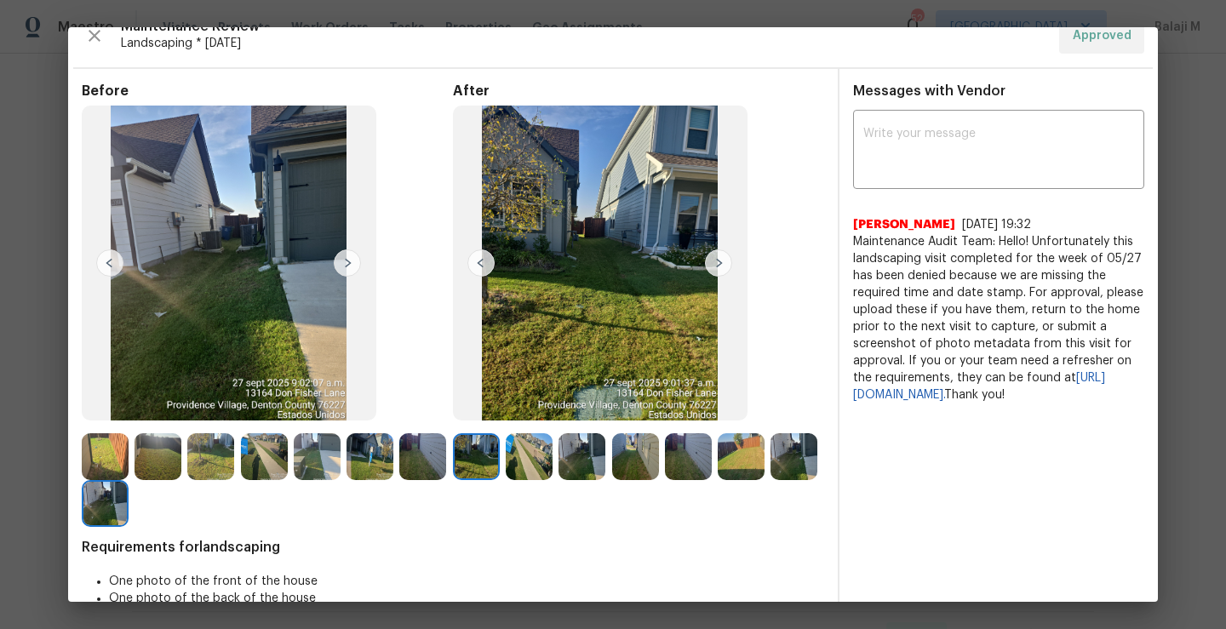
click at [770, 480] on img at bounding box center [793, 456] width 47 height 47
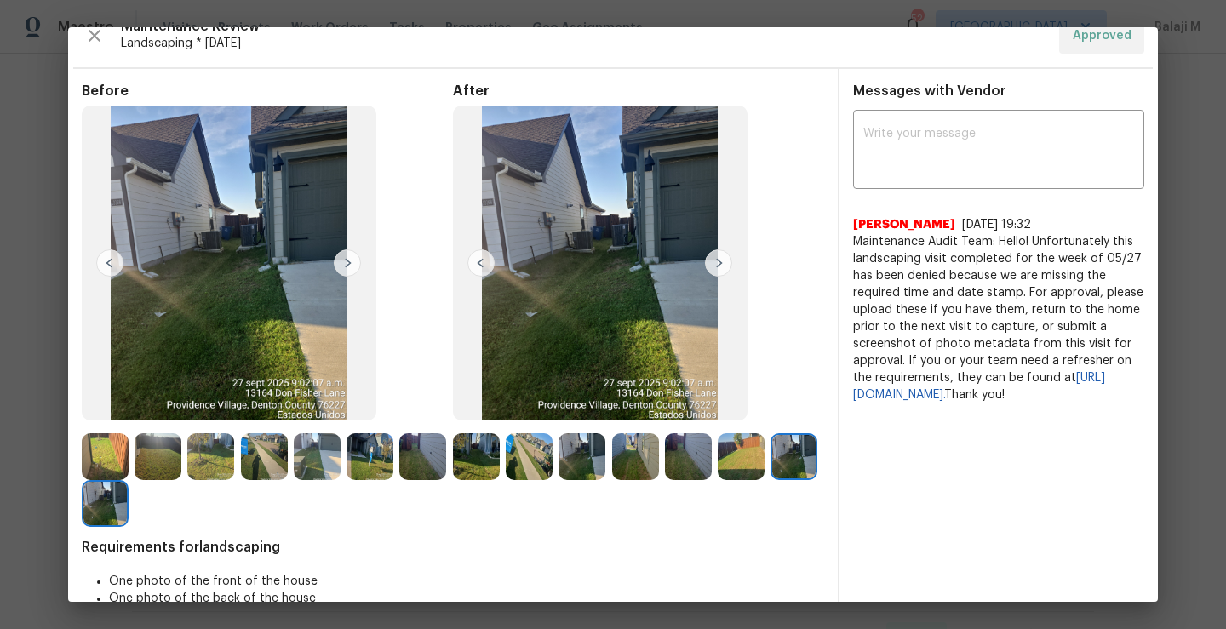
click at [399, 480] on img at bounding box center [422, 456] width 47 height 47
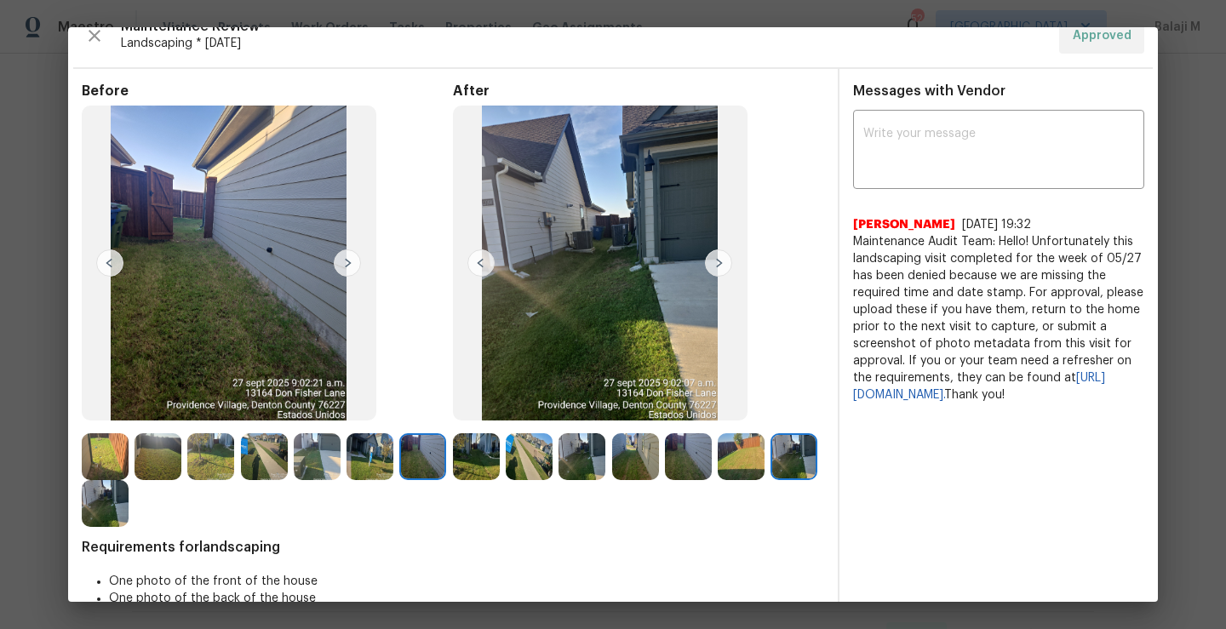
click at [686, 443] on img at bounding box center [688, 456] width 47 height 47
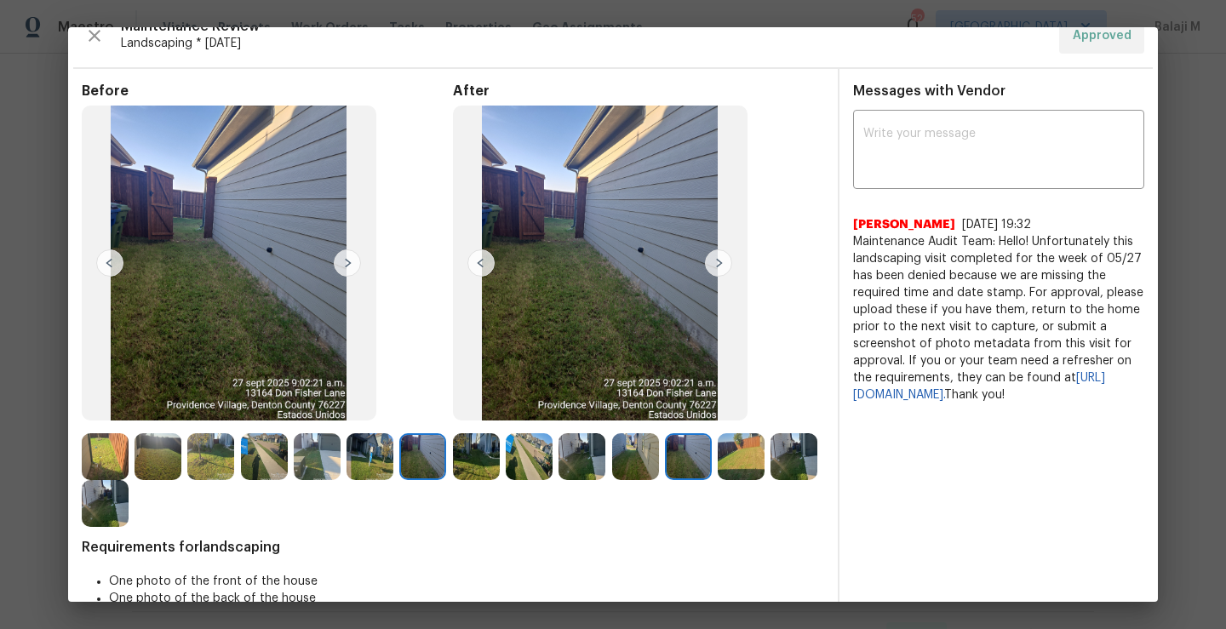
click at [745, 460] on img at bounding box center [740, 456] width 47 height 47
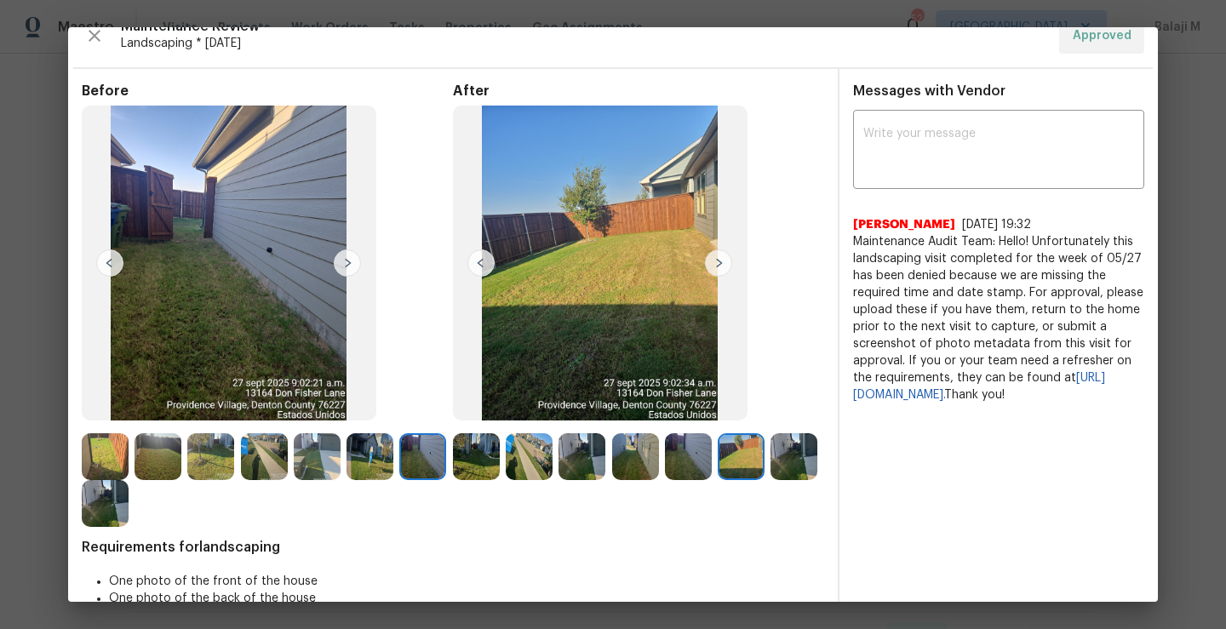
click at [101, 458] on img at bounding box center [105, 456] width 47 height 47
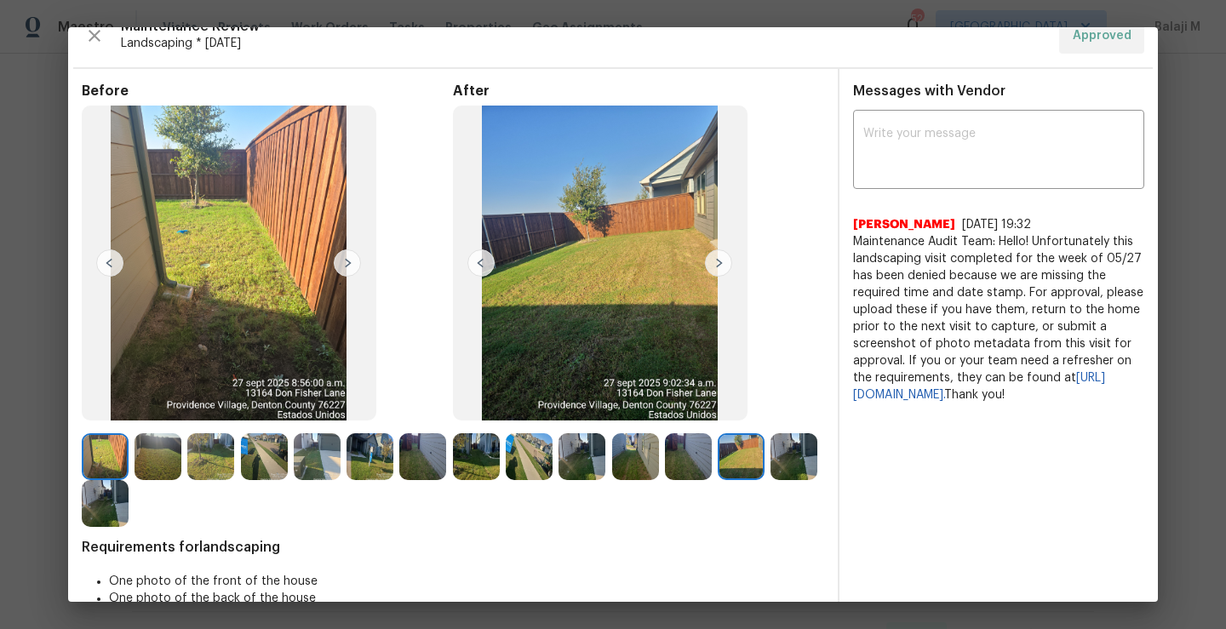
click at [640, 463] on img at bounding box center [635, 456] width 47 height 47
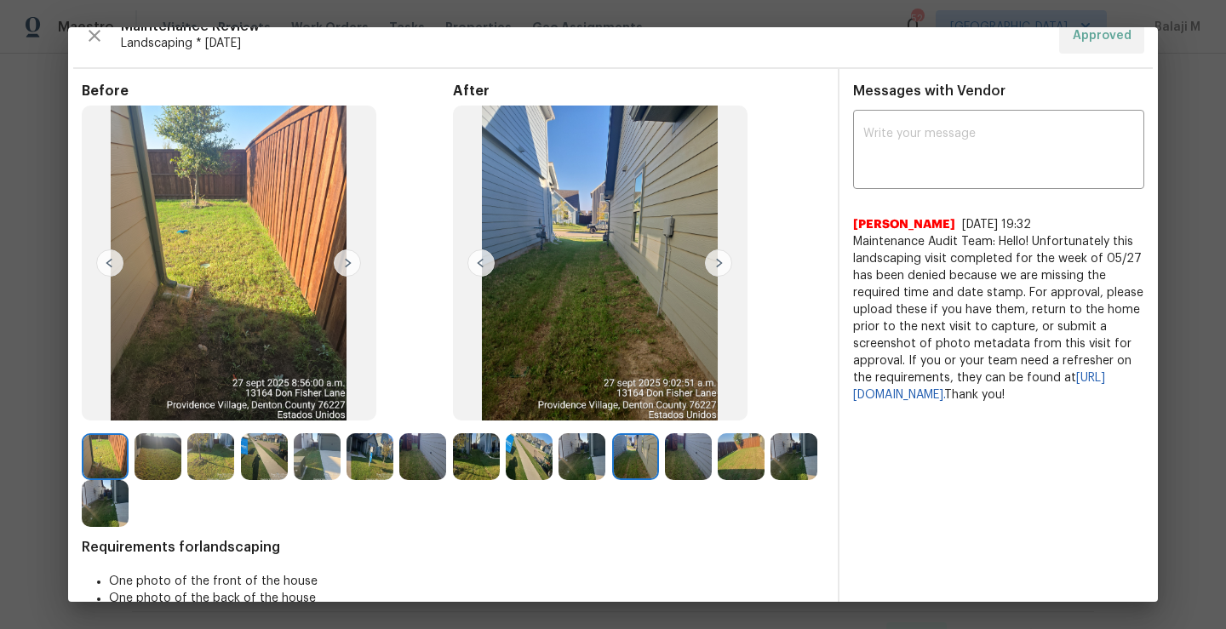
click at [737, 454] on img at bounding box center [740, 456] width 47 height 47
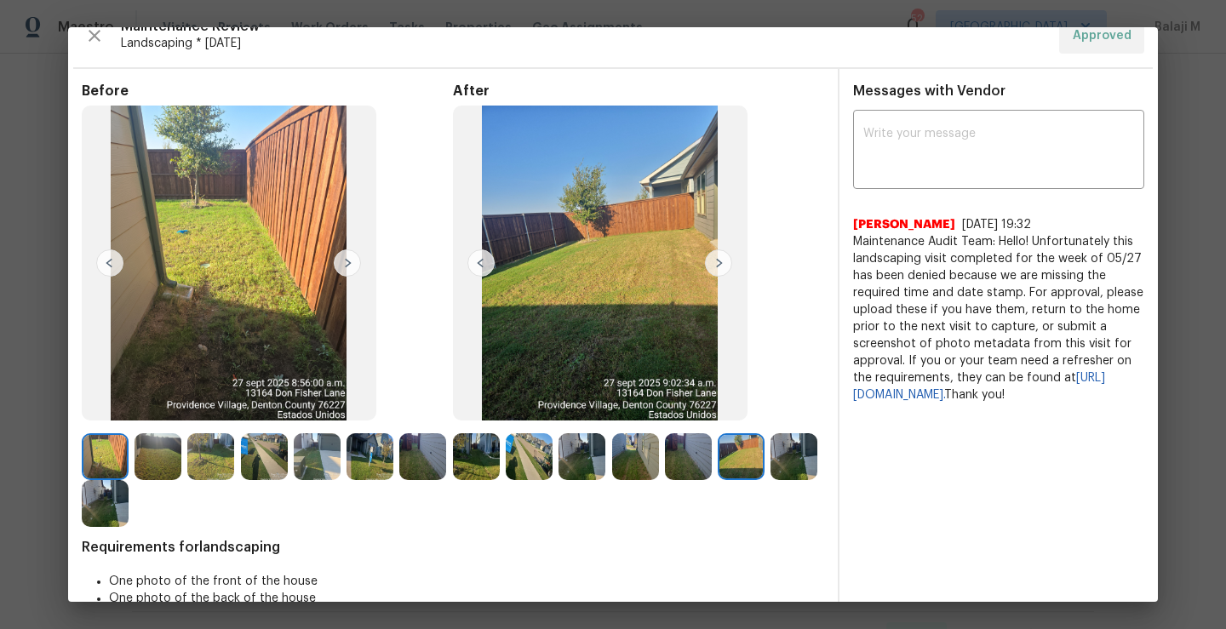
click at [117, 454] on img at bounding box center [105, 456] width 47 height 47
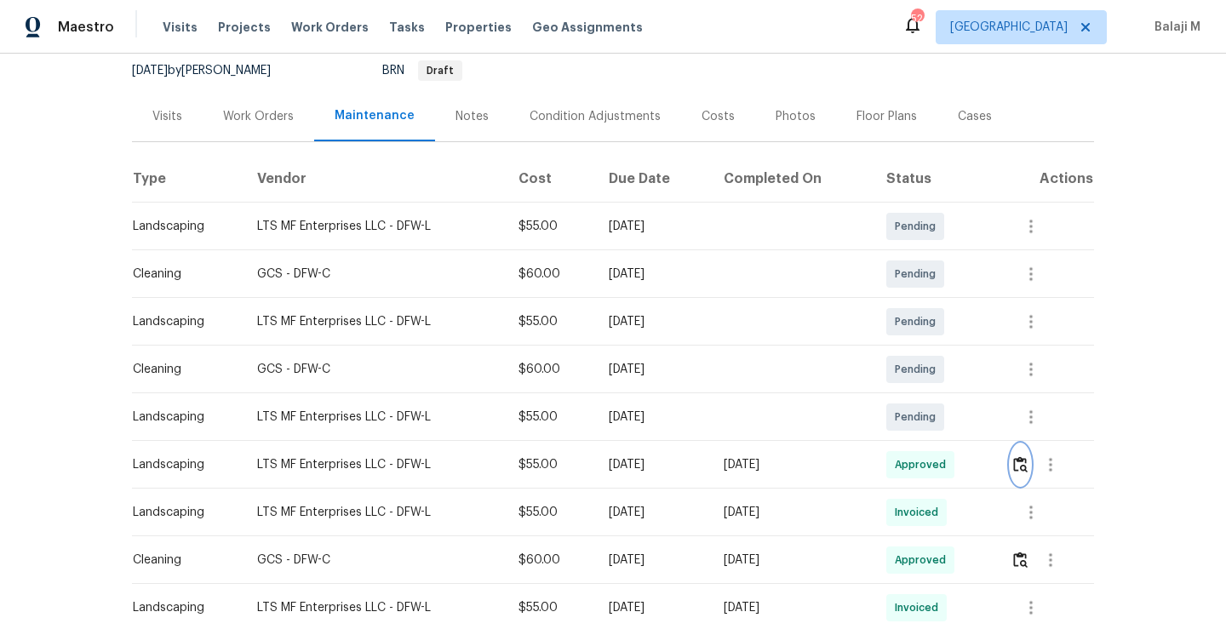
scroll to position [0, 0]
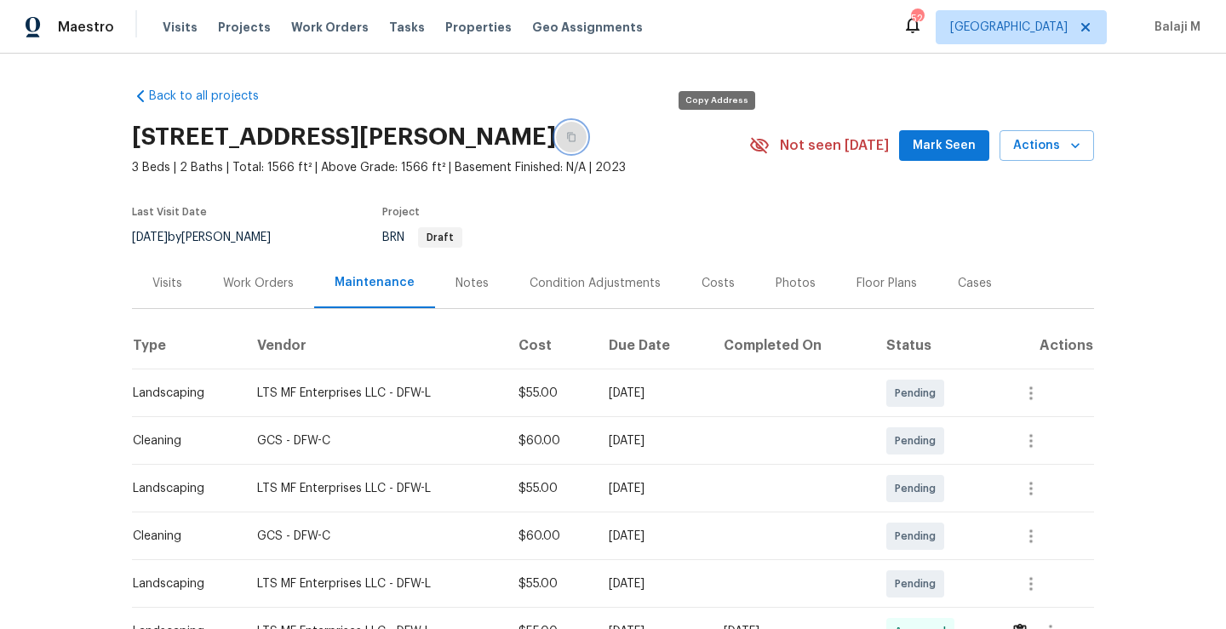
click at [576, 135] on icon "button" at bounding box center [571, 137] width 10 height 10
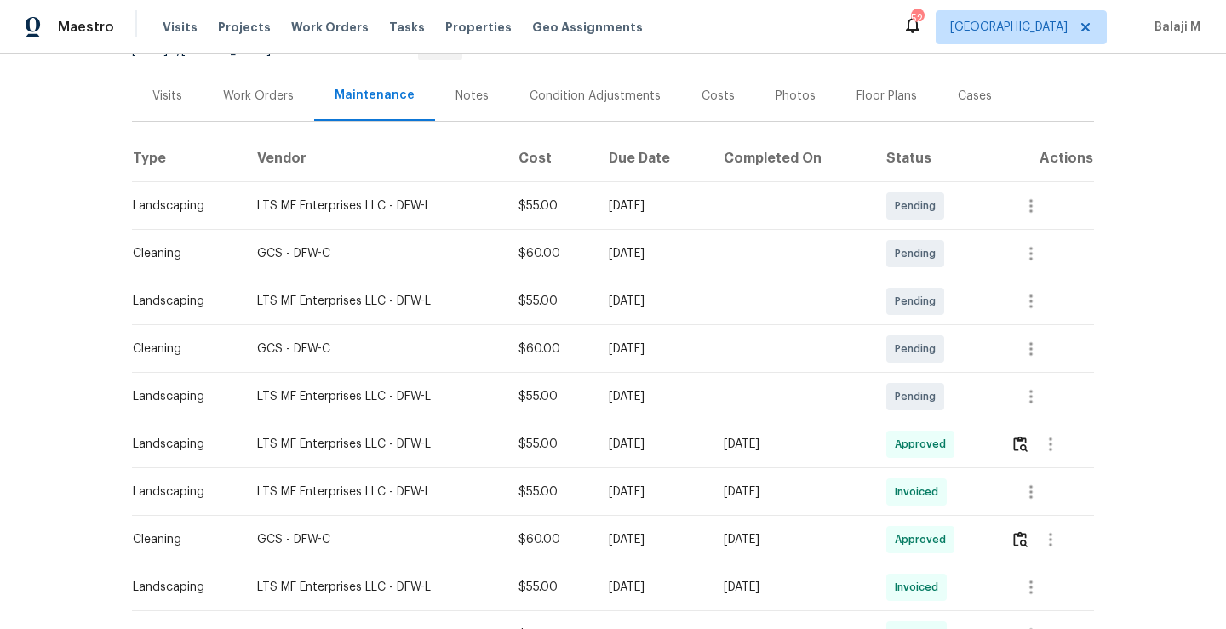
scroll to position [191, 0]
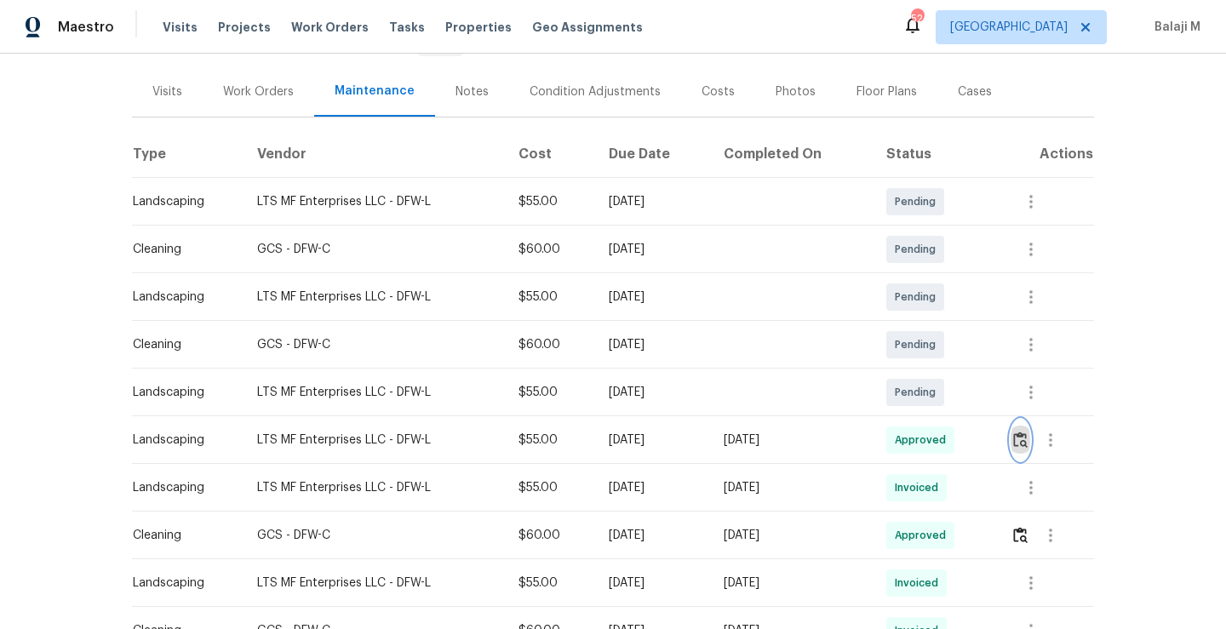
click at [1013, 441] on img "button" at bounding box center [1020, 439] width 14 height 16
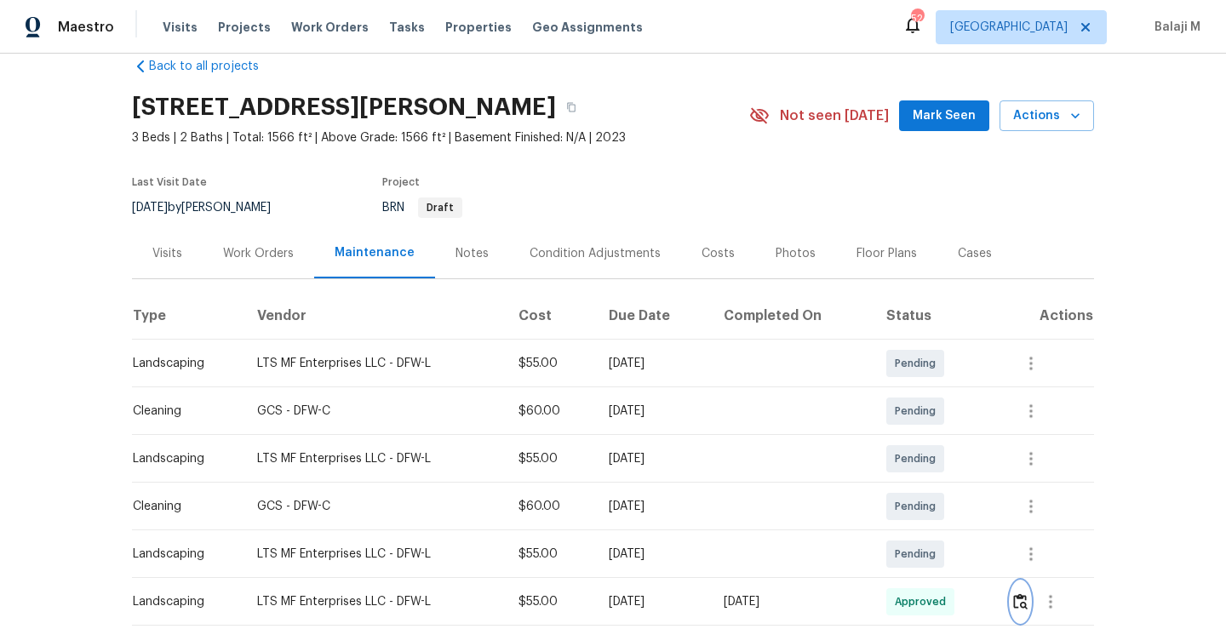
scroll to position [13, 0]
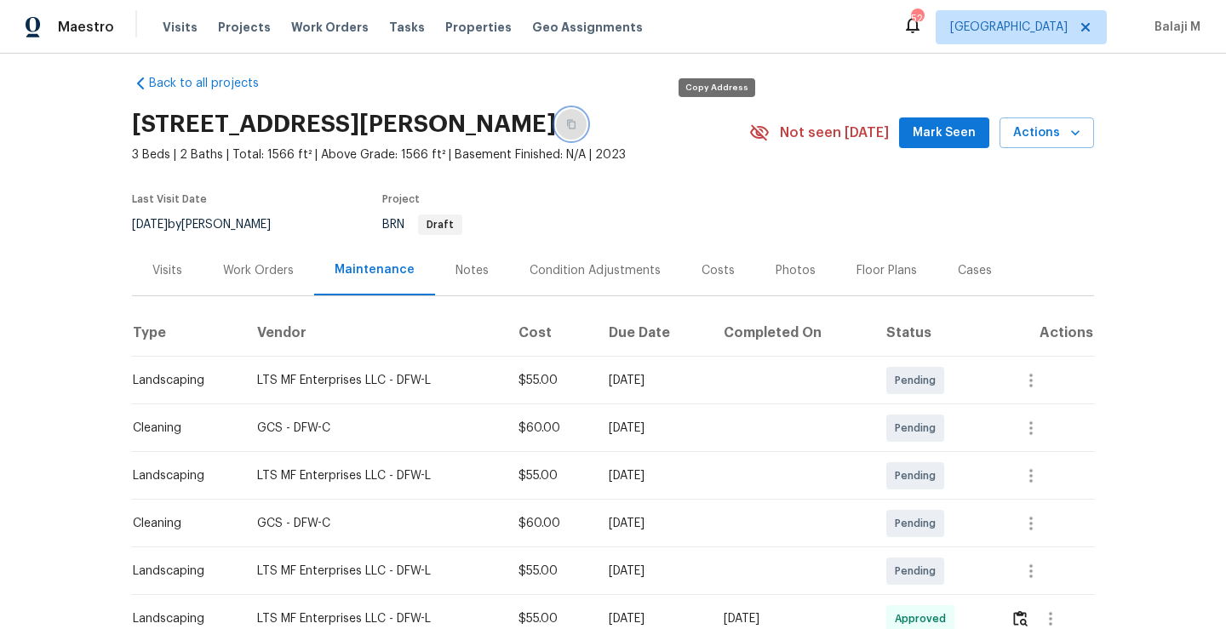
click at [576, 127] on icon "button" at bounding box center [571, 124] width 10 height 10
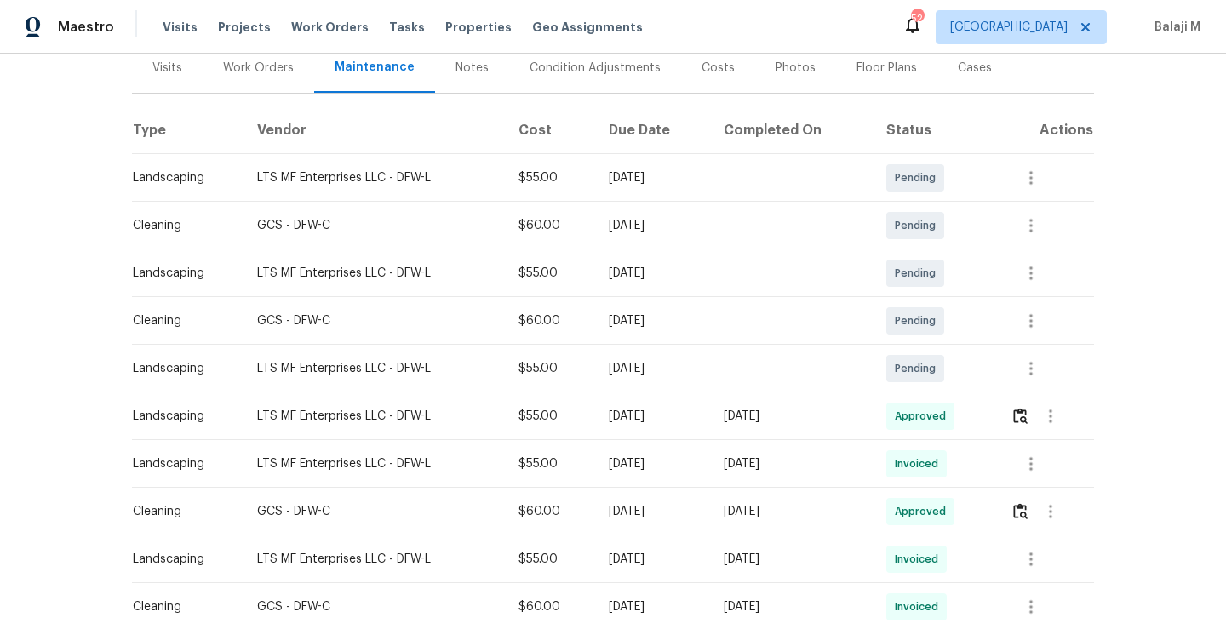
scroll to position [216, 0]
click at [1014, 410] on img "button" at bounding box center [1020, 415] width 14 height 16
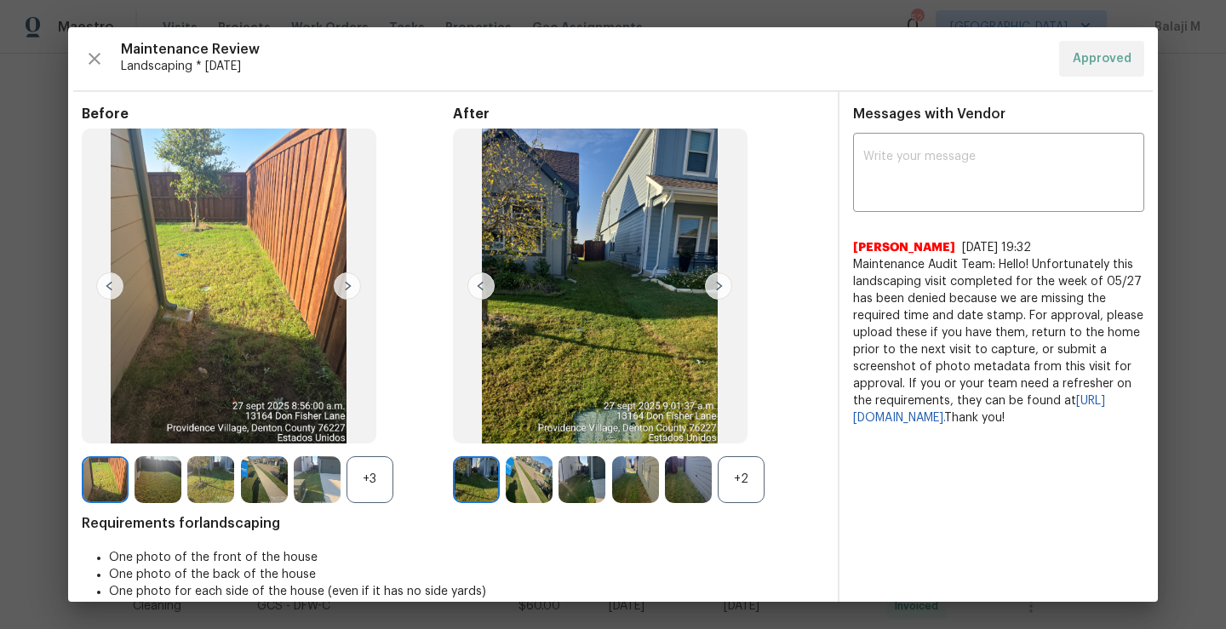
click at [745, 477] on div "+2" at bounding box center [740, 479] width 47 height 47
click at [365, 472] on div "+3" at bounding box center [369, 479] width 47 height 47
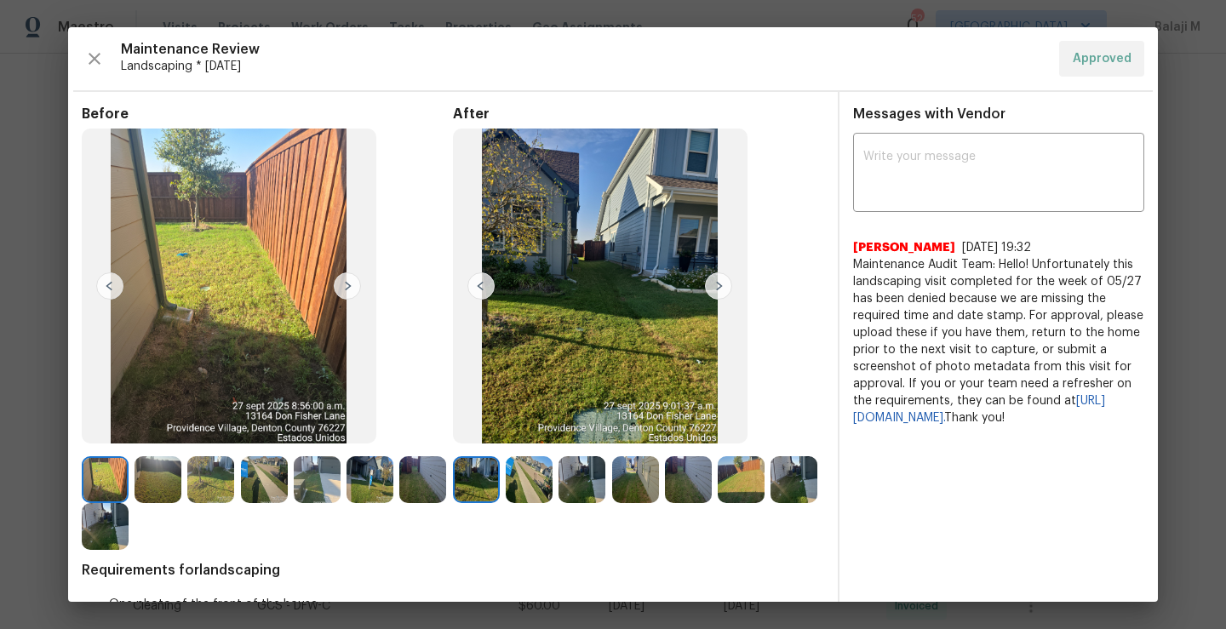
click at [736, 489] on img at bounding box center [740, 479] width 47 height 47
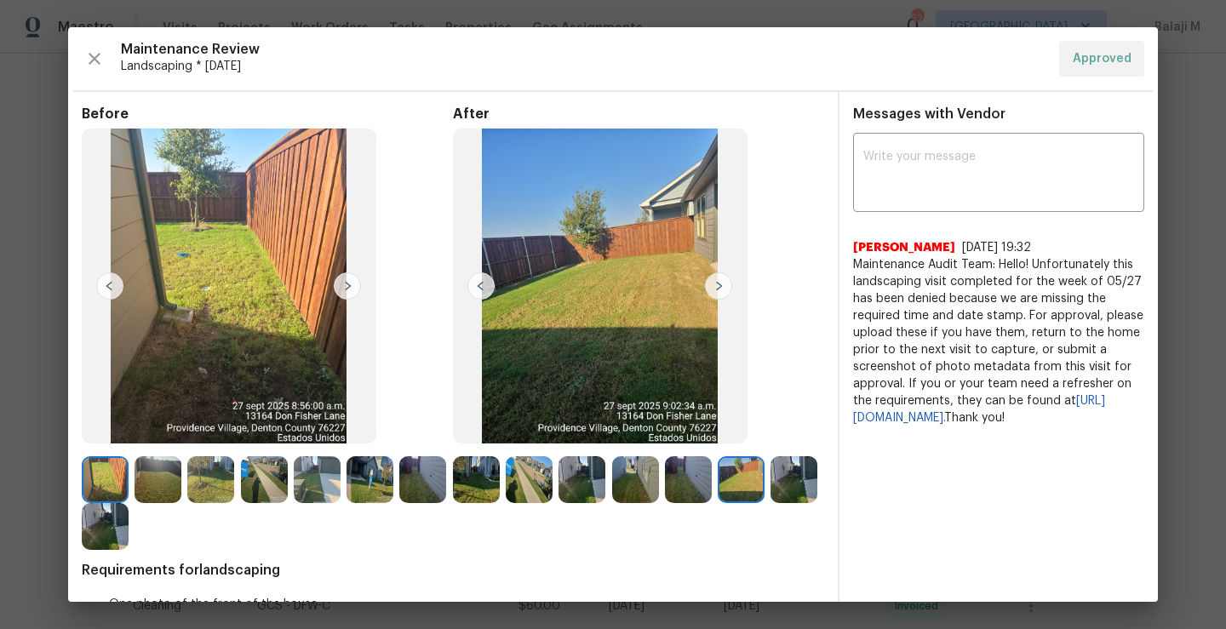
click at [534, 494] on img at bounding box center [529, 479] width 47 height 47
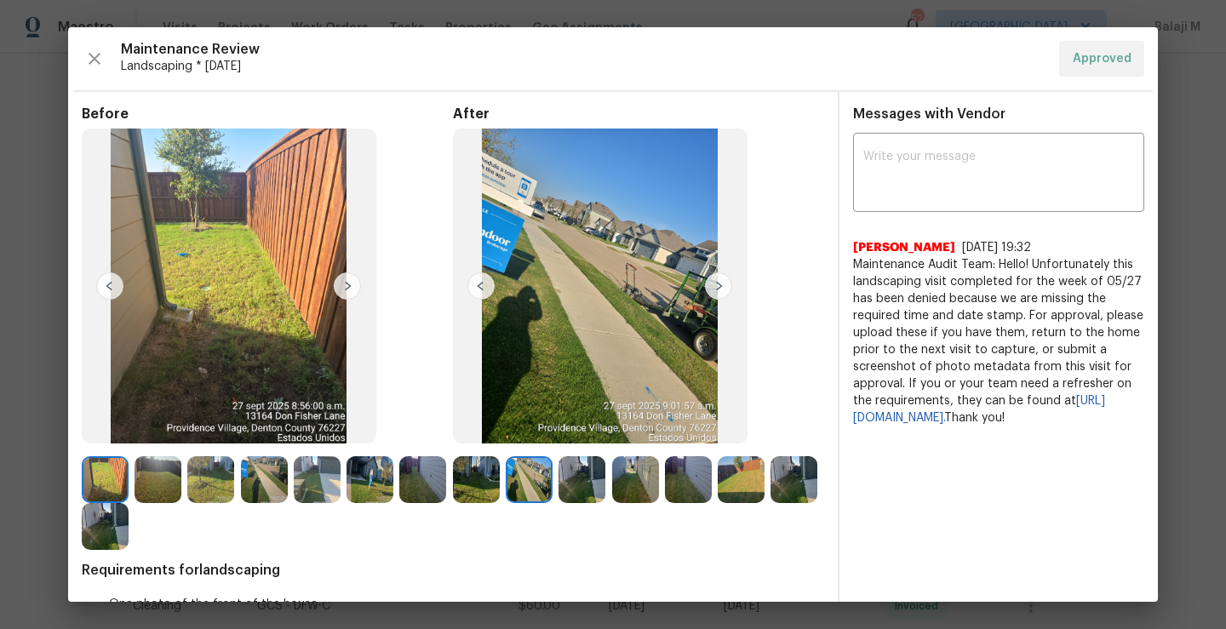
click at [260, 474] on img at bounding box center [264, 479] width 47 height 47
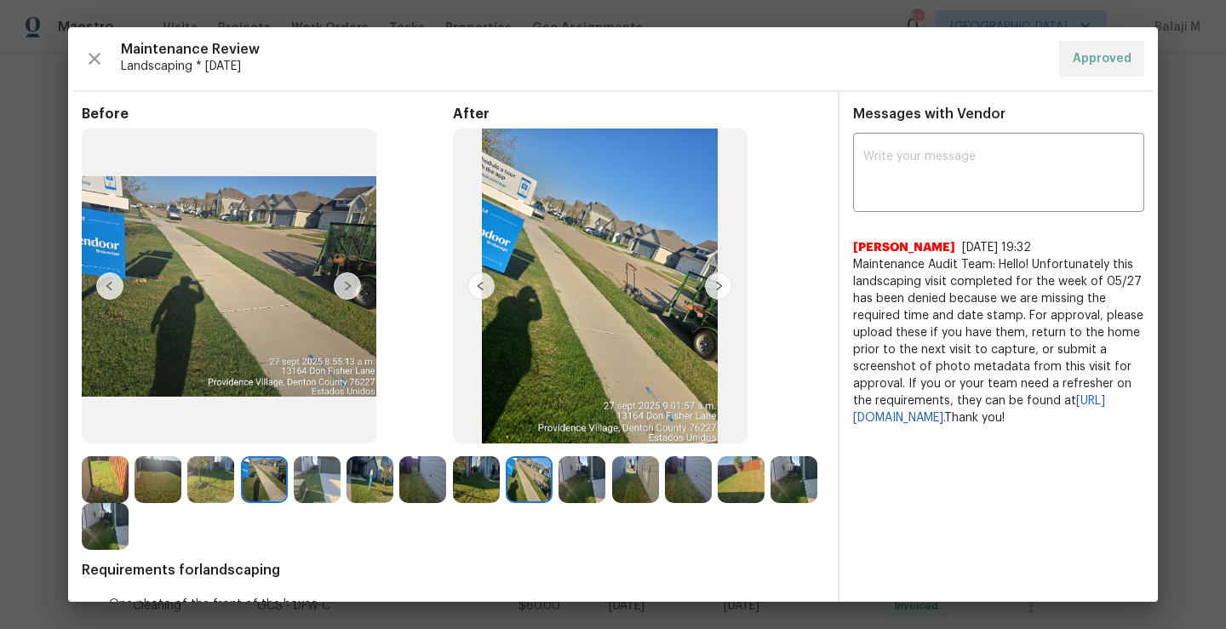
click at [578, 471] on img at bounding box center [581, 479] width 47 height 47
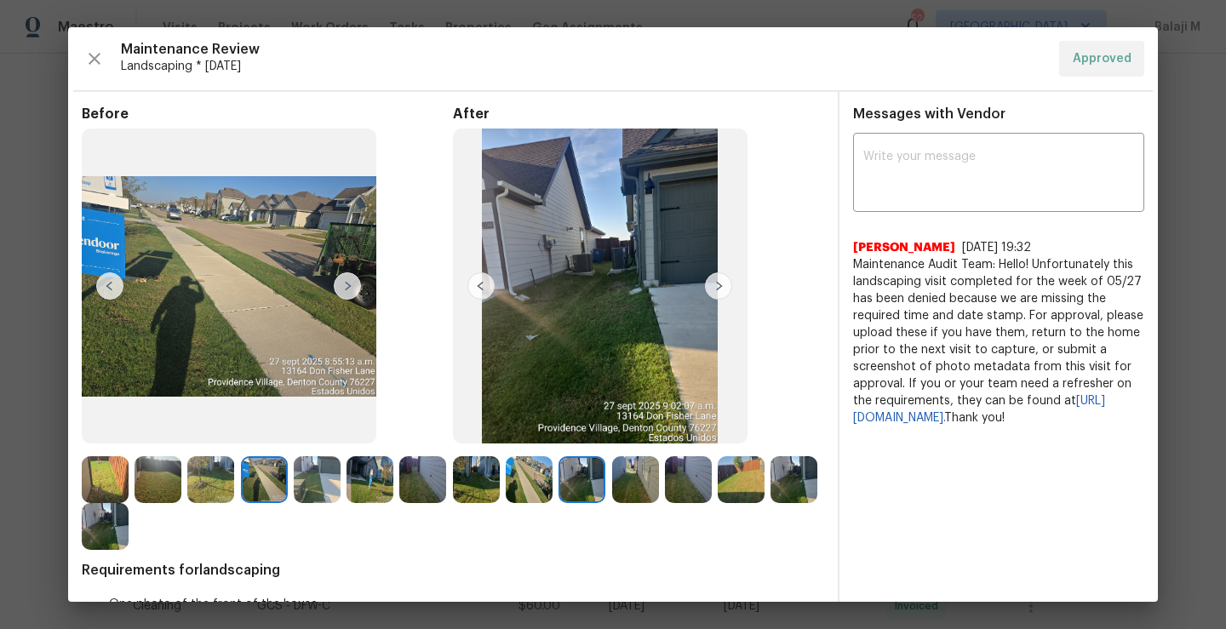
click at [578, 471] on img at bounding box center [581, 479] width 47 height 47
click at [287, 486] on div at bounding box center [267, 479] width 53 height 47
click at [304, 486] on img at bounding box center [317, 479] width 47 height 47
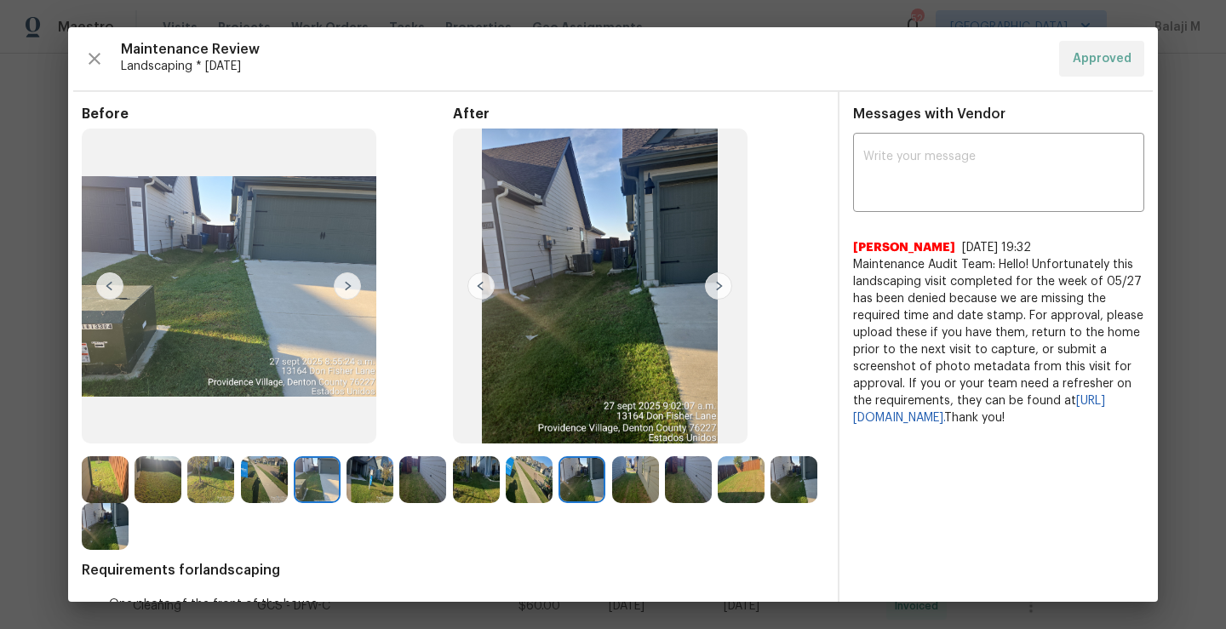
click at [129, 529] on img at bounding box center [105, 526] width 47 height 47
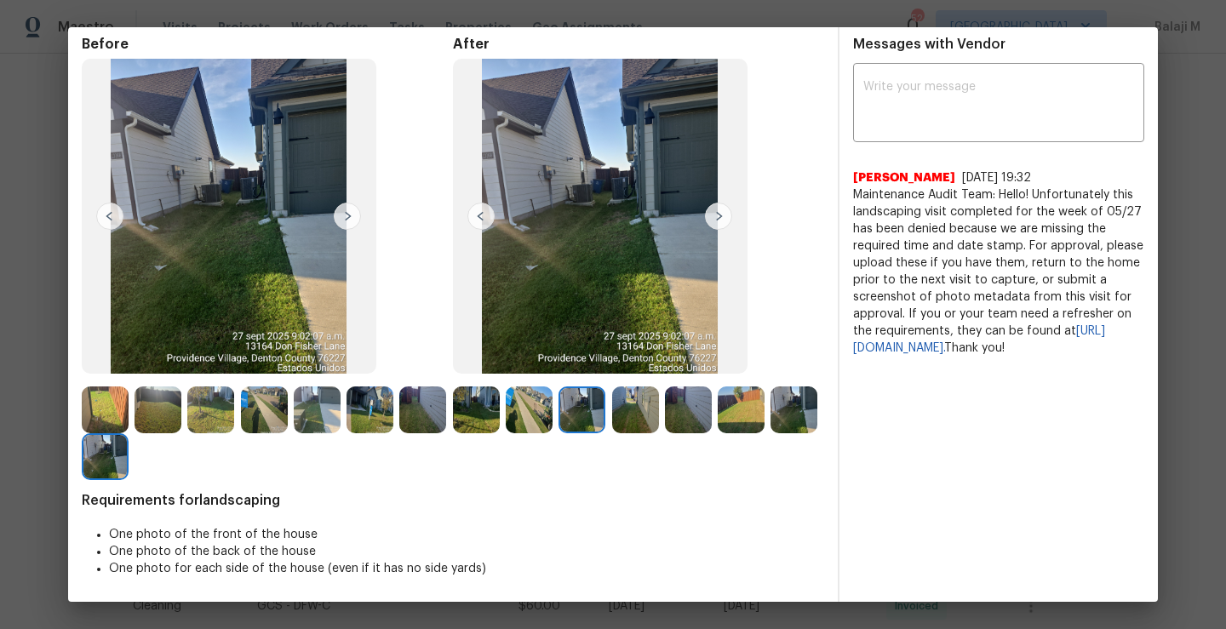
scroll to position [0, 0]
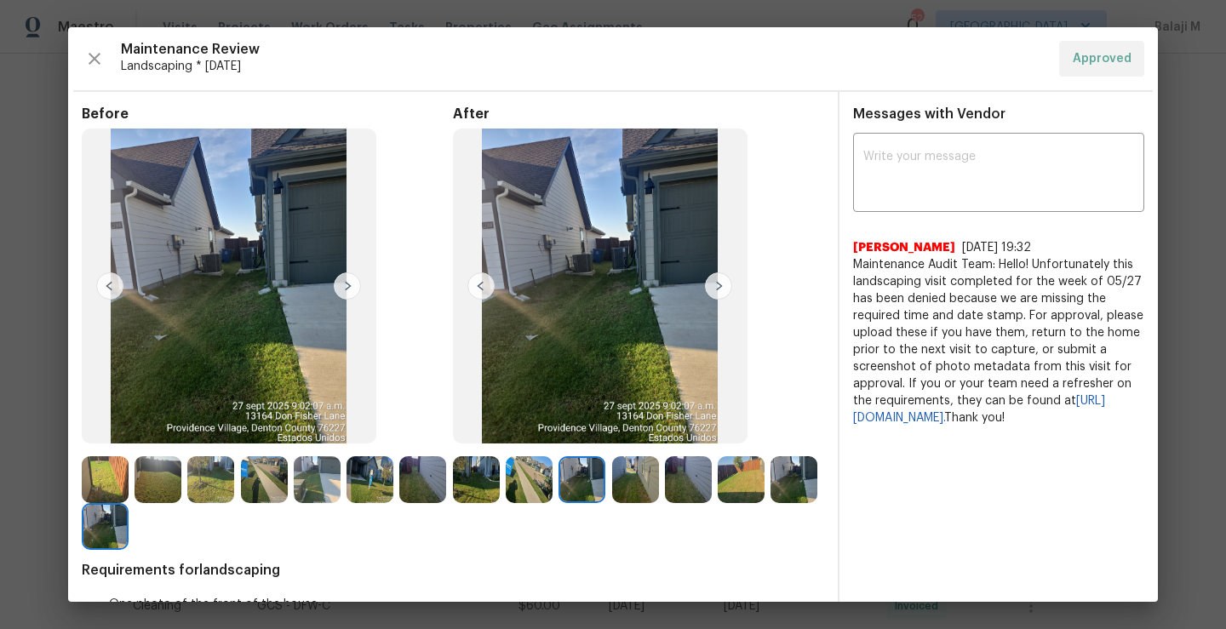
click at [463, 478] on img at bounding box center [476, 479] width 47 height 47
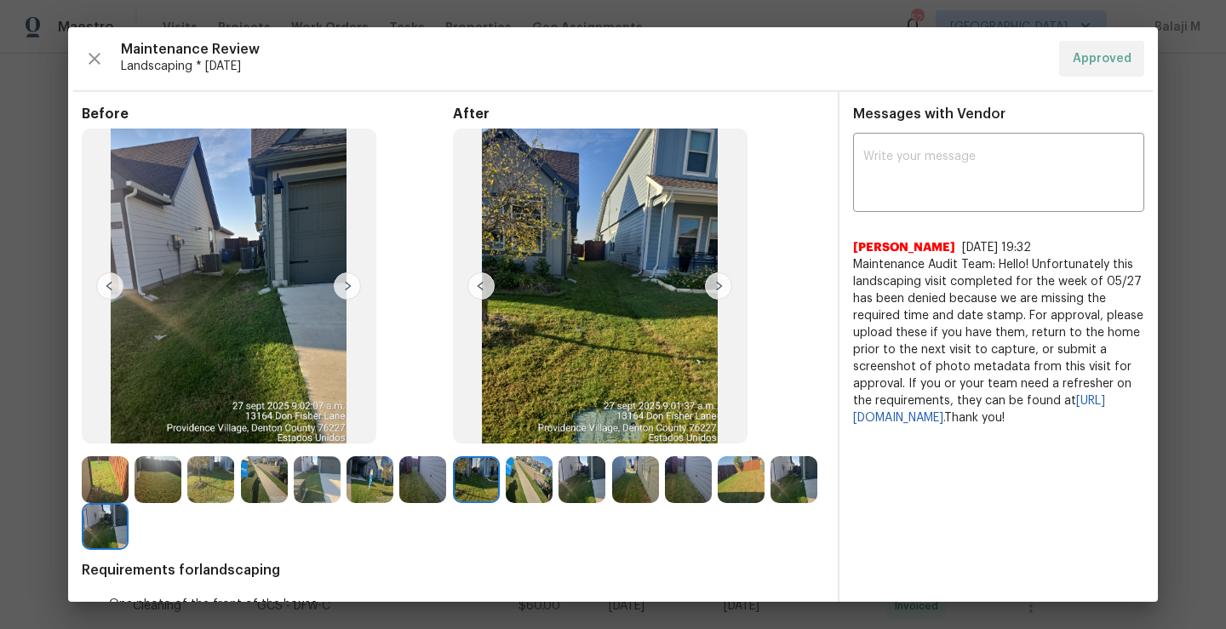
click at [514, 480] on img at bounding box center [529, 479] width 47 height 47
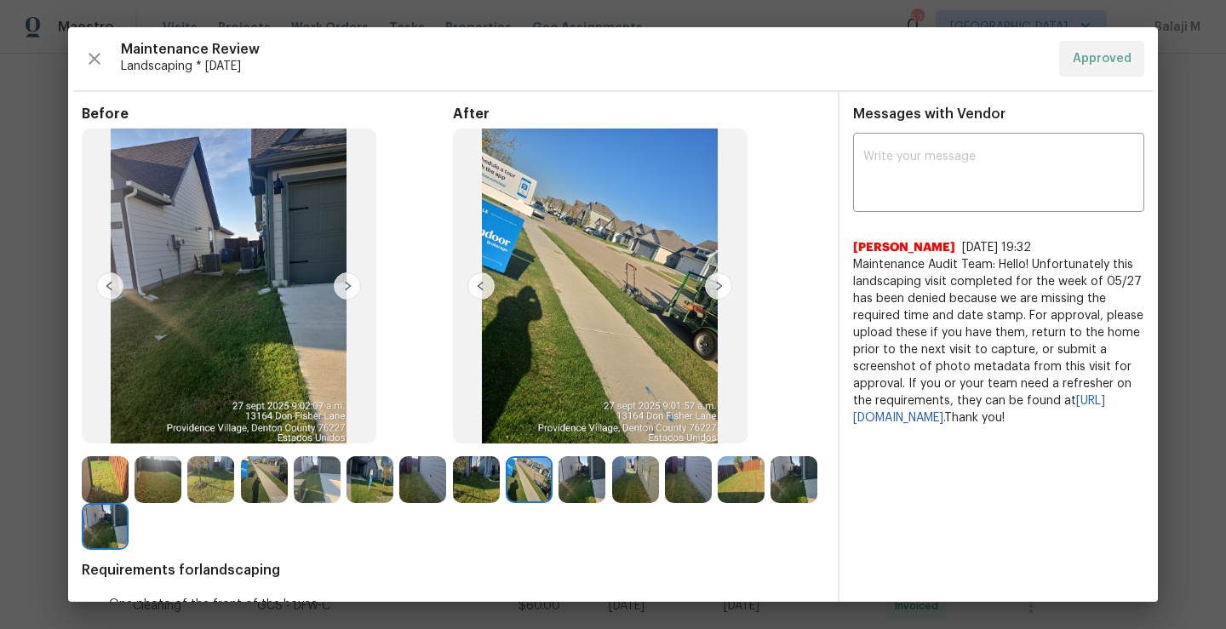
click at [612, 490] on img at bounding box center [635, 479] width 47 height 47
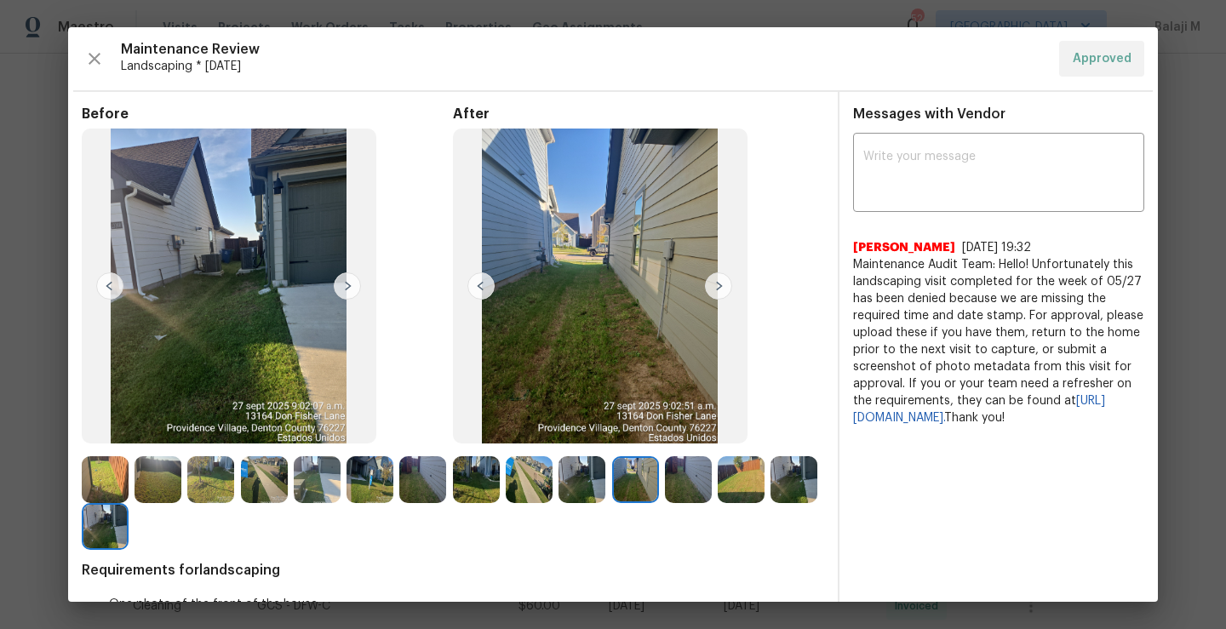
click at [585, 490] on img at bounding box center [581, 479] width 47 height 47
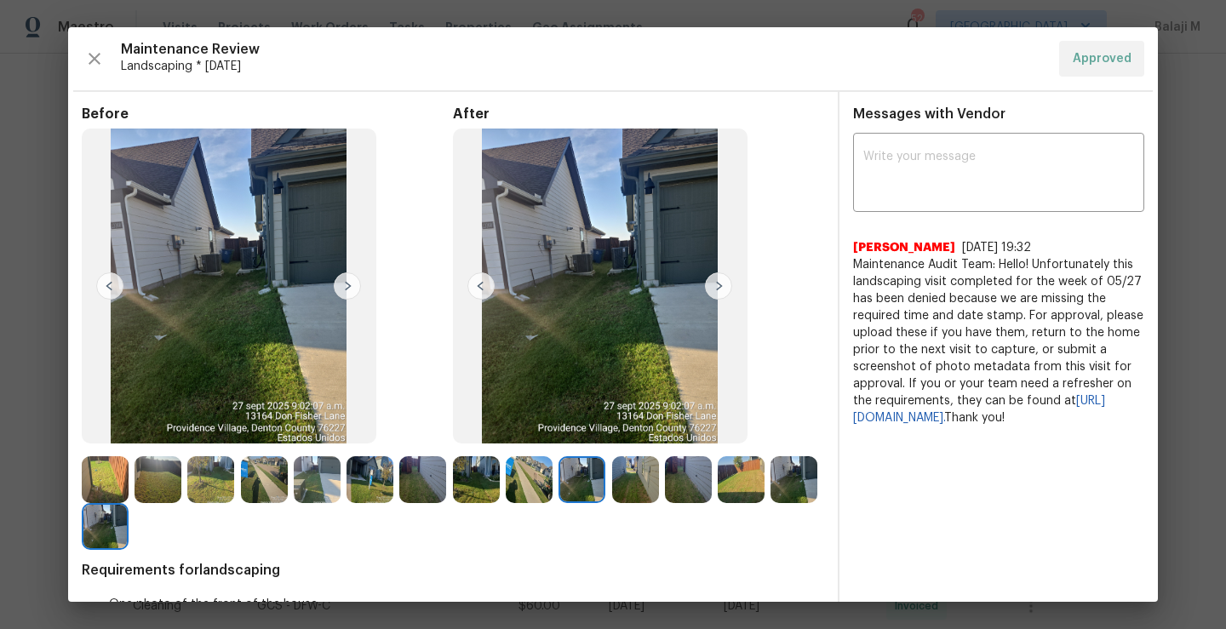
click at [643, 490] on img at bounding box center [635, 479] width 47 height 47
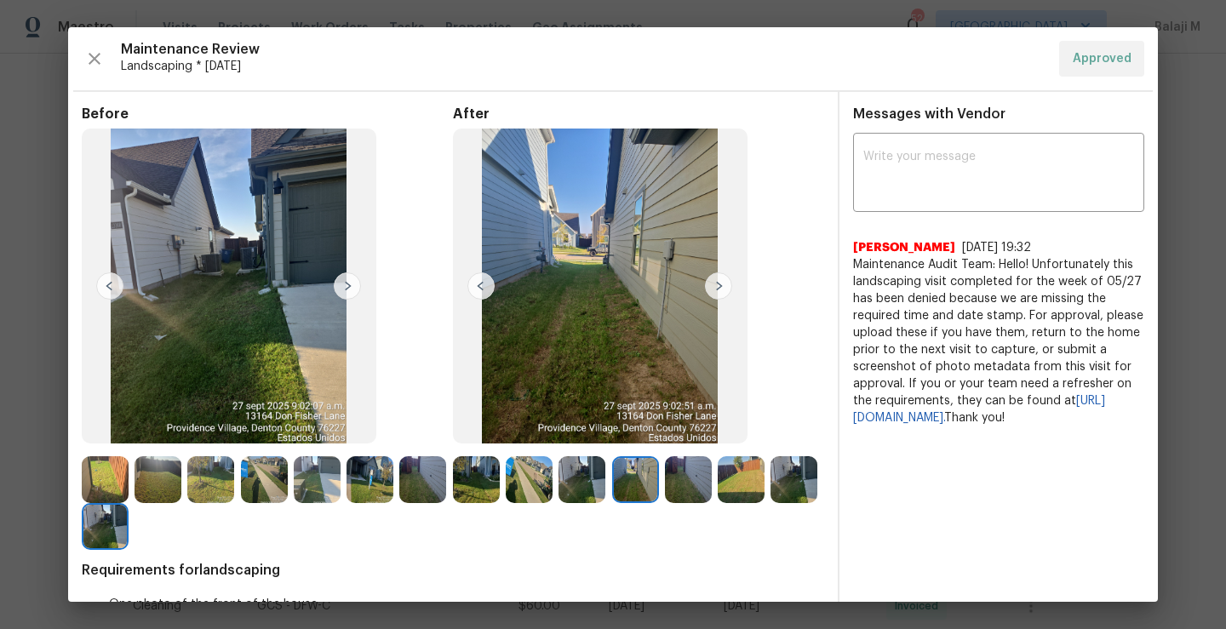
click at [674, 490] on img at bounding box center [688, 479] width 47 height 47
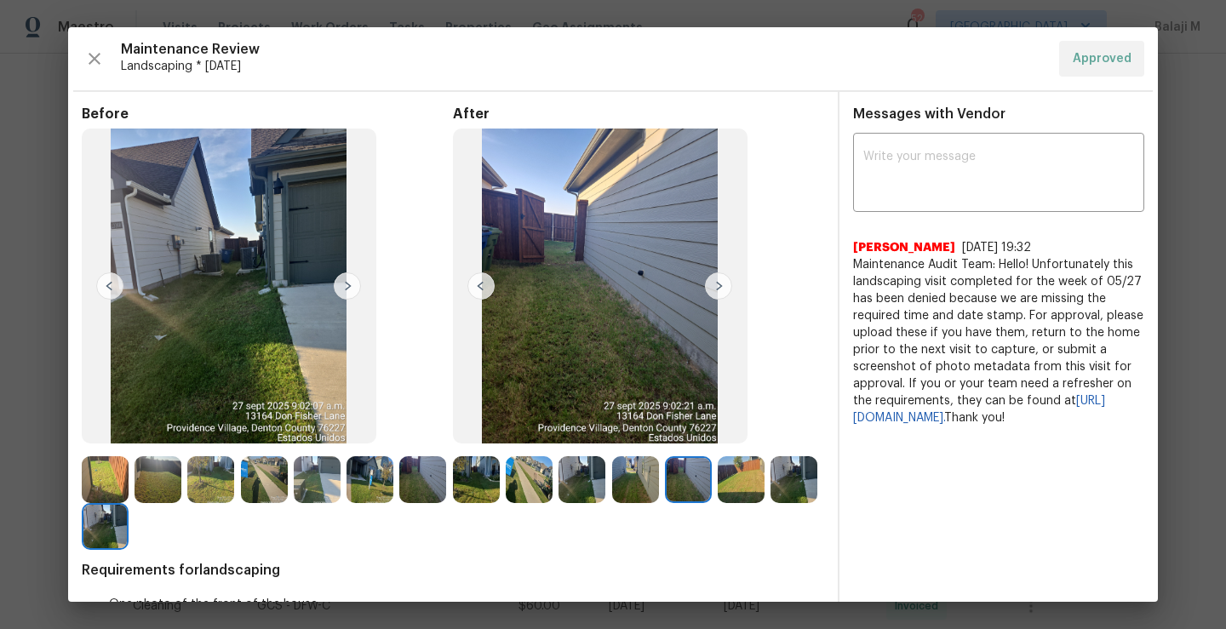
click at [711, 490] on div at bounding box center [691, 479] width 53 height 47
click at [770, 503] on img at bounding box center [793, 479] width 47 height 47
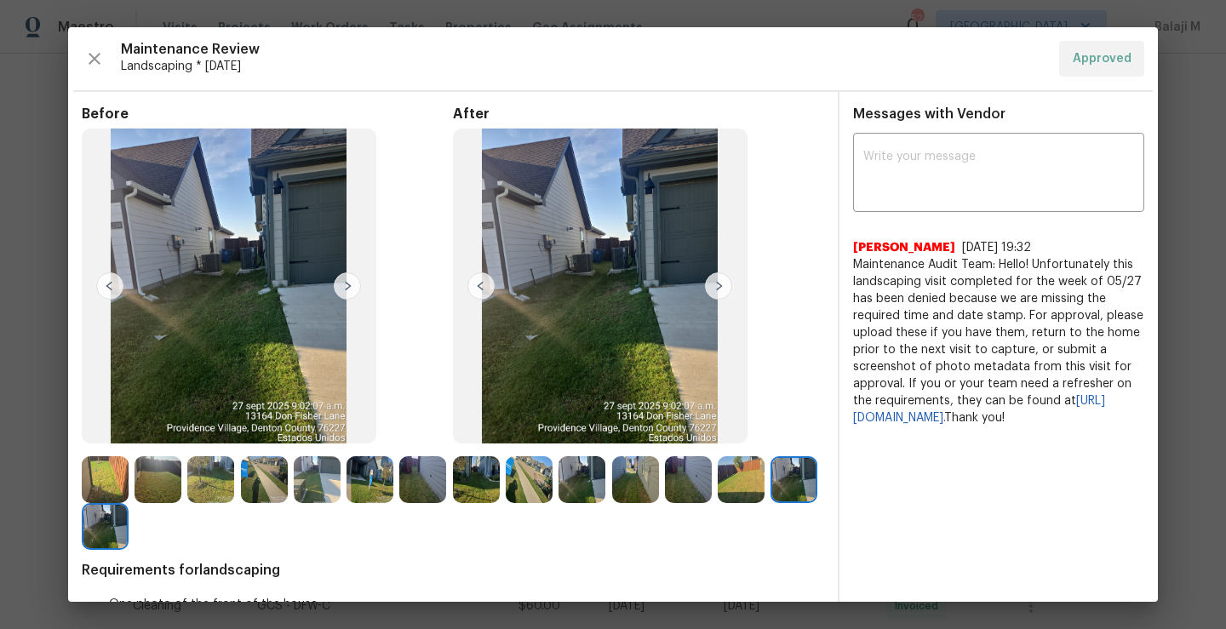
click at [468, 470] on img at bounding box center [476, 479] width 47 height 47
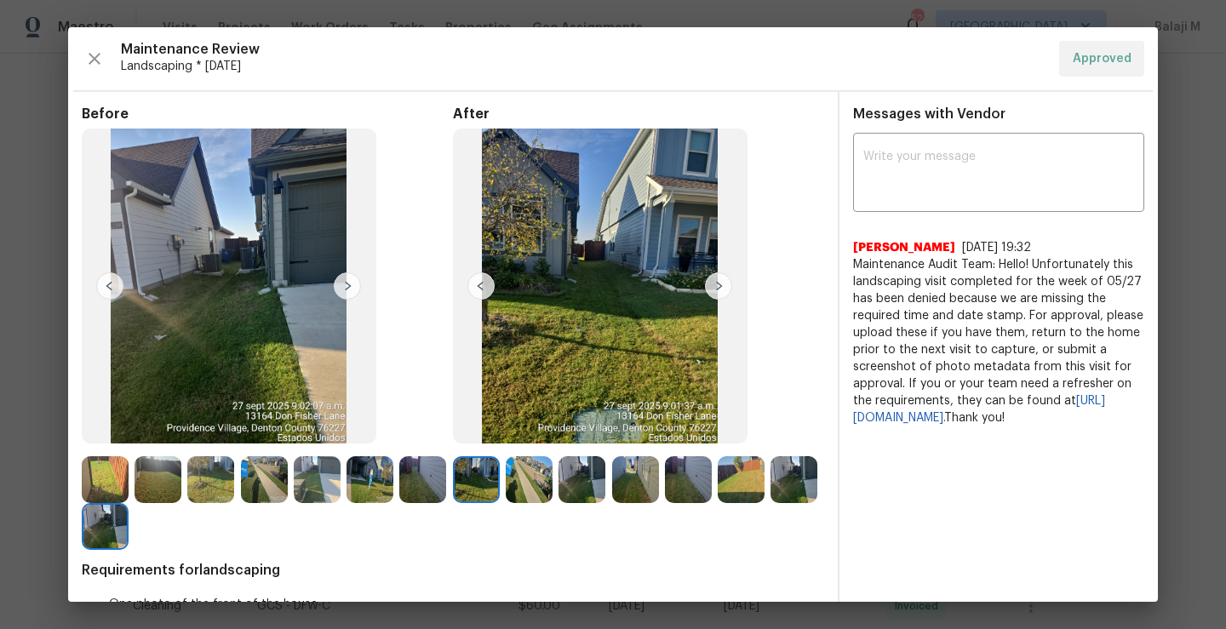
click at [496, 499] on div at bounding box center [479, 479] width 53 height 47
click at [518, 489] on img at bounding box center [529, 479] width 47 height 47
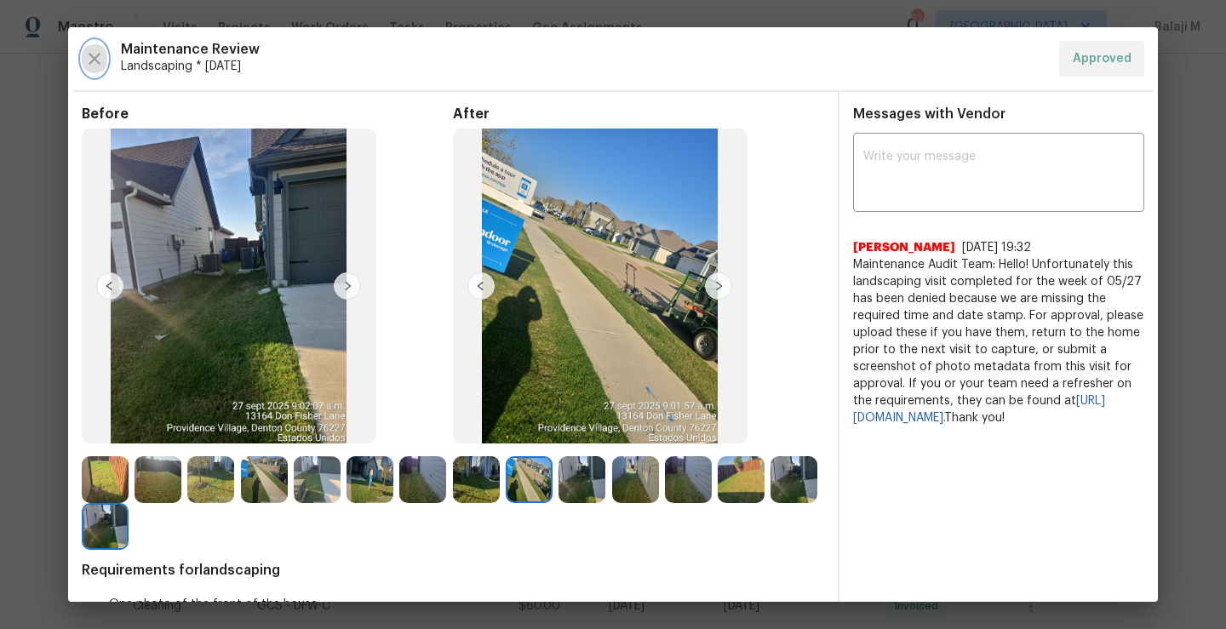
click at [97, 61] on icon "button" at bounding box center [95, 59] width 12 height 12
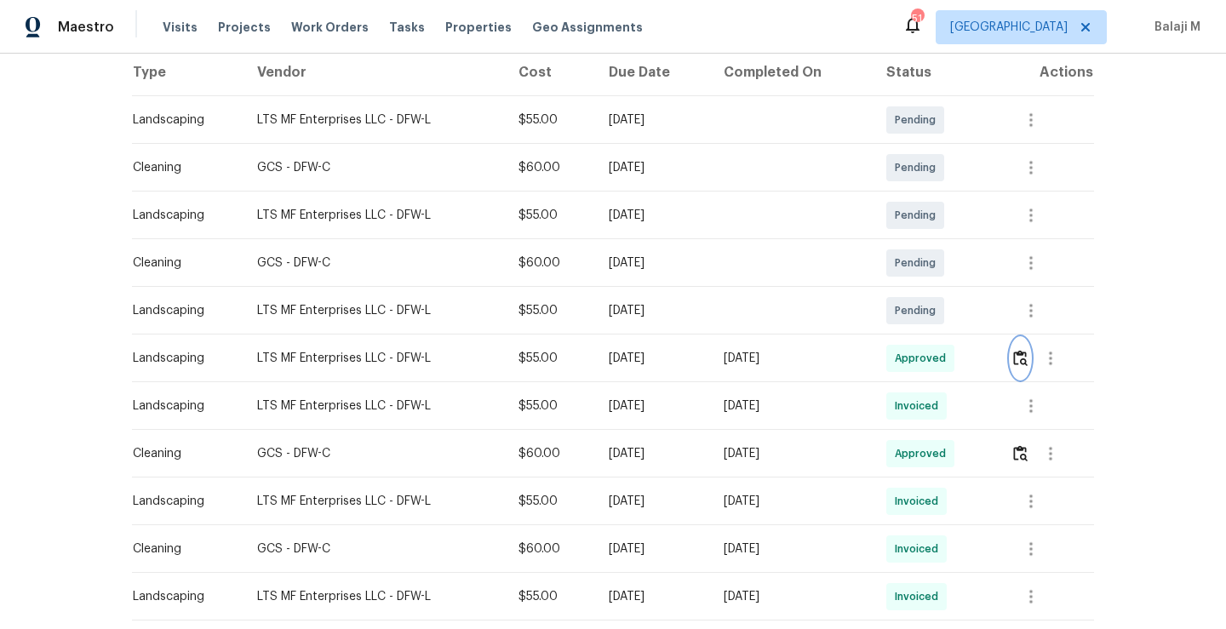
scroll to position [275, 0]
drag, startPoint x: 243, startPoint y: 353, endPoint x: 373, endPoint y: 354, distance: 130.2
click at [373, 354] on td "LTS MF Enterprises LLC - DFW-L" at bounding box center [373, 357] width 261 height 48
copy div "LTS MF Enterprises LLC"
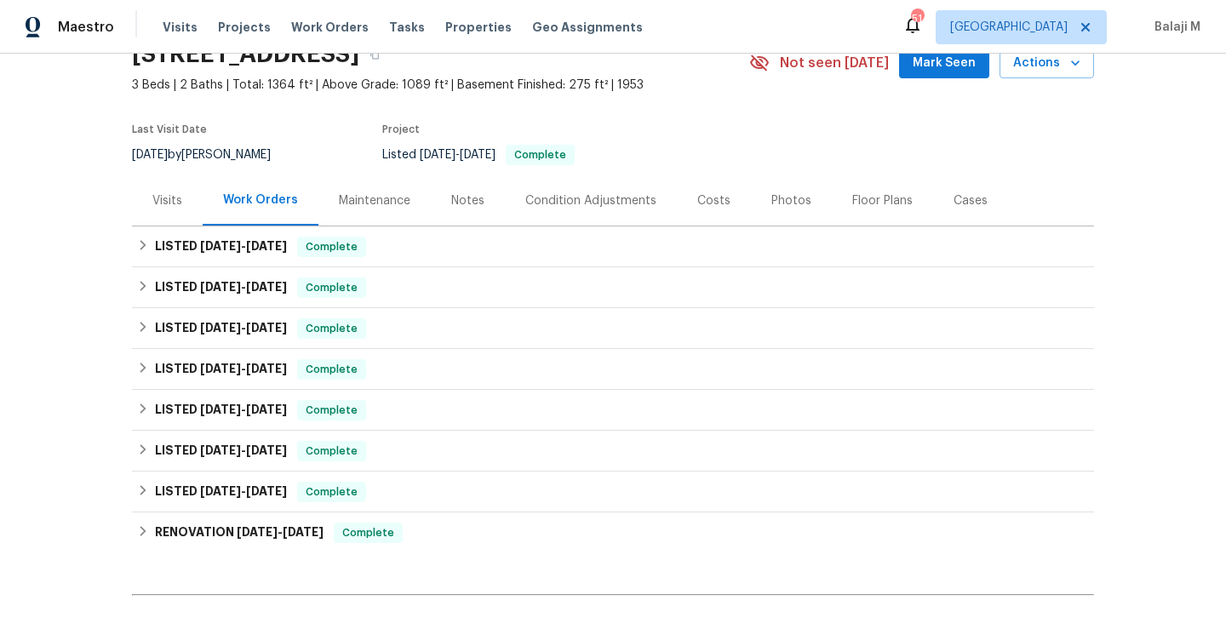
scroll to position [139, 0]
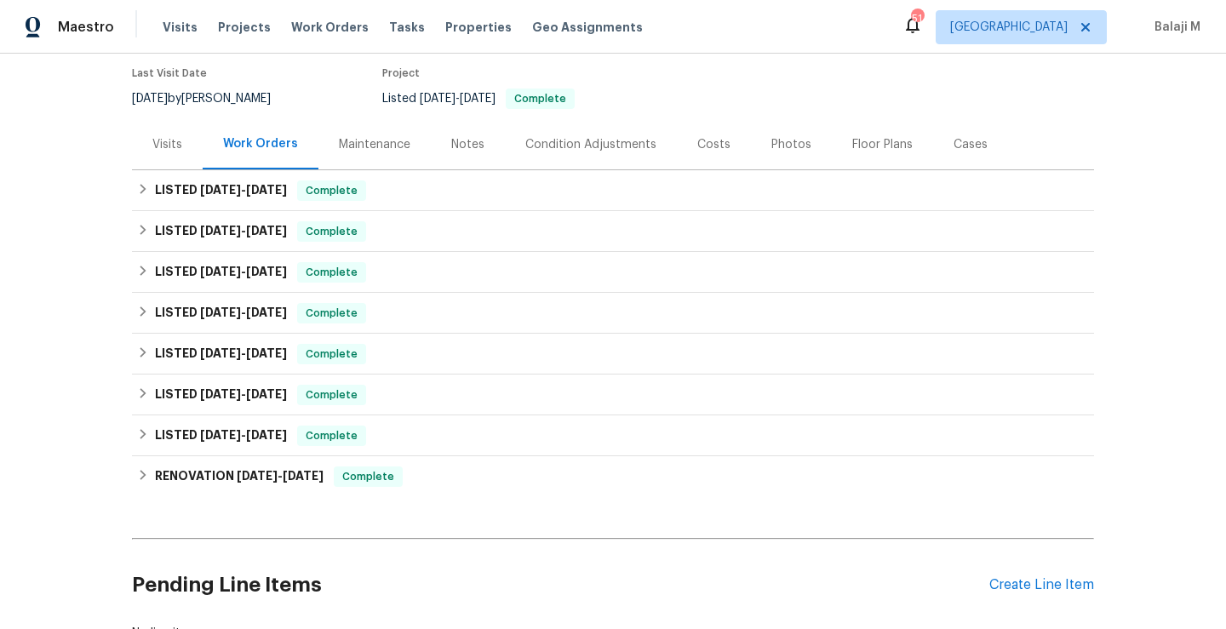
click at [371, 144] on div "Maintenance" at bounding box center [374, 144] width 71 height 17
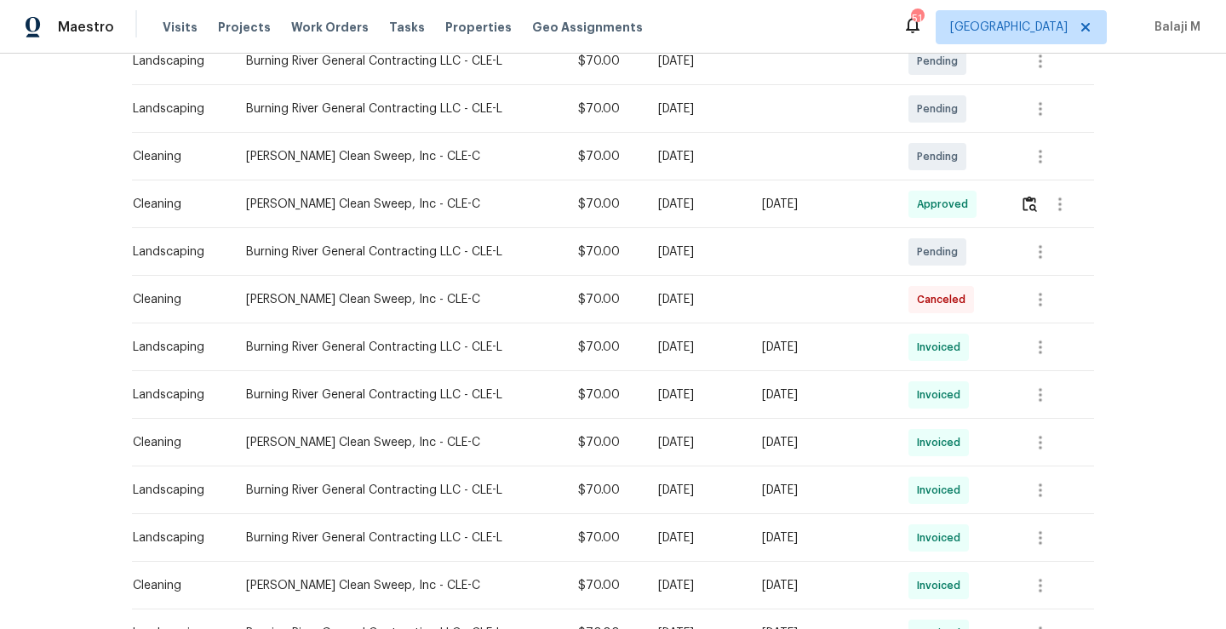
scroll to position [305, 0]
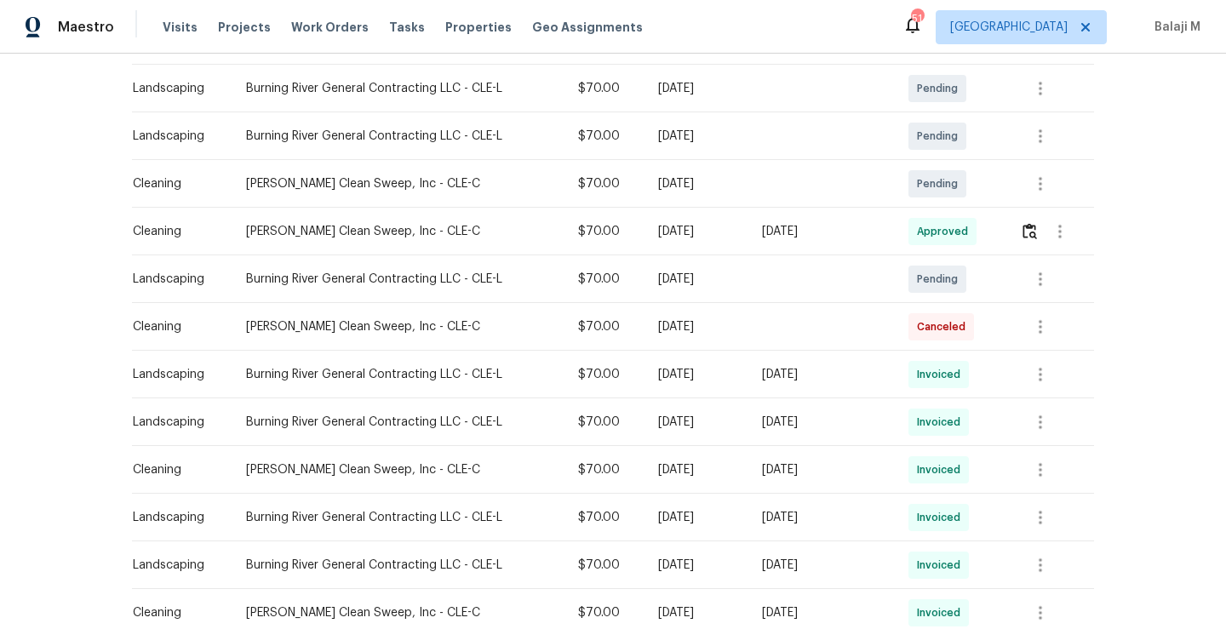
click at [677, 331] on div "Mon, Sep 22 2025" at bounding box center [696, 326] width 77 height 17
click at [669, 376] on div "Mon, Sep 22 2025" at bounding box center [696, 374] width 77 height 17
click at [797, 433] on td "Sat, Sep 20 2025" at bounding box center [821, 422] width 146 height 48
click at [1031, 427] on icon "button" at bounding box center [1040, 422] width 20 height 20
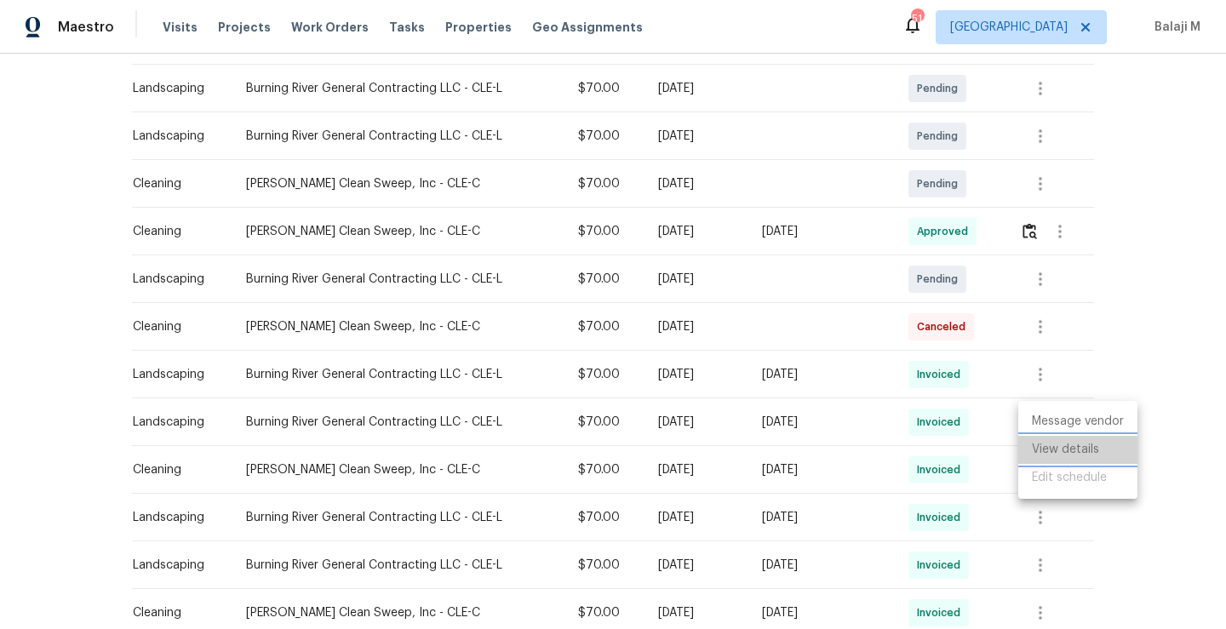
click at [1028, 449] on li "View details" at bounding box center [1077, 450] width 119 height 28
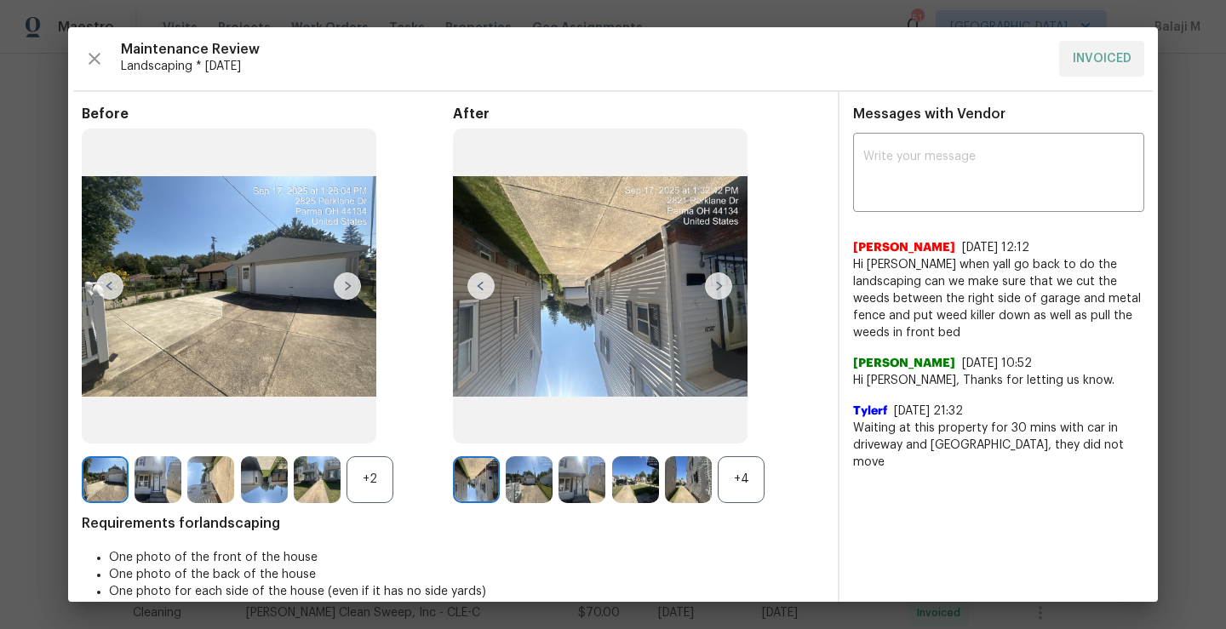
click at [715, 289] on img at bounding box center [718, 285] width 27 height 27
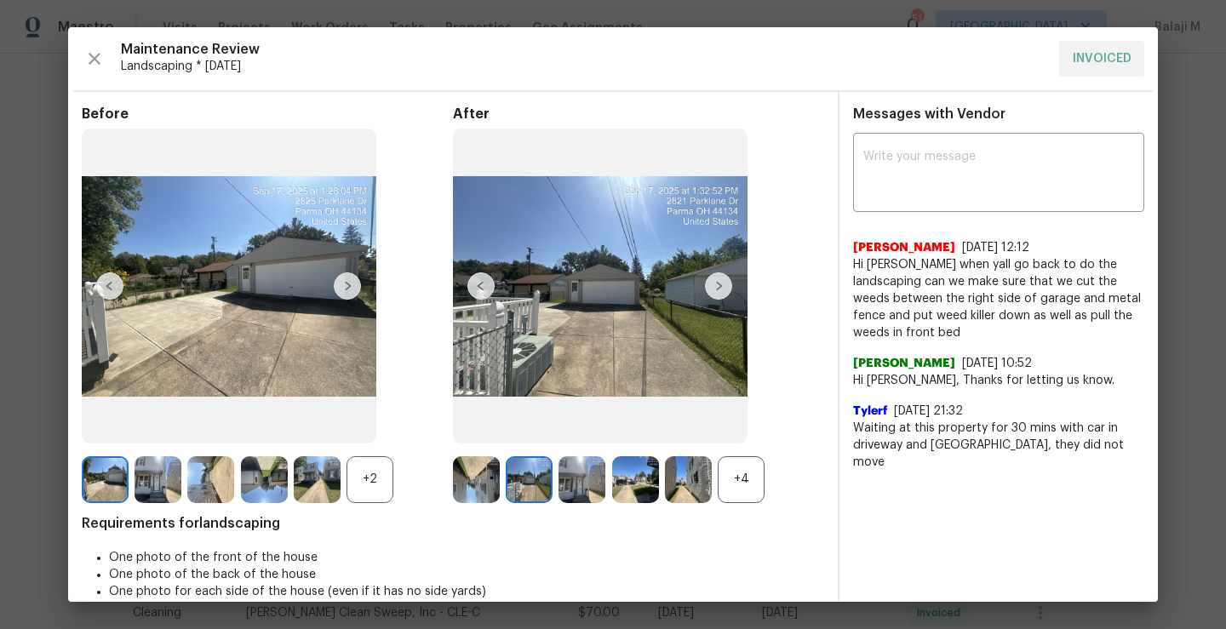
scroll to position [23, 0]
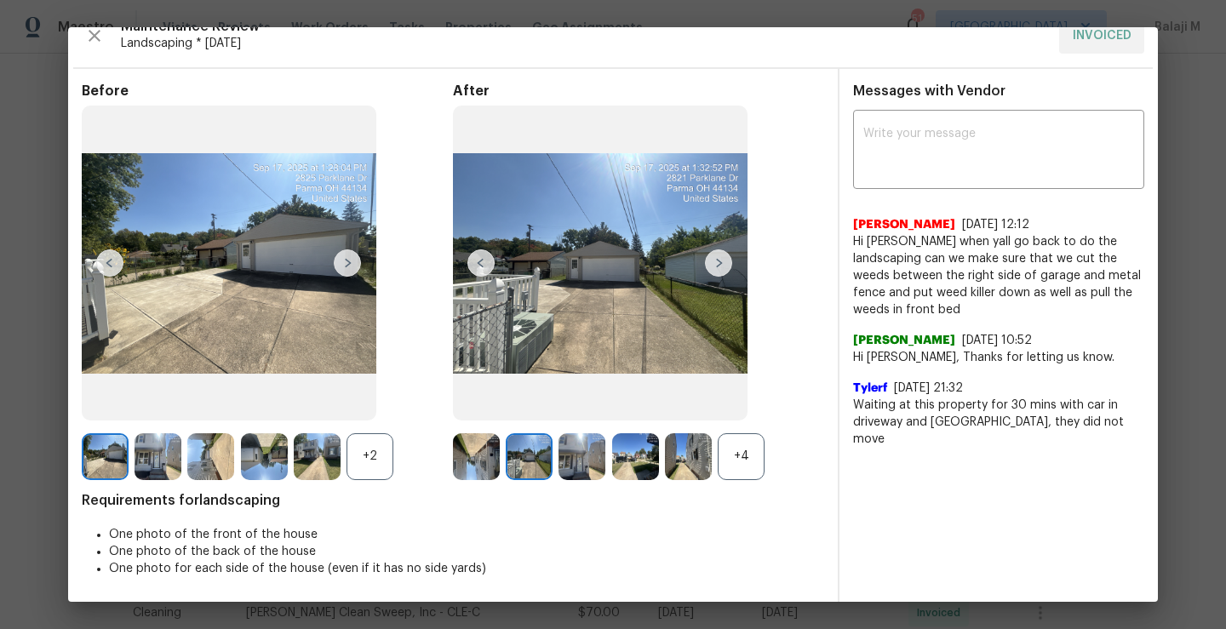
click at [734, 466] on div "+4" at bounding box center [740, 456] width 47 height 47
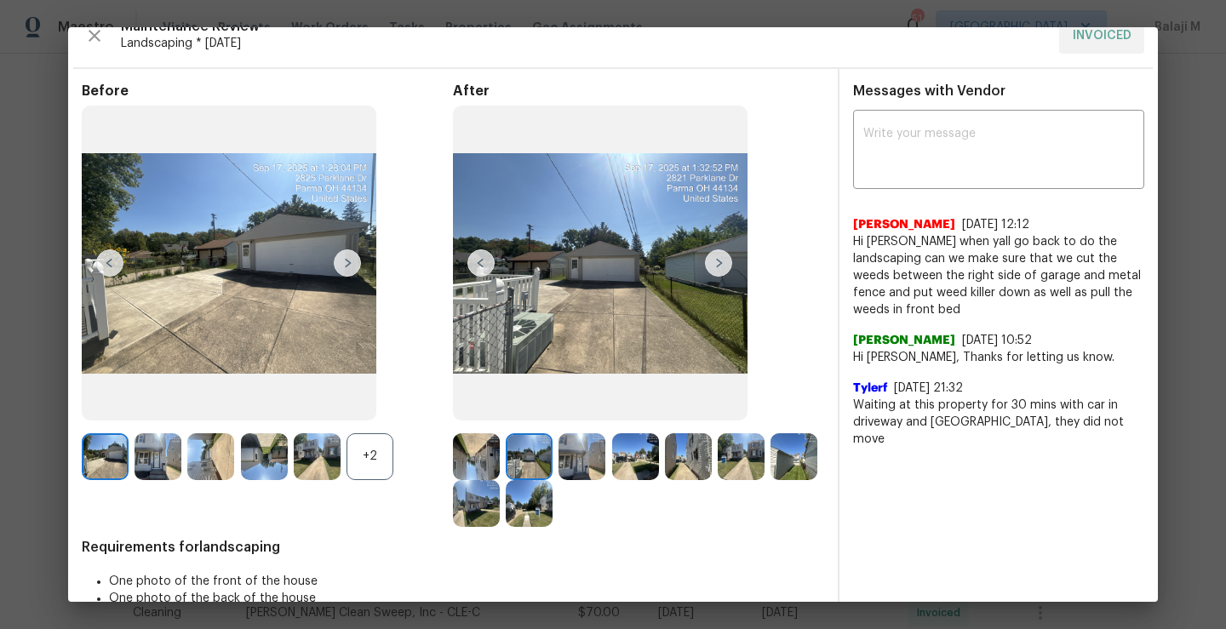
click at [367, 460] on div "+2" at bounding box center [369, 456] width 47 height 47
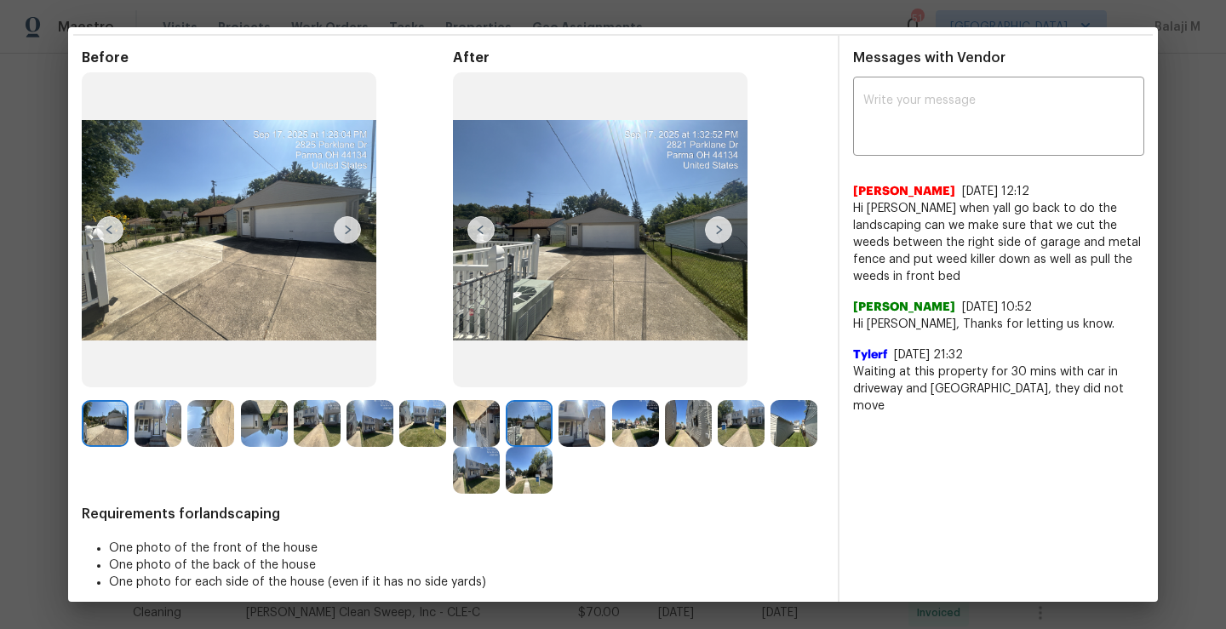
click at [486, 425] on img at bounding box center [476, 423] width 47 height 47
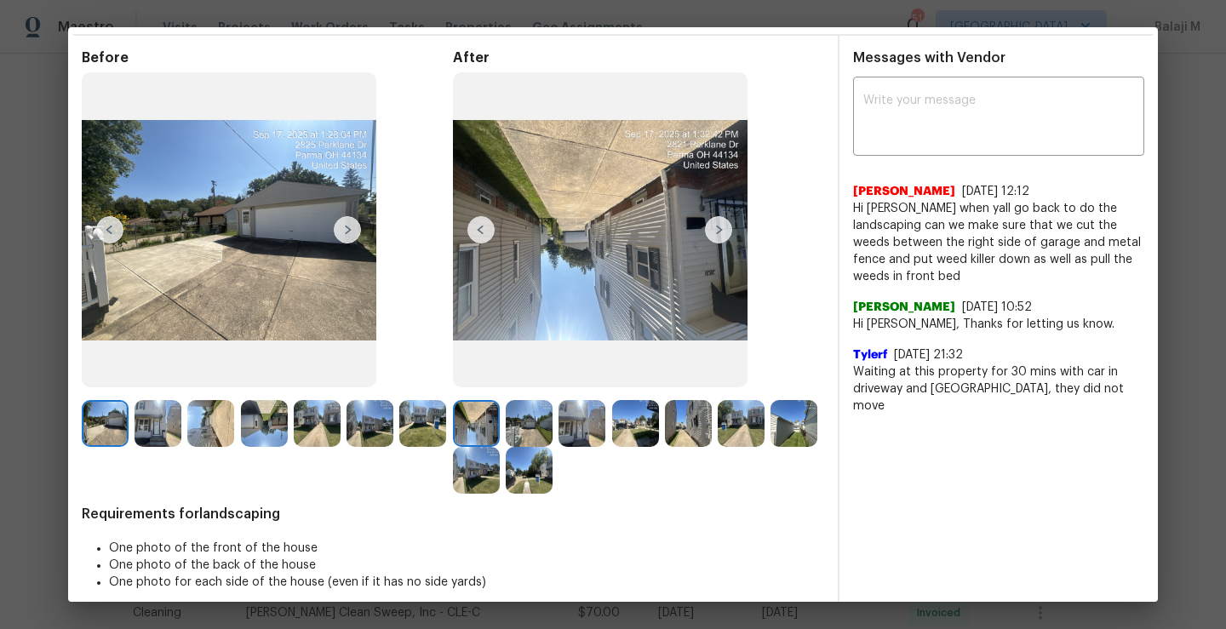
click at [500, 457] on img at bounding box center [476, 470] width 47 height 47
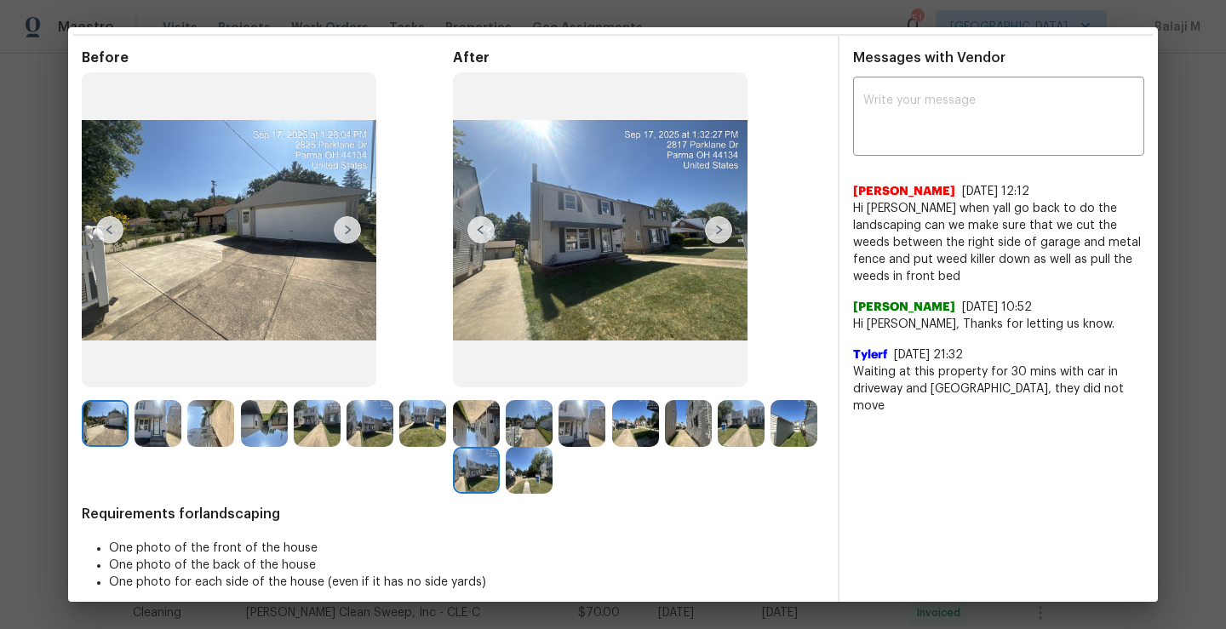
click at [521, 434] on img at bounding box center [529, 423] width 47 height 47
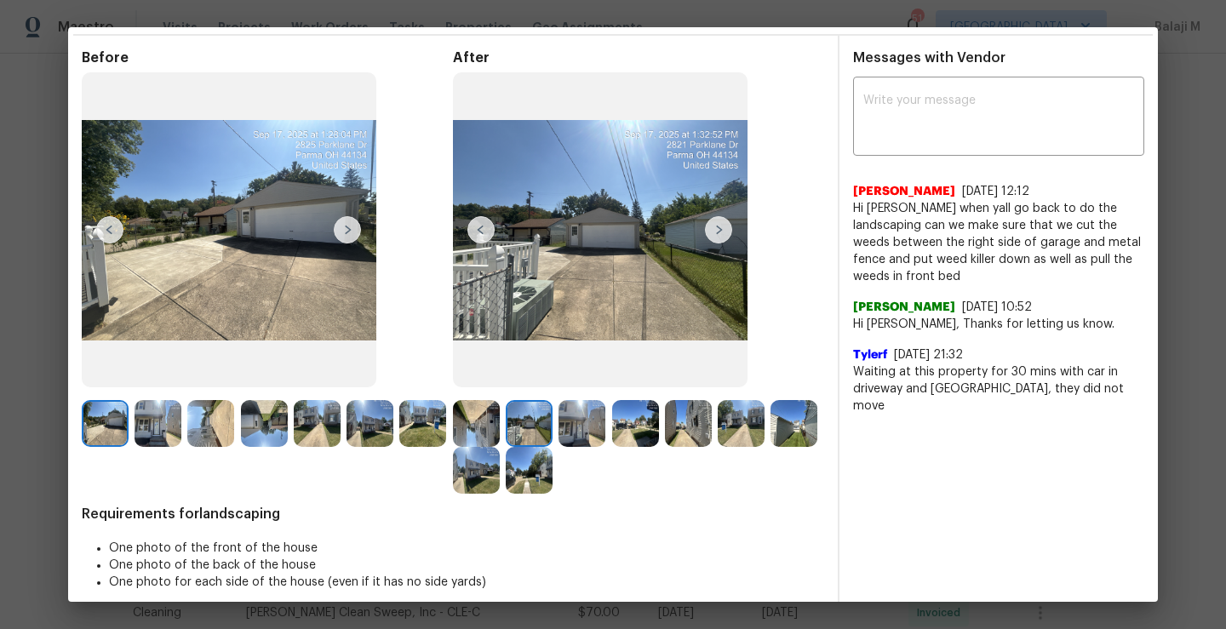
click at [112, 443] on img at bounding box center [105, 423] width 47 height 47
click at [197, 421] on img at bounding box center [210, 423] width 47 height 47
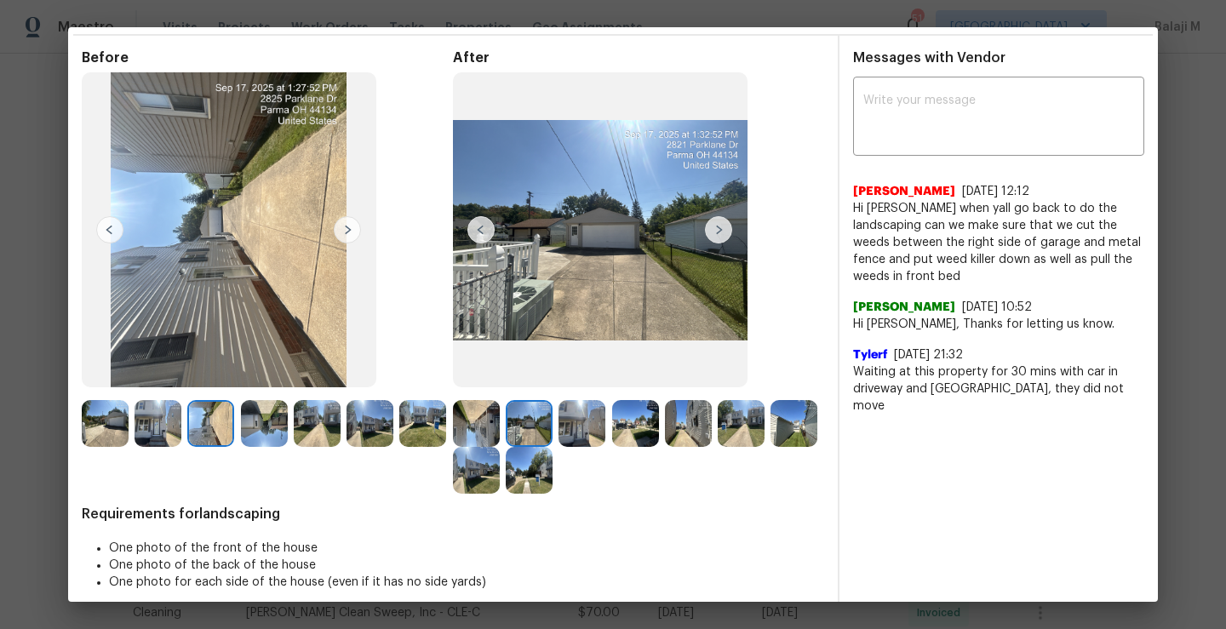
click at [258, 434] on img at bounding box center [264, 423] width 47 height 47
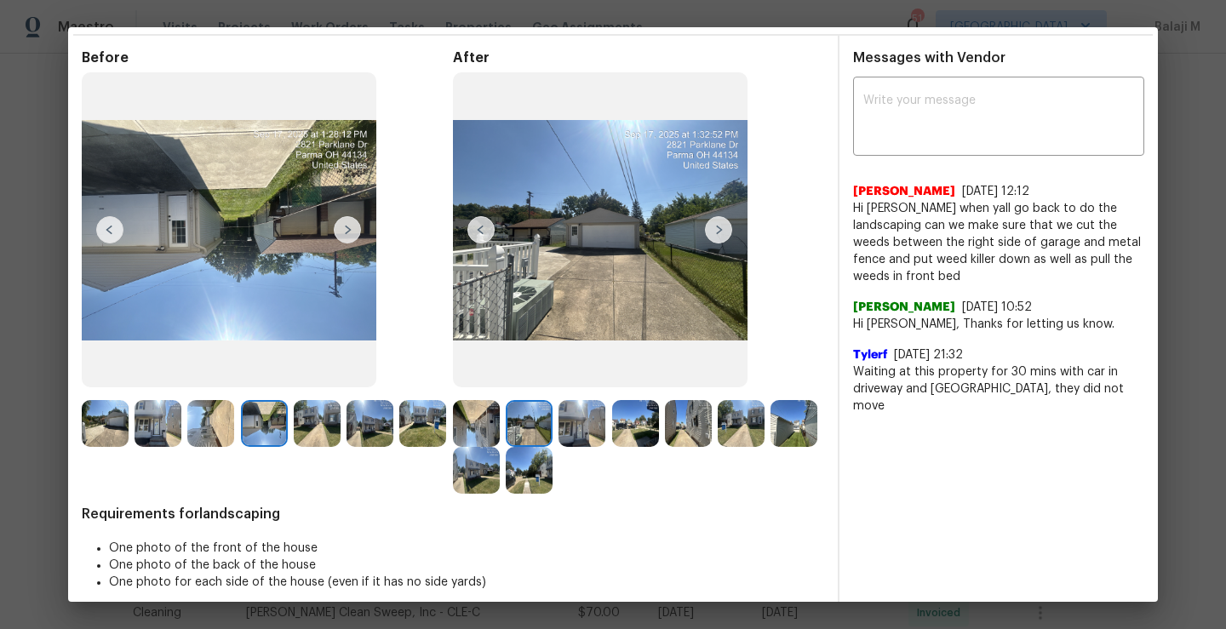
click at [311, 437] on img at bounding box center [317, 423] width 47 height 47
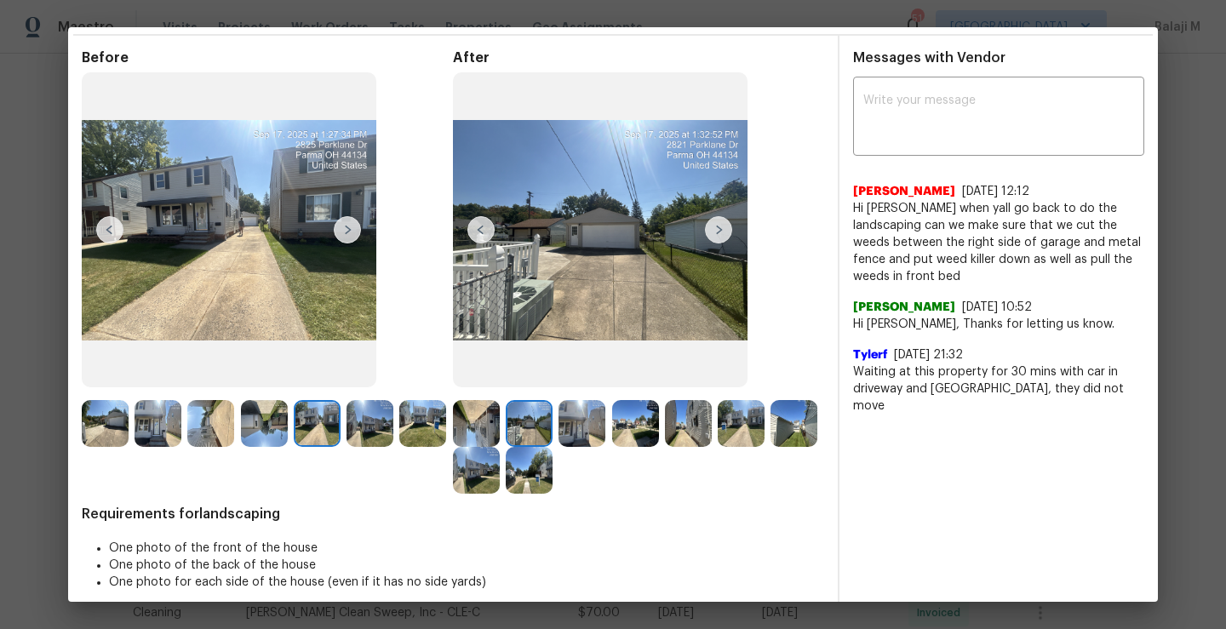
click at [345, 438] on div at bounding box center [320, 423] width 53 height 47
click at [362, 437] on img at bounding box center [369, 423] width 47 height 47
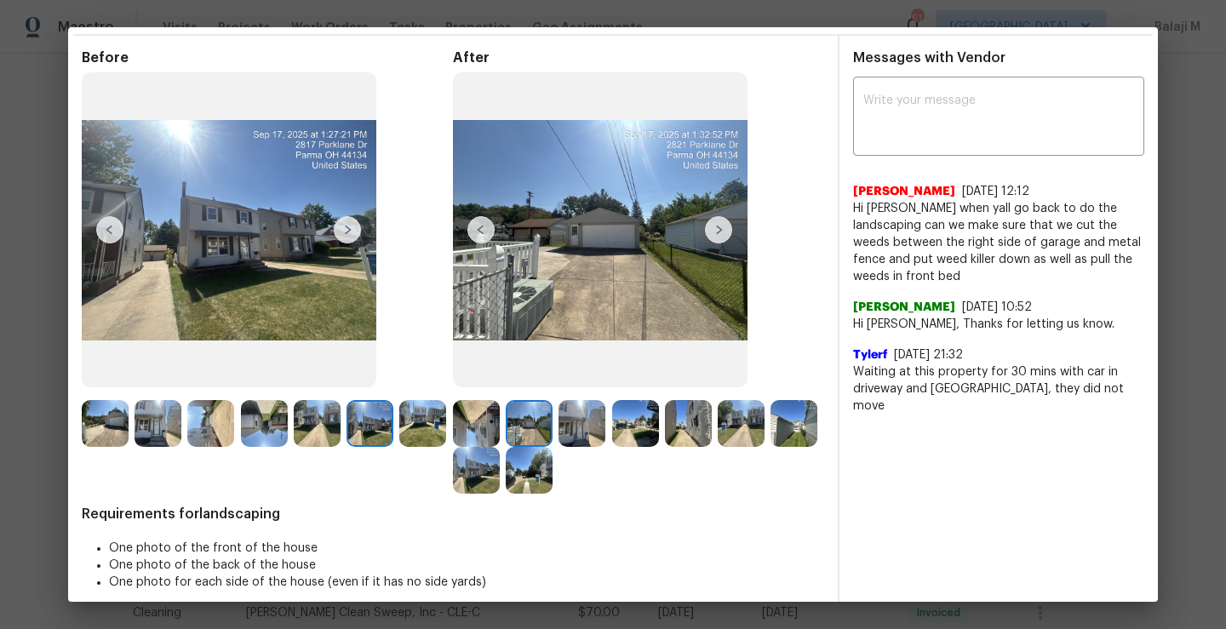
click at [399, 447] on img at bounding box center [422, 423] width 47 height 47
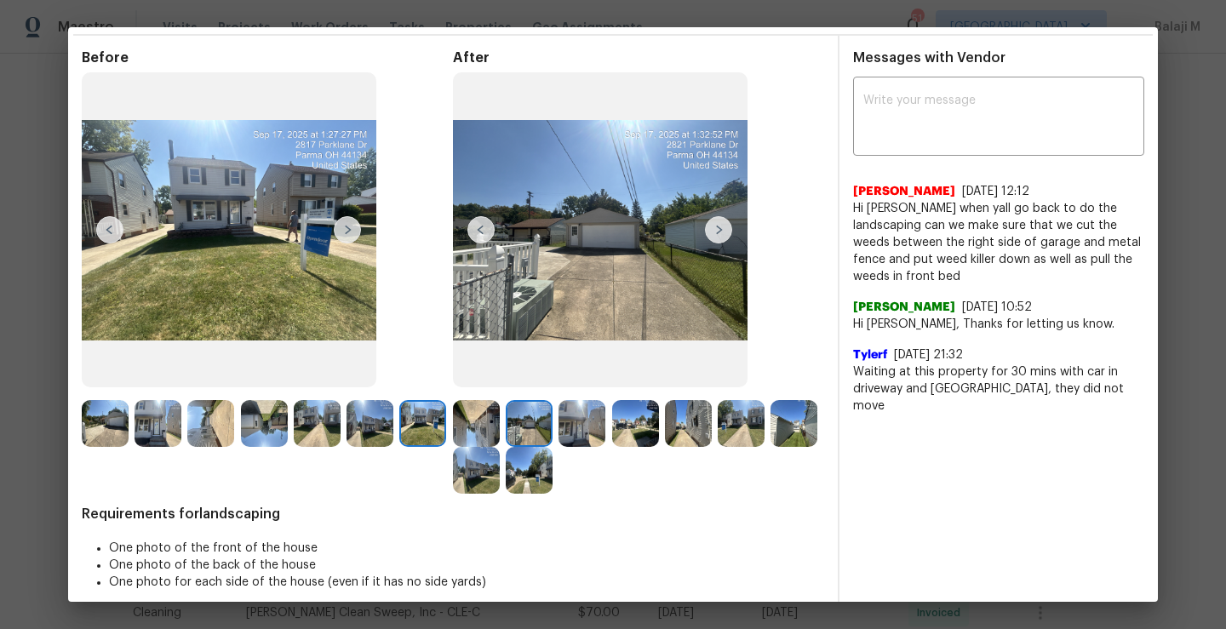
click at [552, 491] on img at bounding box center [529, 470] width 47 height 47
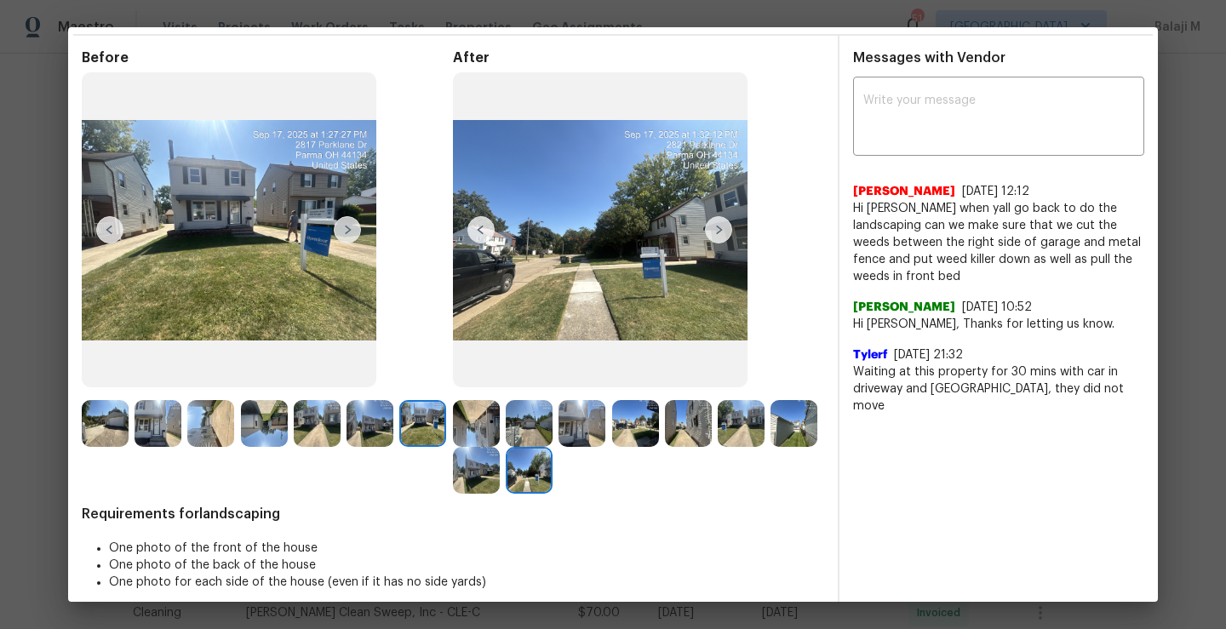
click at [552, 480] on img at bounding box center [529, 470] width 47 height 47
click at [552, 470] on img at bounding box center [529, 470] width 47 height 47
click at [500, 471] on img at bounding box center [476, 470] width 47 height 47
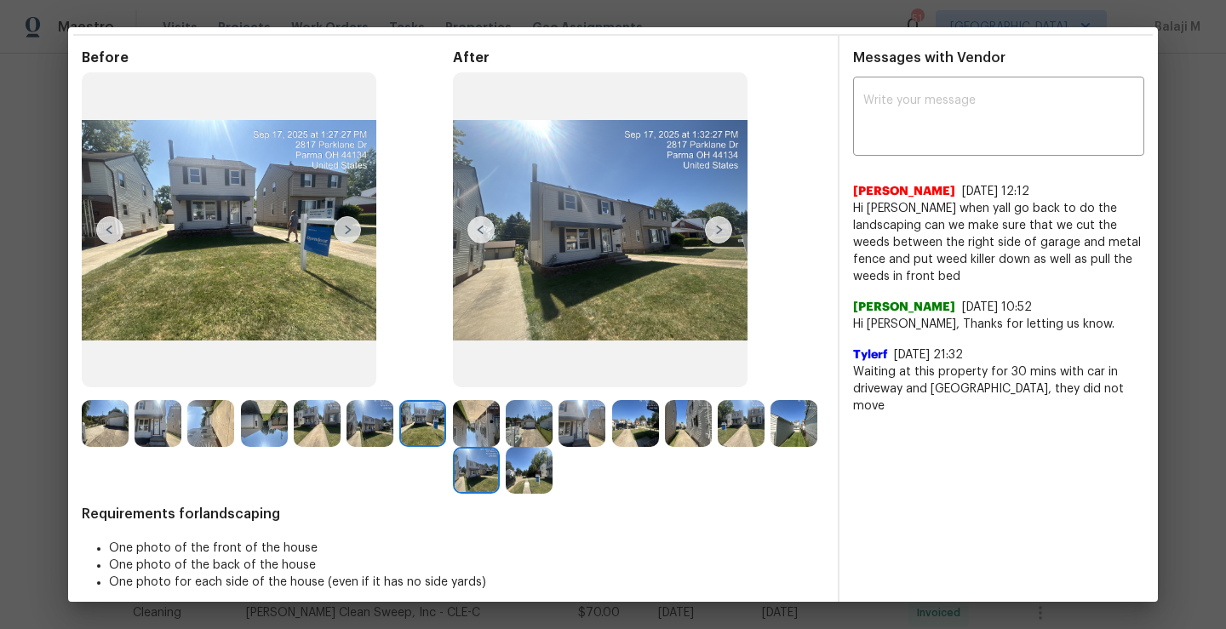
click at [770, 447] on img at bounding box center [793, 423] width 47 height 47
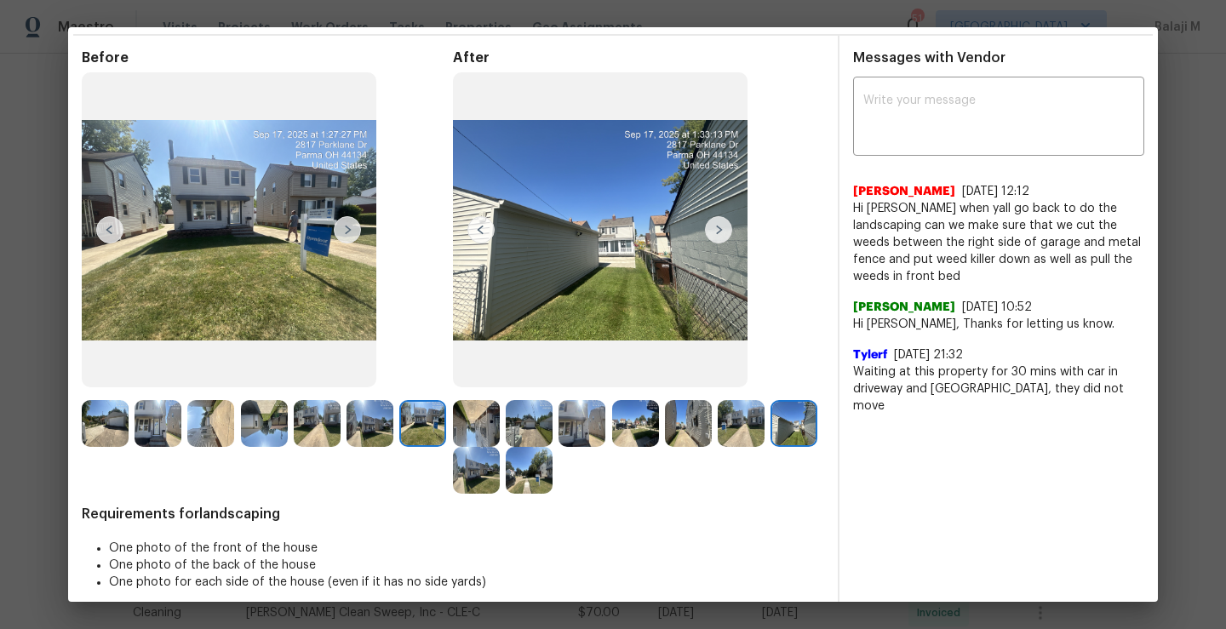
click at [770, 447] on img at bounding box center [793, 423] width 47 height 47
click at [746, 439] on img at bounding box center [740, 423] width 47 height 47
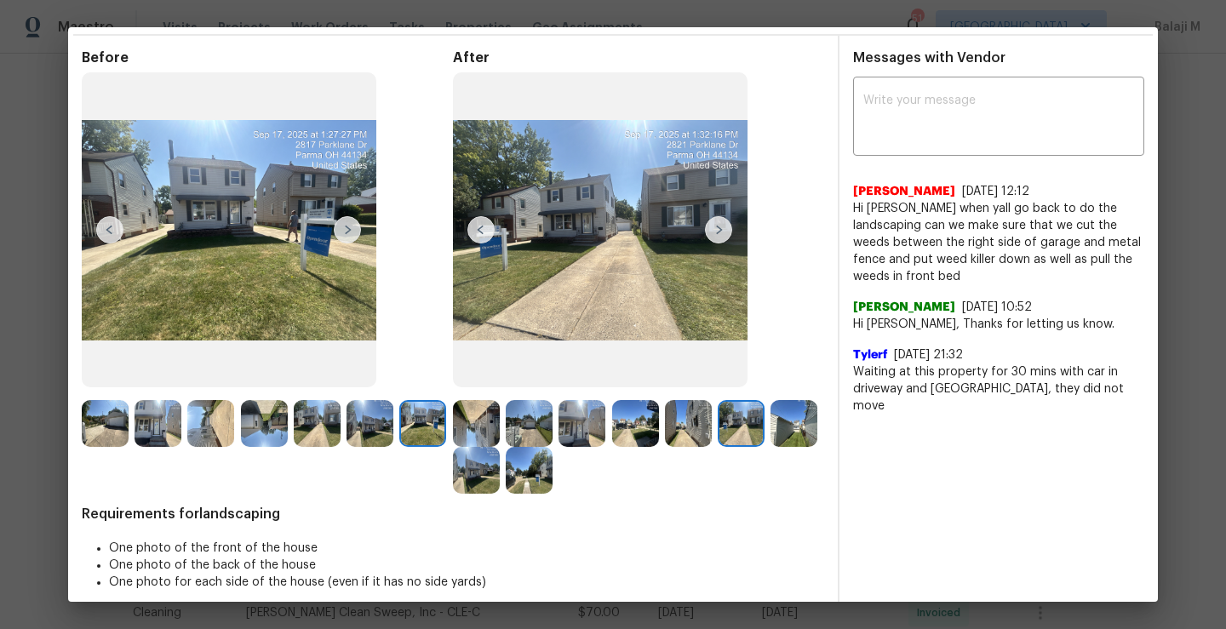
click at [700, 428] on img at bounding box center [688, 423] width 47 height 47
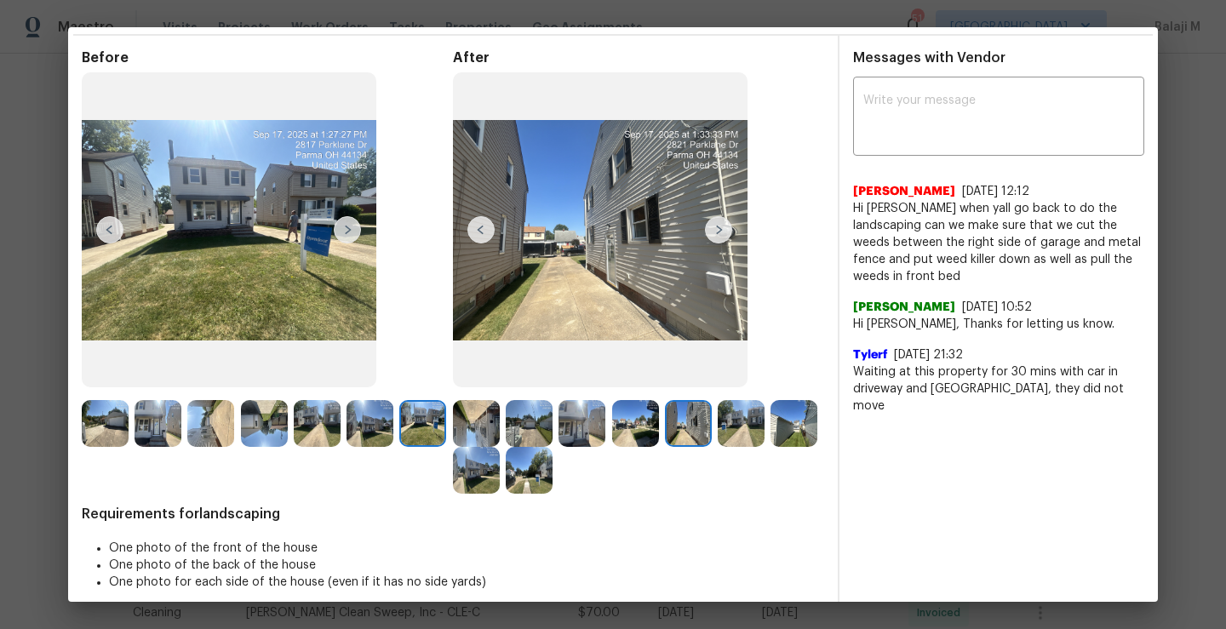
click at [751, 428] on img at bounding box center [740, 423] width 47 height 47
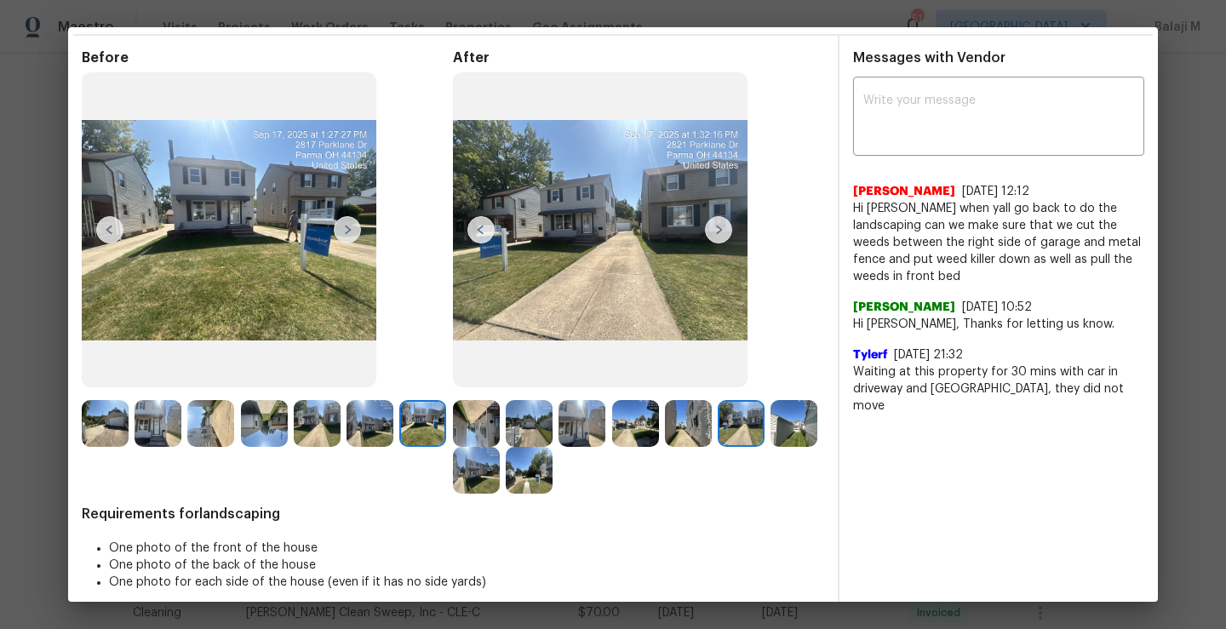
click at [770, 447] on img at bounding box center [793, 423] width 47 height 47
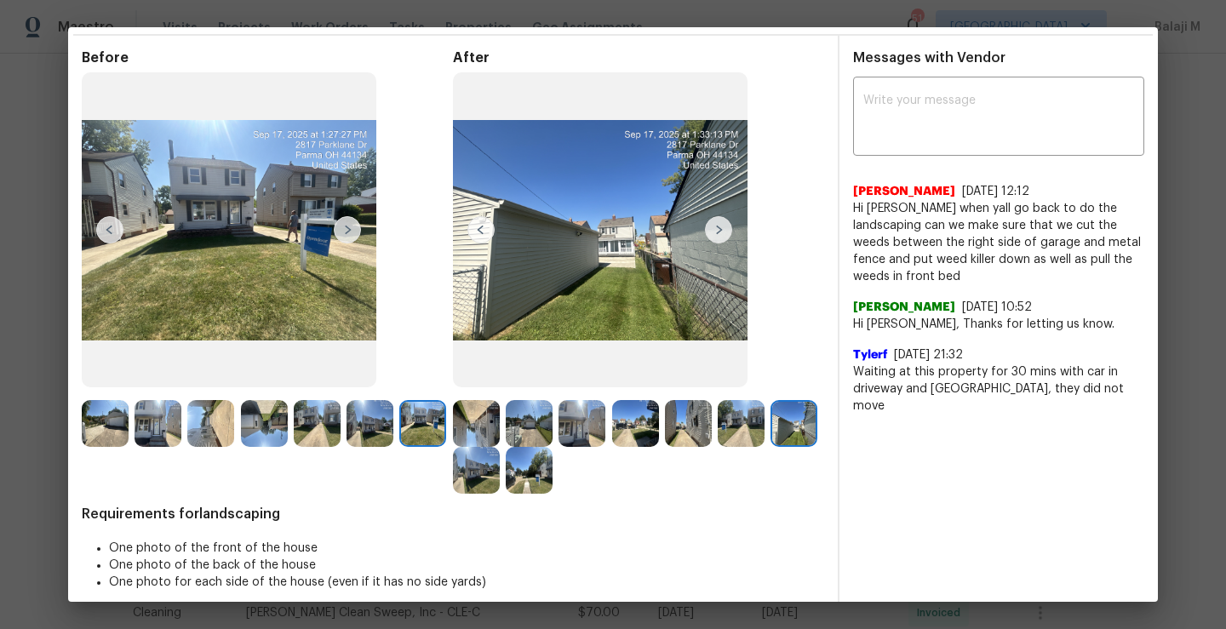
click at [770, 447] on img at bounding box center [793, 423] width 47 height 47
click at [500, 483] on img at bounding box center [476, 470] width 47 height 47
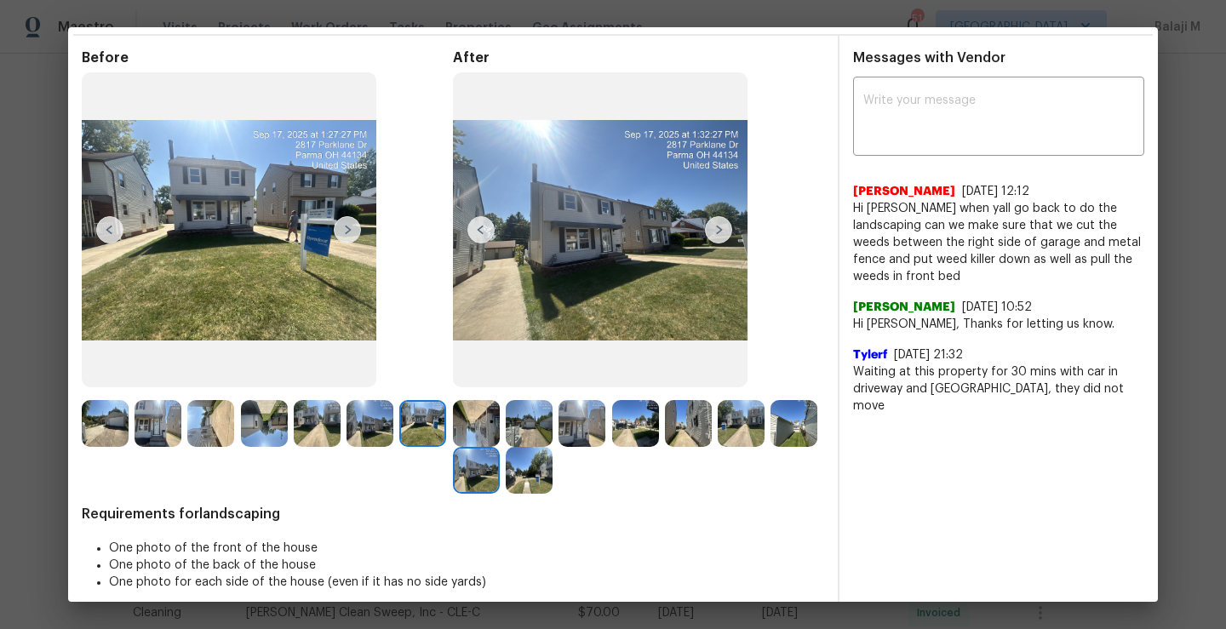
click at [770, 447] on img at bounding box center [793, 423] width 47 height 47
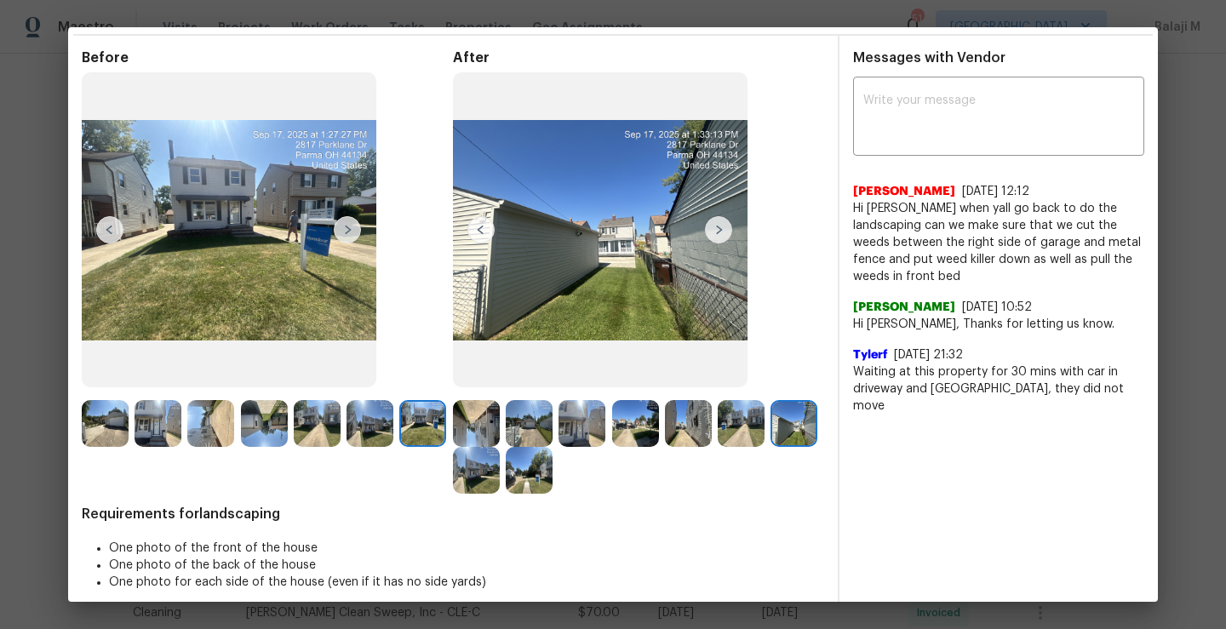
click at [738, 426] on img at bounding box center [740, 423] width 47 height 47
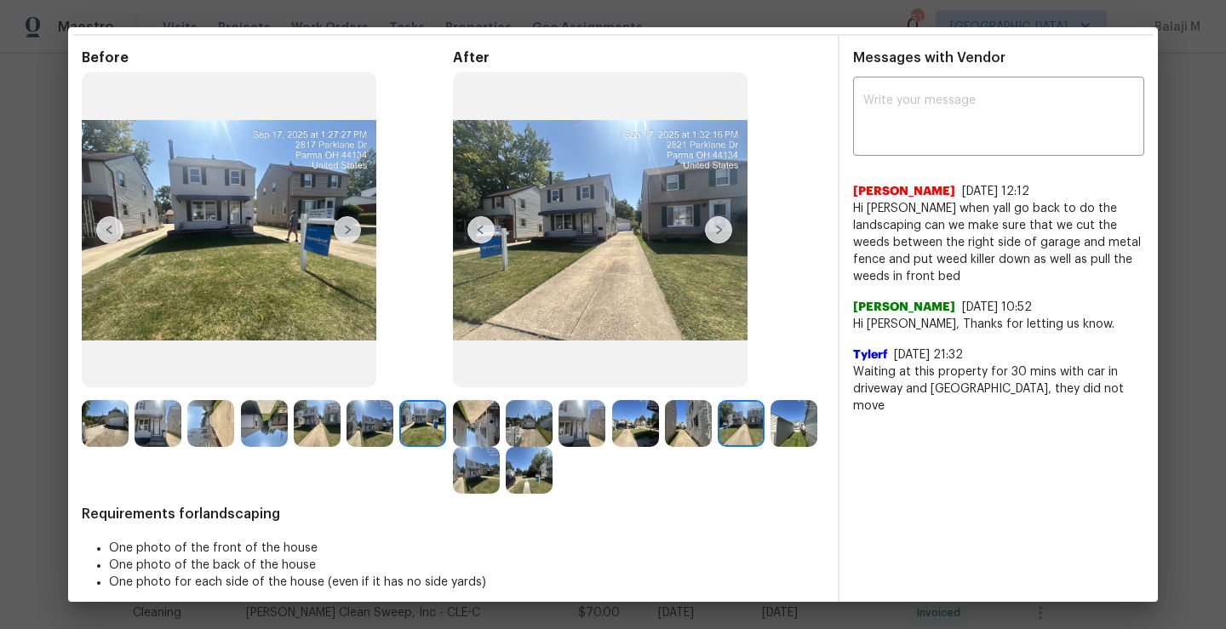
click at [688, 425] on img at bounding box center [688, 423] width 47 height 47
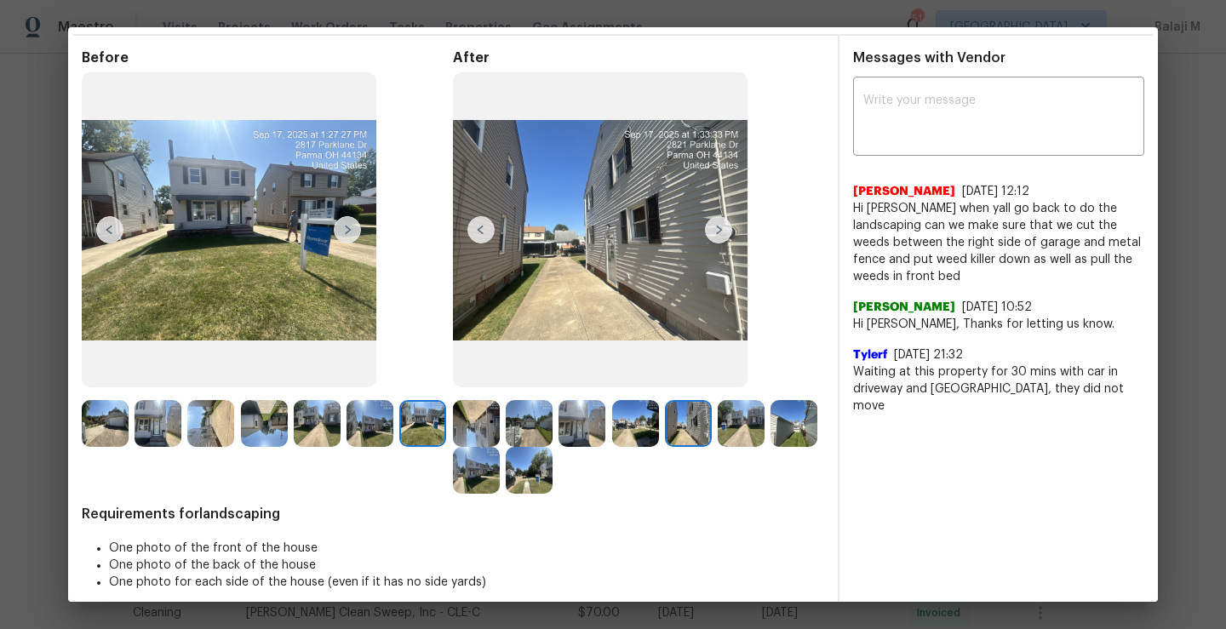
click at [733, 428] on img at bounding box center [740, 423] width 47 height 47
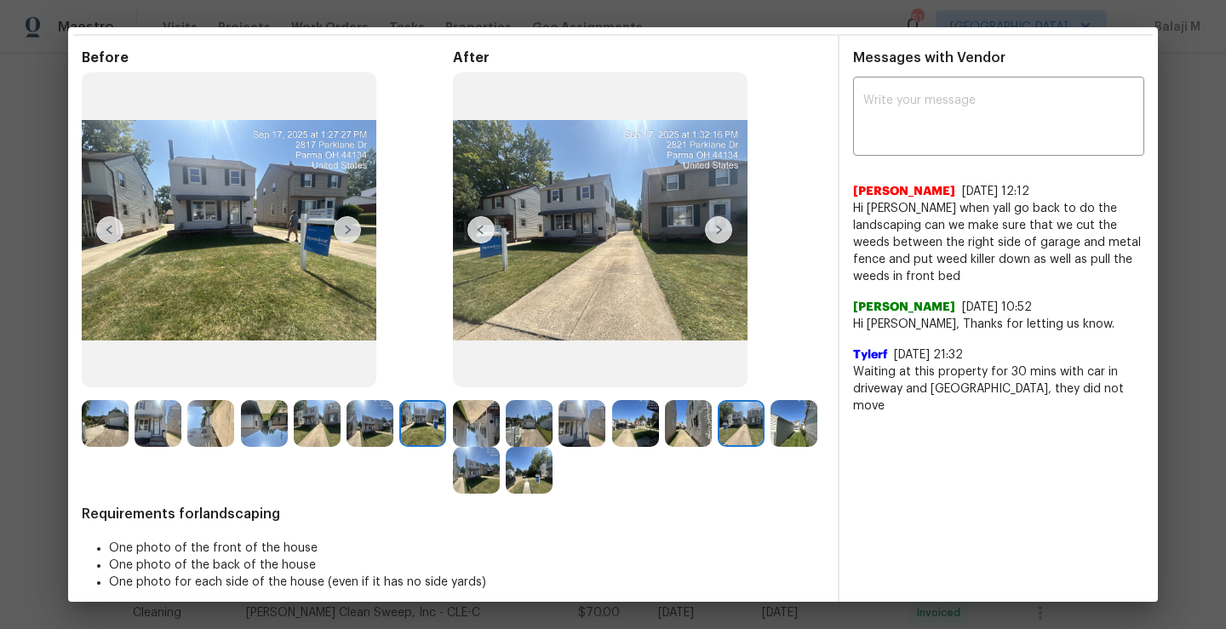
click at [677, 432] on img at bounding box center [688, 423] width 47 height 47
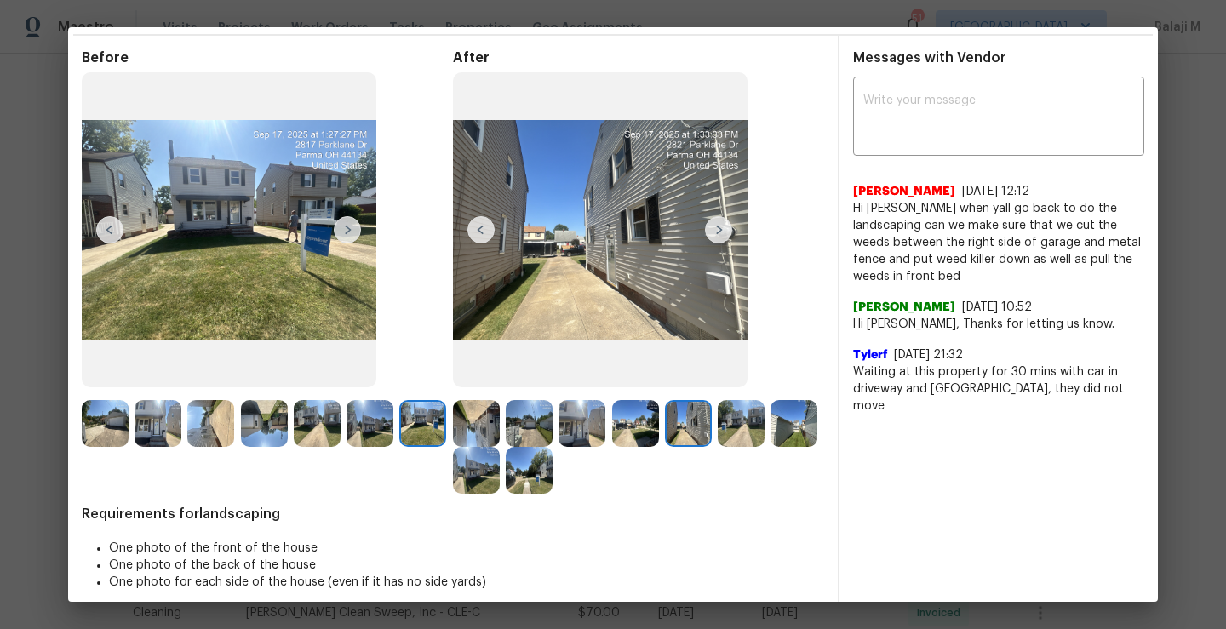
click at [641, 435] on img at bounding box center [635, 423] width 47 height 47
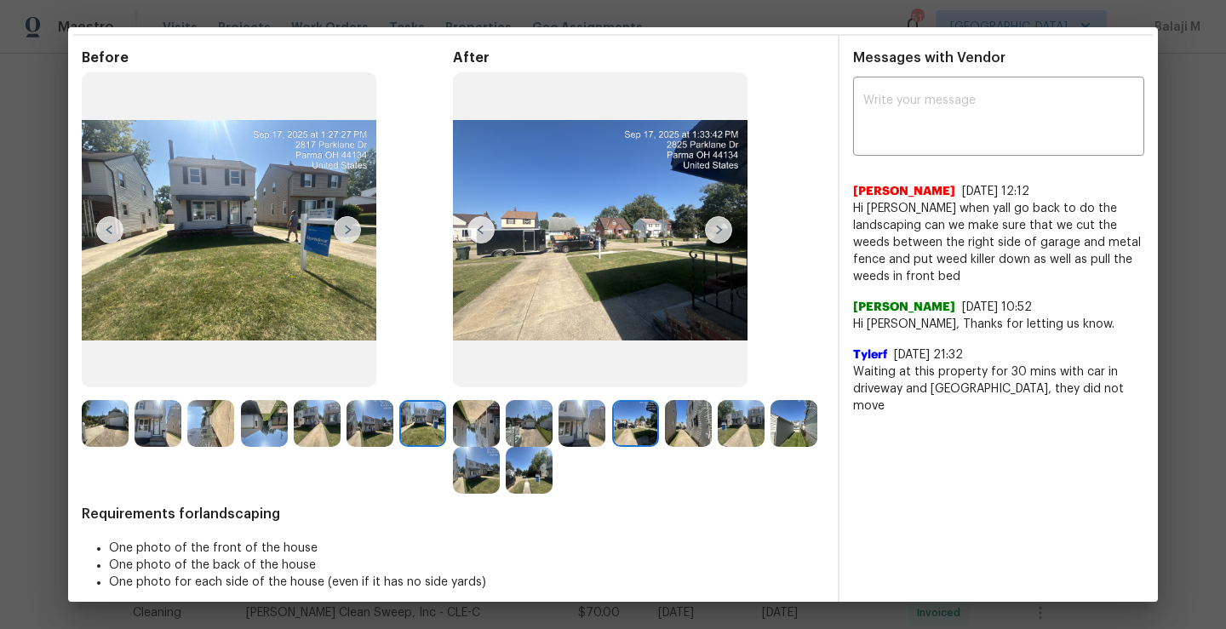
click at [580, 437] on img at bounding box center [581, 423] width 47 height 47
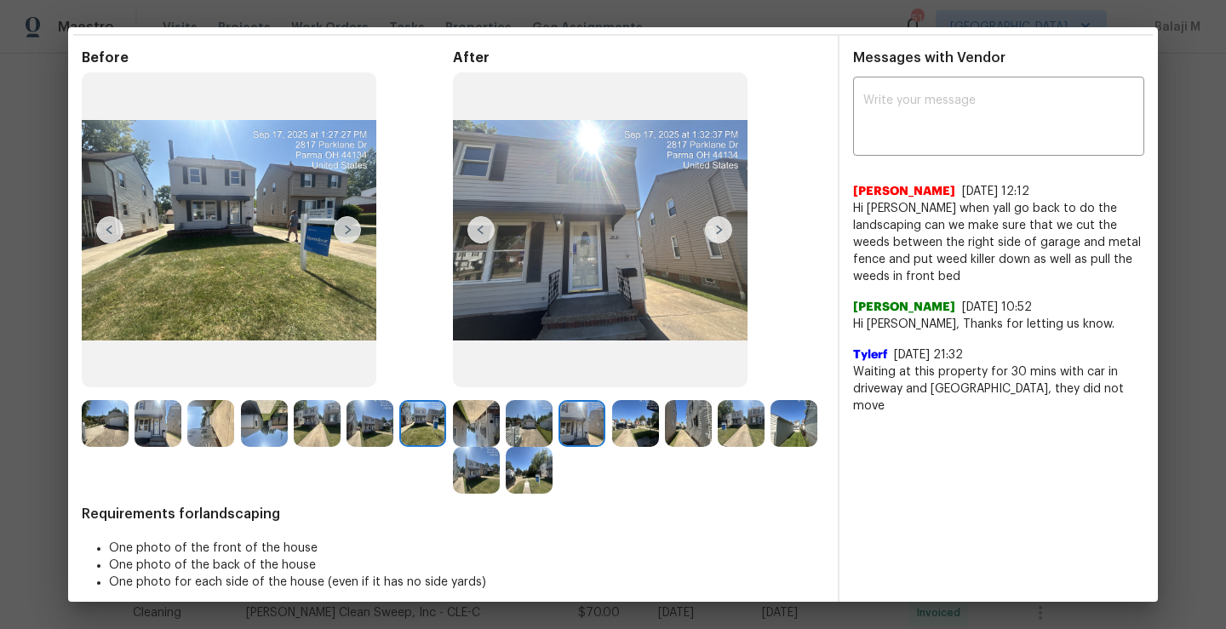
click at [580, 437] on img at bounding box center [581, 423] width 47 height 47
click at [645, 431] on img at bounding box center [635, 423] width 47 height 47
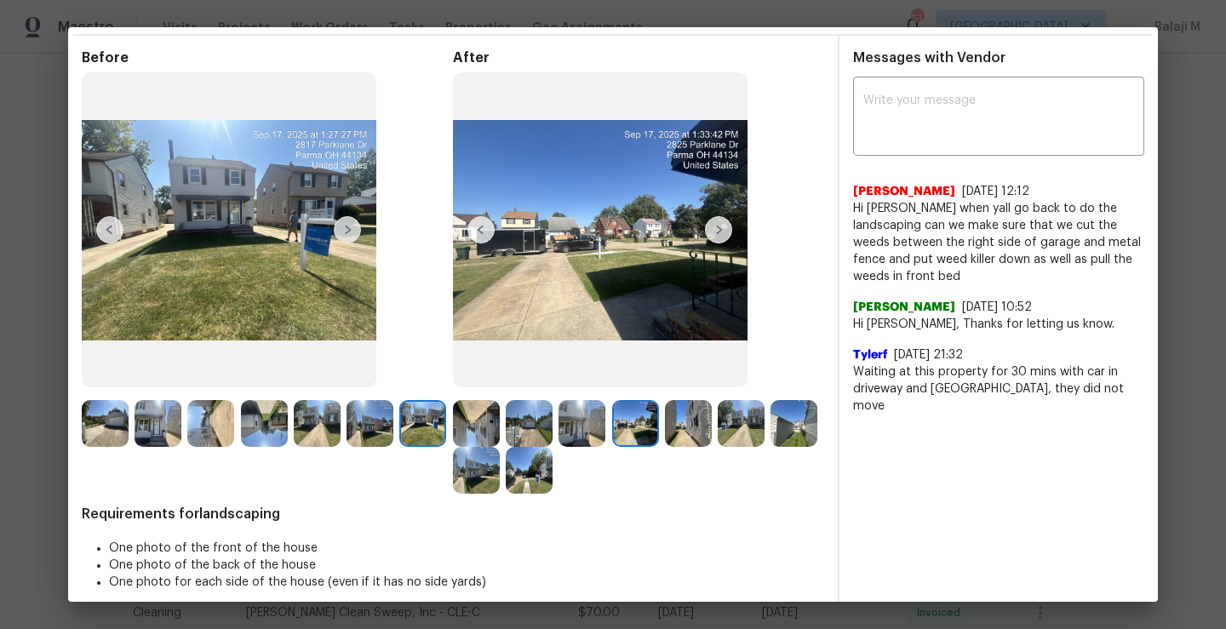
click at [671, 434] on img at bounding box center [688, 423] width 47 height 47
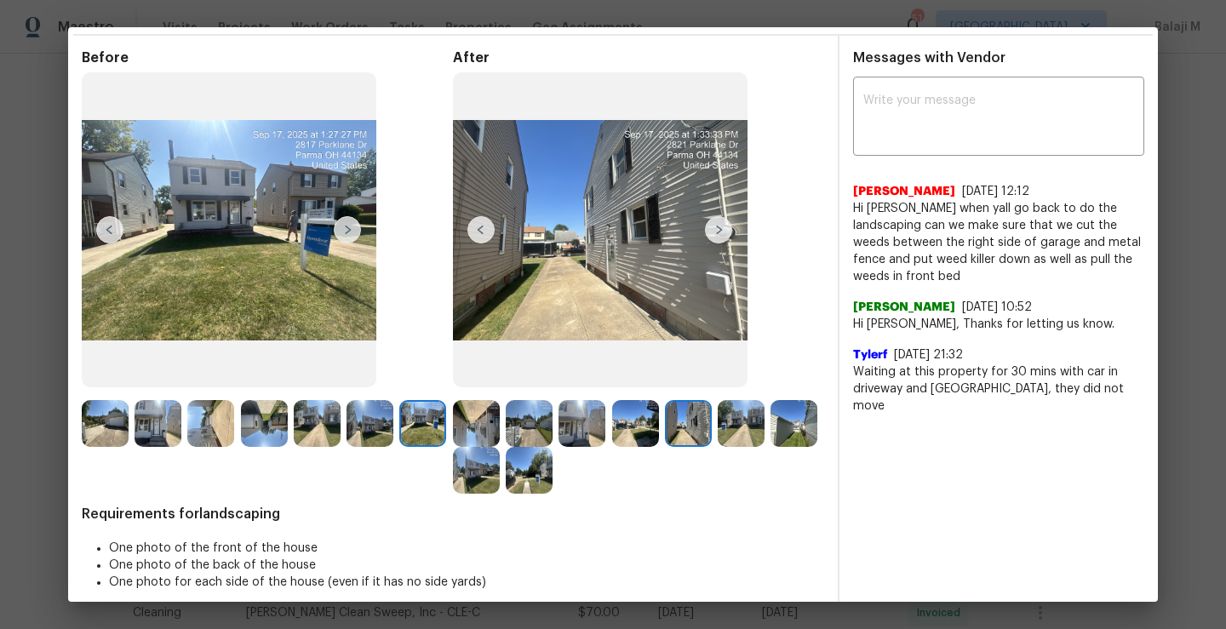
click at [729, 437] on img at bounding box center [740, 423] width 47 height 47
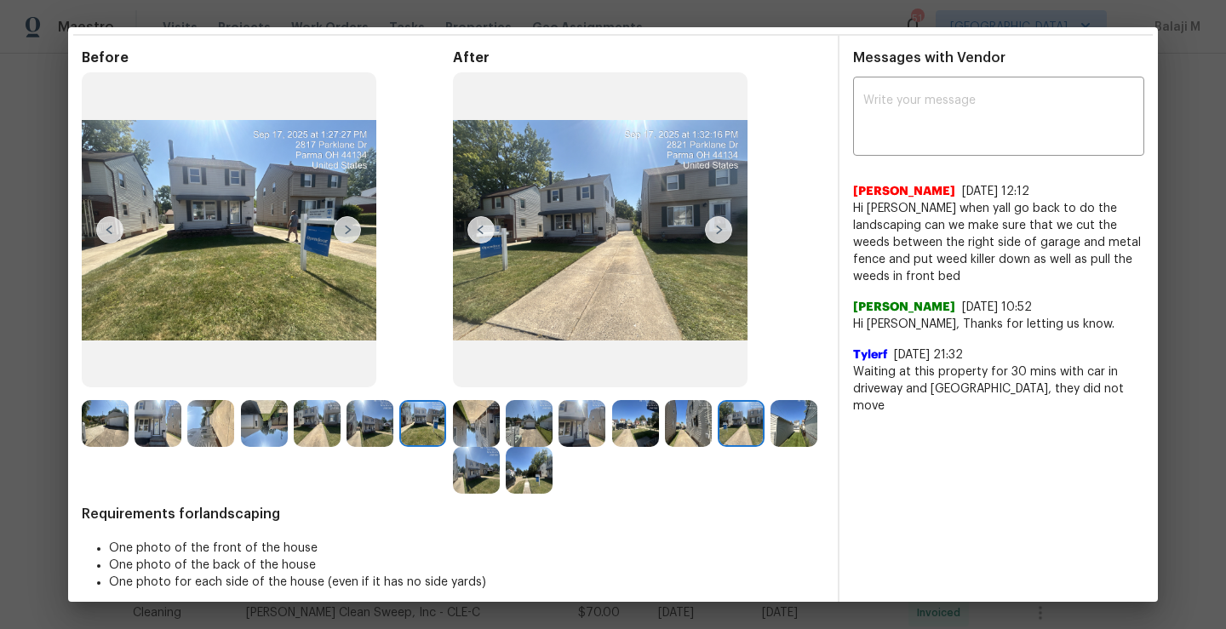
click at [730, 432] on img at bounding box center [740, 423] width 47 height 47
click at [770, 447] on img at bounding box center [793, 423] width 47 height 47
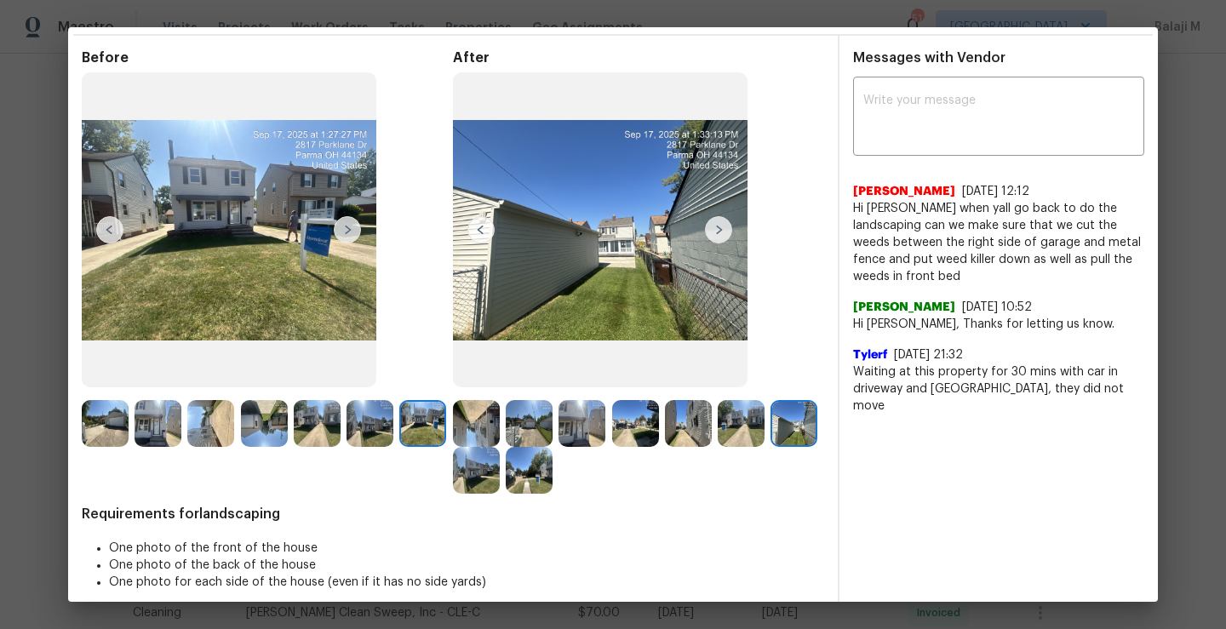
click at [500, 489] on img at bounding box center [476, 470] width 47 height 47
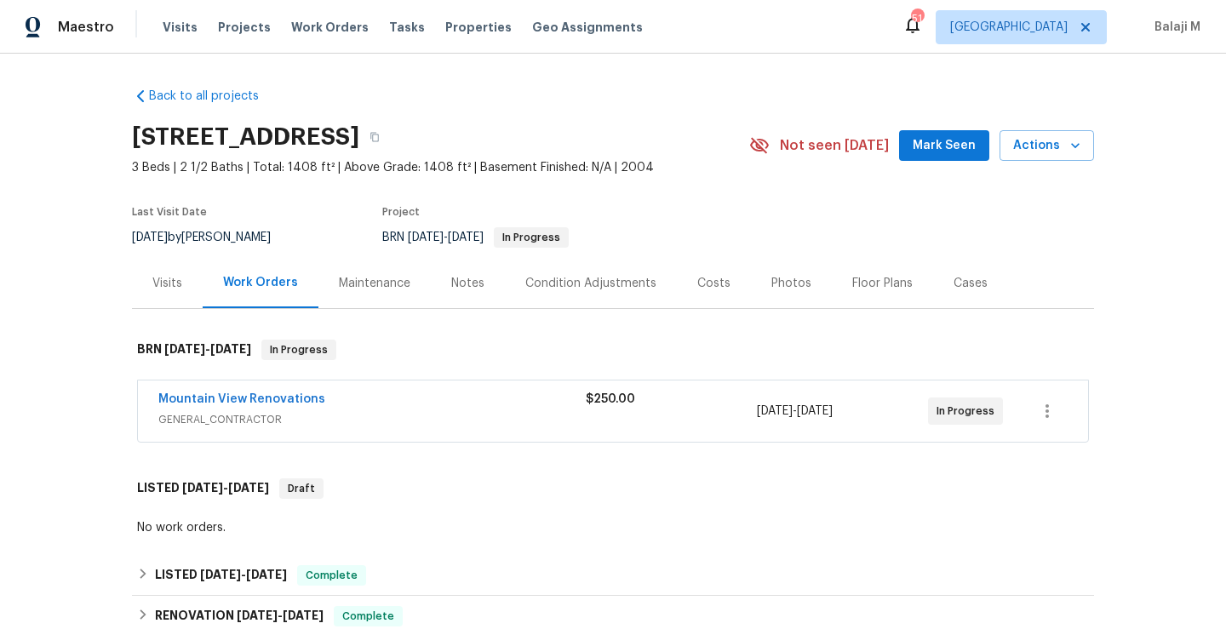
click at [353, 288] on div "Maintenance" at bounding box center [374, 283] width 71 height 17
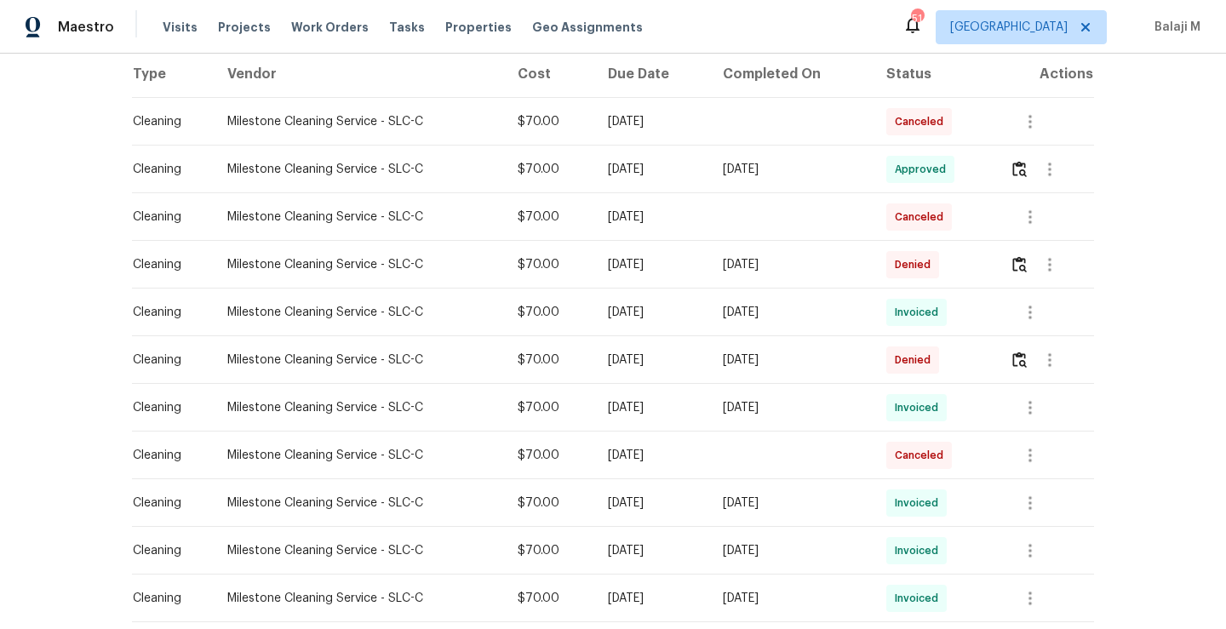
scroll to position [272, 0]
click at [689, 449] on div "[DATE]" at bounding box center [652, 454] width 88 height 17
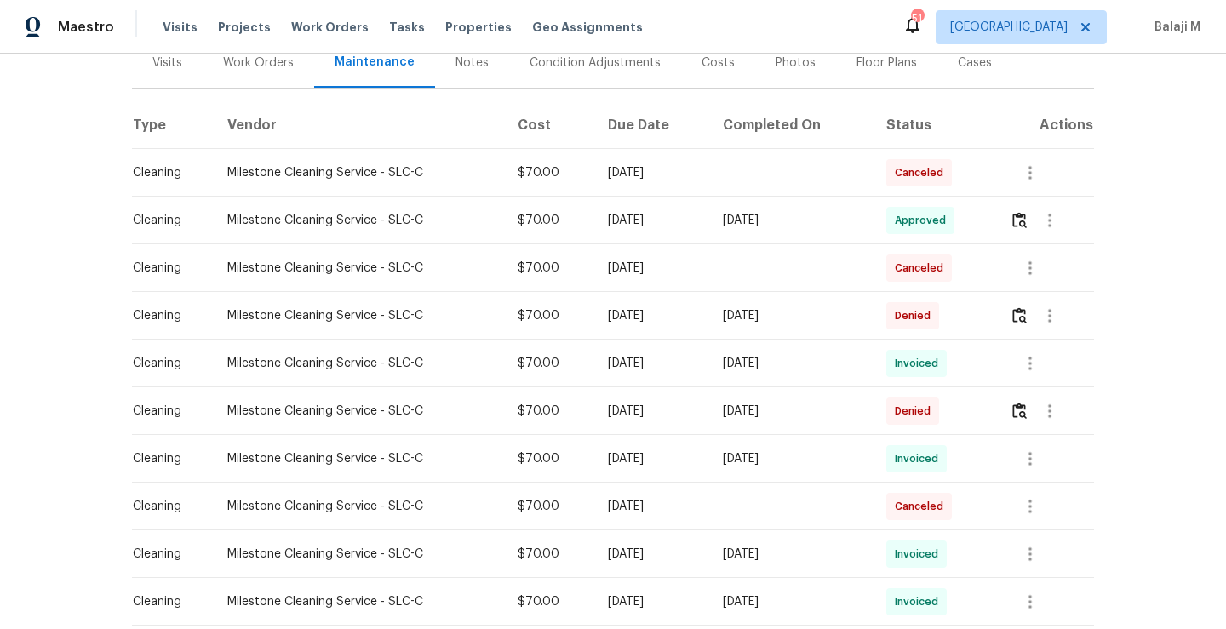
scroll to position [212, 0]
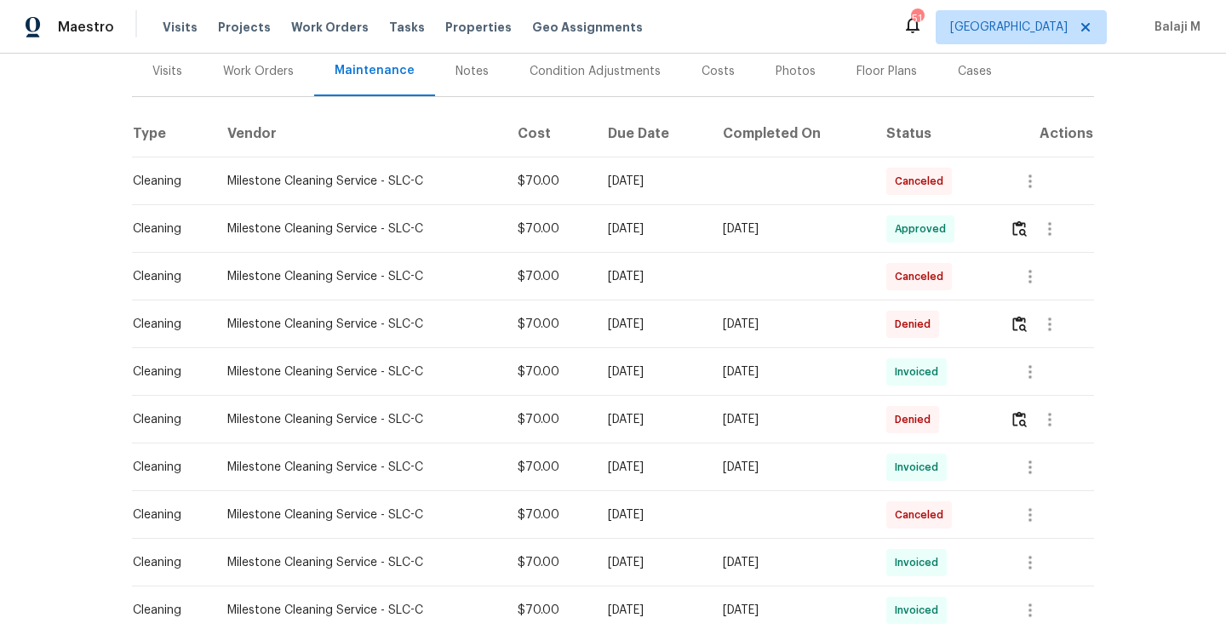
click at [804, 336] on td "[DATE]" at bounding box center [790, 324] width 163 height 48
click at [823, 387] on td "[DATE]" at bounding box center [790, 372] width 163 height 48
click at [813, 397] on td "[DATE]" at bounding box center [790, 420] width 163 height 48
click at [1015, 333] on button "button" at bounding box center [1019, 324] width 20 height 41
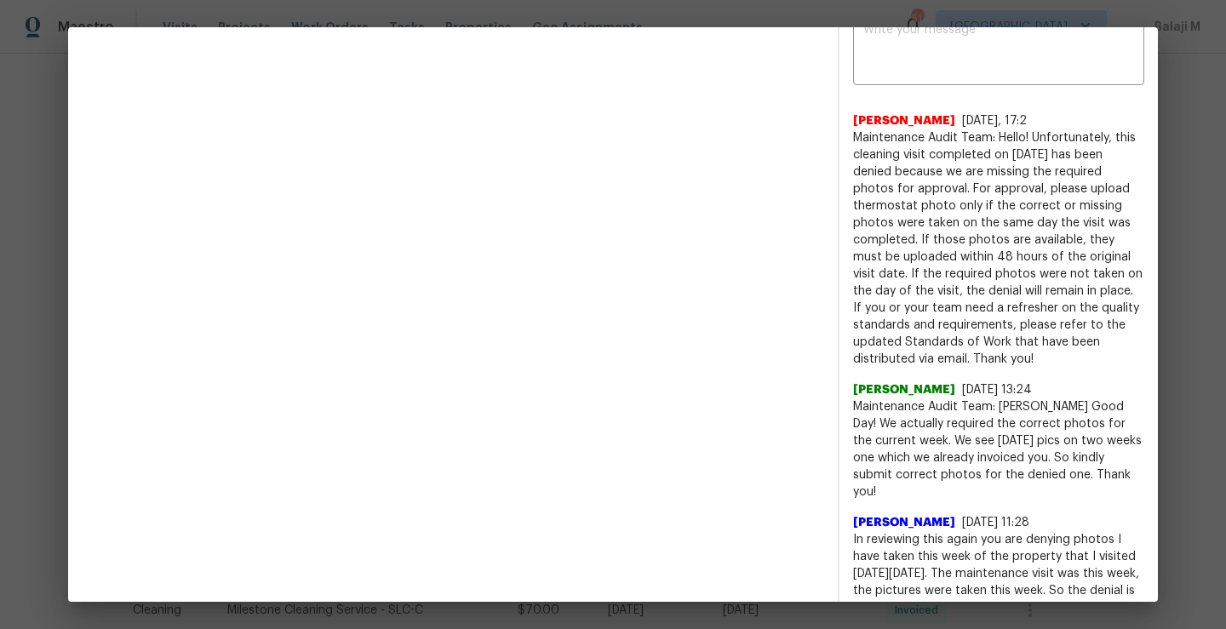
scroll to position [620, 0]
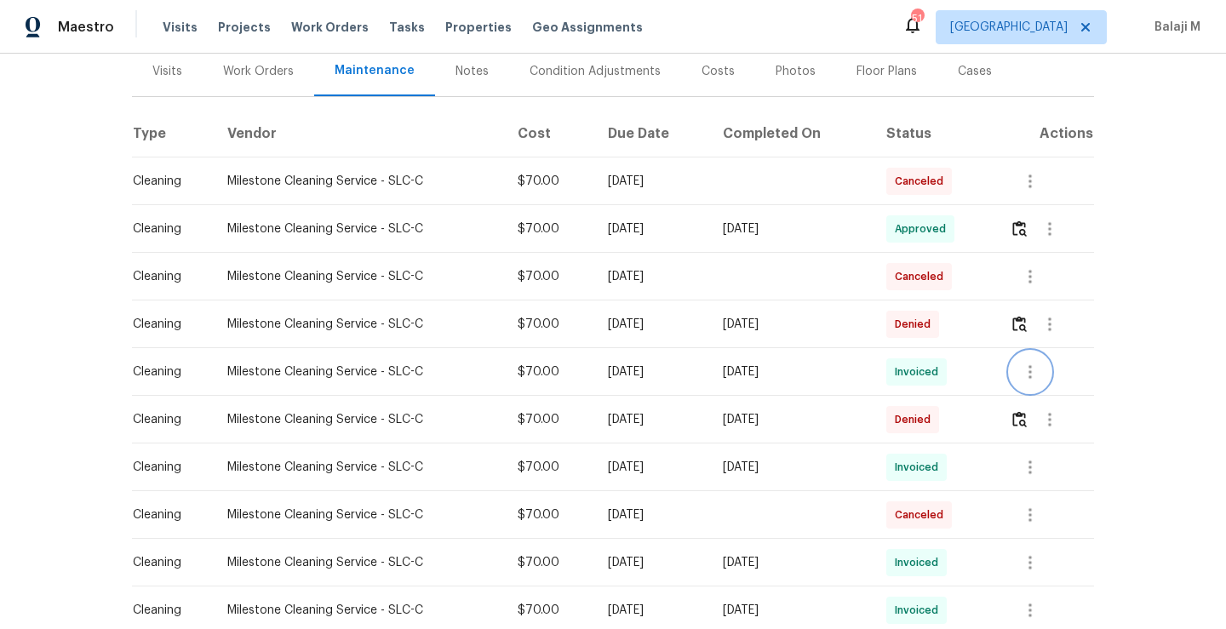
click at [1032, 376] on icon "button" at bounding box center [1030, 372] width 20 height 20
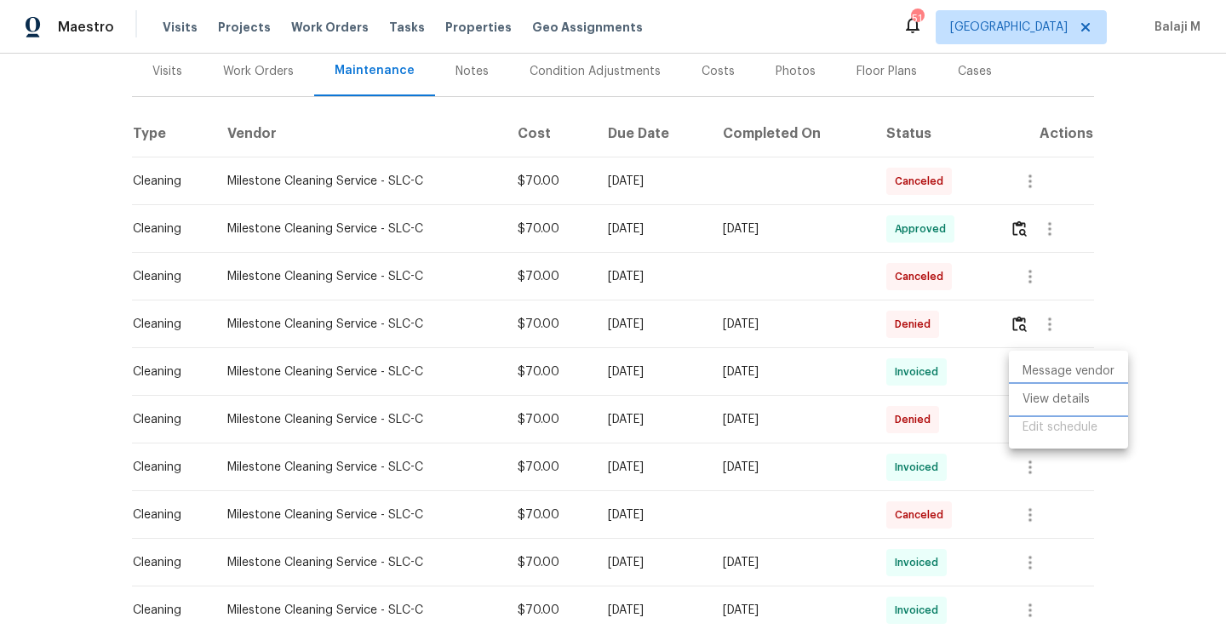
click at [1059, 395] on li "View details" at bounding box center [1068, 400] width 119 height 28
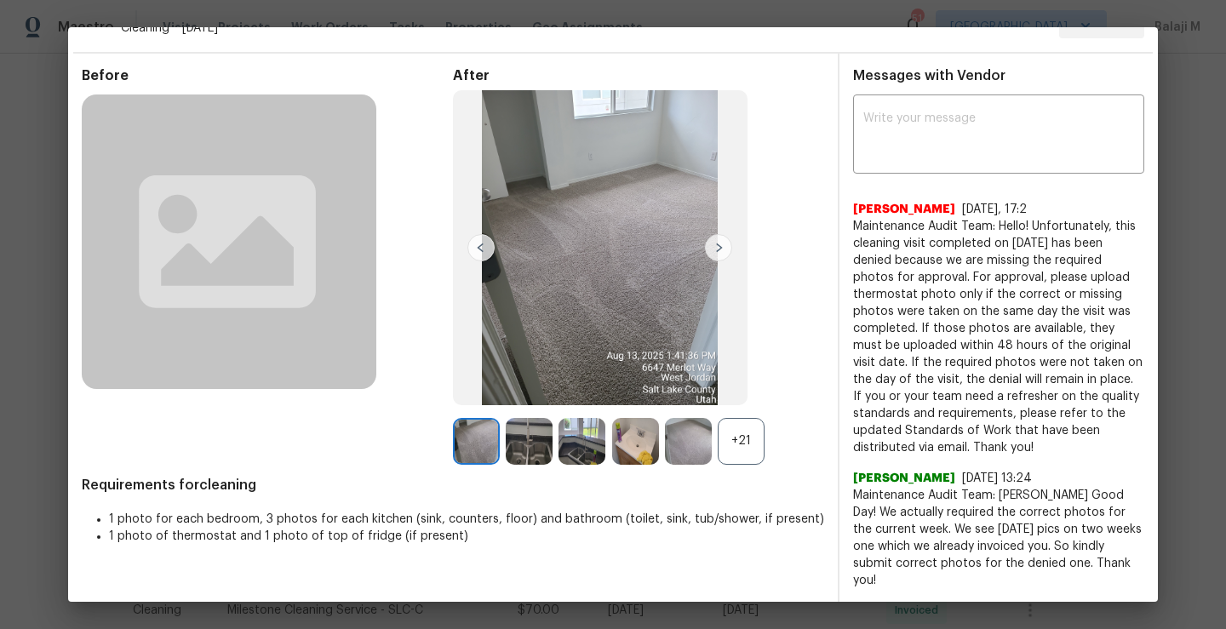
scroll to position [36, 0]
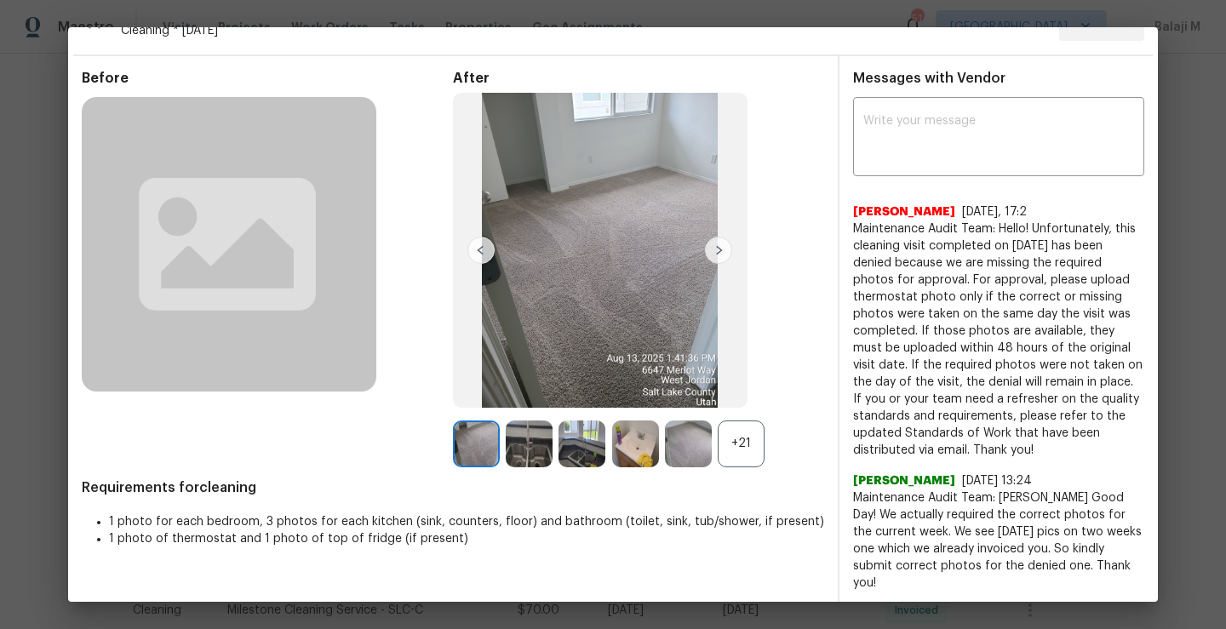
click at [737, 443] on div "+21" at bounding box center [740, 443] width 47 height 47
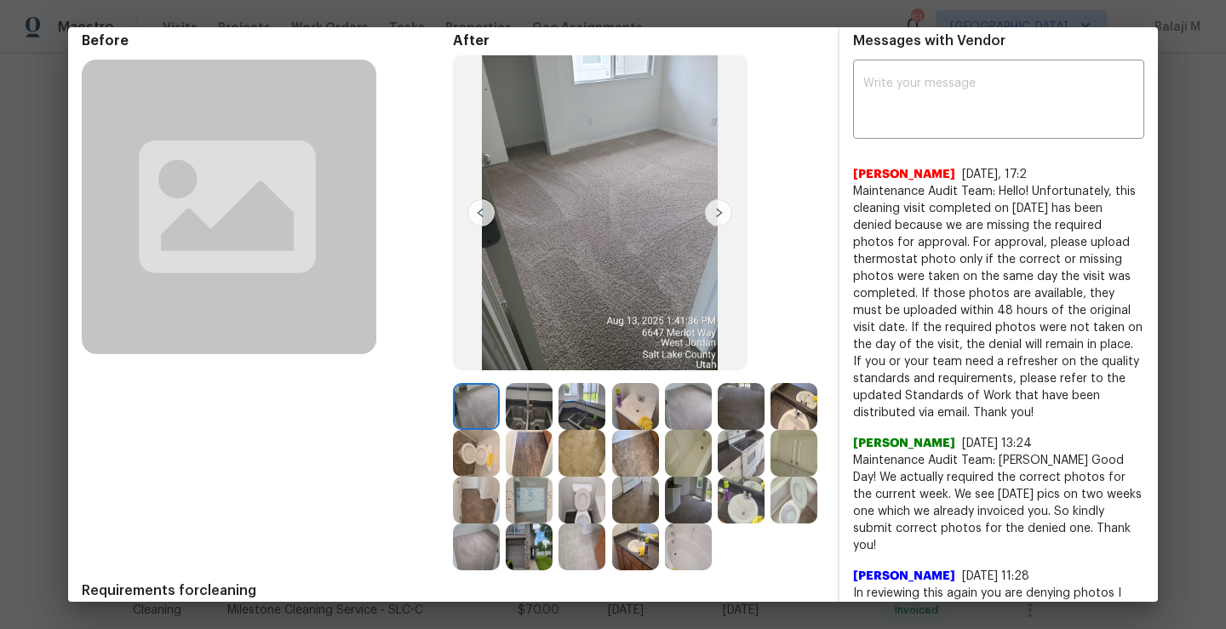
scroll to position [100, 0]
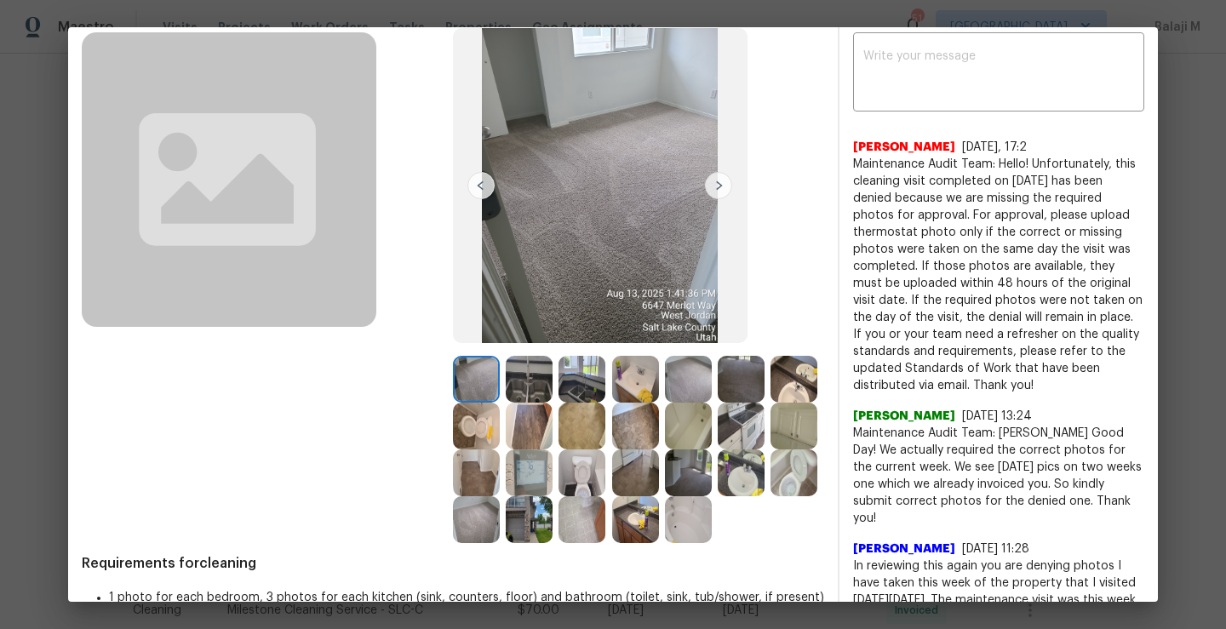
click at [477, 379] on img at bounding box center [476, 379] width 47 height 47
click at [523, 382] on img at bounding box center [529, 379] width 47 height 47
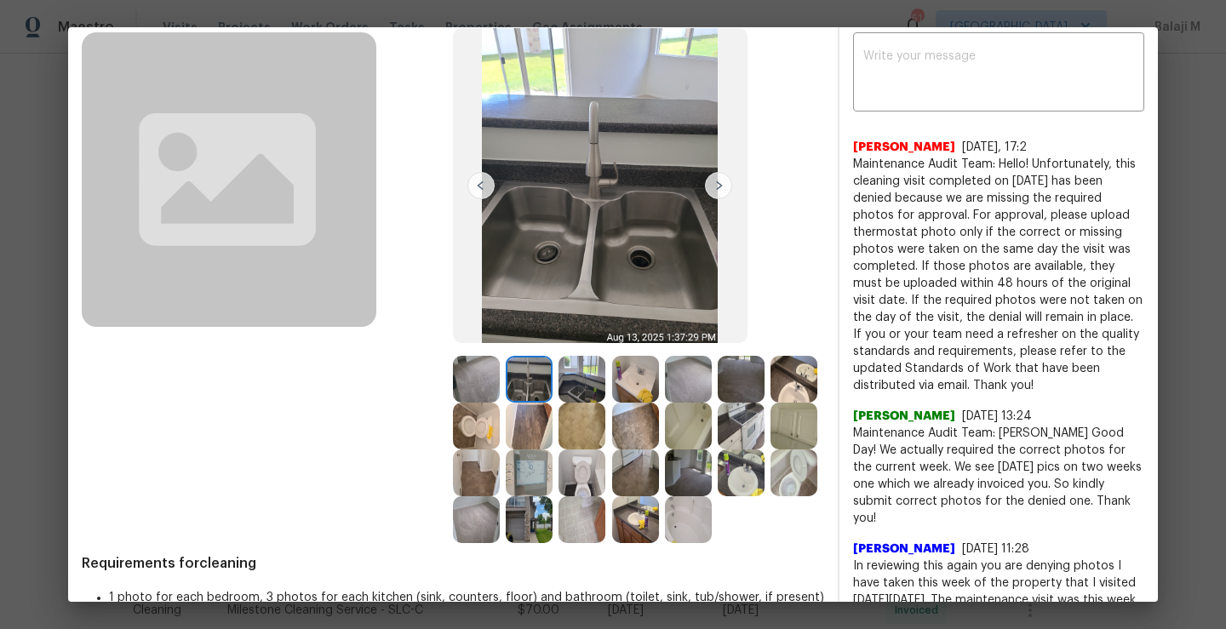
click at [585, 380] on img at bounding box center [581, 379] width 47 height 47
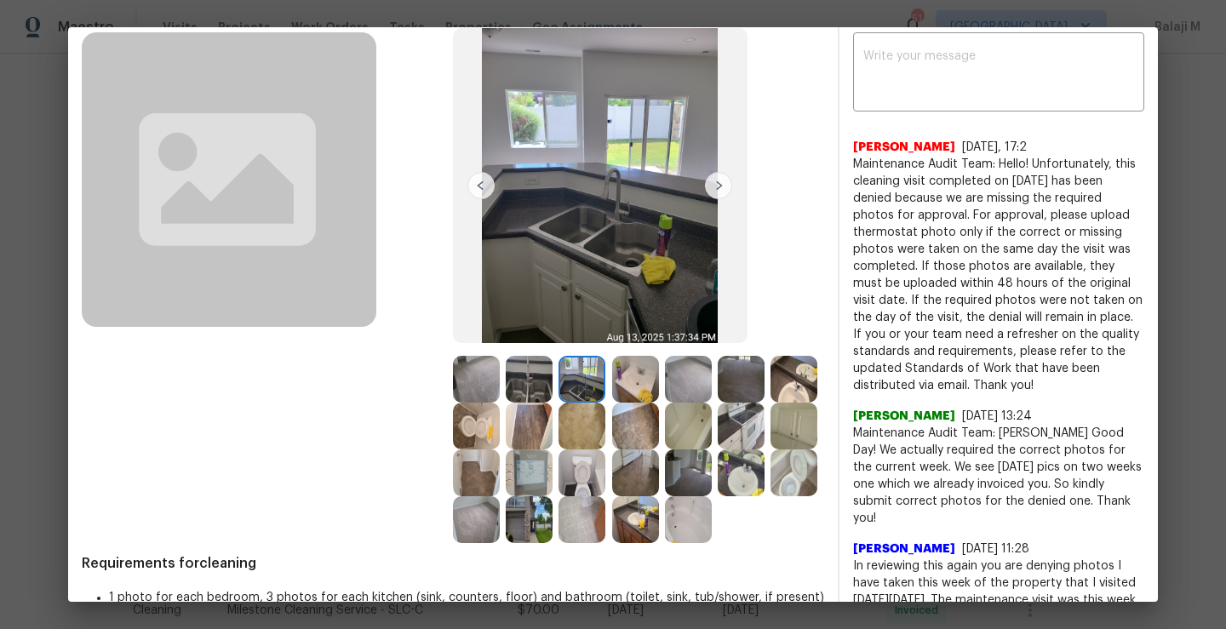
click at [644, 387] on img at bounding box center [635, 379] width 47 height 47
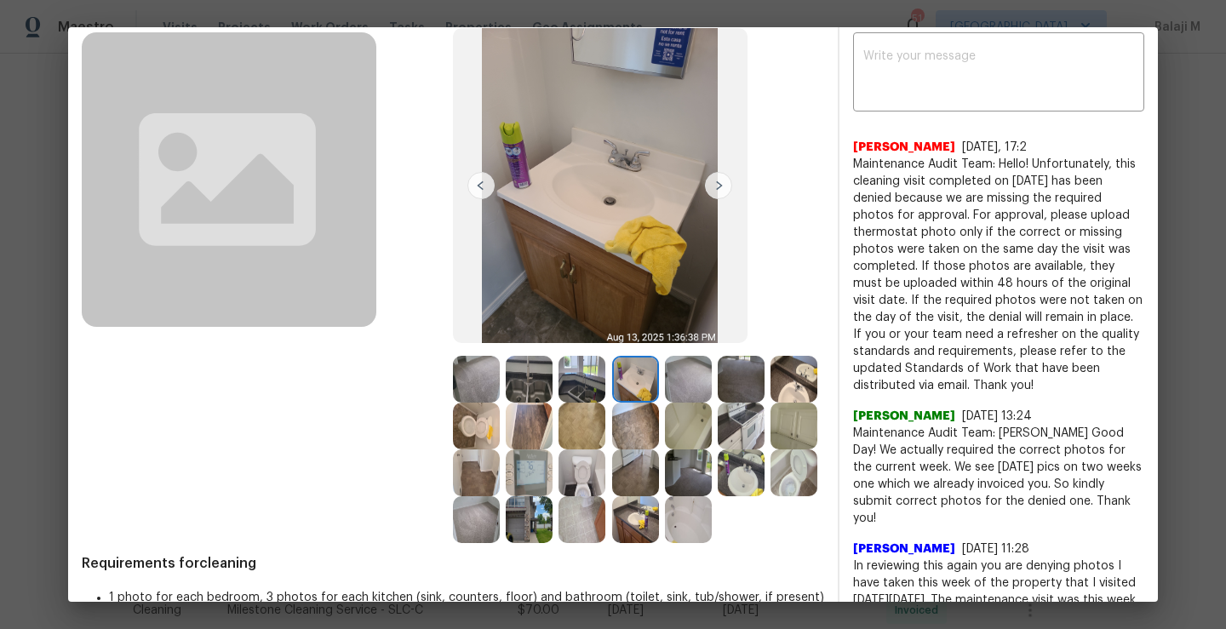
click at [679, 387] on img at bounding box center [688, 379] width 47 height 47
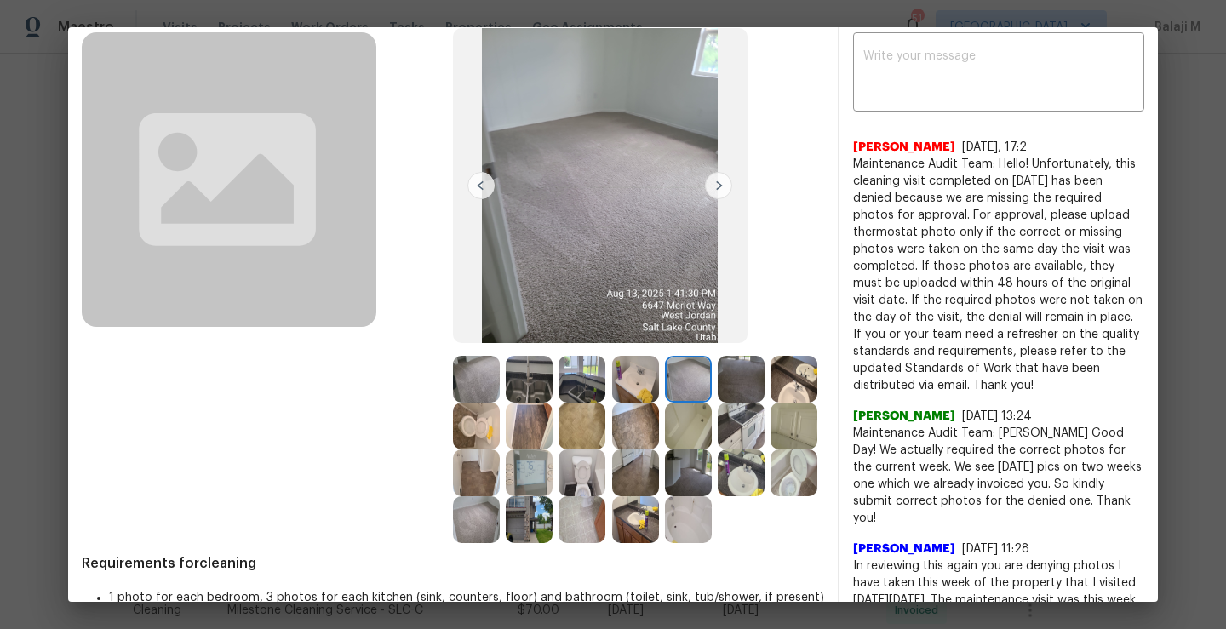
click at [605, 485] on img at bounding box center [581, 472] width 47 height 47
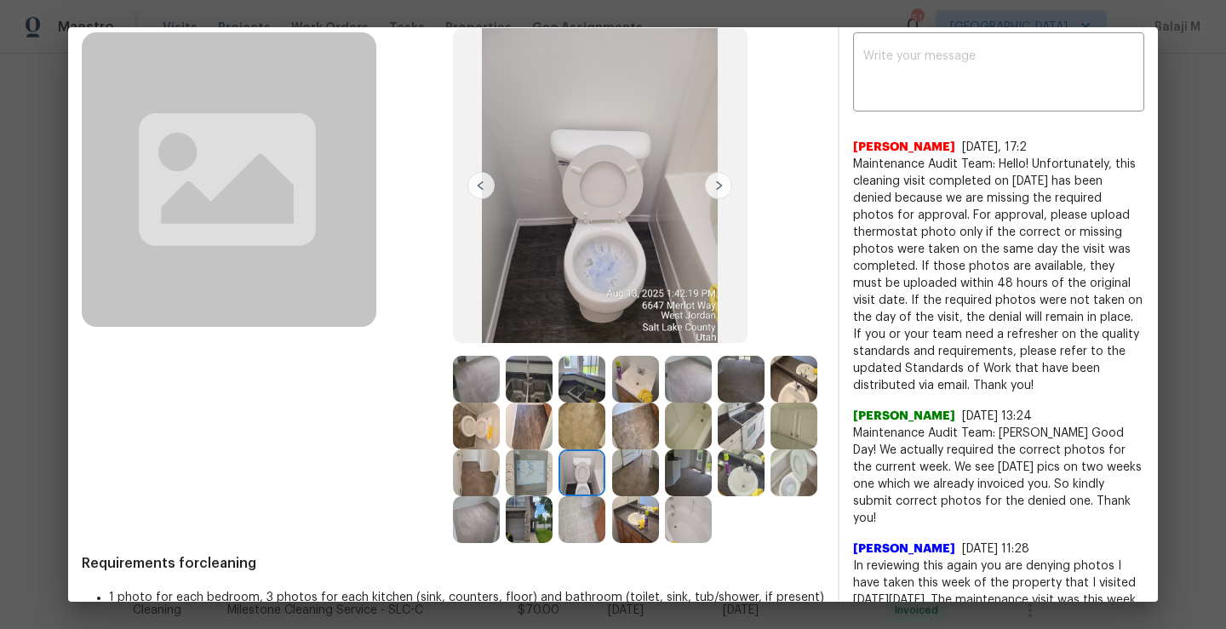
click at [770, 496] on img at bounding box center [793, 472] width 47 height 47
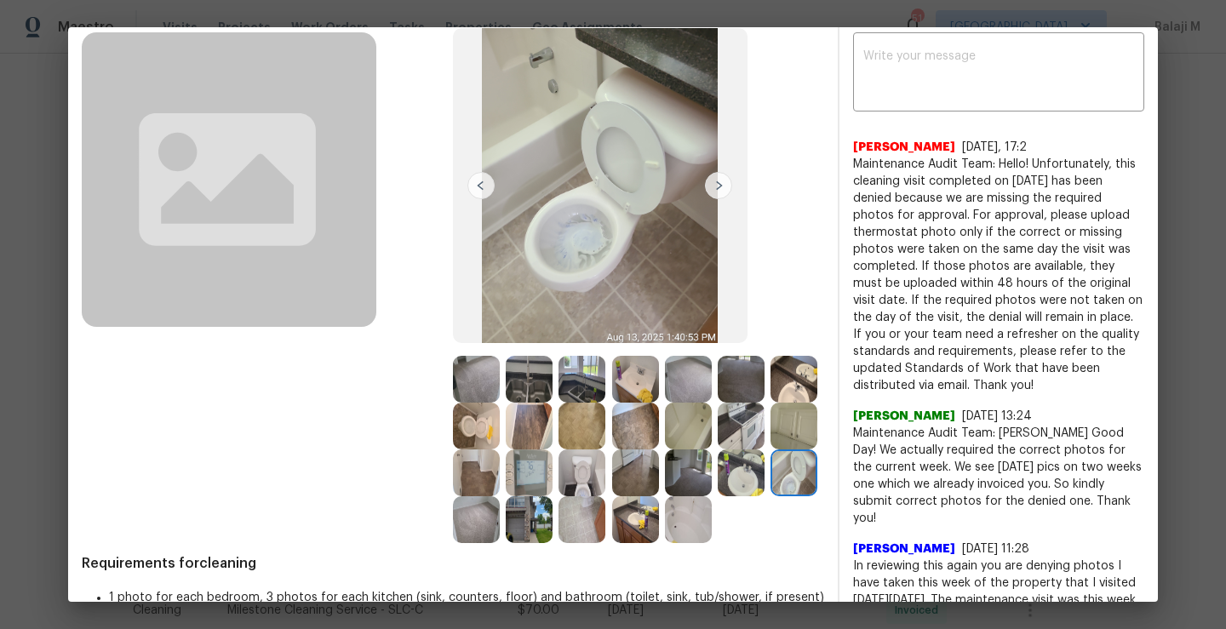
click at [770, 496] on img at bounding box center [793, 472] width 47 height 47
click at [500, 529] on img at bounding box center [476, 519] width 47 height 47
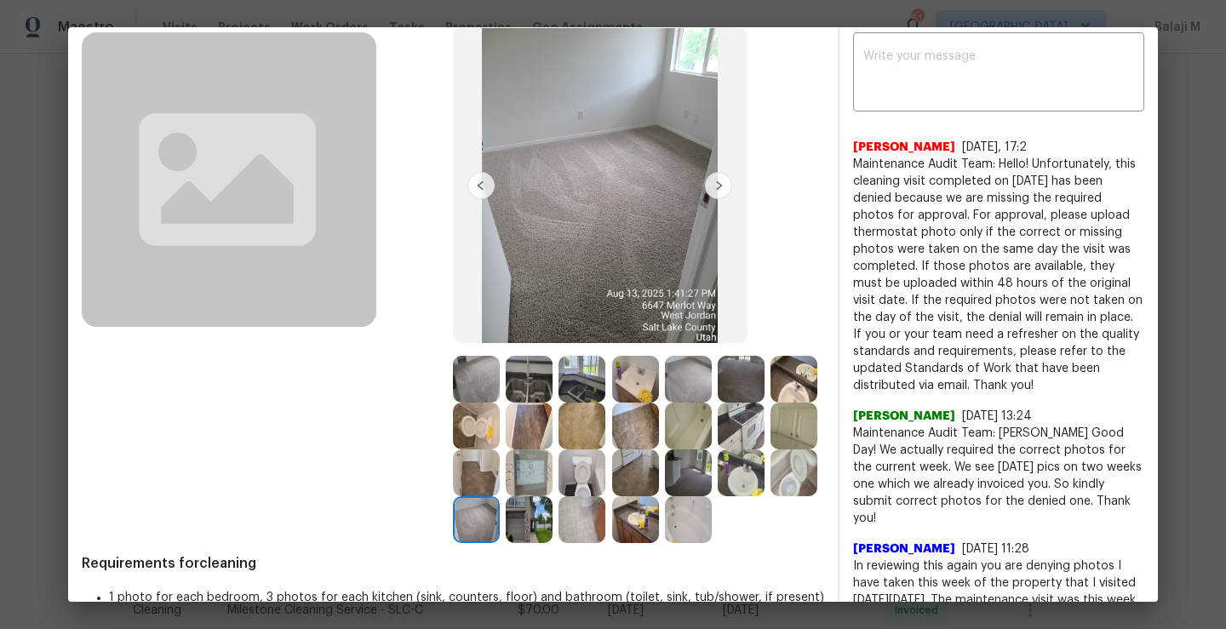
click at [552, 529] on img at bounding box center [529, 519] width 47 height 47
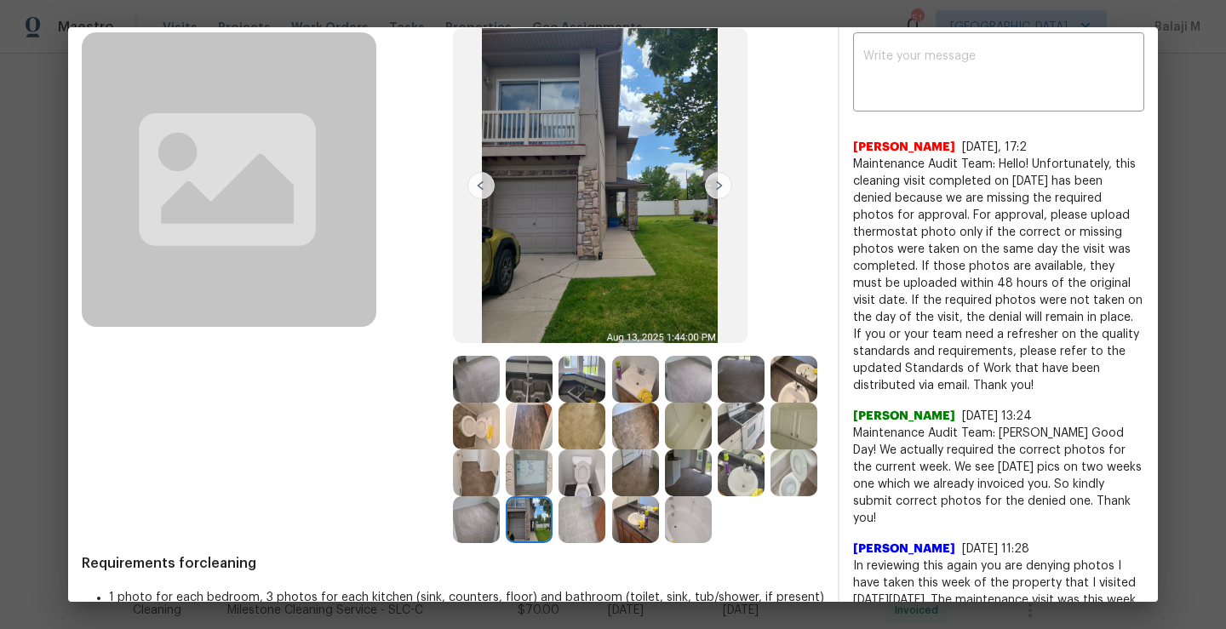
click at [665, 543] on img at bounding box center [688, 519] width 47 height 47
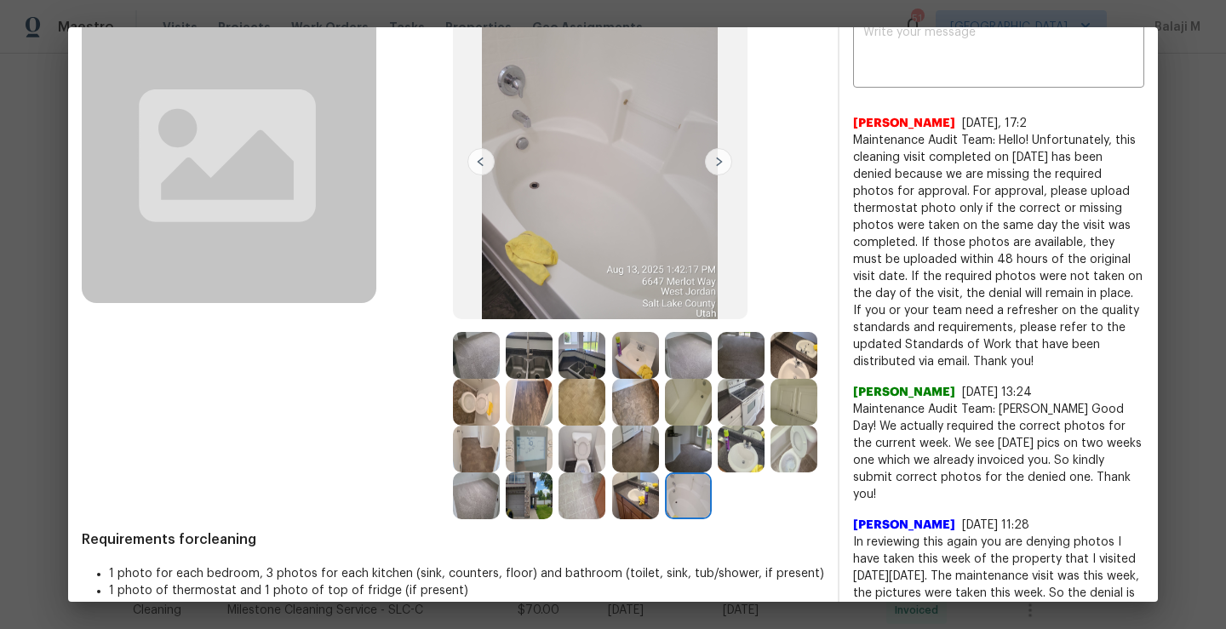
scroll to position [134, 0]
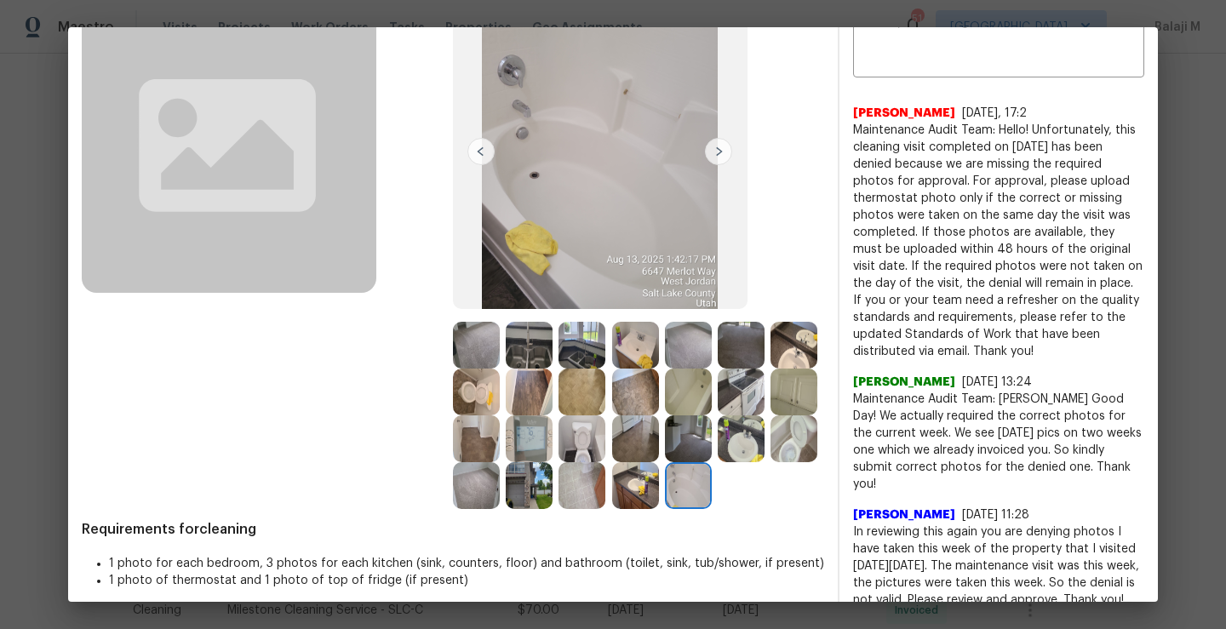
click at [612, 509] on img at bounding box center [635, 485] width 47 height 47
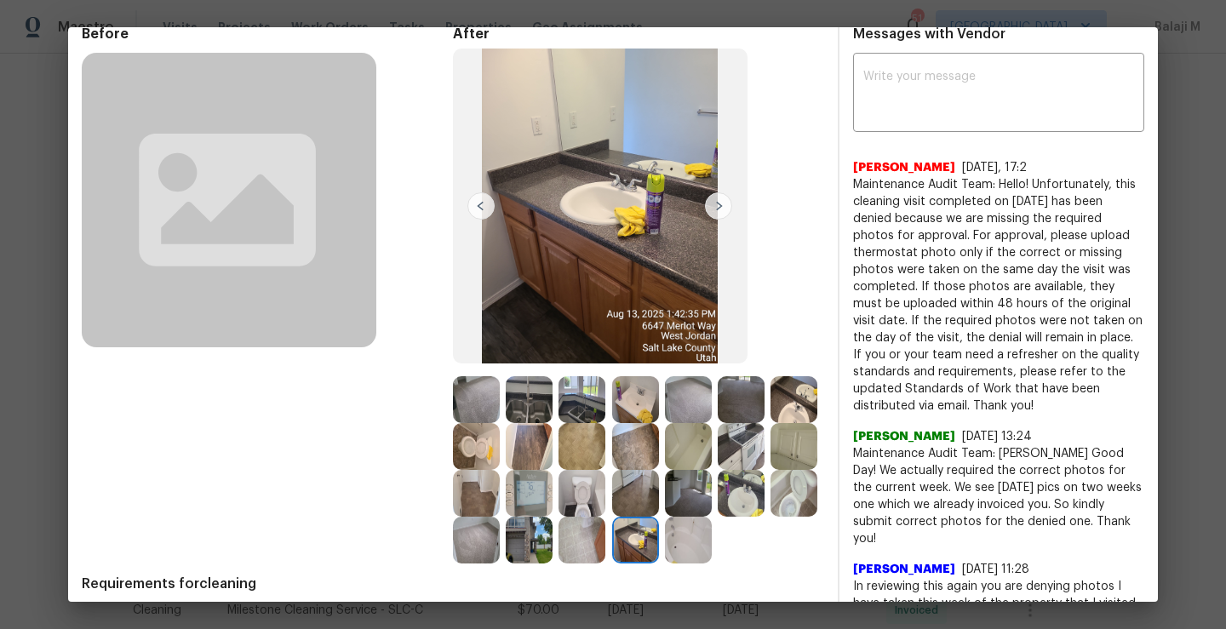
scroll to position [71, 0]
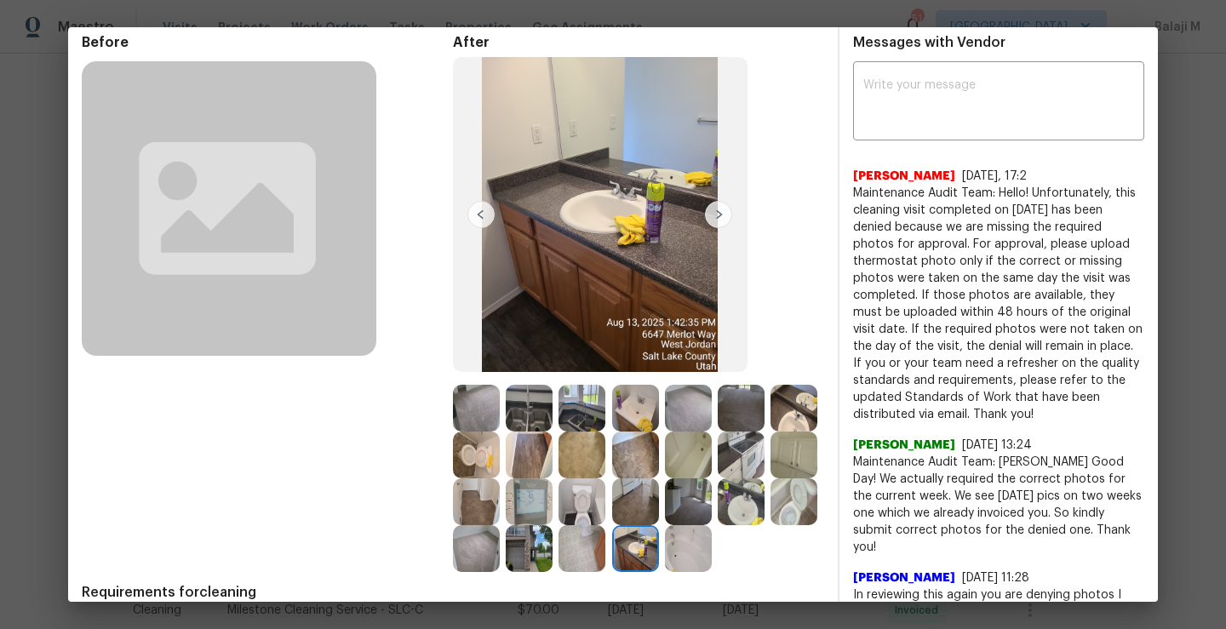
click at [665, 525] on img at bounding box center [688, 501] width 47 height 47
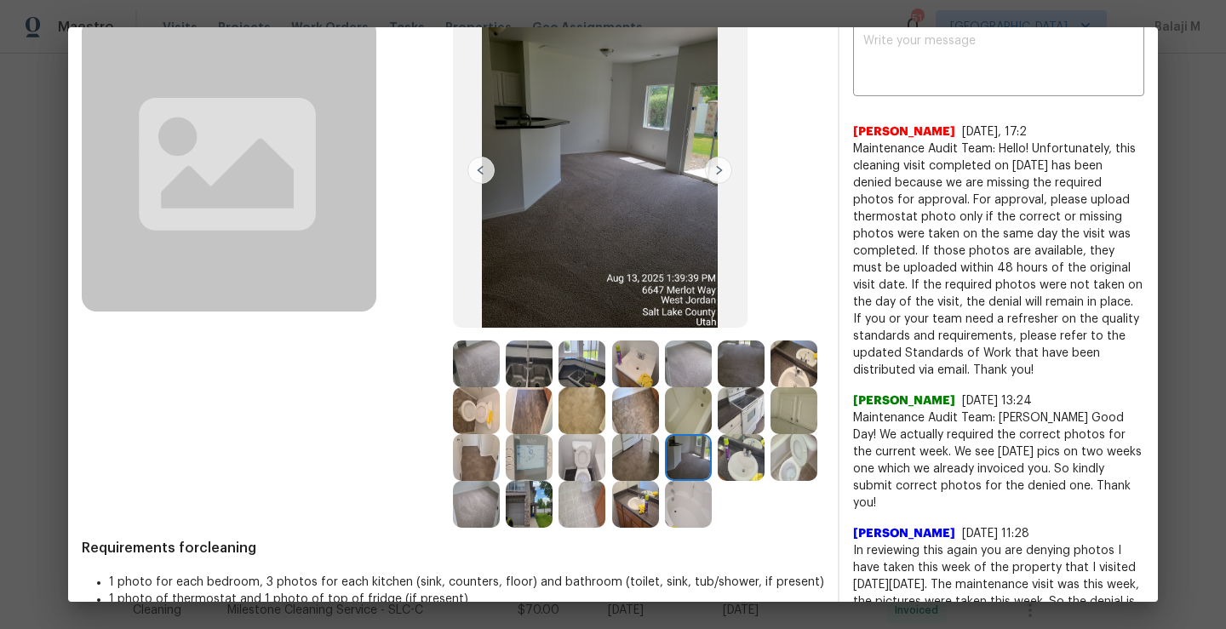
scroll to position [121, 0]
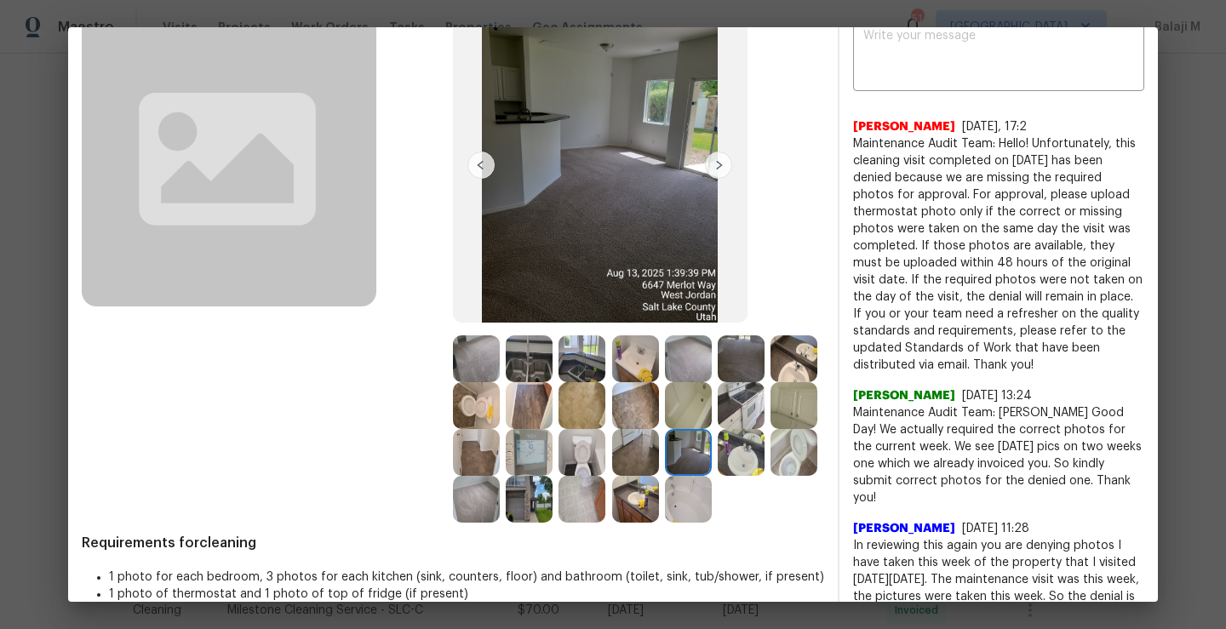
click at [717, 476] on img at bounding box center [740, 452] width 47 height 47
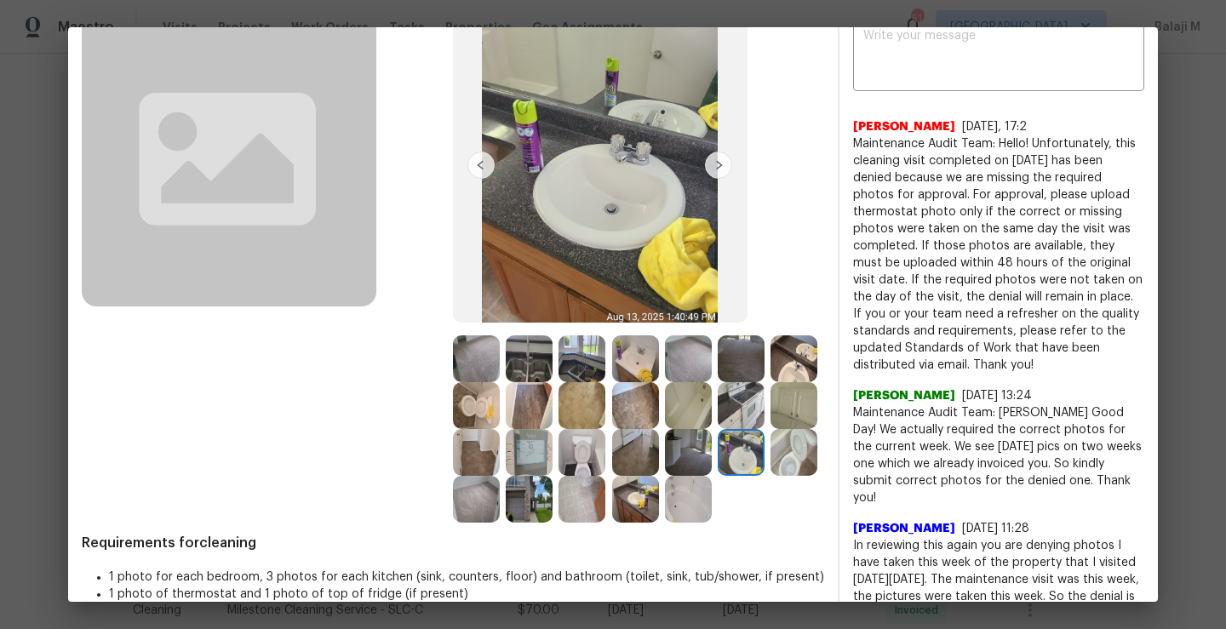
click at [770, 476] on img at bounding box center [793, 452] width 47 height 47
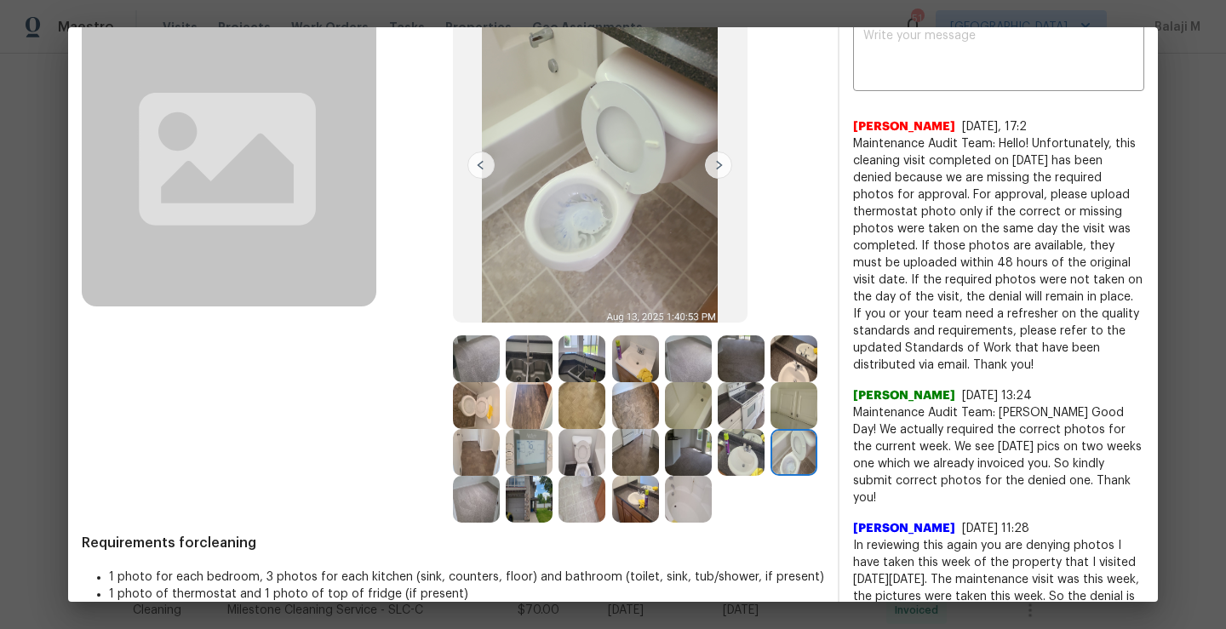
click at [500, 507] on img at bounding box center [476, 499] width 47 height 47
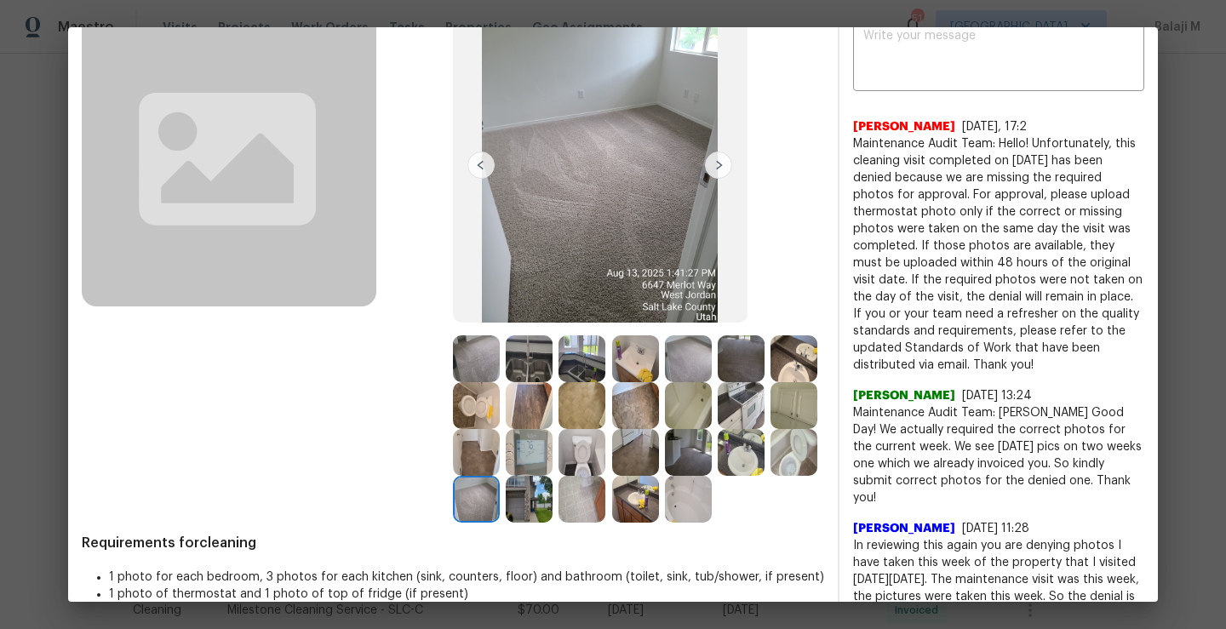
click at [552, 511] on img at bounding box center [529, 499] width 47 height 47
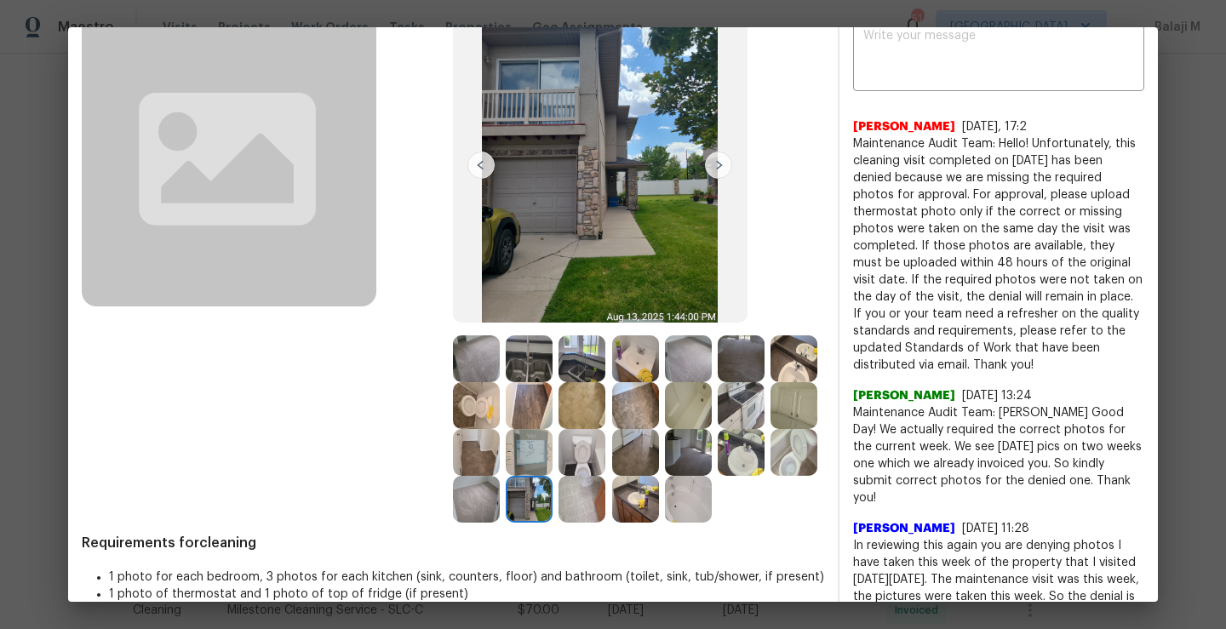
click at [605, 515] on img at bounding box center [581, 499] width 47 height 47
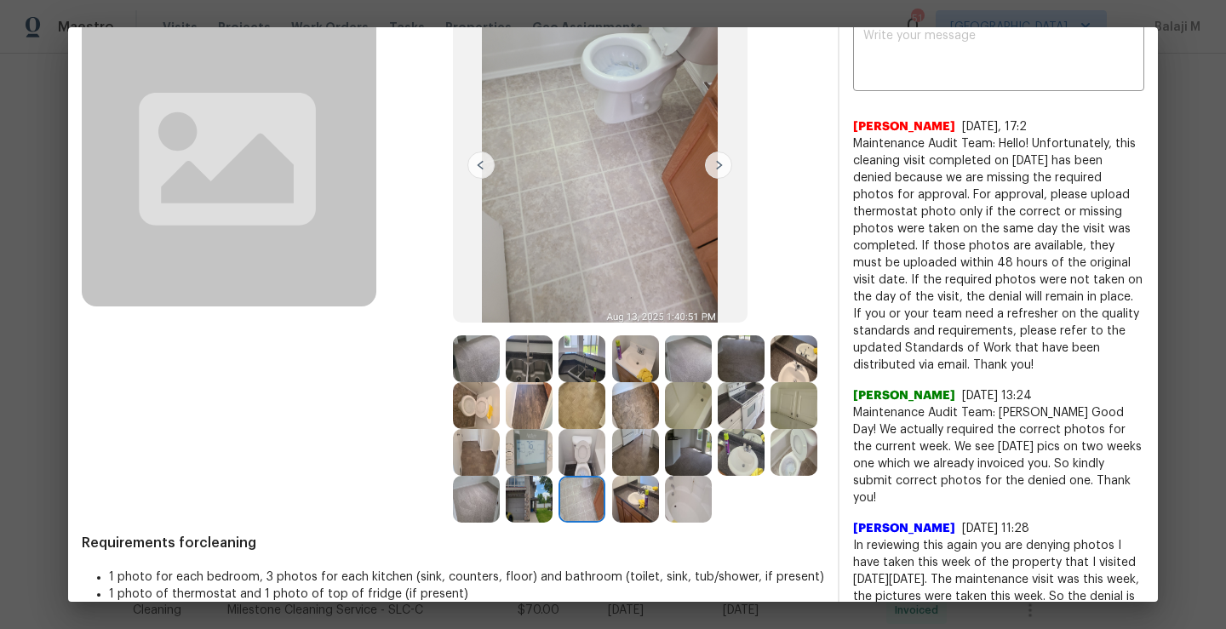
click at [659, 449] on img at bounding box center [635, 452] width 47 height 47
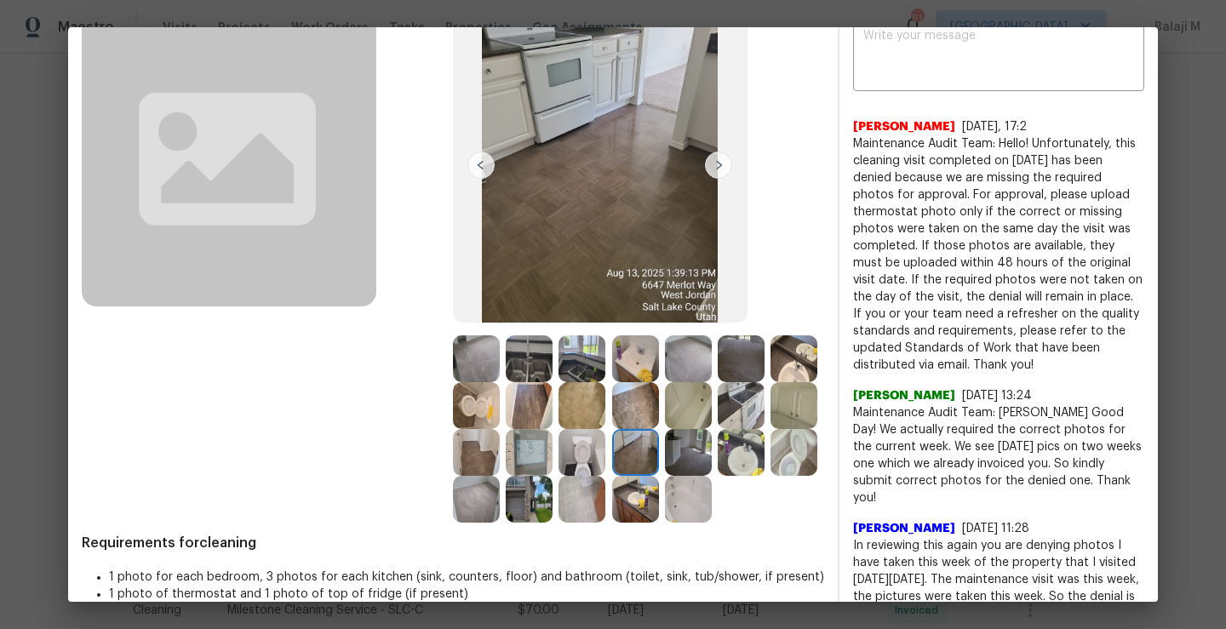
click at [605, 461] on img at bounding box center [581, 452] width 47 height 47
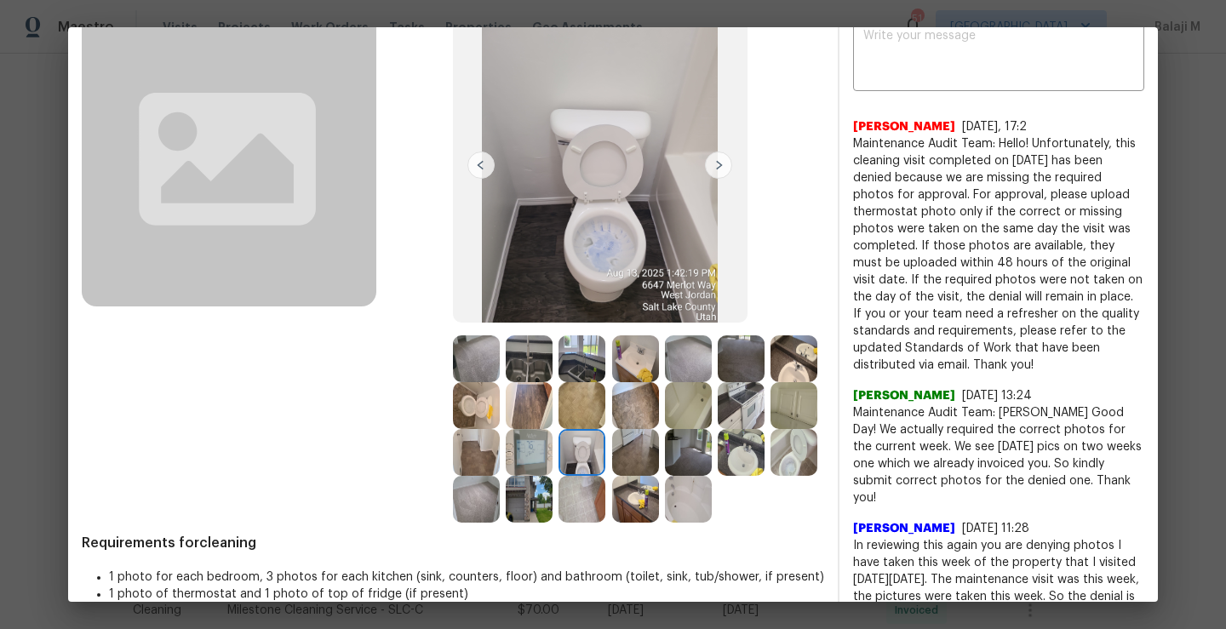
click at [552, 462] on img at bounding box center [529, 452] width 47 height 47
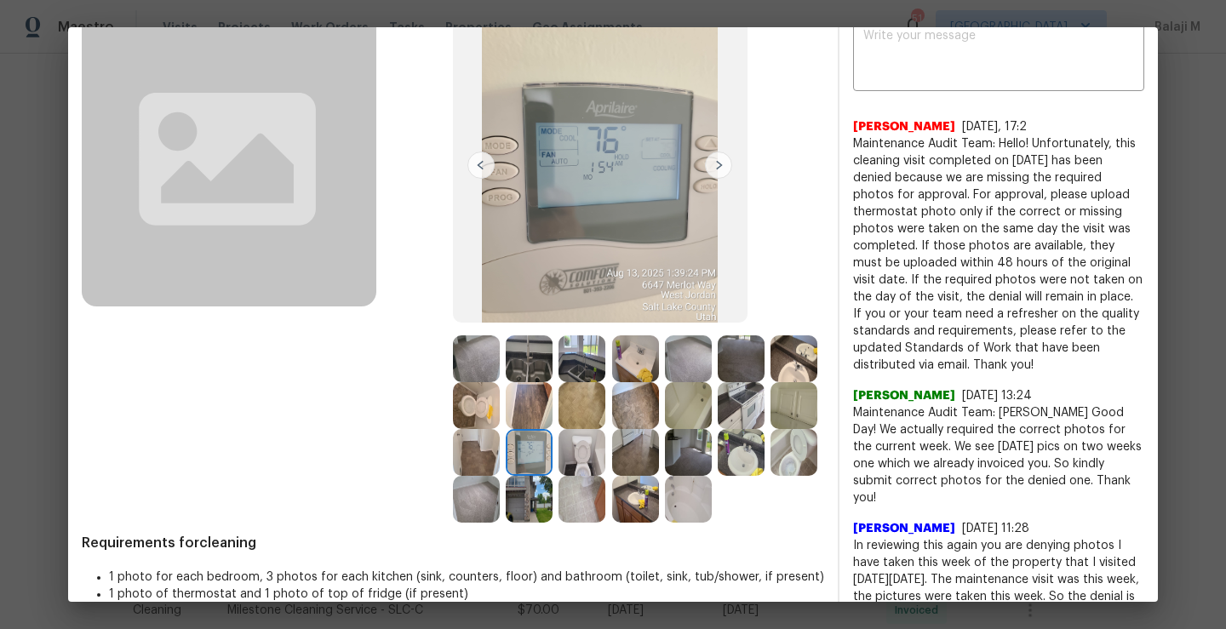
click at [500, 461] on img at bounding box center [476, 452] width 47 height 47
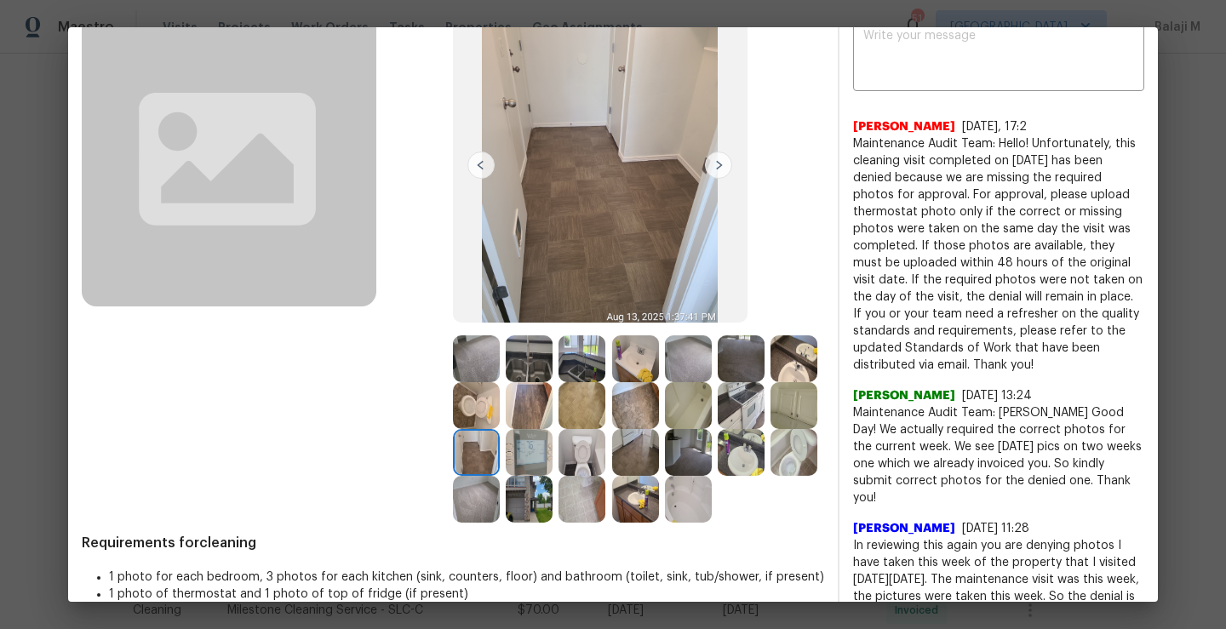
click at [770, 429] on img at bounding box center [793, 405] width 47 height 47
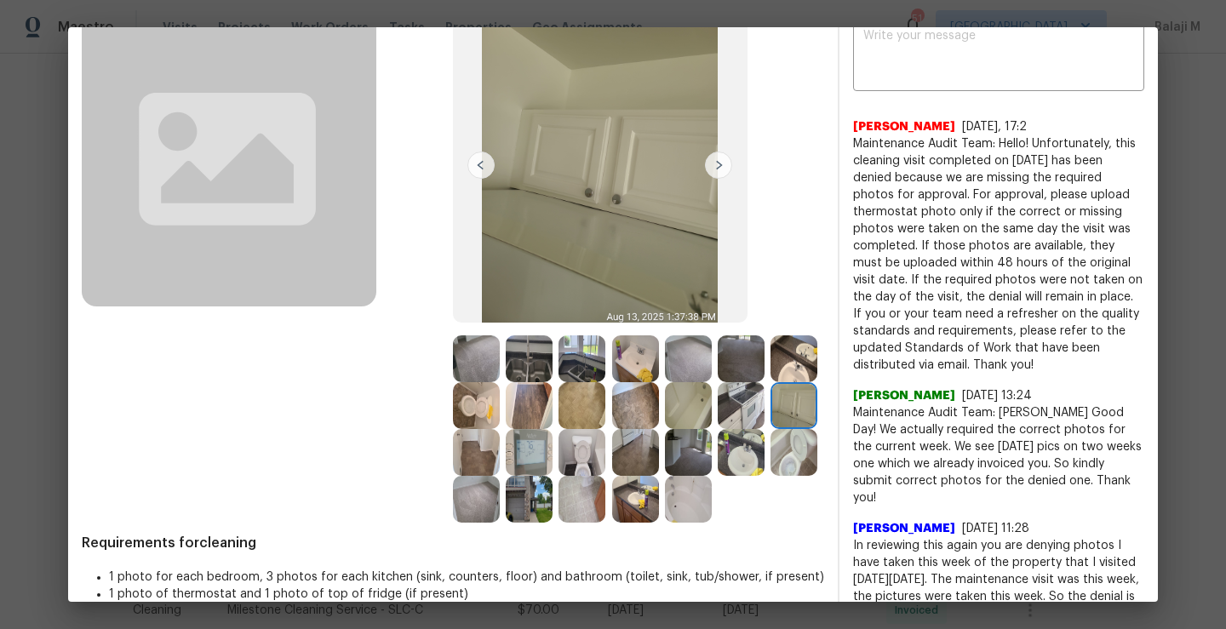
click at [717, 429] on img at bounding box center [740, 405] width 47 height 47
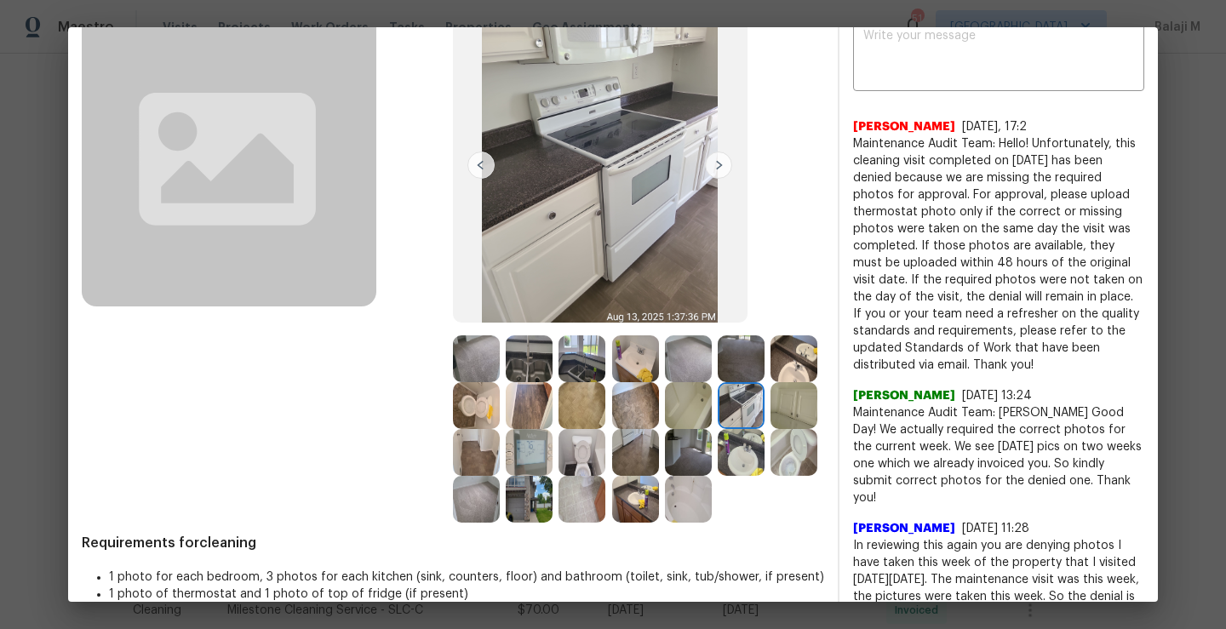
click at [770, 382] on img at bounding box center [793, 358] width 47 height 47
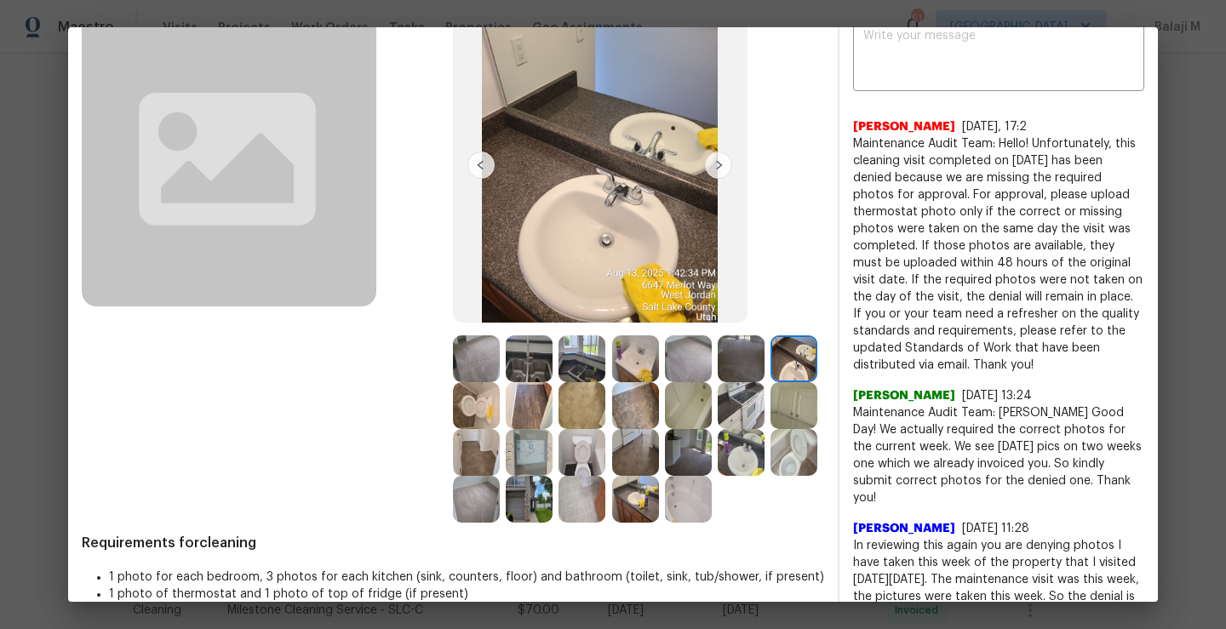
click at [500, 415] on img at bounding box center [476, 405] width 47 height 47
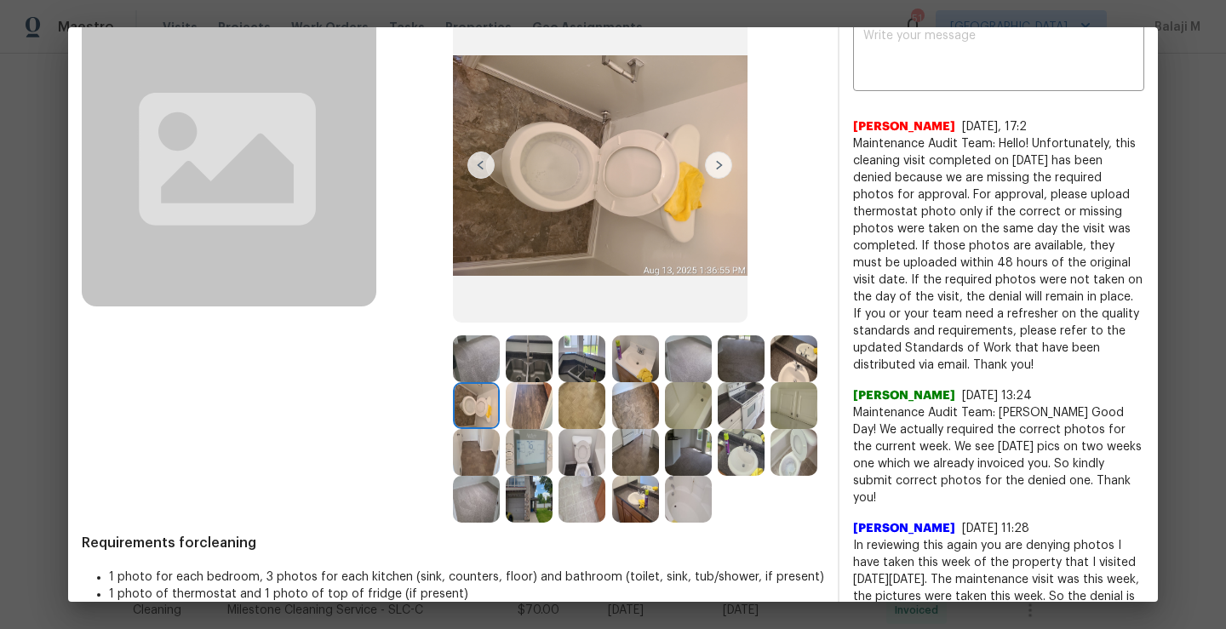
click at [552, 420] on img at bounding box center [529, 405] width 47 height 47
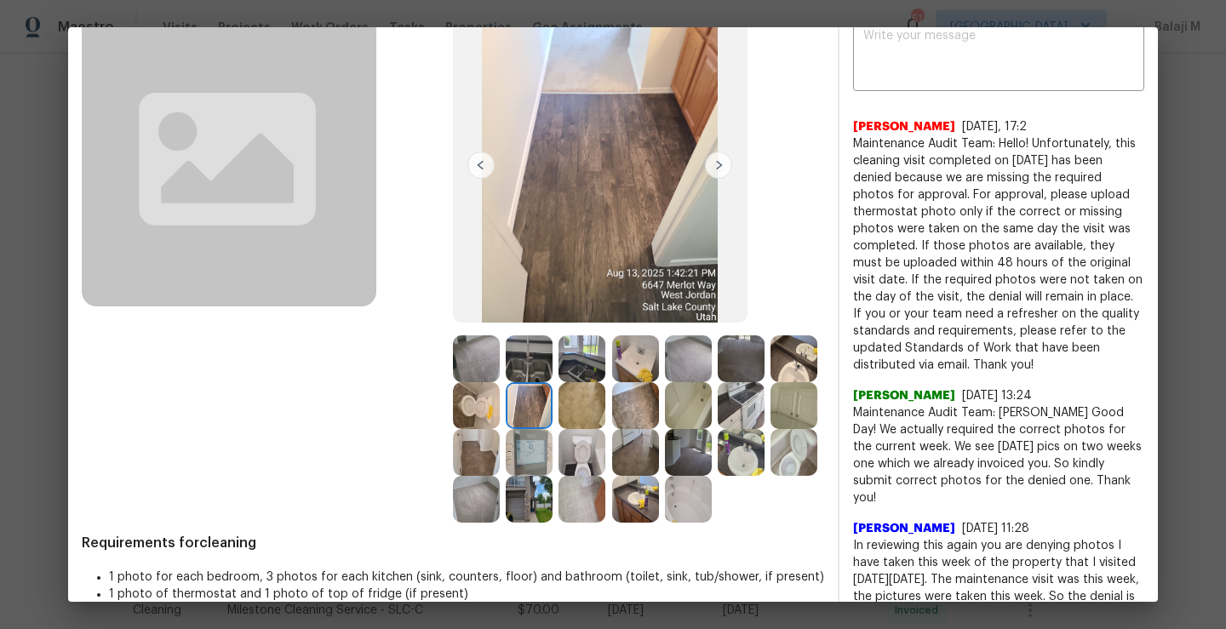
click at [605, 419] on img at bounding box center [581, 405] width 47 height 47
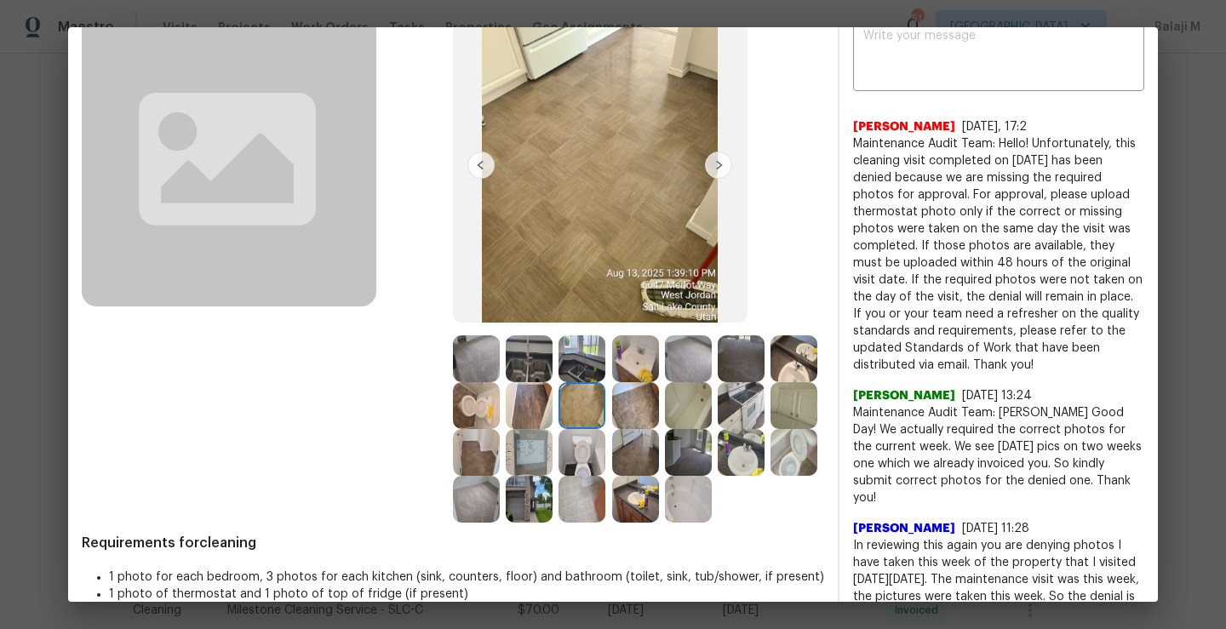
click at [659, 411] on img at bounding box center [635, 405] width 47 height 47
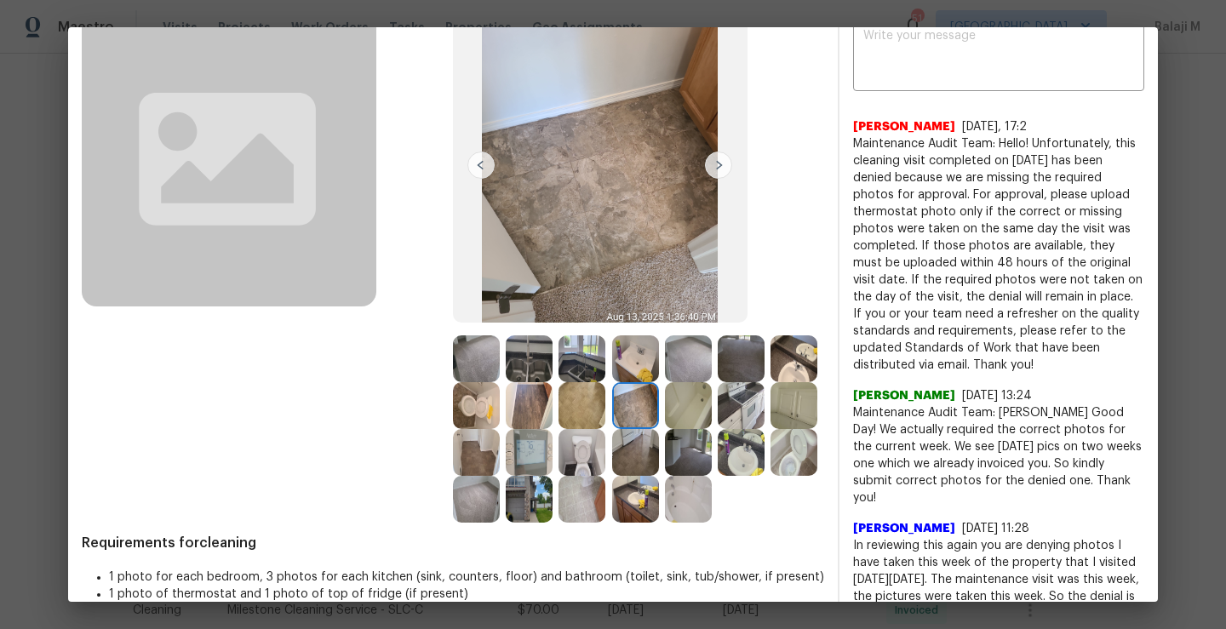
click at [711, 409] on img at bounding box center [688, 405] width 47 height 47
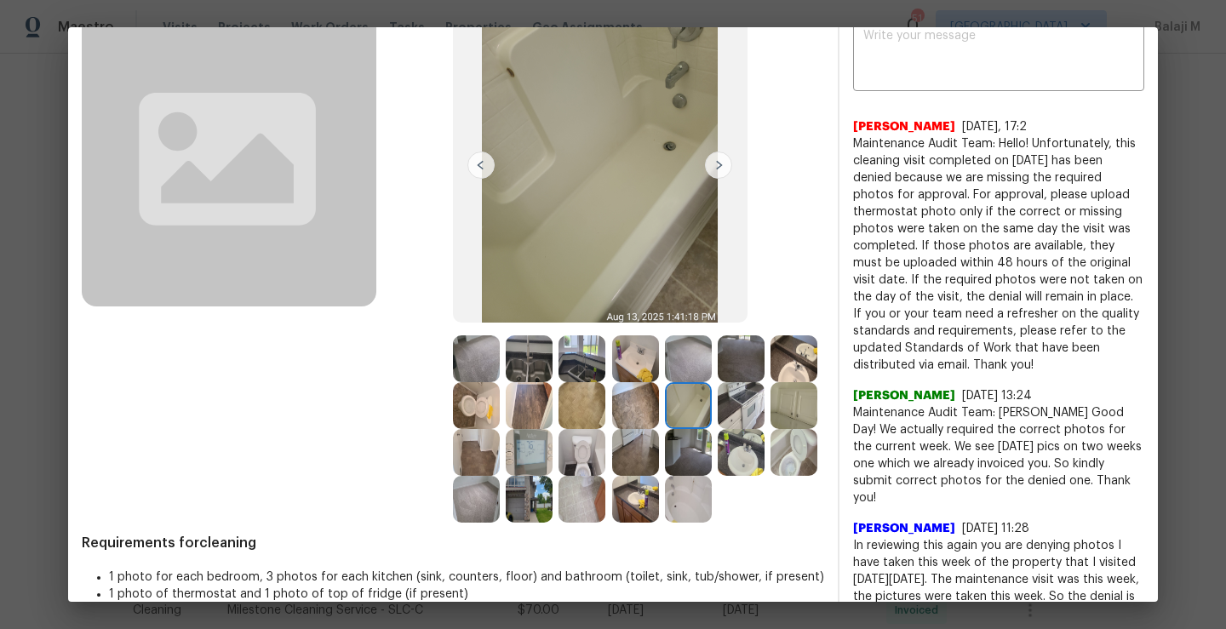
click at [721, 363] on img at bounding box center [740, 358] width 47 height 47
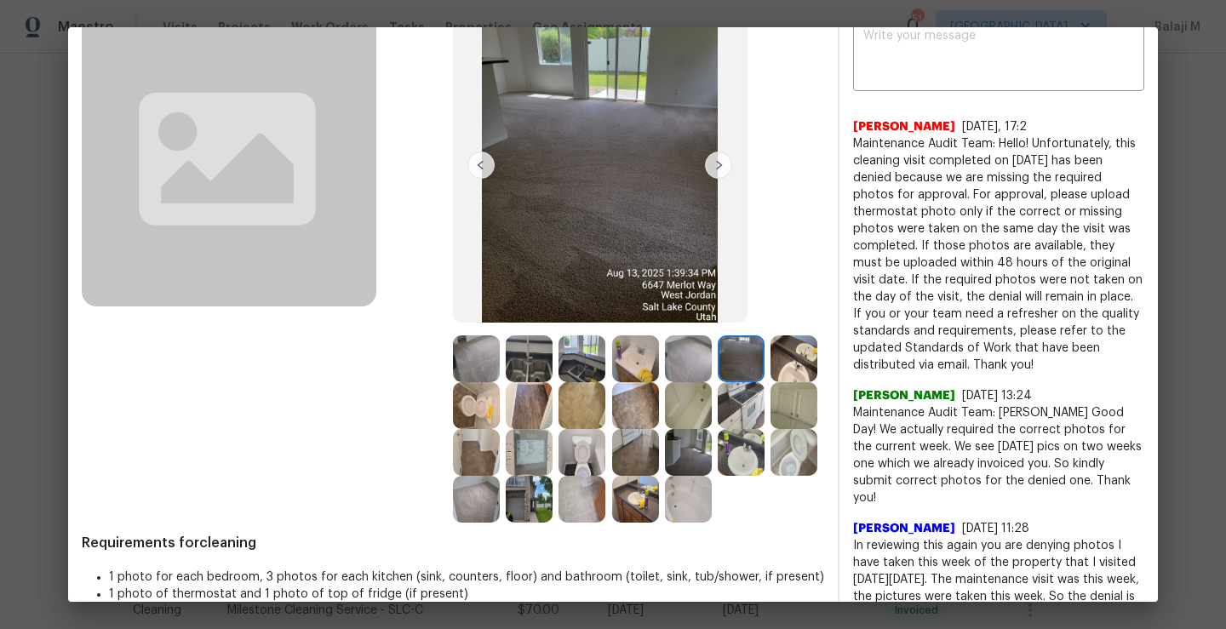
click at [672, 372] on img at bounding box center [688, 358] width 47 height 47
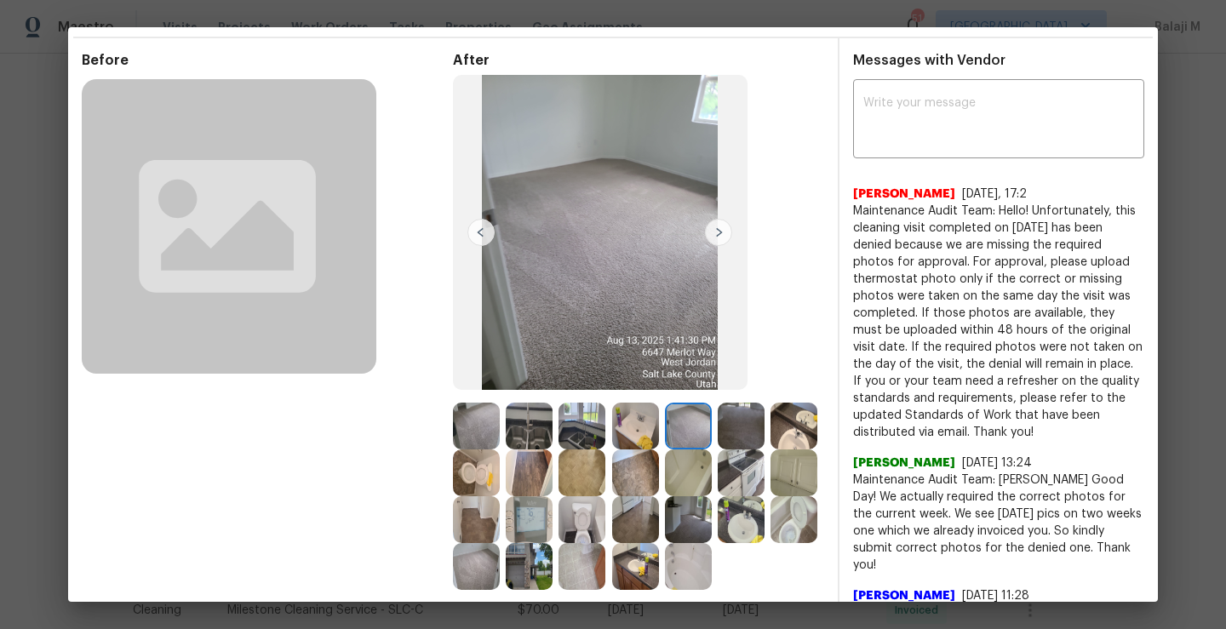
scroll to position [55, 0]
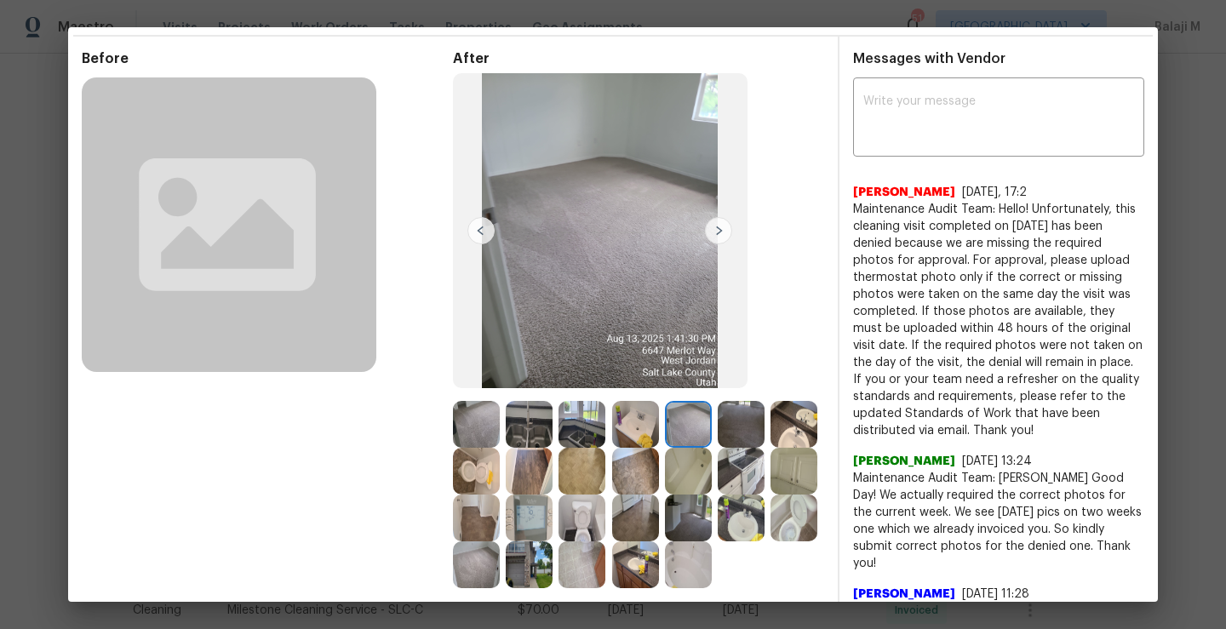
click at [582, 422] on img at bounding box center [581, 424] width 47 height 47
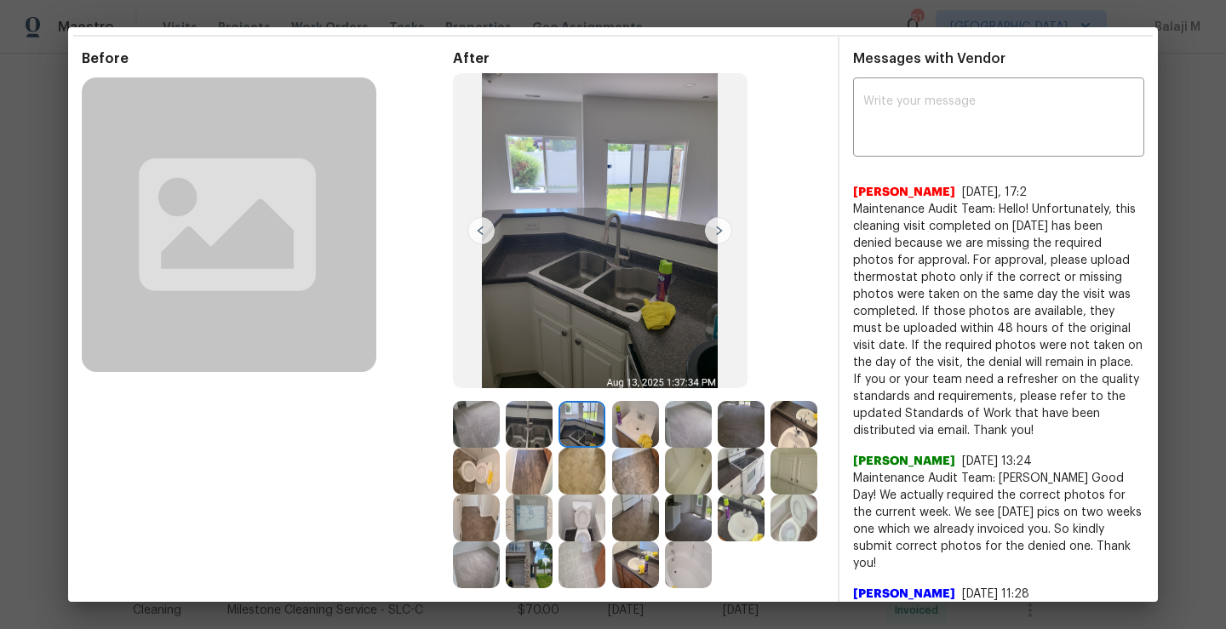
click at [520, 443] on img at bounding box center [529, 424] width 47 height 47
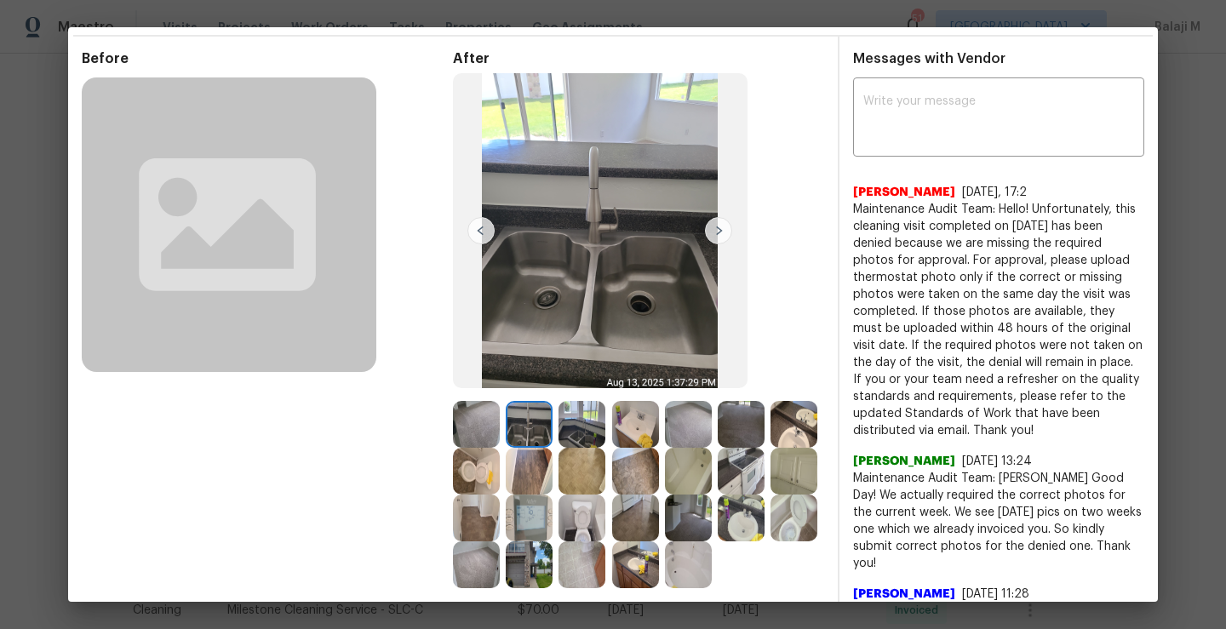
click at [457, 434] on img at bounding box center [476, 424] width 47 height 47
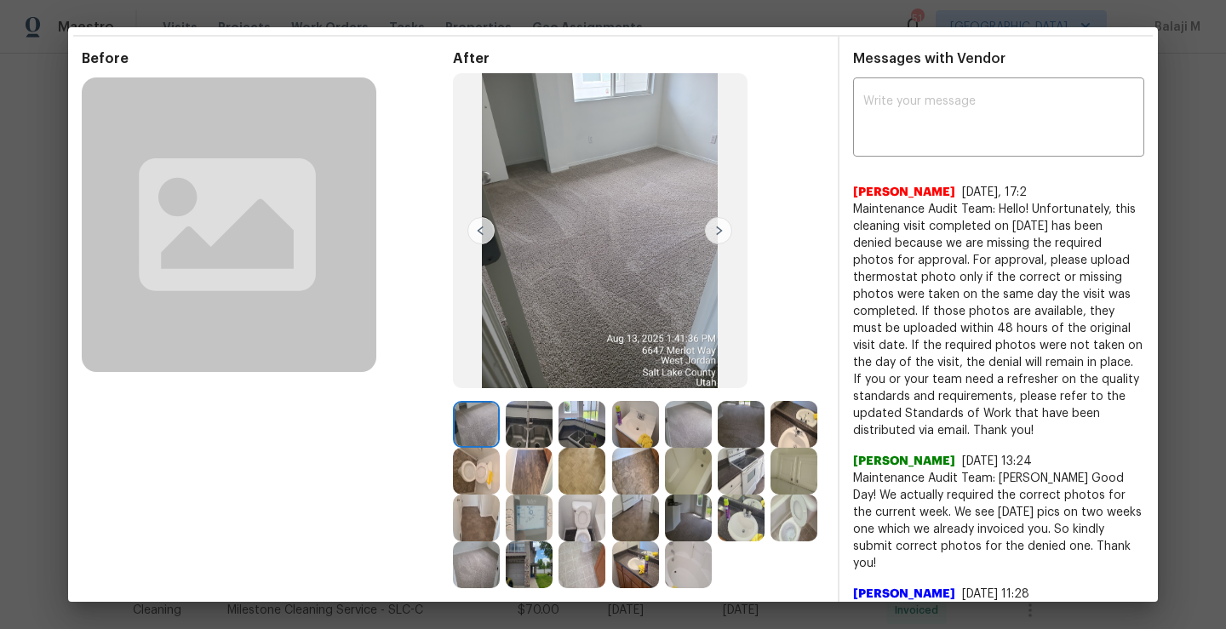
click at [331, 471] on div "Before" at bounding box center [267, 319] width 371 height 538
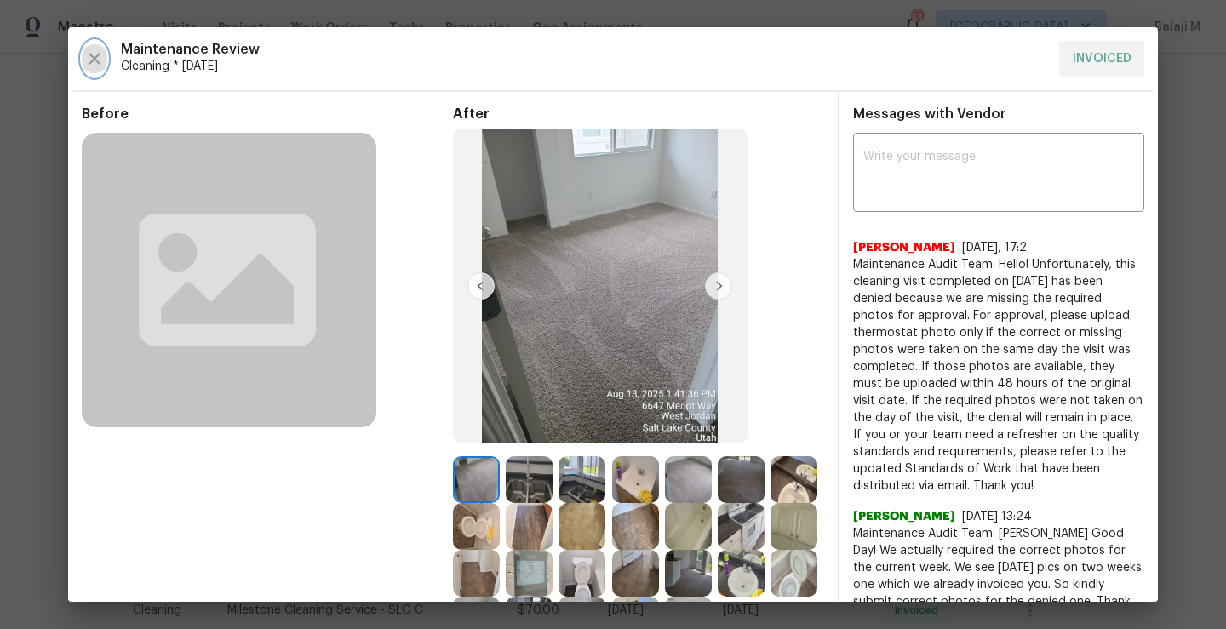
click at [92, 57] on icon "button" at bounding box center [95, 59] width 12 height 12
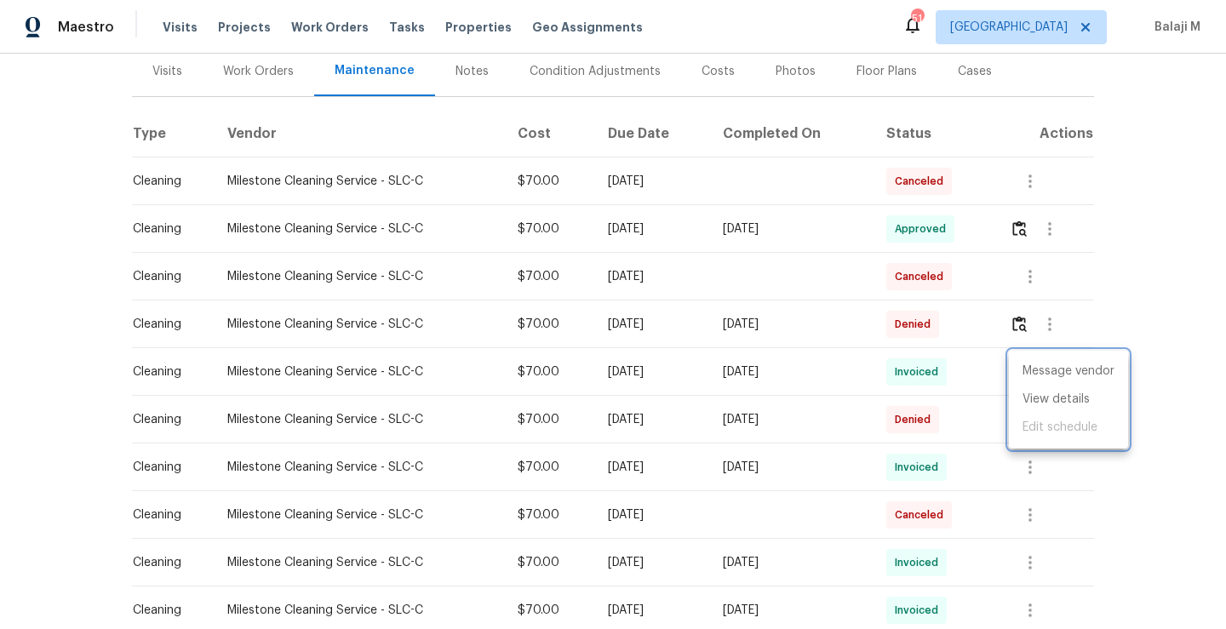
click at [1016, 333] on div at bounding box center [613, 314] width 1226 height 629
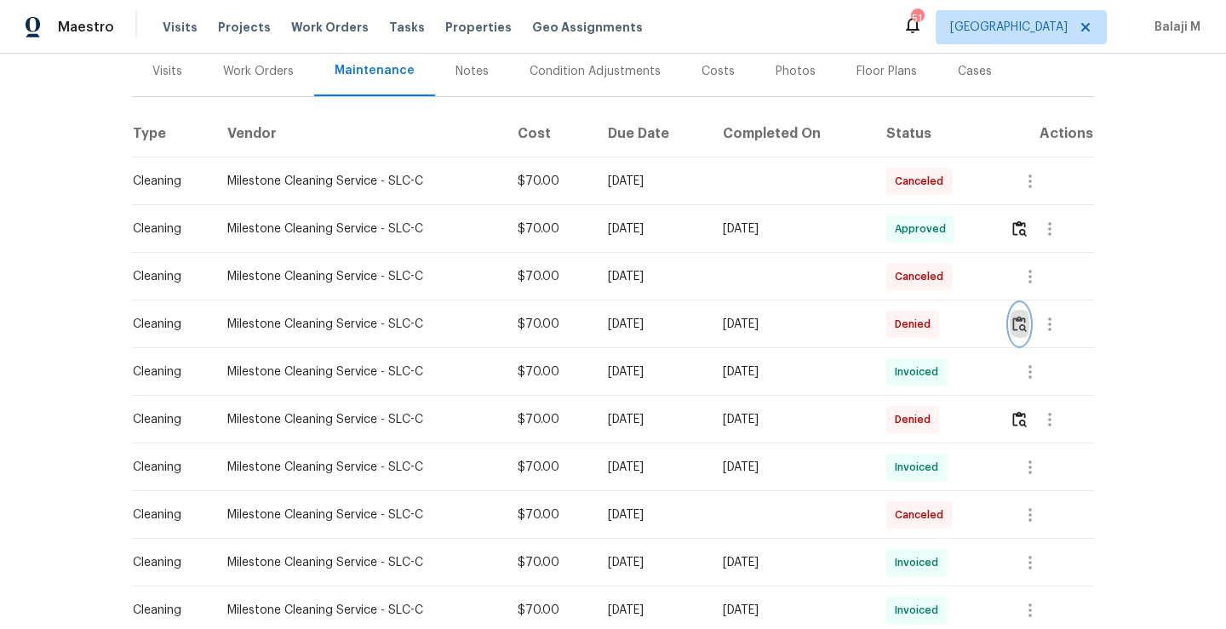
click at [1016, 329] on img "button" at bounding box center [1019, 324] width 14 height 16
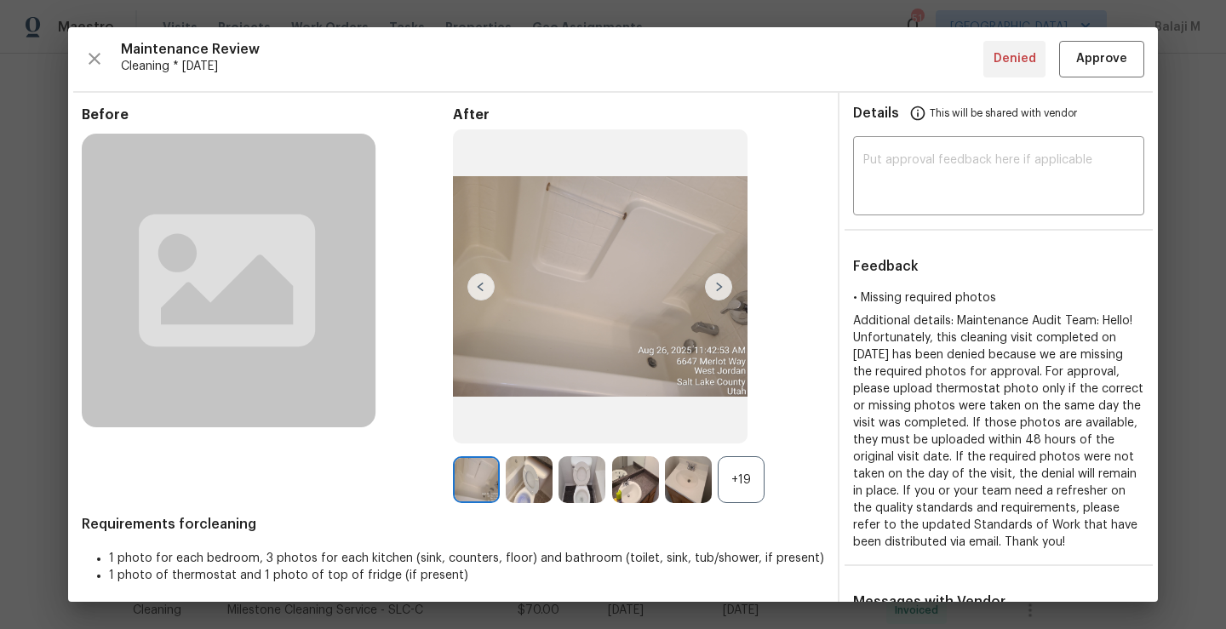
click at [734, 477] on div "+19" at bounding box center [740, 479] width 47 height 47
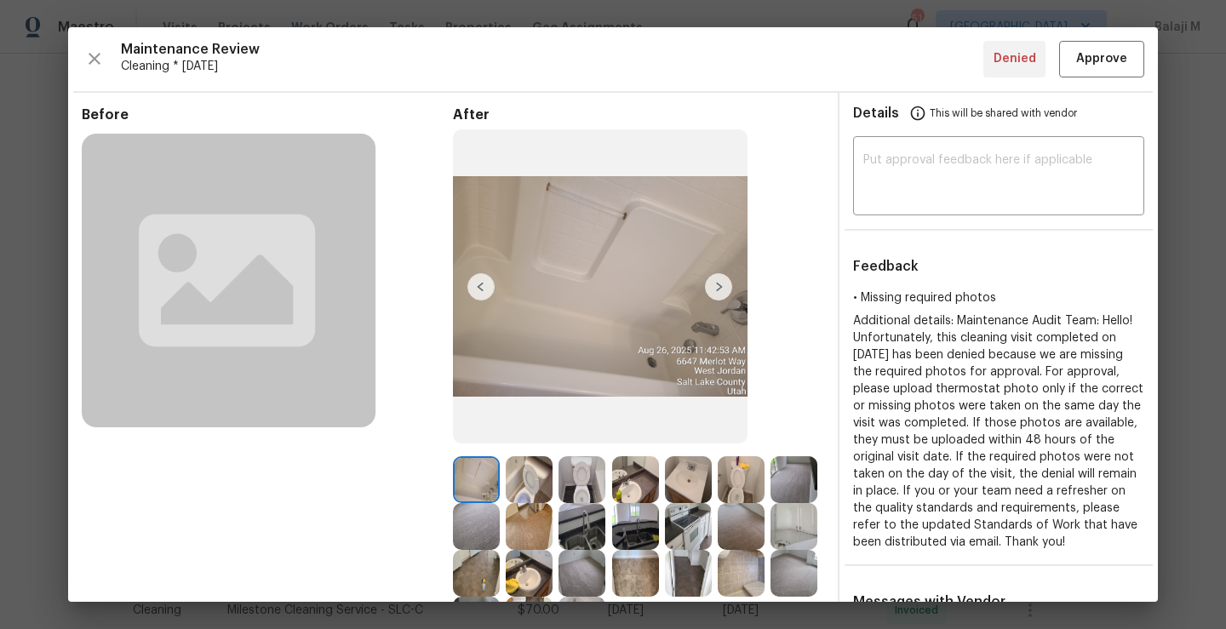
click at [528, 483] on img at bounding box center [529, 479] width 47 height 47
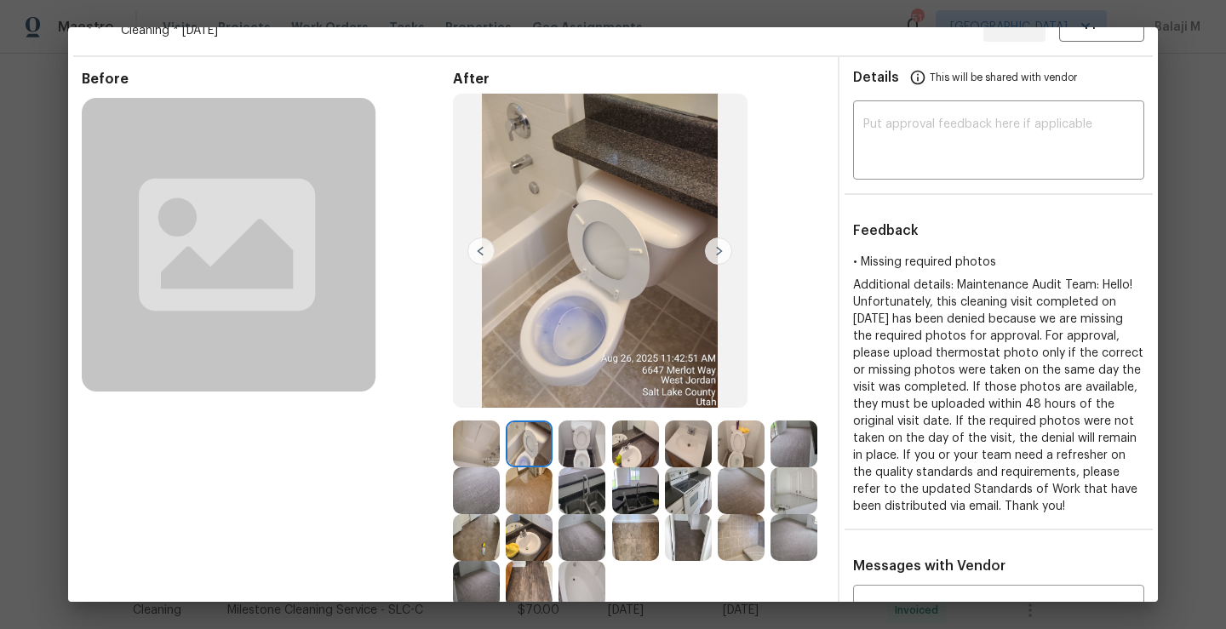
scroll to position [37, 0]
drag, startPoint x: 947, startPoint y: 354, endPoint x: 1080, endPoint y: 358, distance: 132.8
click at [1080, 358] on div "Additional details: Maintenance Audit Team: Hello! Unfortunately, this cleaning…" at bounding box center [998, 395] width 291 height 238
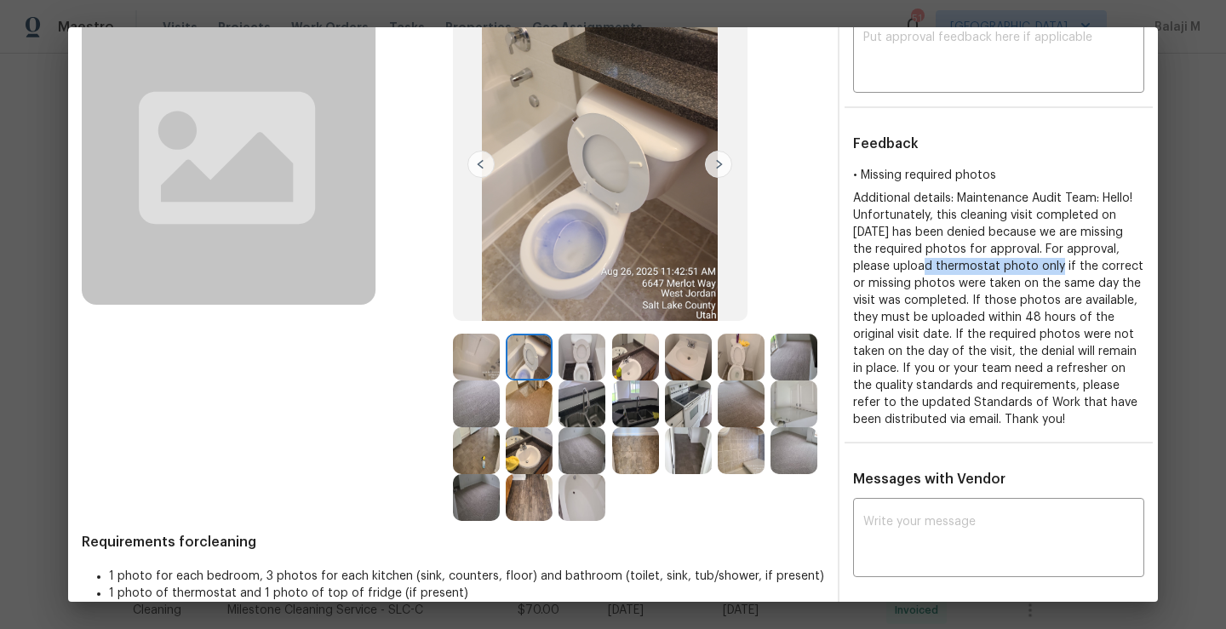
scroll to position [0, 0]
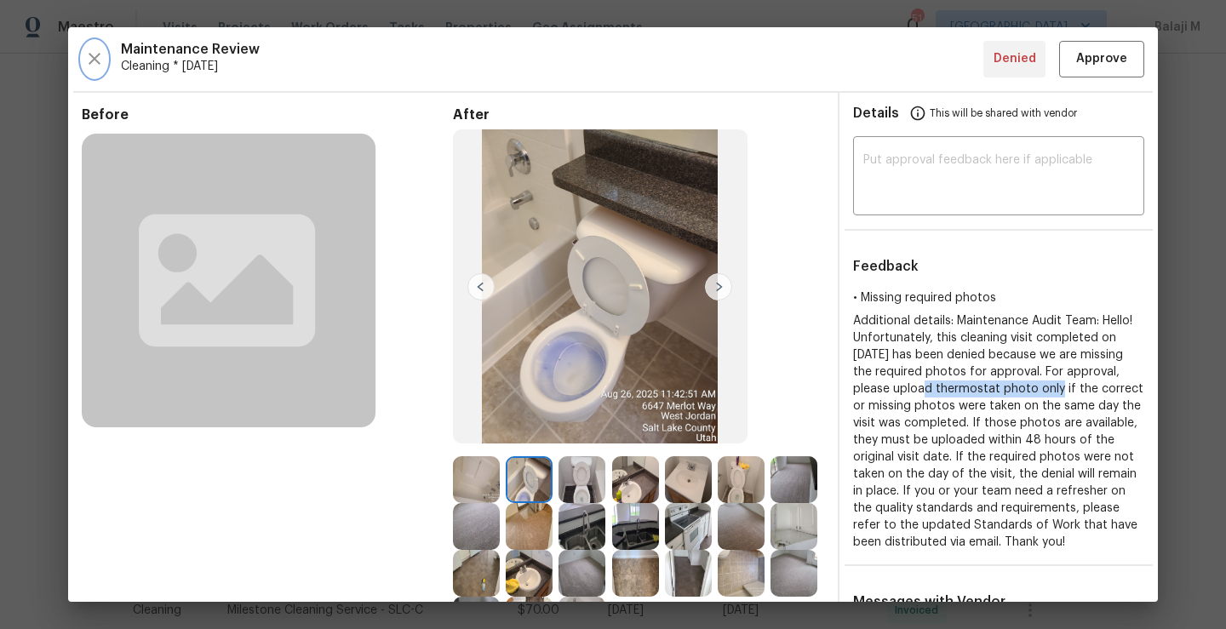
click at [98, 58] on icon "button" at bounding box center [94, 59] width 20 height 20
